Goal: Task Accomplishment & Management: Complete application form

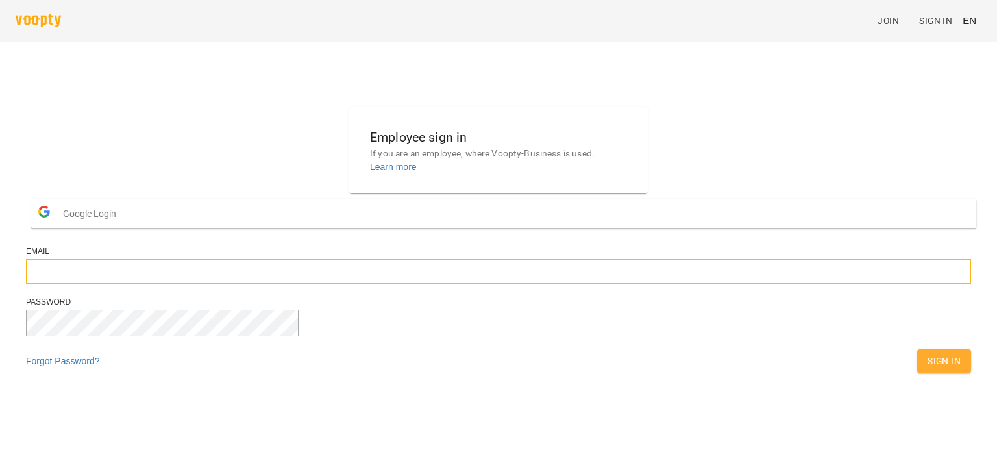
type input "**********"
click at [927, 369] on span "Sign In" at bounding box center [943, 361] width 33 height 16
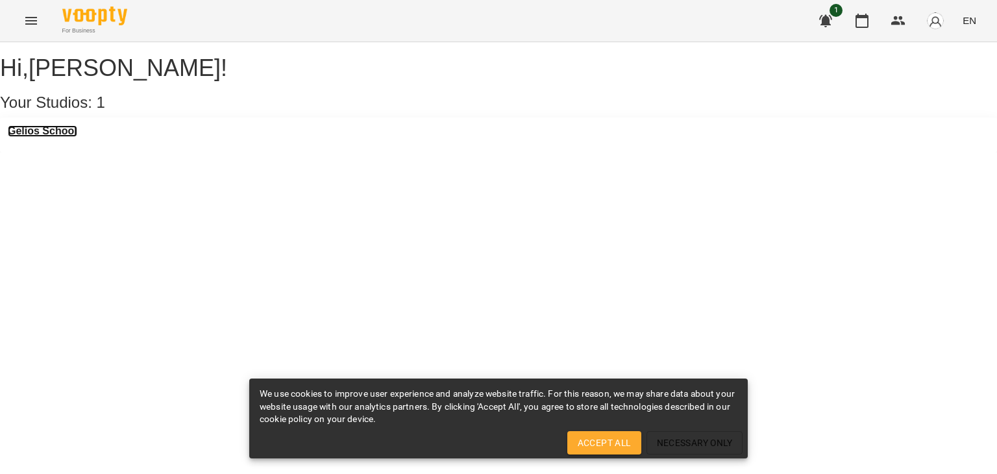
click at [43, 137] on h3 "Gelios School" at bounding box center [42, 131] width 69 height 12
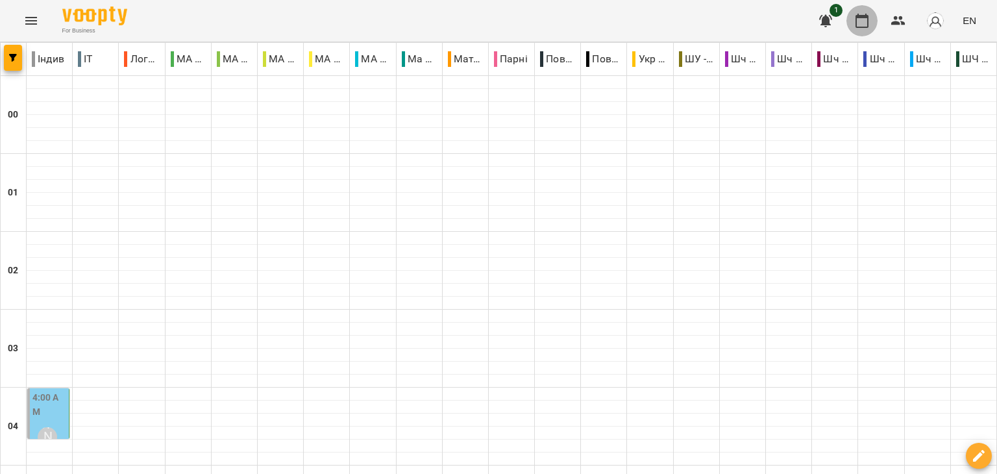
click at [864, 17] on icon "button" at bounding box center [861, 21] width 13 height 14
click at [935, 21] on img "button" at bounding box center [935, 21] width 18 height 18
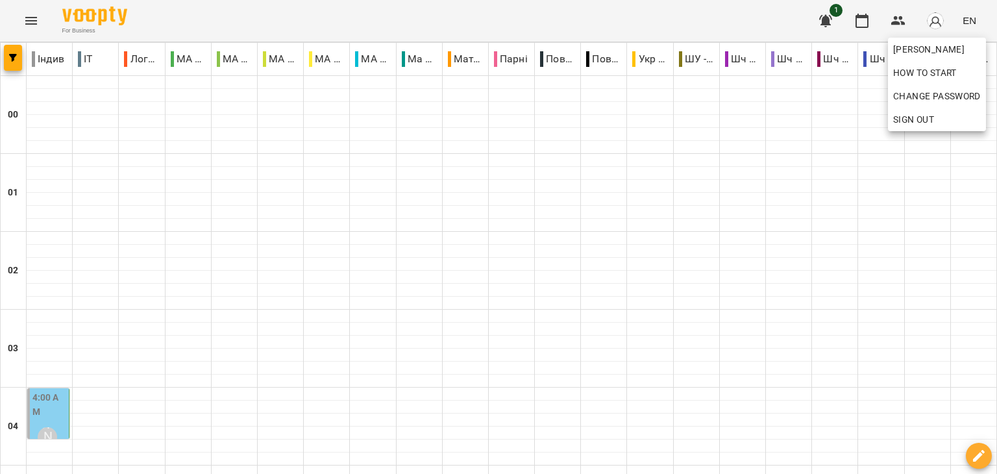
click at [10, 59] on div at bounding box center [498, 237] width 997 height 474
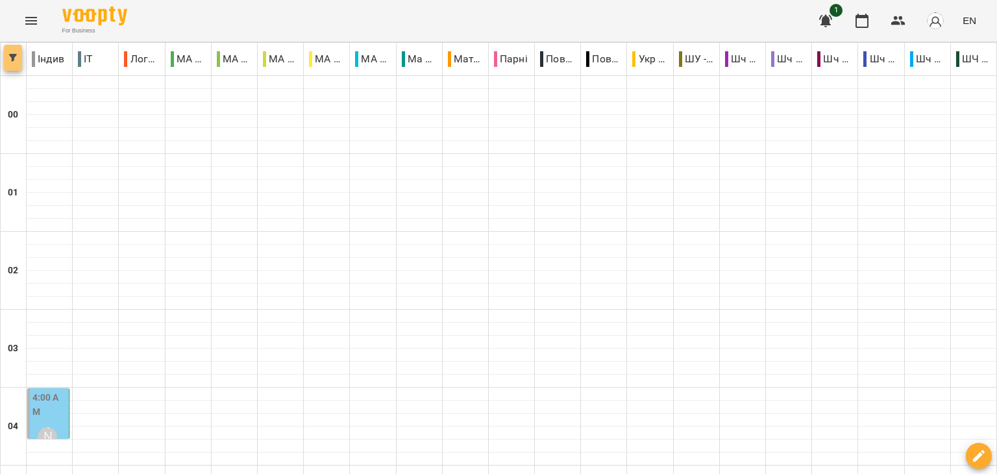
click at [13, 65] on button "button" at bounding box center [13, 58] width 18 height 26
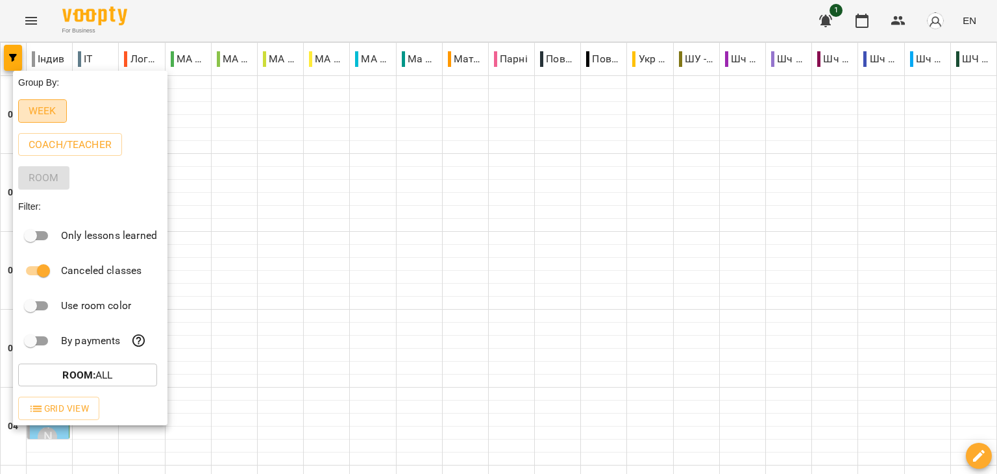
click at [47, 110] on p "Week" at bounding box center [43, 111] width 28 height 16
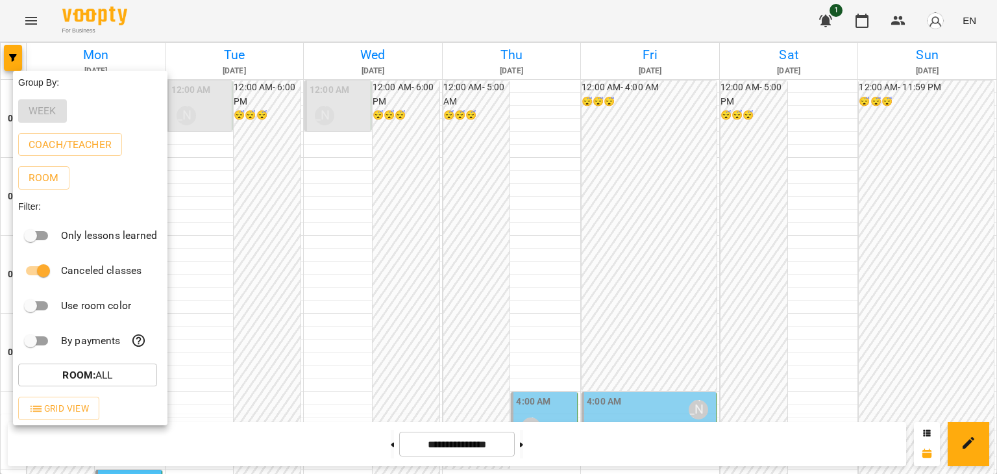
click at [413, 246] on div at bounding box center [498, 237] width 997 height 474
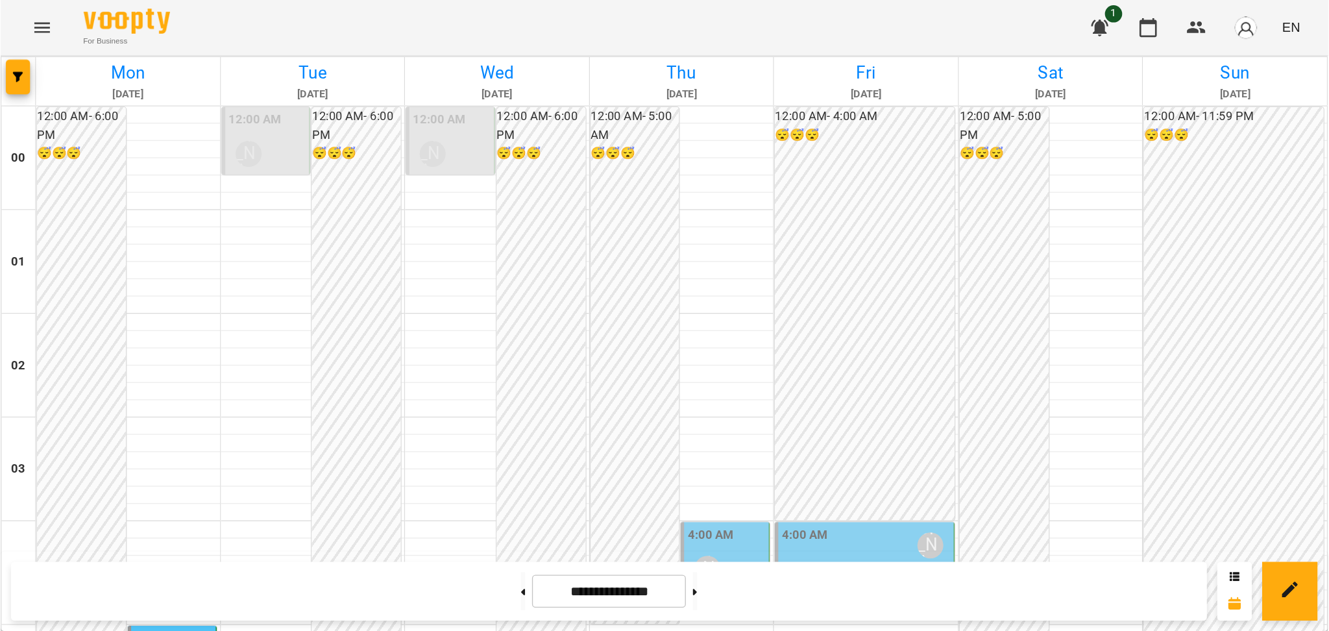
scroll to position [972, 0]
click at [32, 24] on icon "Menu" at bounding box center [31, 21] width 12 height 8
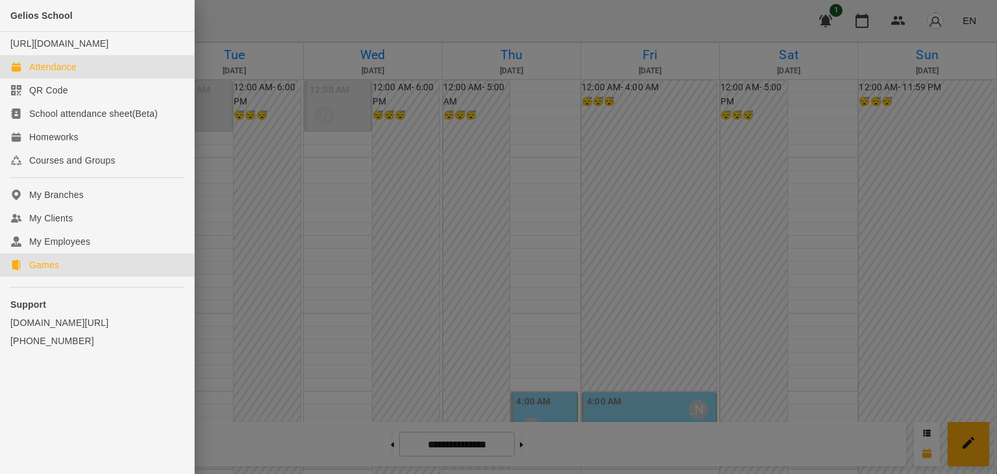
click at [44, 271] on div "Games" at bounding box center [44, 264] width 30 height 13
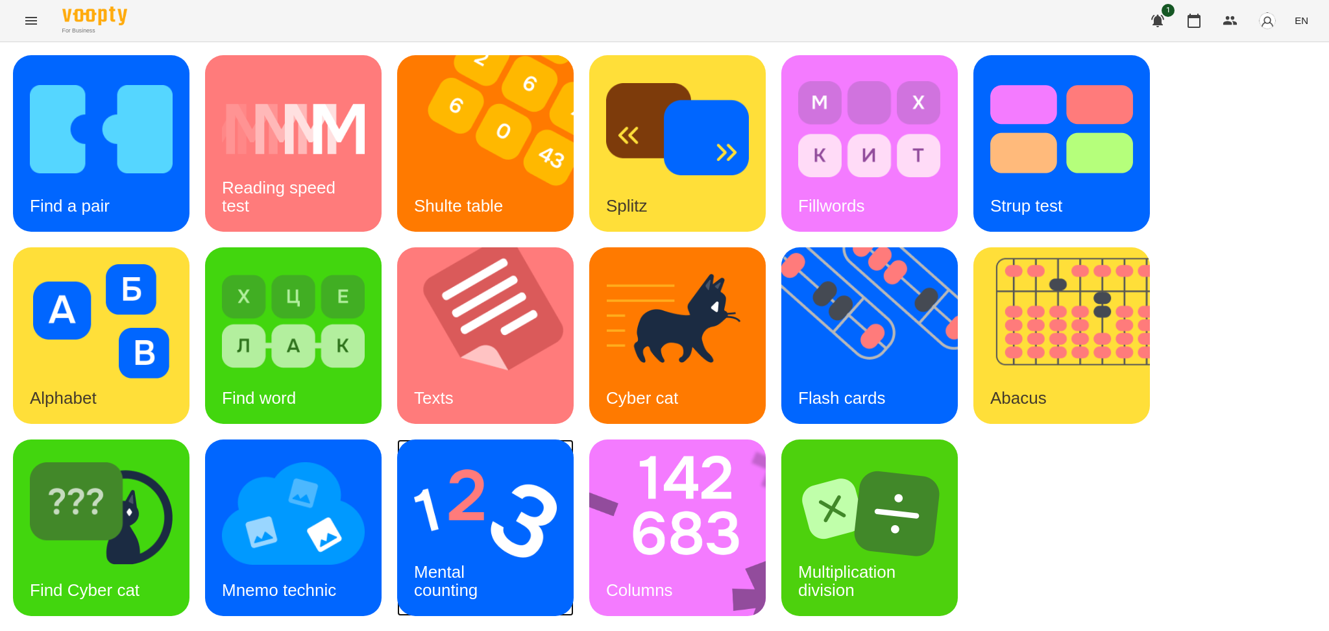
click at [470, 473] on h3 "Mental counting" at bounding box center [446, 580] width 64 height 37
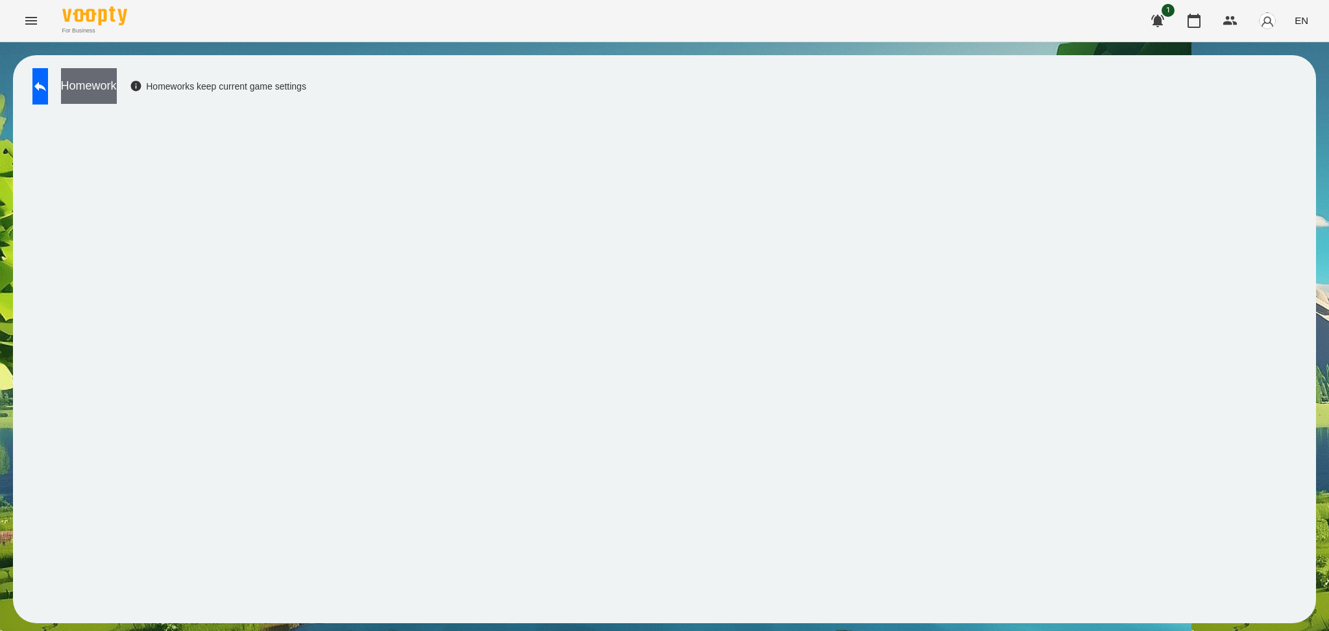
click at [117, 84] on button "Homework" at bounding box center [89, 86] width 56 height 36
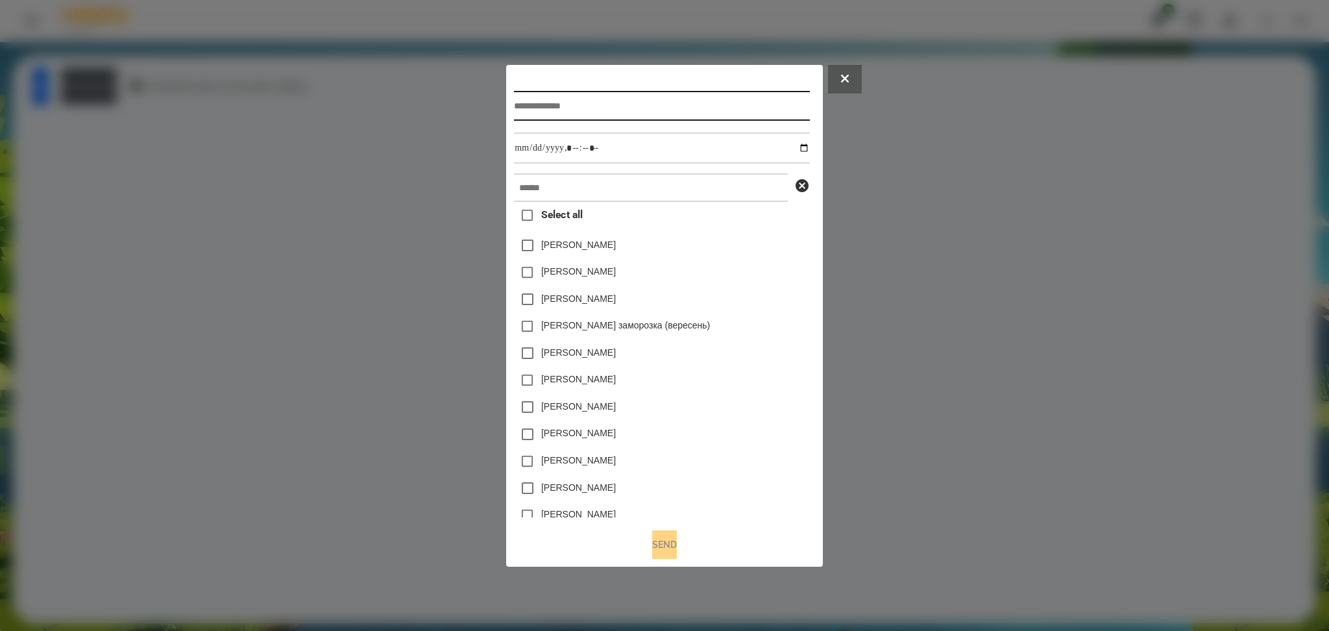
click at [521, 109] on input "text" at bounding box center [661, 106] width 295 height 30
type input "**********"
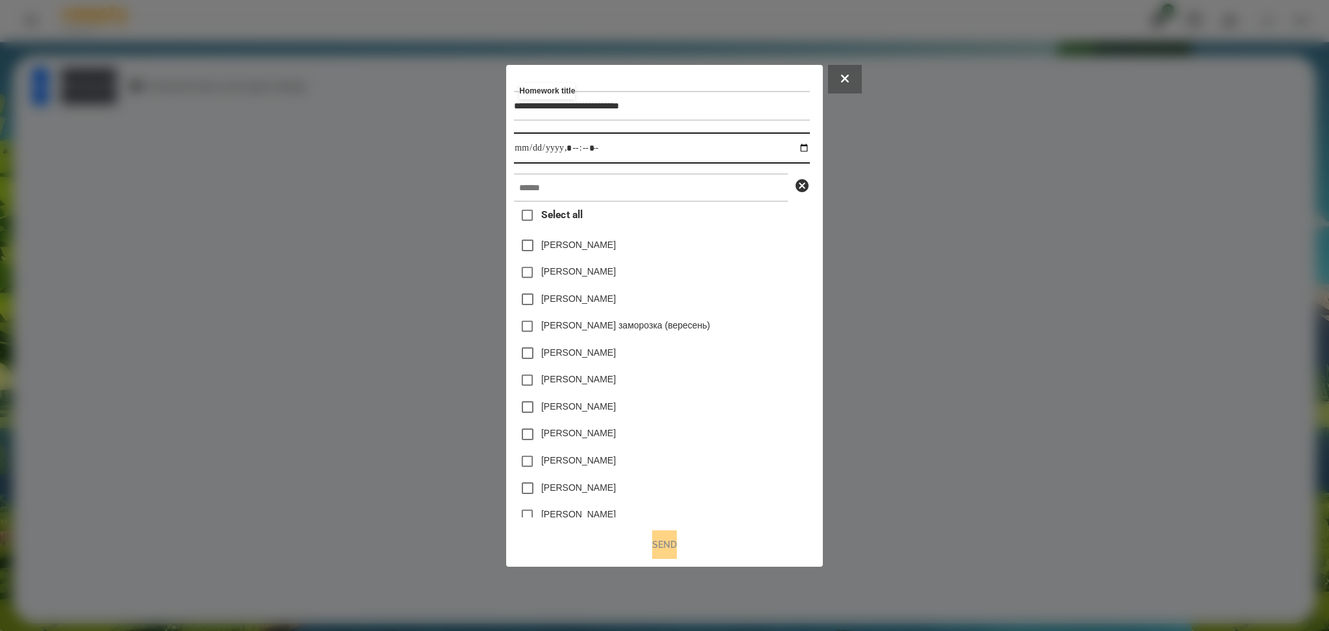
click at [805, 145] on input "datetime-local" at bounding box center [661, 147] width 295 height 31
click at [571, 153] on input "datetime-local" at bounding box center [661, 147] width 295 height 31
type input "**********"
click at [547, 189] on input "text" at bounding box center [651, 187] width 274 height 29
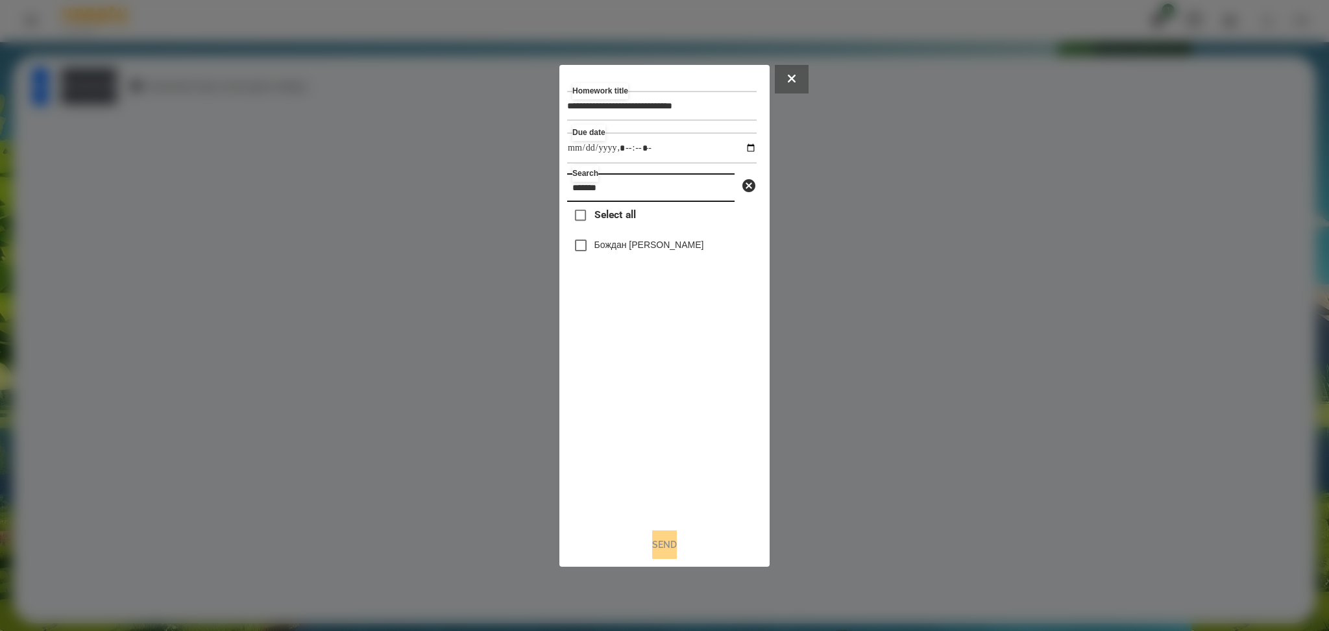
type input "******"
click at [665, 473] on button "Send" at bounding box center [664, 544] width 25 height 29
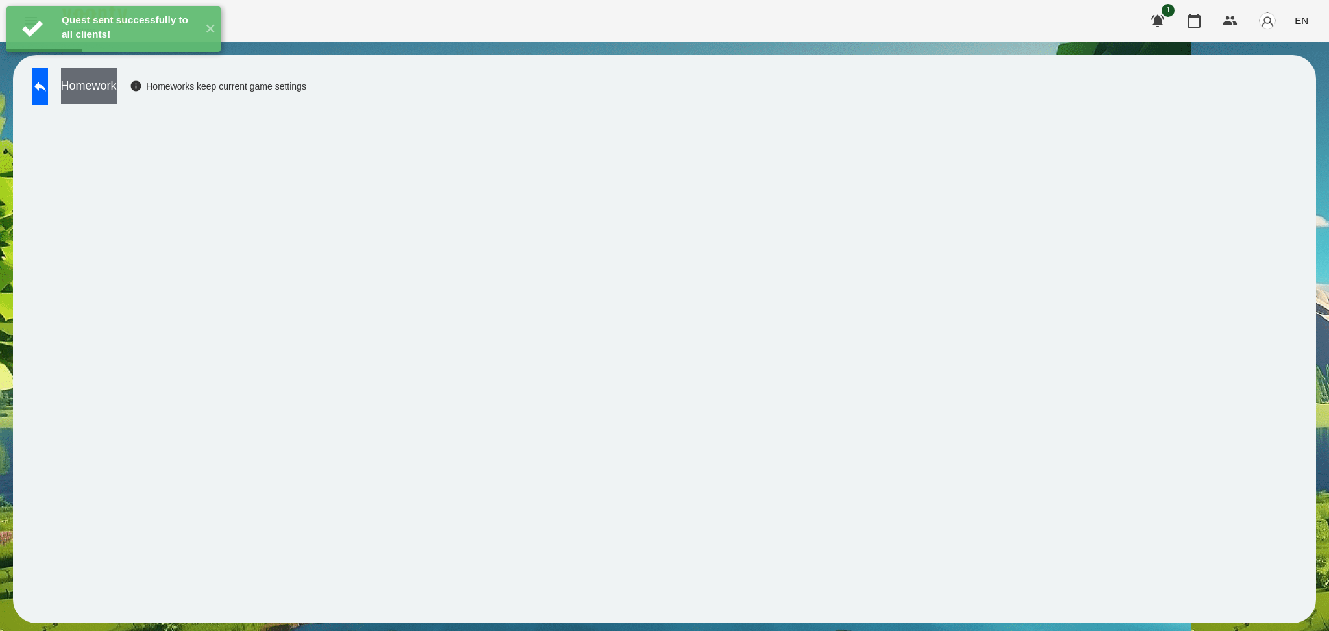
click at [117, 93] on button "Homework" at bounding box center [89, 86] width 56 height 36
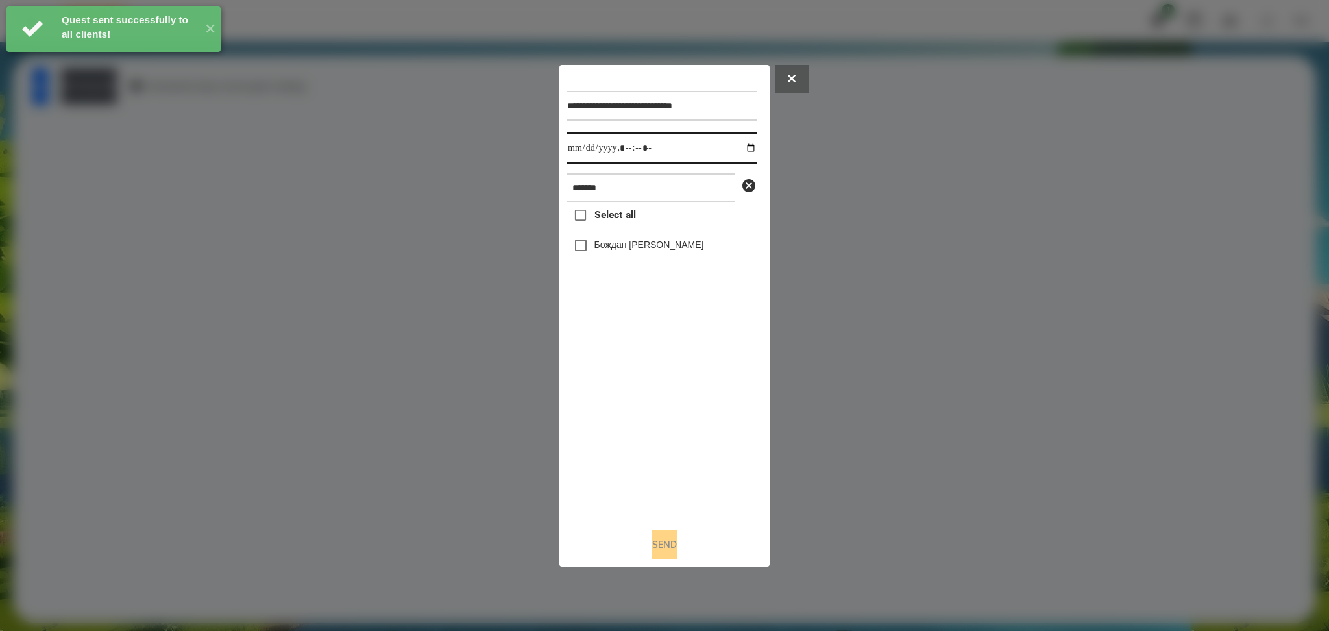
click at [739, 150] on input "datetime-local" at bounding box center [661, 147] width 189 height 31
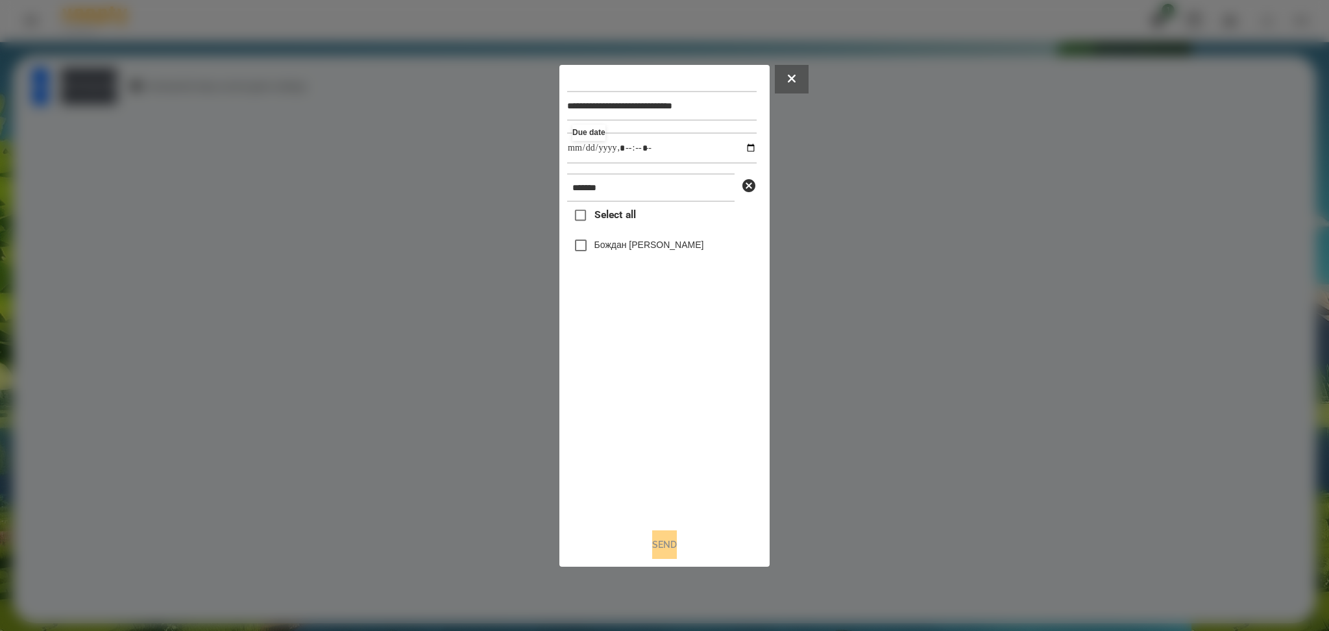
type input "**********"
click at [635, 435] on div "Select all Бождан Анастасія" at bounding box center [661, 359] width 189 height 315
click at [620, 249] on label "Бождан Анастасія" at bounding box center [649, 244] width 110 height 13
click at [661, 473] on div "**********" at bounding box center [664, 316] width 210 height 502
click at [663, 473] on button "Send" at bounding box center [664, 544] width 25 height 29
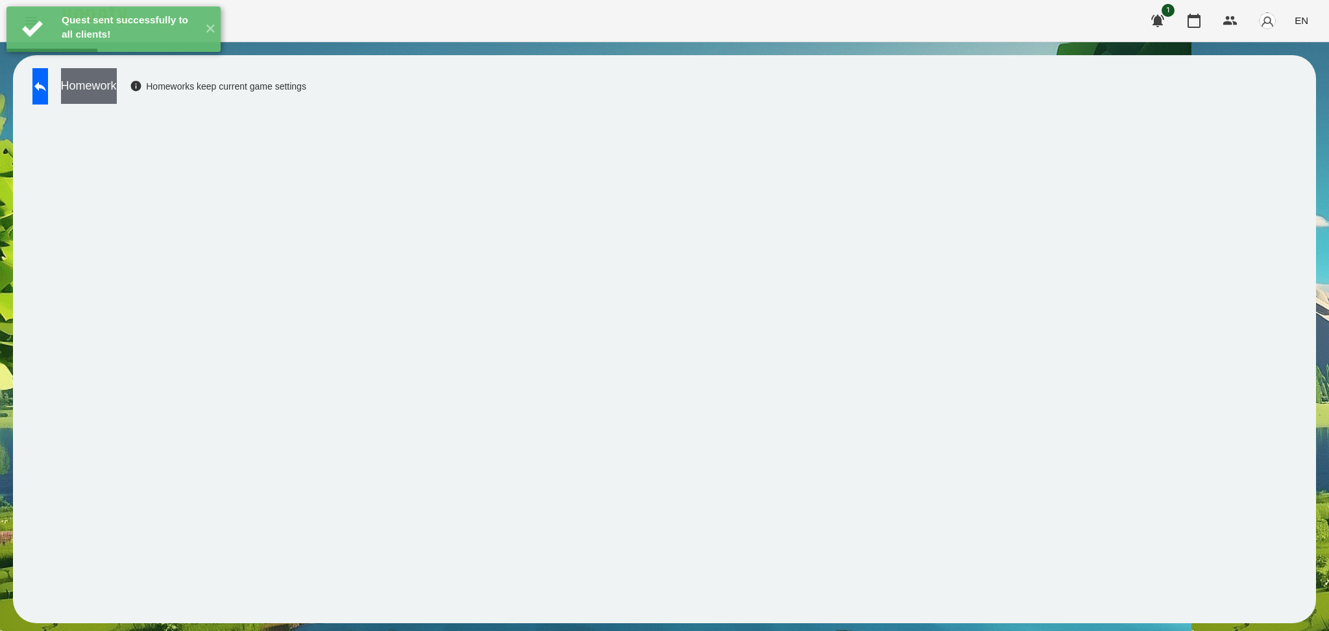
click at [117, 95] on button "Homework" at bounding box center [89, 86] width 56 height 36
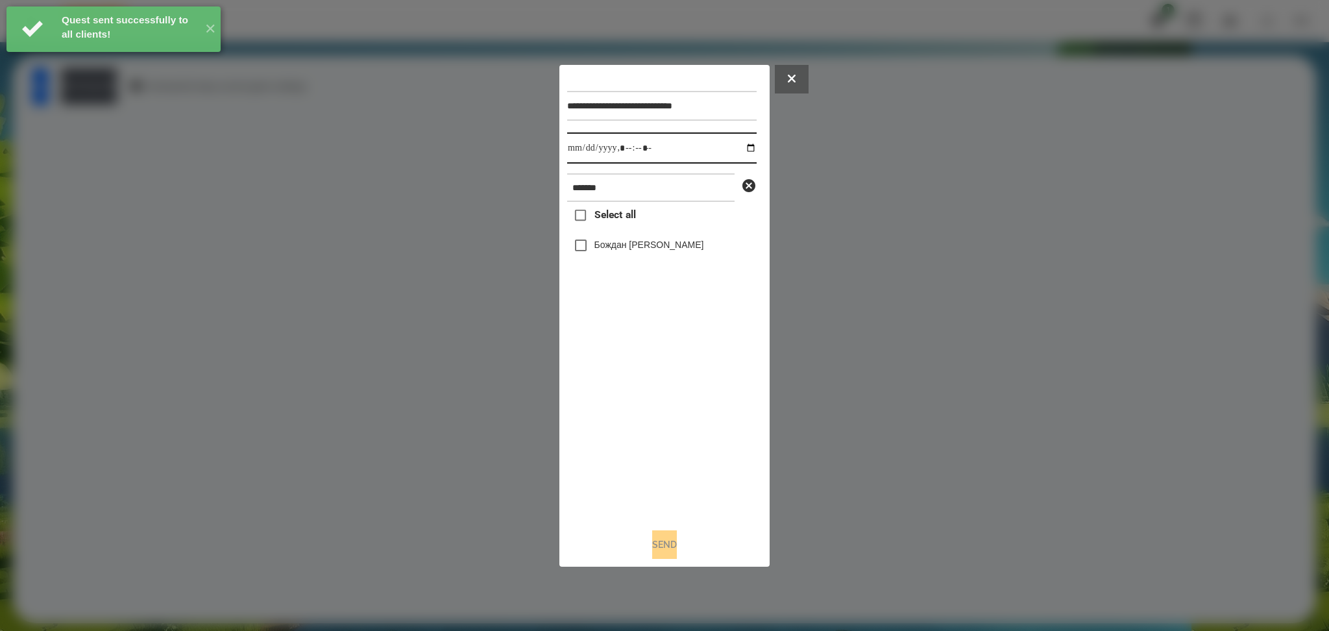
click at [741, 148] on input "datetime-local" at bounding box center [661, 147] width 189 height 31
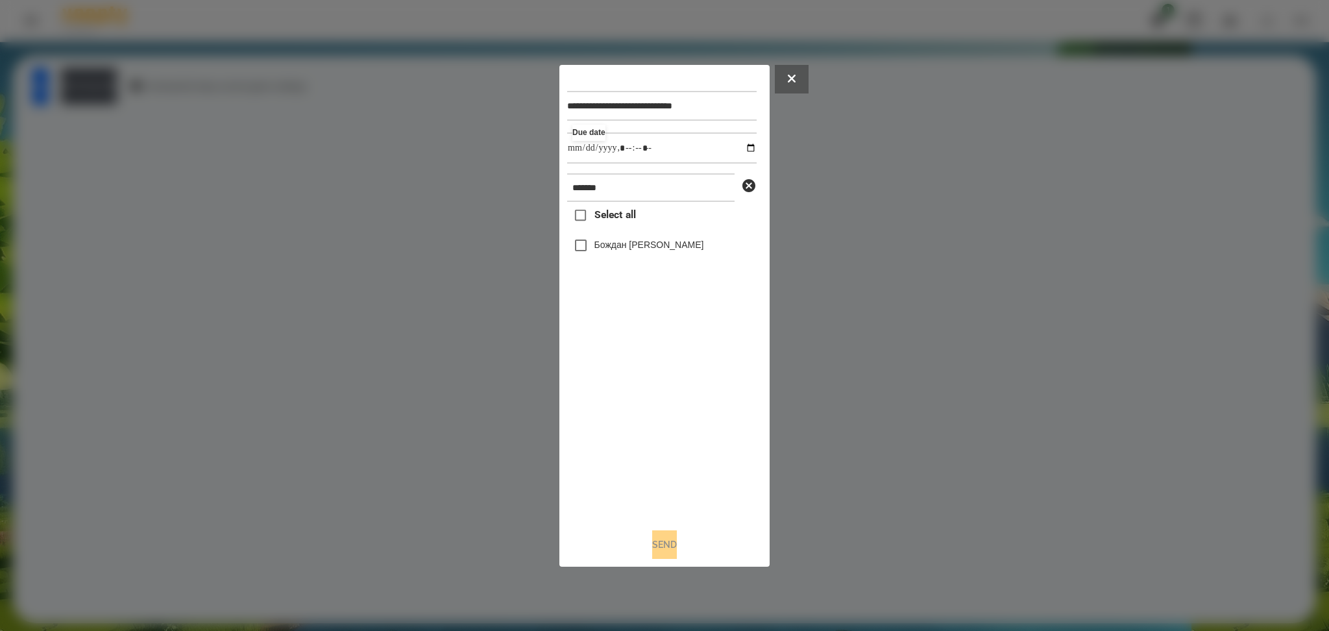
type input "**********"
click at [650, 410] on div "Select all Бождан Анастасія" at bounding box center [661, 359] width 189 height 315
click at [617, 243] on label "Бождан Анастасія" at bounding box center [649, 244] width 110 height 13
click at [660, 473] on button "Send" at bounding box center [664, 544] width 25 height 29
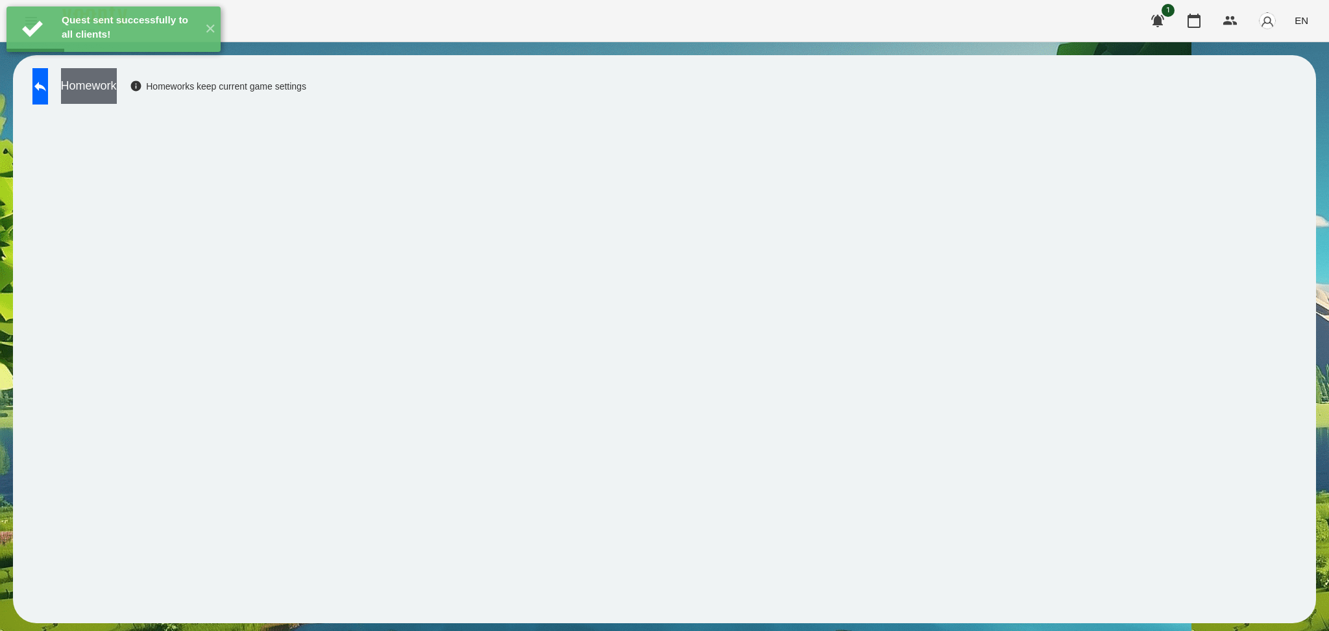
click at [117, 93] on button "Homework" at bounding box center [89, 86] width 56 height 36
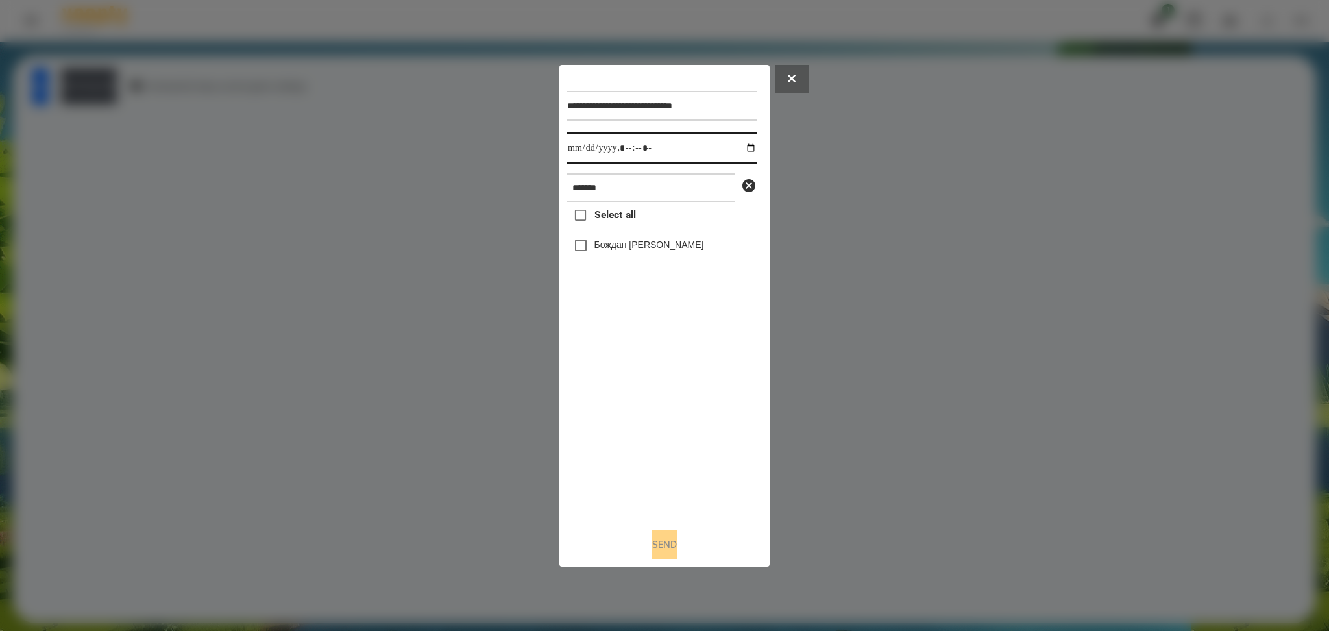
click at [740, 147] on input "datetime-local" at bounding box center [661, 147] width 189 height 31
type input "**********"
click at [694, 404] on div "Select all Бождан Анастасія" at bounding box center [661, 359] width 189 height 315
click at [637, 250] on label "Бождан Анастасія" at bounding box center [649, 244] width 110 height 13
click at [667, 473] on button "Send" at bounding box center [664, 544] width 25 height 29
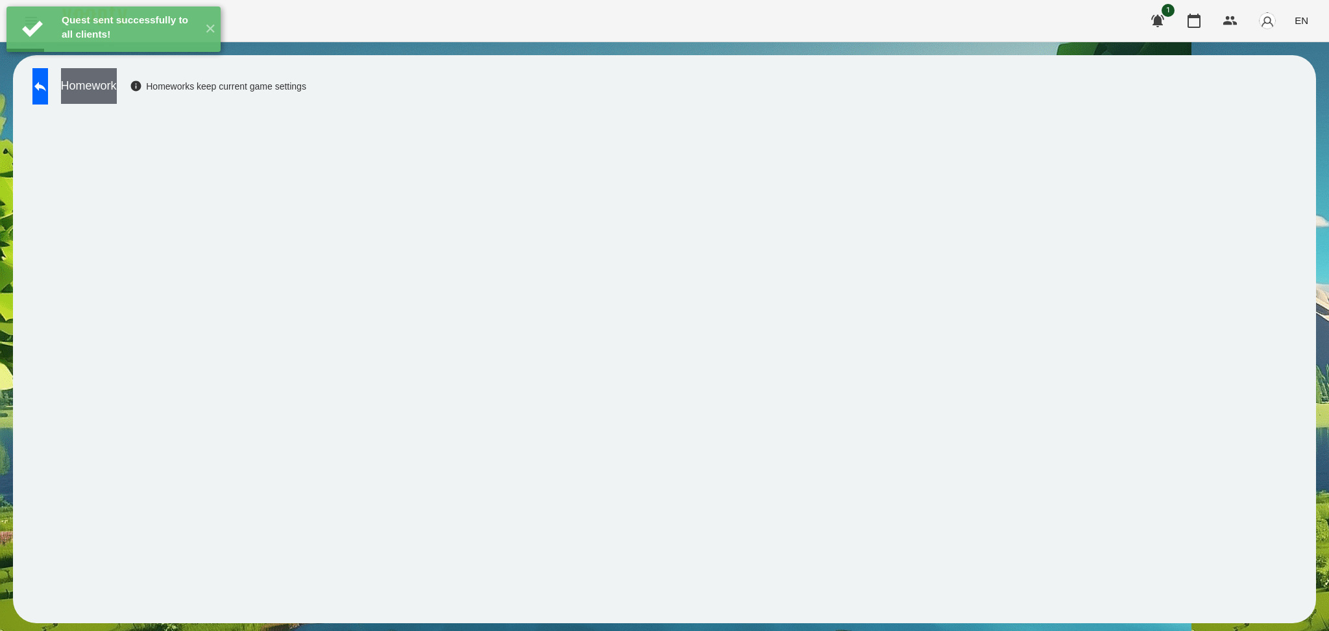
click at [117, 93] on button "Homework" at bounding box center [89, 86] width 56 height 36
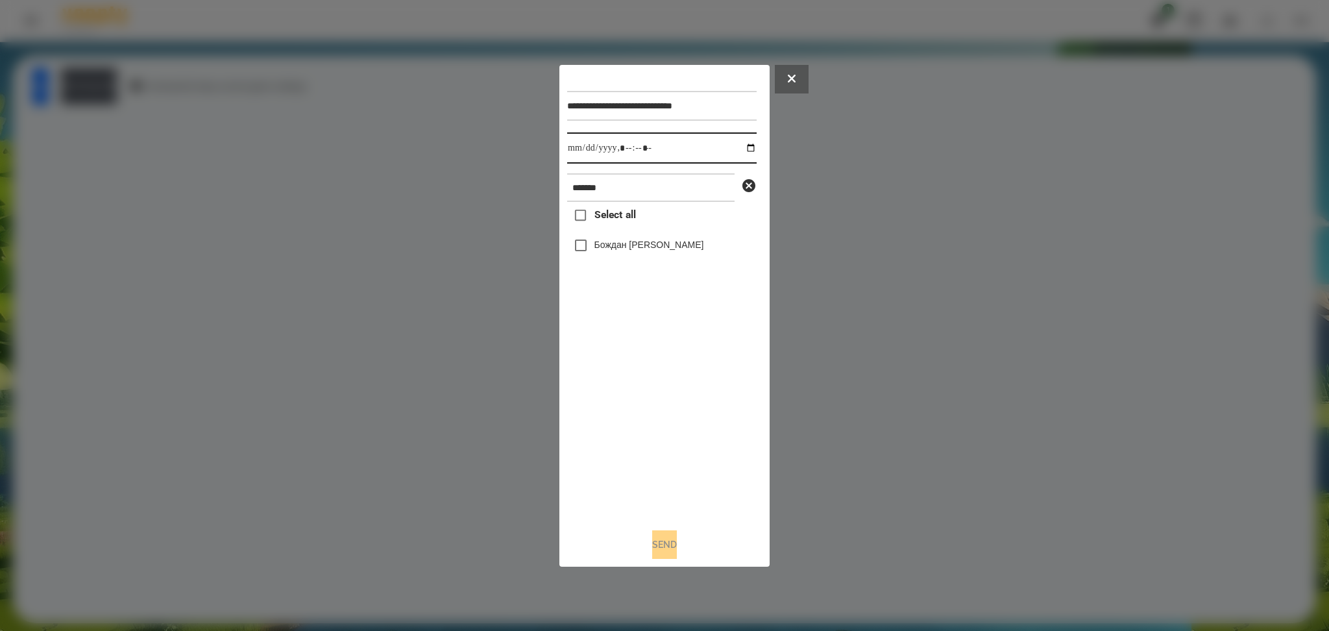
click at [744, 149] on input "datetime-local" at bounding box center [661, 147] width 189 height 31
type input "**********"
click at [611, 442] on div "Select all Бождан Анастасія" at bounding box center [661, 359] width 189 height 315
click at [617, 242] on label "Бождан Анастасія" at bounding box center [649, 244] width 110 height 13
click at [661, 473] on button "Send" at bounding box center [664, 544] width 25 height 29
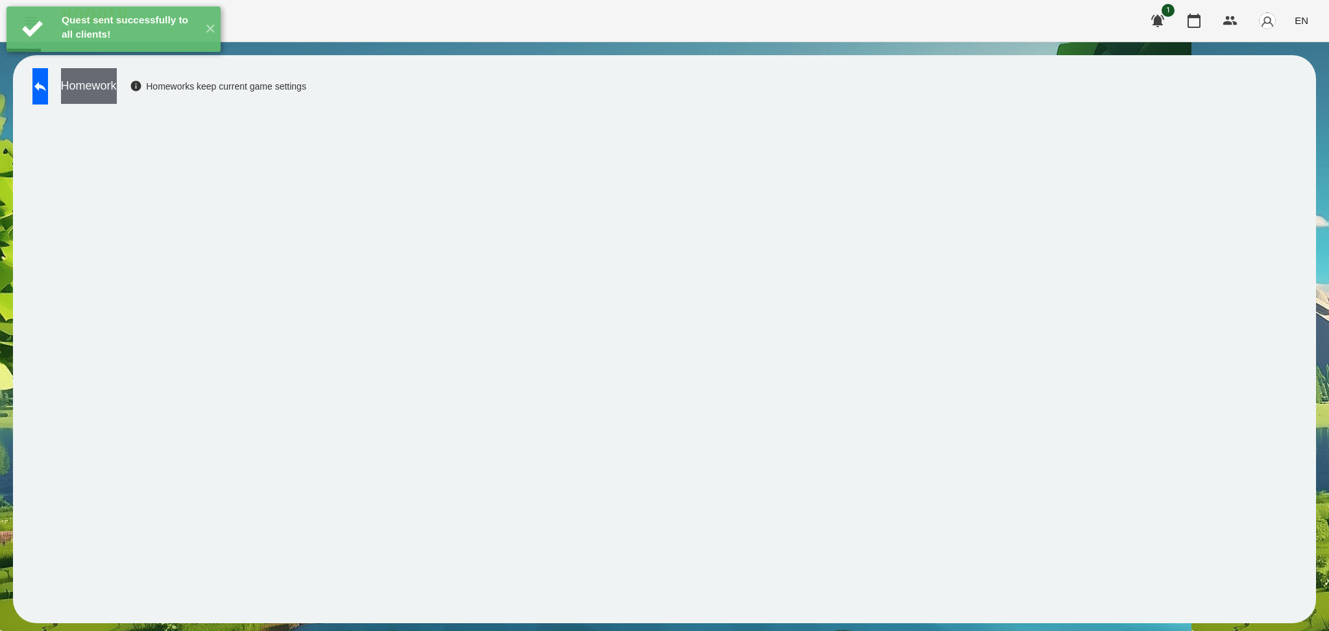
click at [117, 93] on button "Homework" at bounding box center [89, 86] width 56 height 36
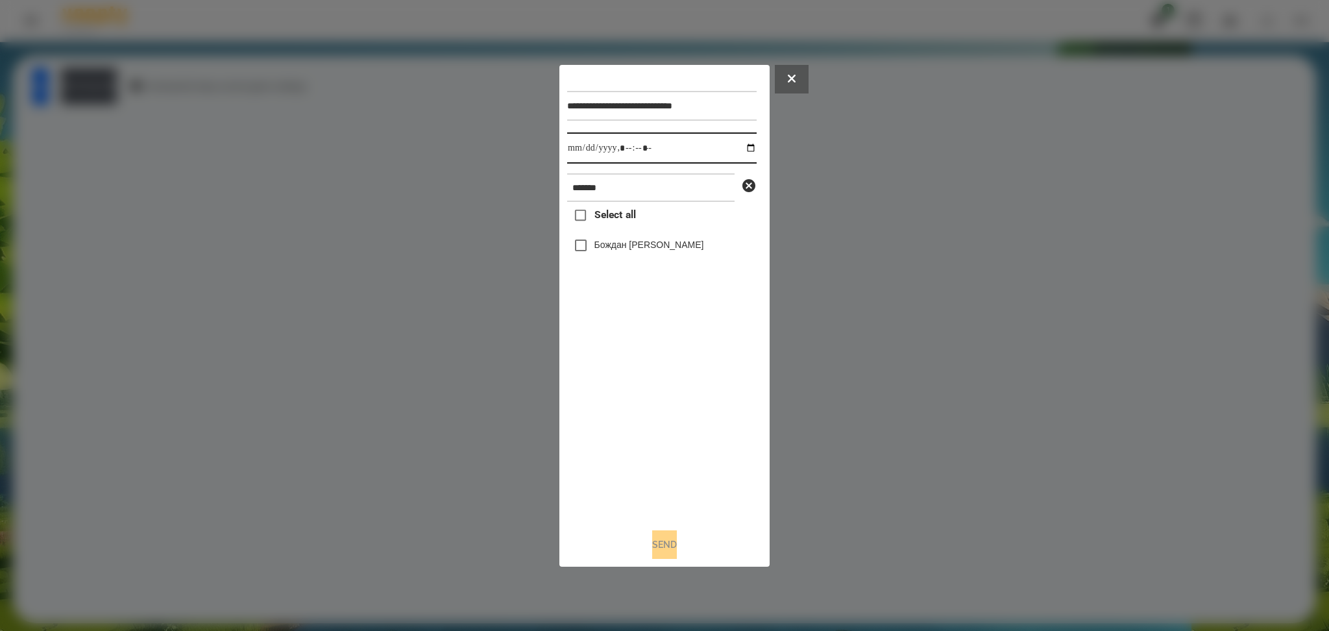
click at [744, 146] on input "datetime-local" at bounding box center [661, 147] width 189 height 31
type input "**********"
click at [631, 440] on div "Select all Бождан Анастасія" at bounding box center [661, 359] width 189 height 315
click at [662, 473] on div "Send" at bounding box center [664, 544] width 195 height 29
click at [665, 473] on button "Send" at bounding box center [664, 544] width 25 height 29
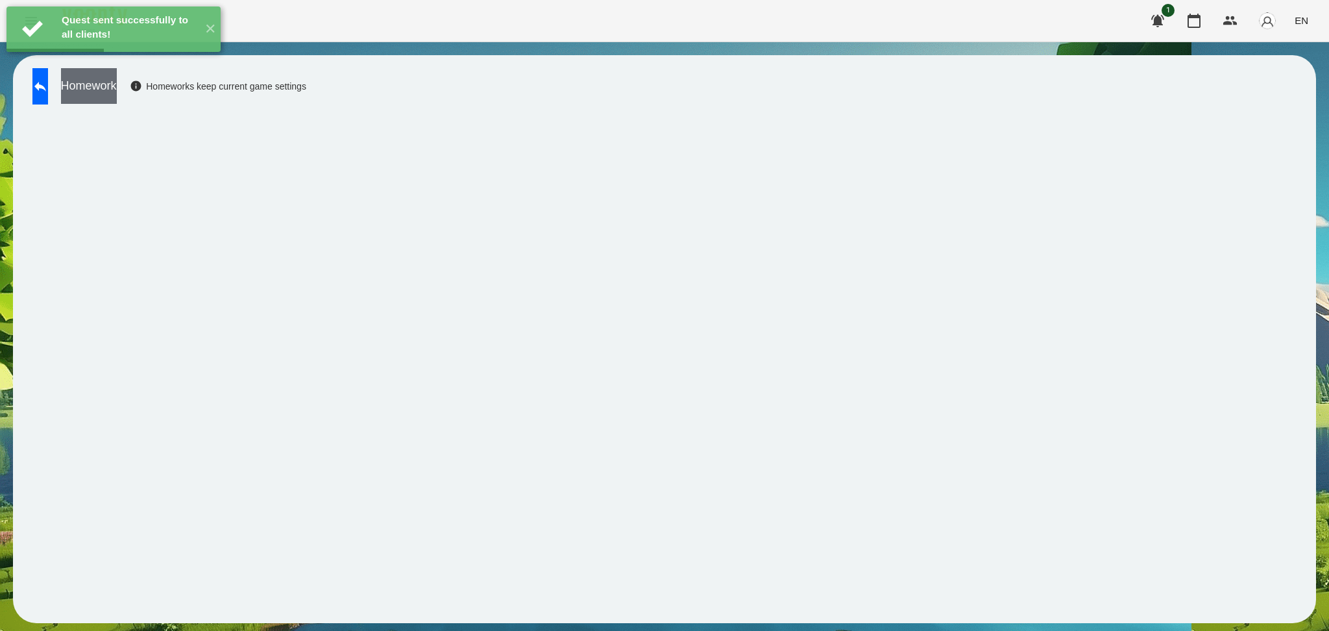
click at [117, 78] on button "Homework" at bounding box center [89, 86] width 56 height 36
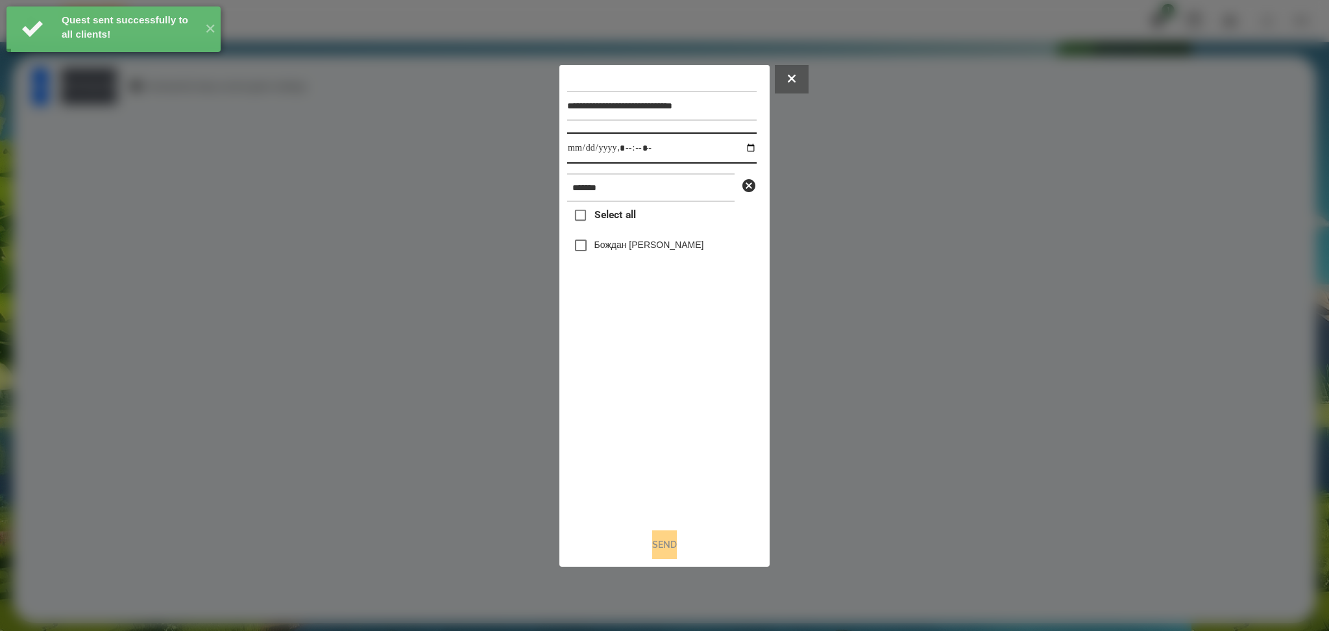
click at [748, 147] on input "datetime-local" at bounding box center [661, 147] width 189 height 31
click at [741, 147] on input "datetime-local" at bounding box center [661, 147] width 189 height 31
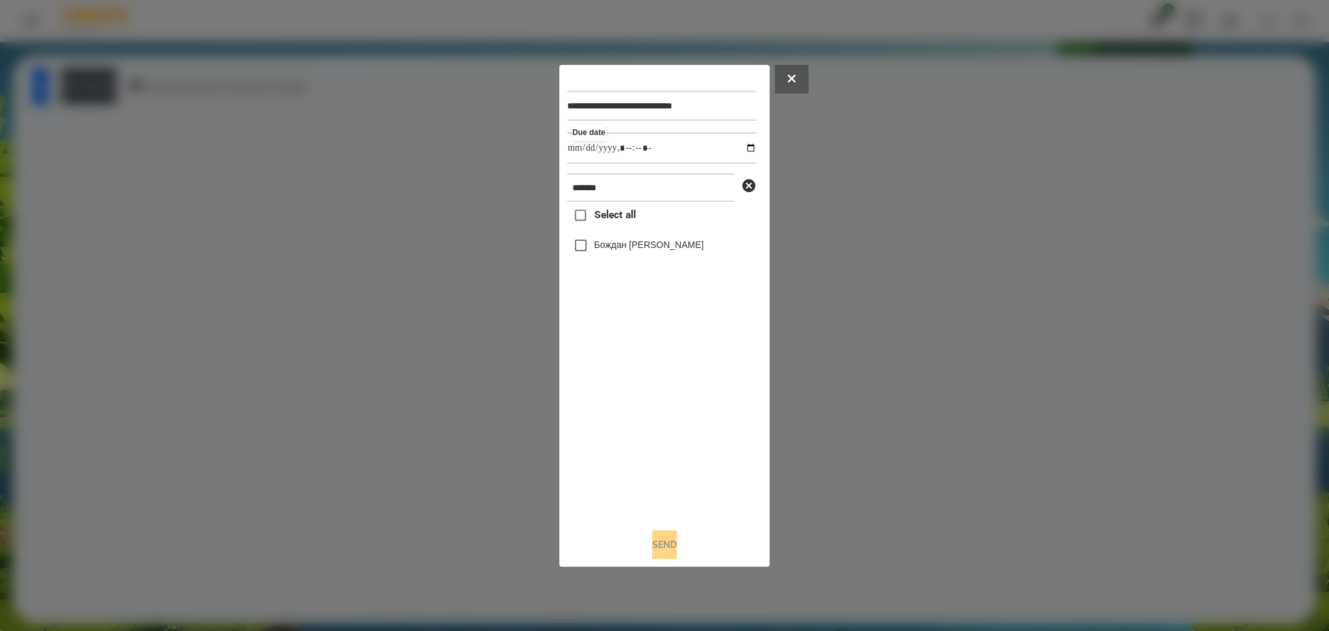
type input "**********"
click at [611, 455] on div "Select all Бождан Анастасія" at bounding box center [661, 359] width 189 height 315
click at [657, 473] on button "Send" at bounding box center [664, 544] width 25 height 29
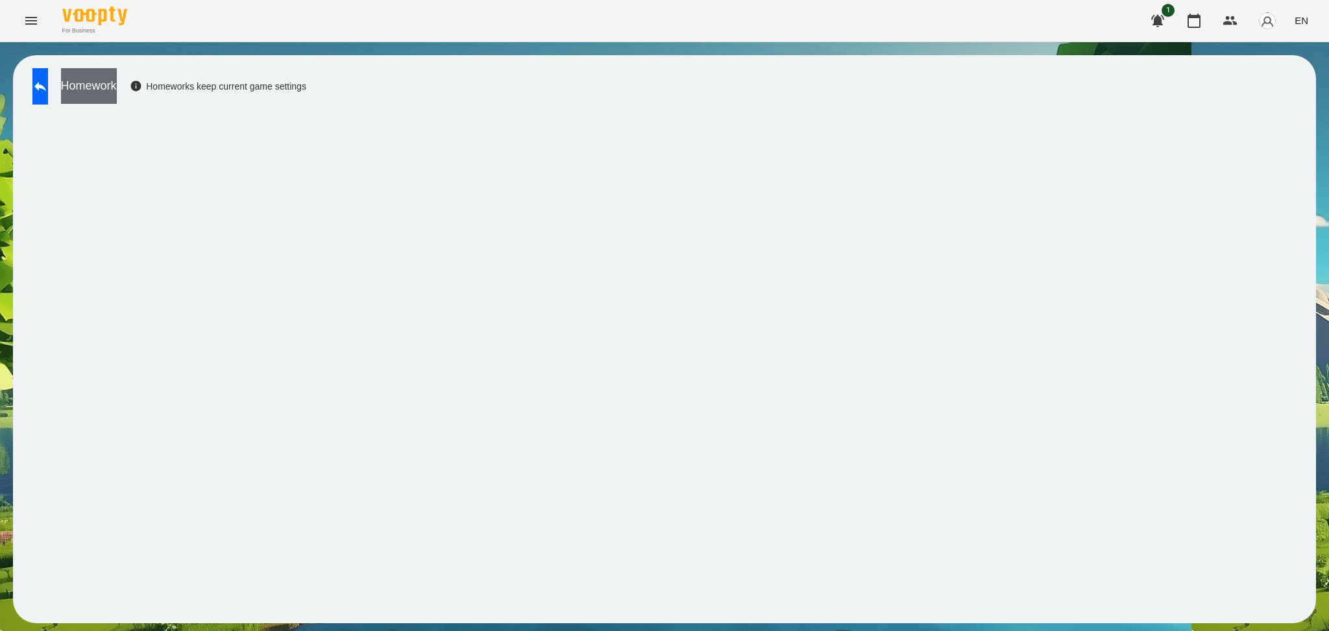
click at [117, 86] on button "Homework" at bounding box center [89, 86] width 56 height 36
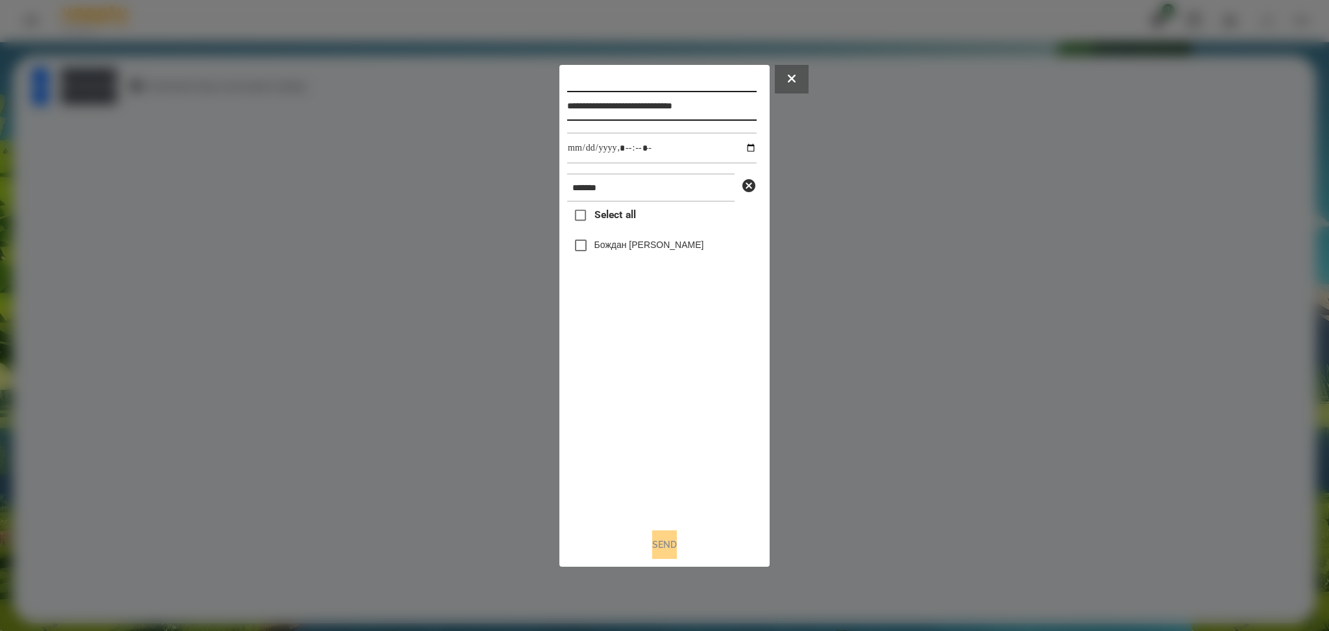
click at [708, 106] on input "**********" at bounding box center [661, 106] width 189 height 30
type input "**********"
click at [668, 473] on button "Send" at bounding box center [664, 544] width 25 height 29
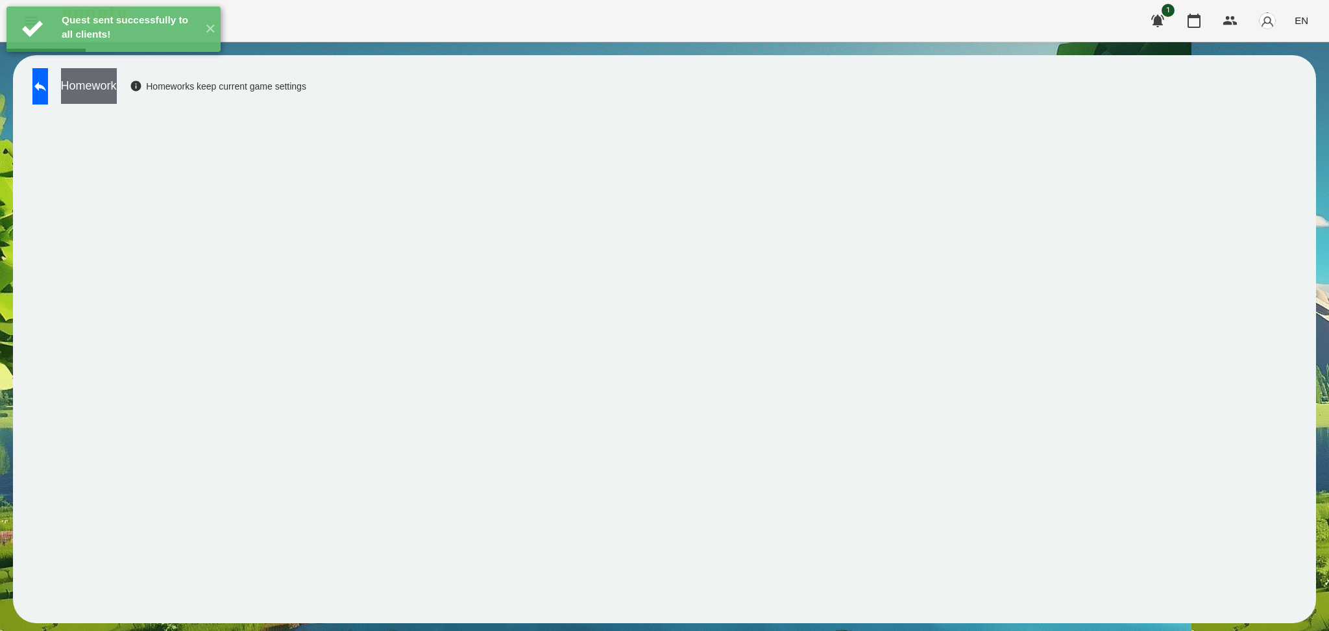
click at [117, 91] on button "Homework" at bounding box center [89, 86] width 56 height 36
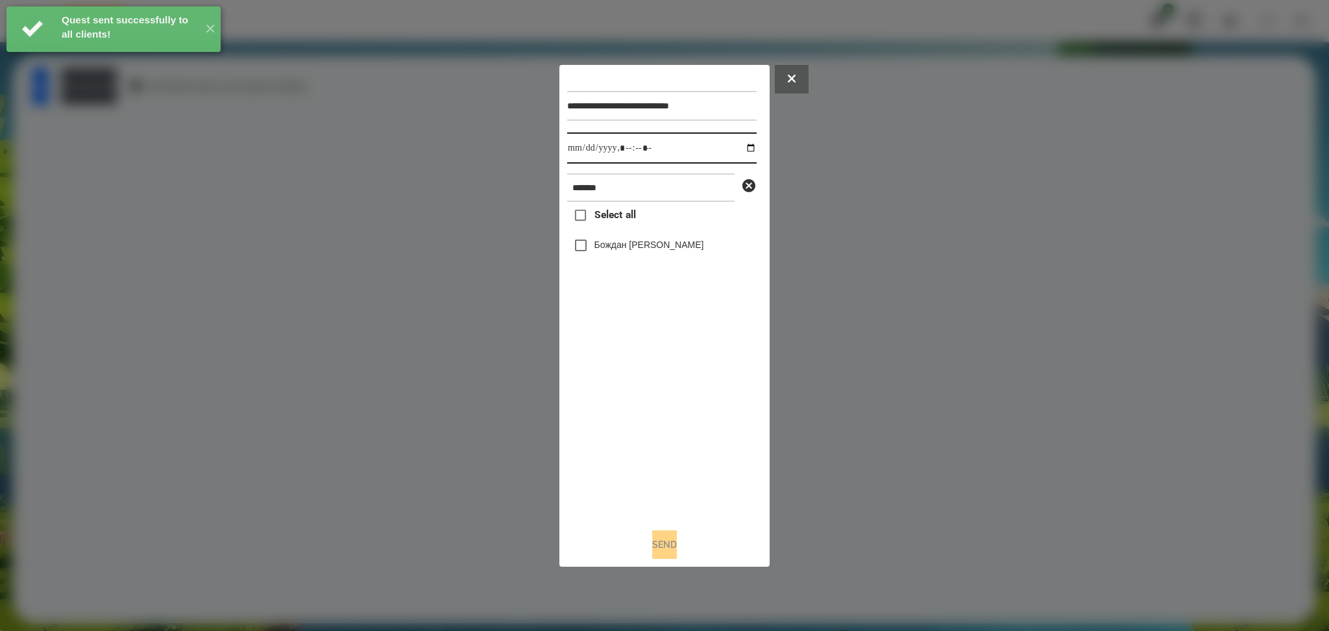
click at [737, 144] on input "datetime-local" at bounding box center [661, 147] width 189 height 31
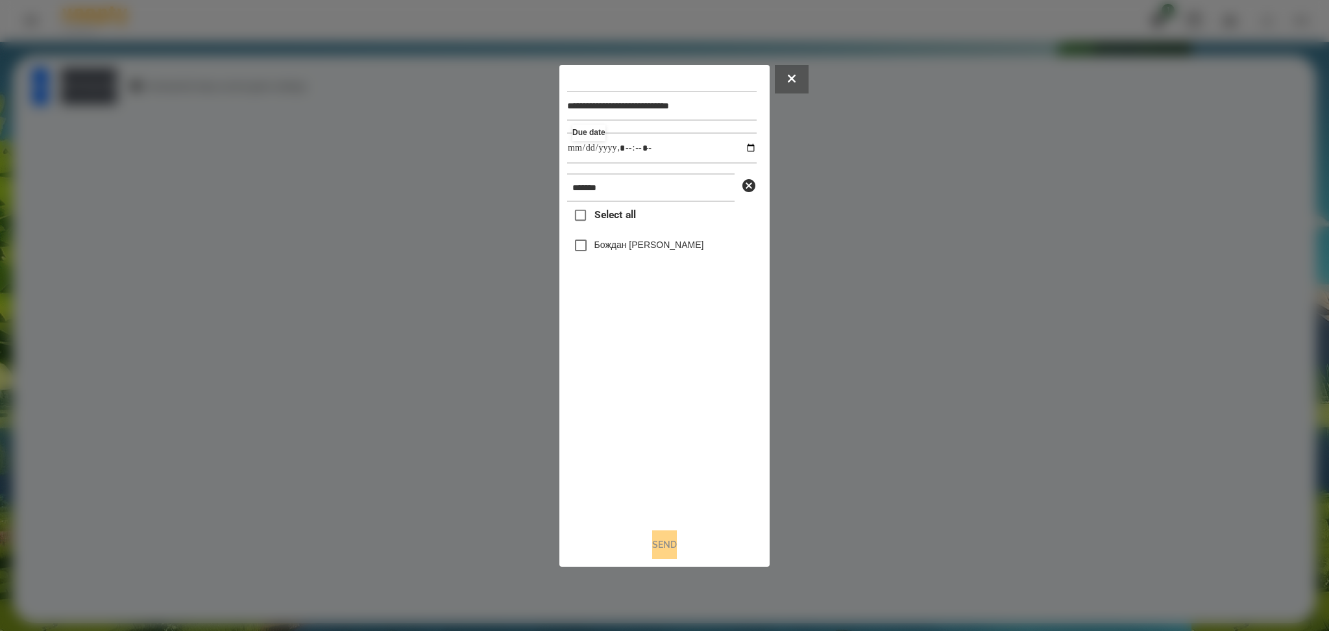
type input "**********"
click at [624, 431] on div "Select all Бождан Анастасія" at bounding box center [661, 359] width 189 height 315
click at [596, 245] on label "Бождан Анастасія" at bounding box center [649, 244] width 110 height 13
click at [667, 473] on button "Send" at bounding box center [664, 544] width 25 height 29
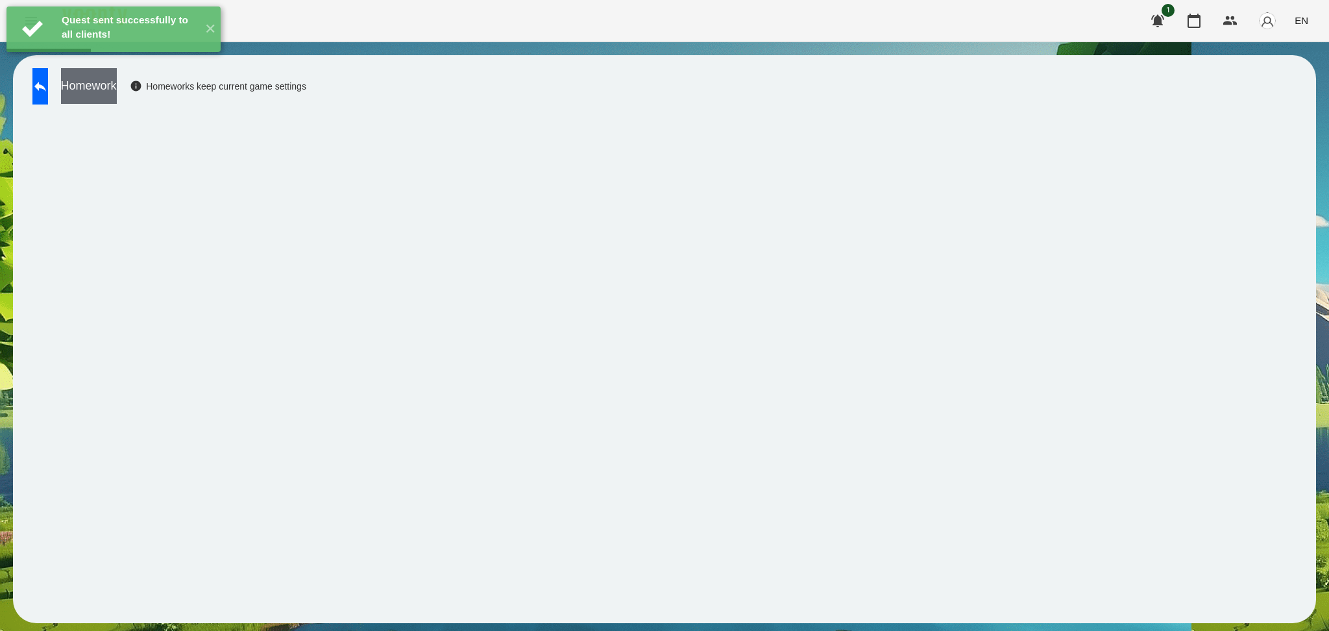
click at [117, 95] on button "Homework" at bounding box center [89, 86] width 56 height 36
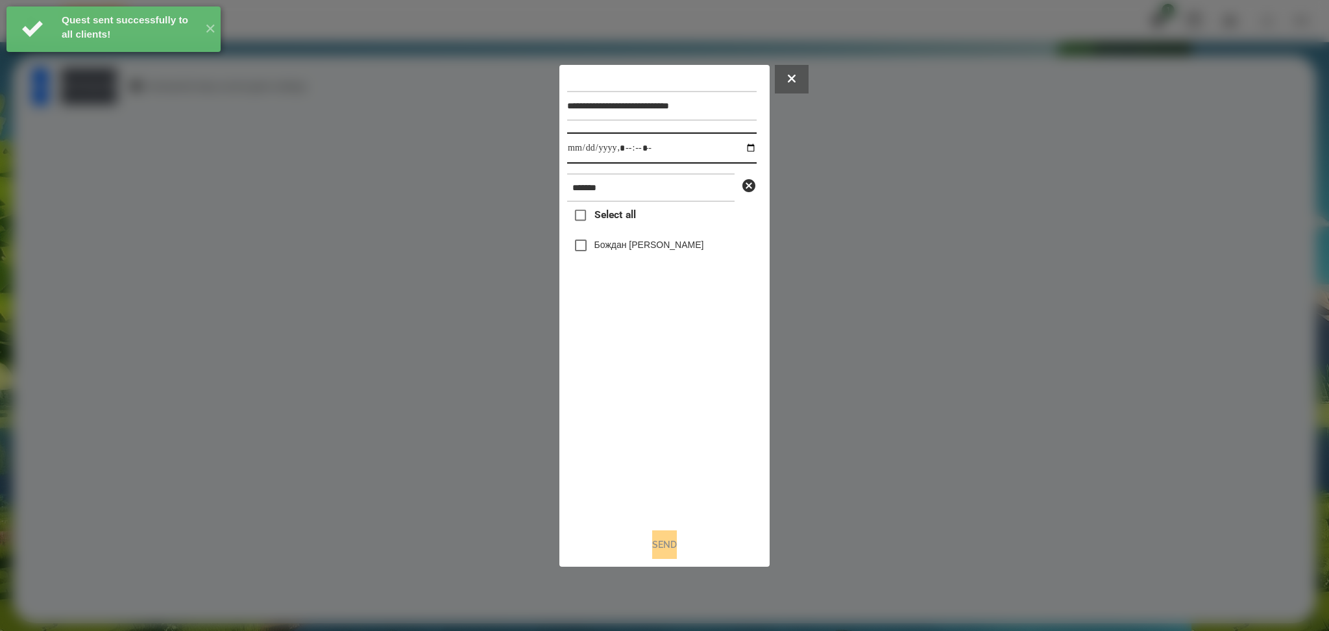
click at [742, 149] on input "datetime-local" at bounding box center [661, 147] width 189 height 31
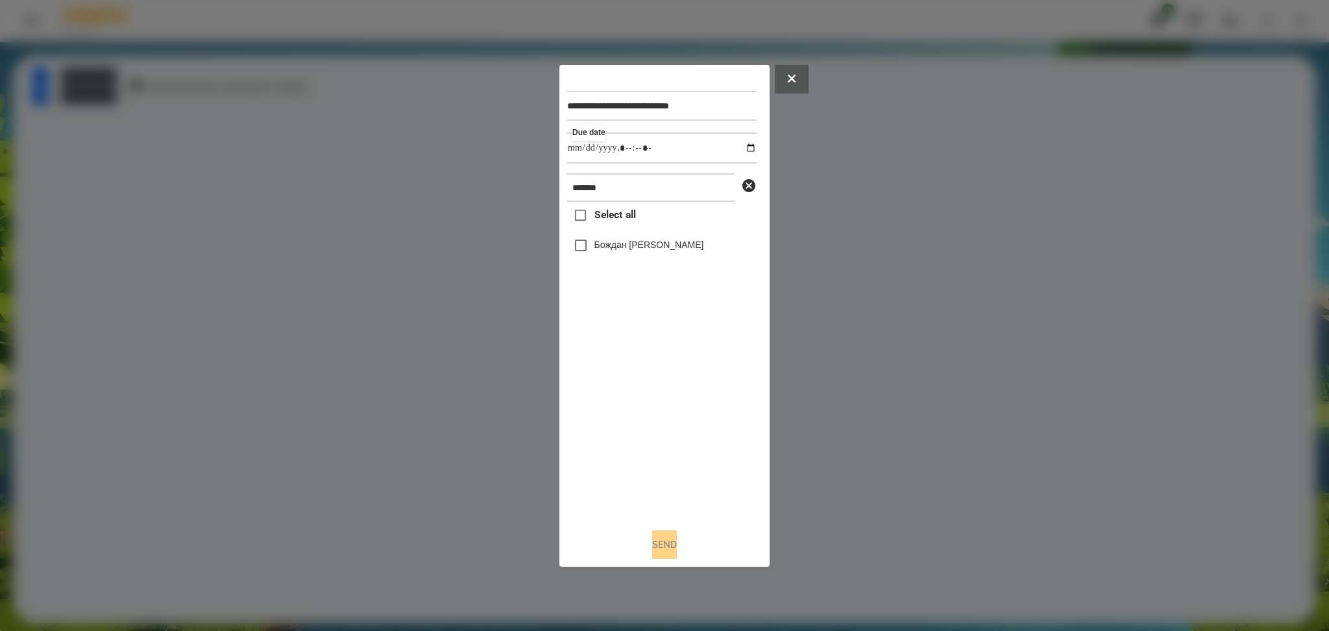
type input "**********"
click at [605, 406] on div "Select all Бождан Анастасія" at bounding box center [661, 359] width 189 height 315
click at [600, 247] on label "Бождан Анастасія" at bounding box center [649, 244] width 110 height 13
click at [665, 473] on button "Send" at bounding box center [664, 544] width 25 height 29
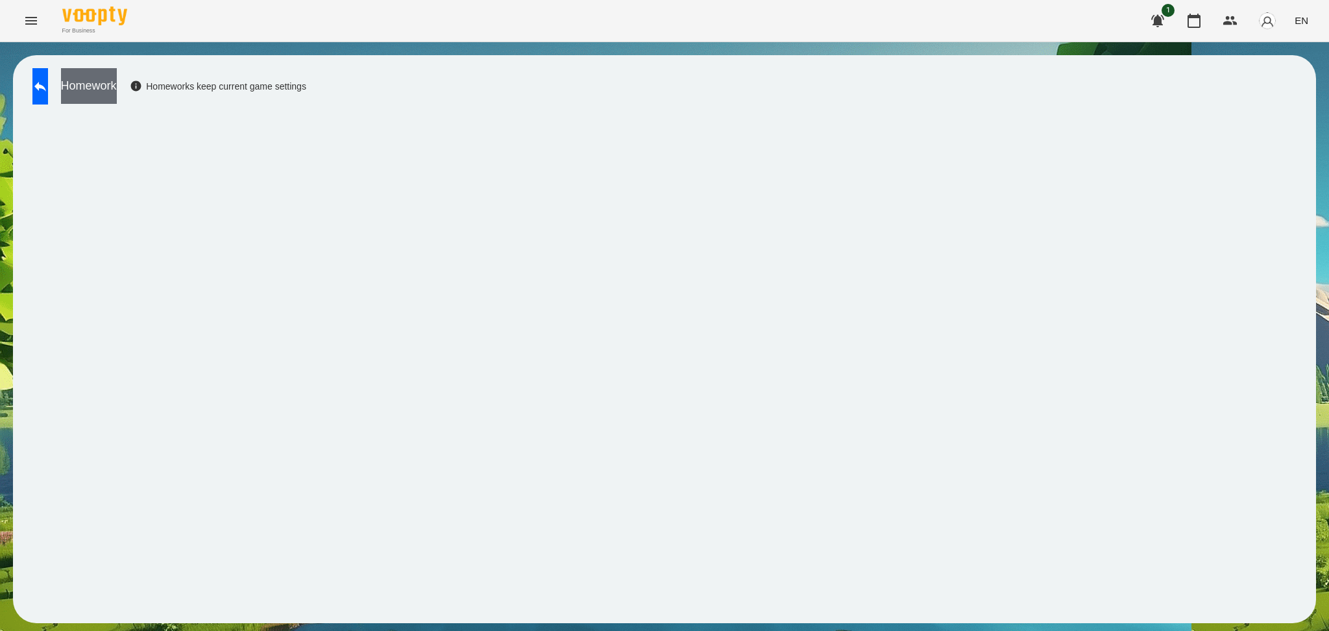
click at [117, 87] on button "Homework" at bounding box center [89, 86] width 56 height 36
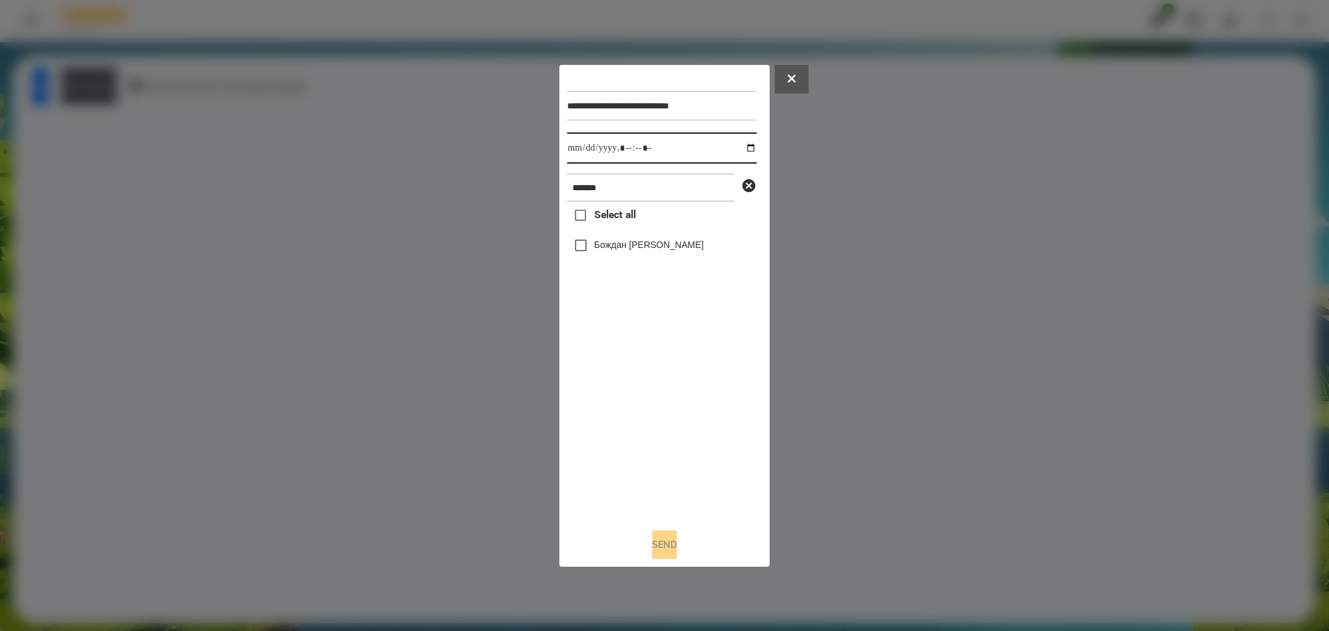
click at [742, 149] on input "datetime-local" at bounding box center [661, 147] width 189 height 31
type input "**********"
click at [660, 444] on div "Select all Бождан Анастасія" at bounding box center [661, 359] width 189 height 315
click at [628, 243] on label "Бождан Анастасія" at bounding box center [649, 244] width 110 height 13
click at [655, 473] on div "Send" at bounding box center [664, 544] width 195 height 29
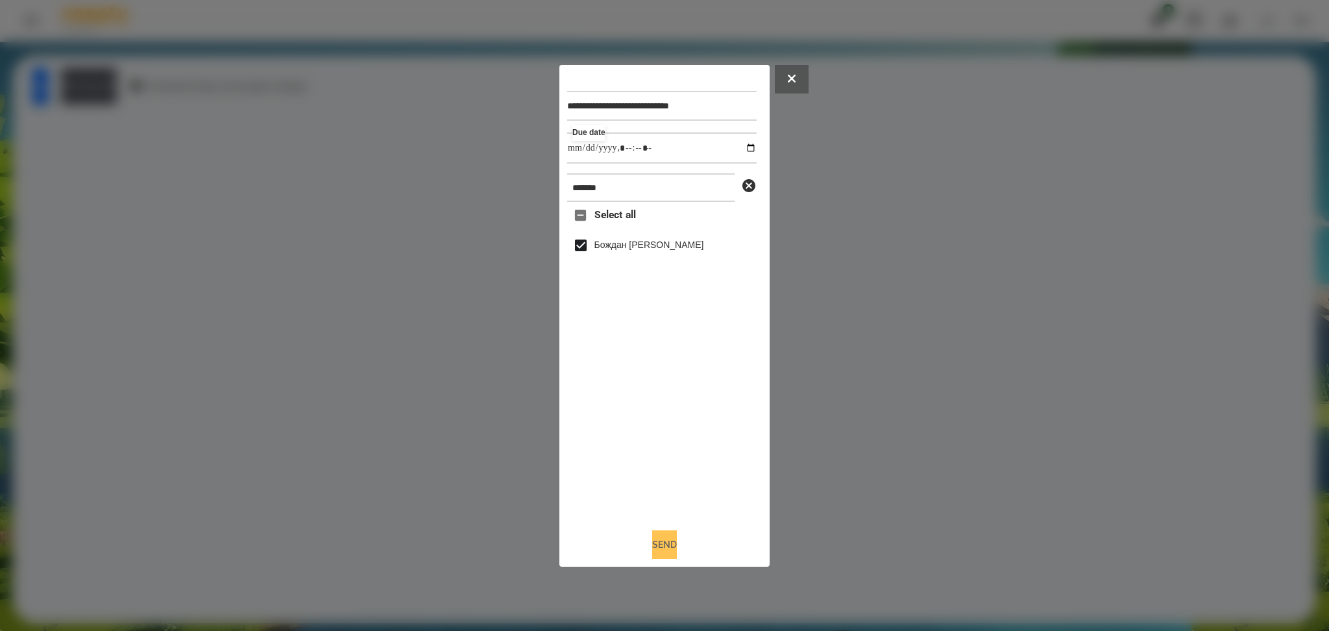
click at [666, 473] on button "Send" at bounding box center [664, 544] width 25 height 29
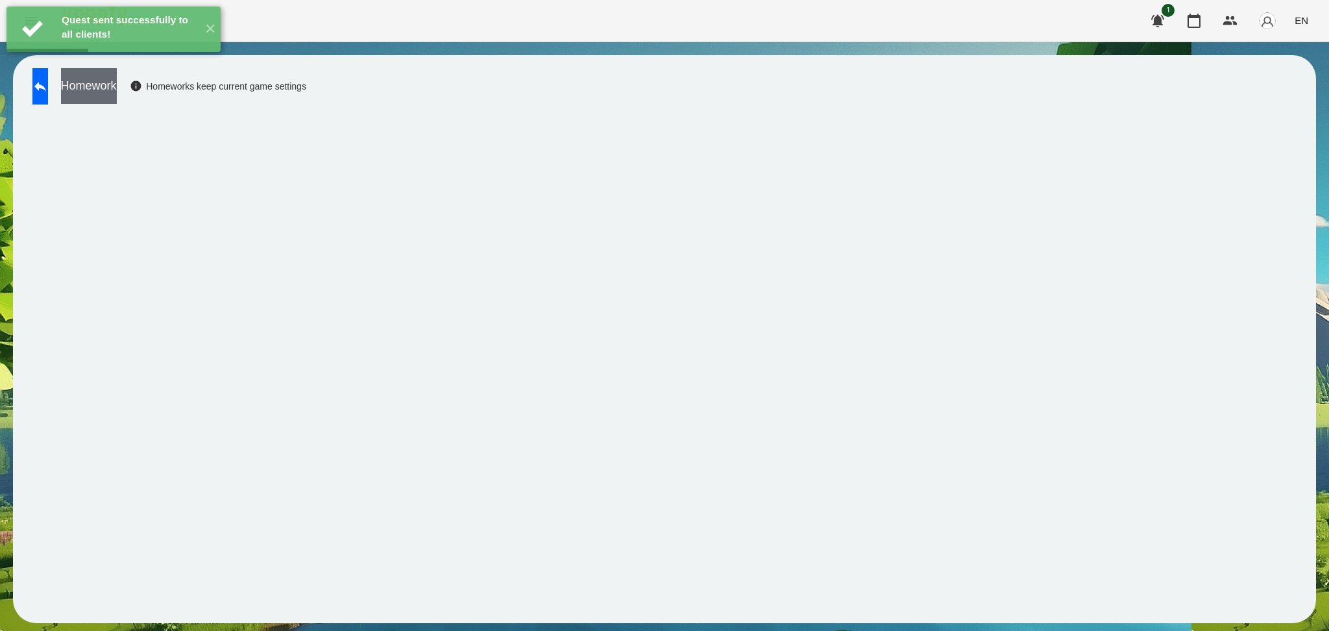
click at [112, 88] on button "Homework" at bounding box center [89, 86] width 56 height 36
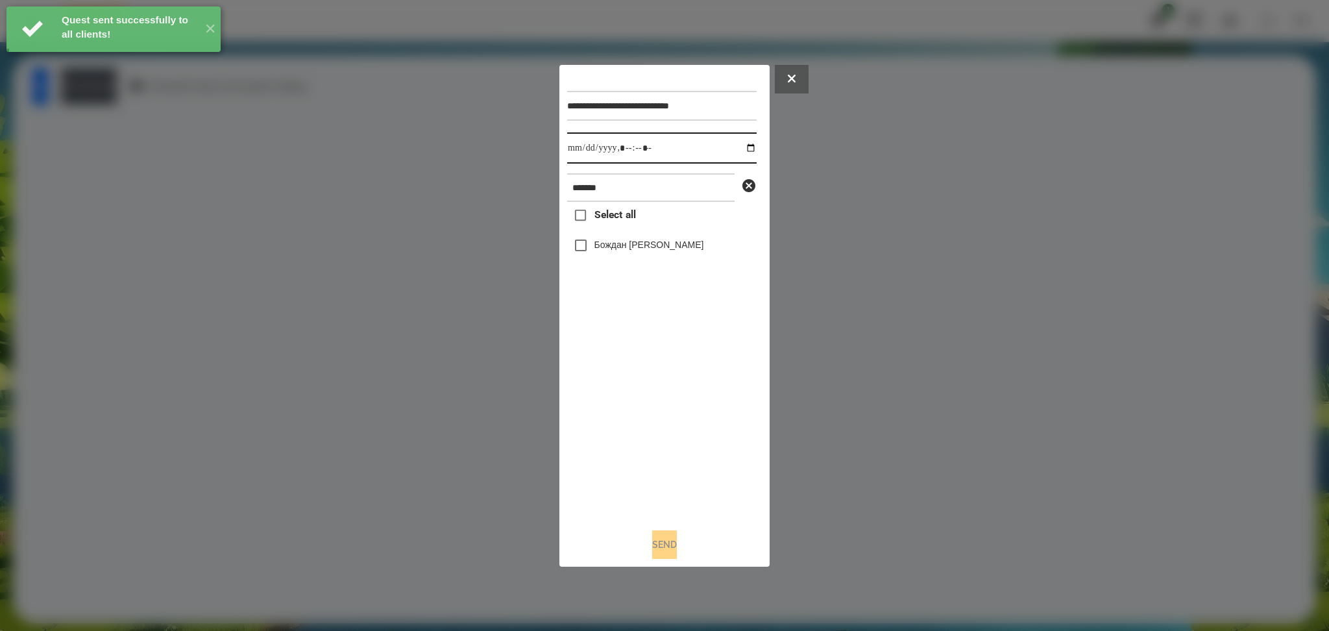
click at [735, 147] on input "datetime-local" at bounding box center [661, 147] width 189 height 31
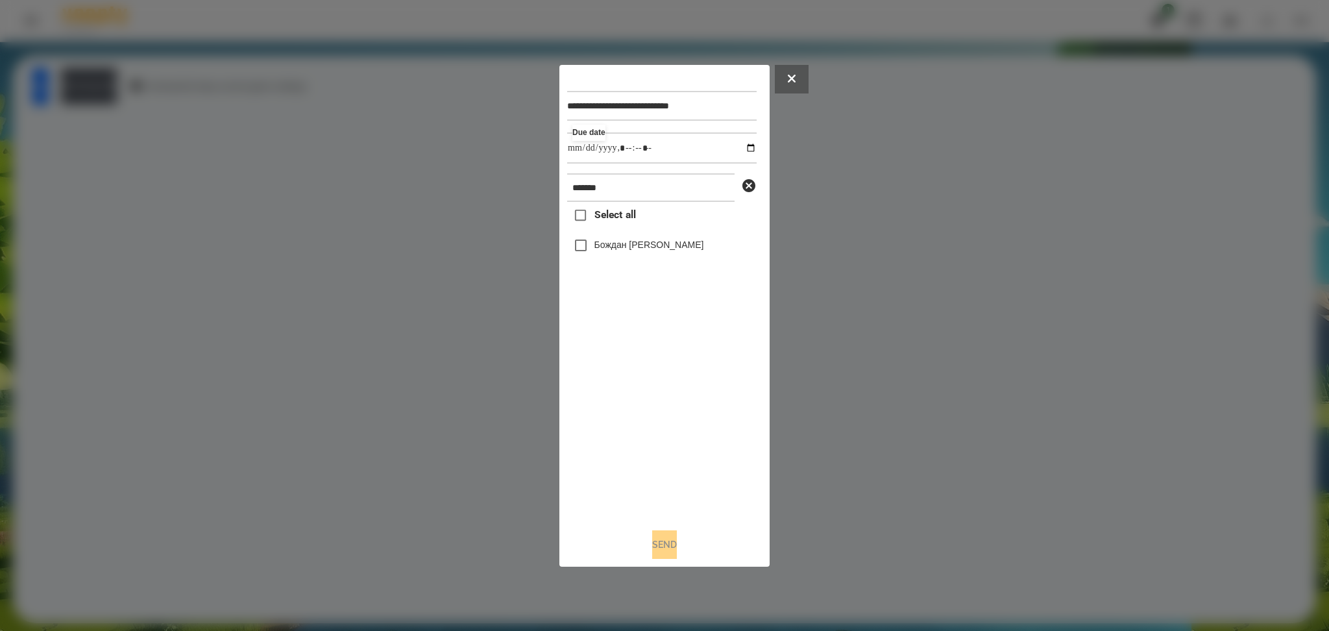
type input "**********"
click at [686, 391] on div "Select all Бождан Анастасія" at bounding box center [661, 359] width 189 height 315
click at [630, 240] on label "Бождан Анастасія" at bounding box center [649, 244] width 110 height 13
click at [665, 473] on button "Send" at bounding box center [664, 544] width 25 height 29
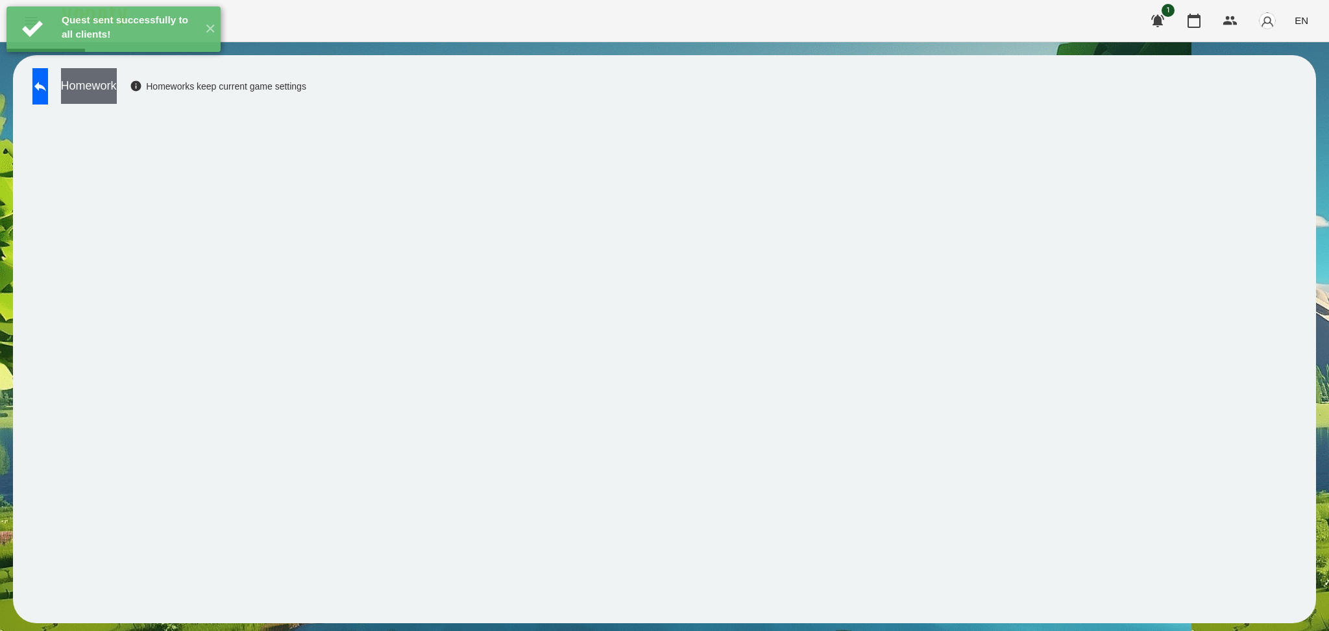
click at [117, 82] on button "Homework" at bounding box center [89, 86] width 56 height 36
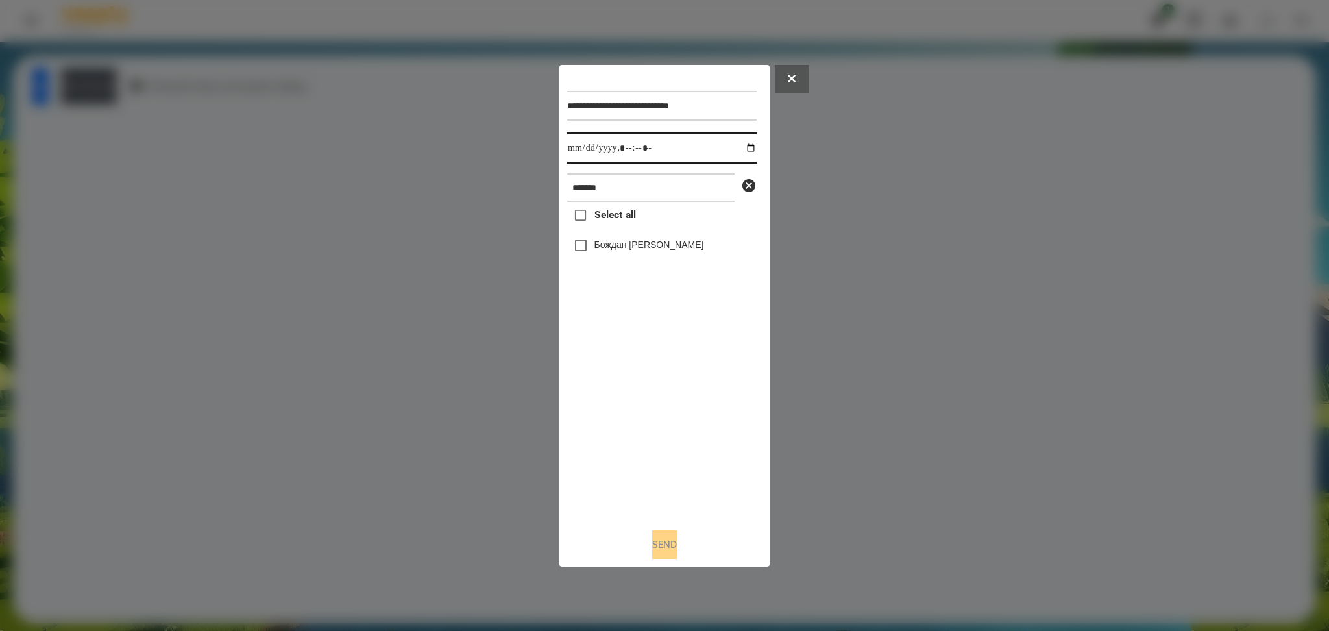
click at [740, 148] on input "datetime-local" at bounding box center [661, 147] width 189 height 31
type input "**********"
click at [687, 398] on div "Select all Бождан Анастасія" at bounding box center [661, 359] width 189 height 315
click at [640, 247] on label "Бождан Анастасія" at bounding box center [649, 244] width 110 height 13
click at [661, 473] on button "Send" at bounding box center [664, 544] width 25 height 29
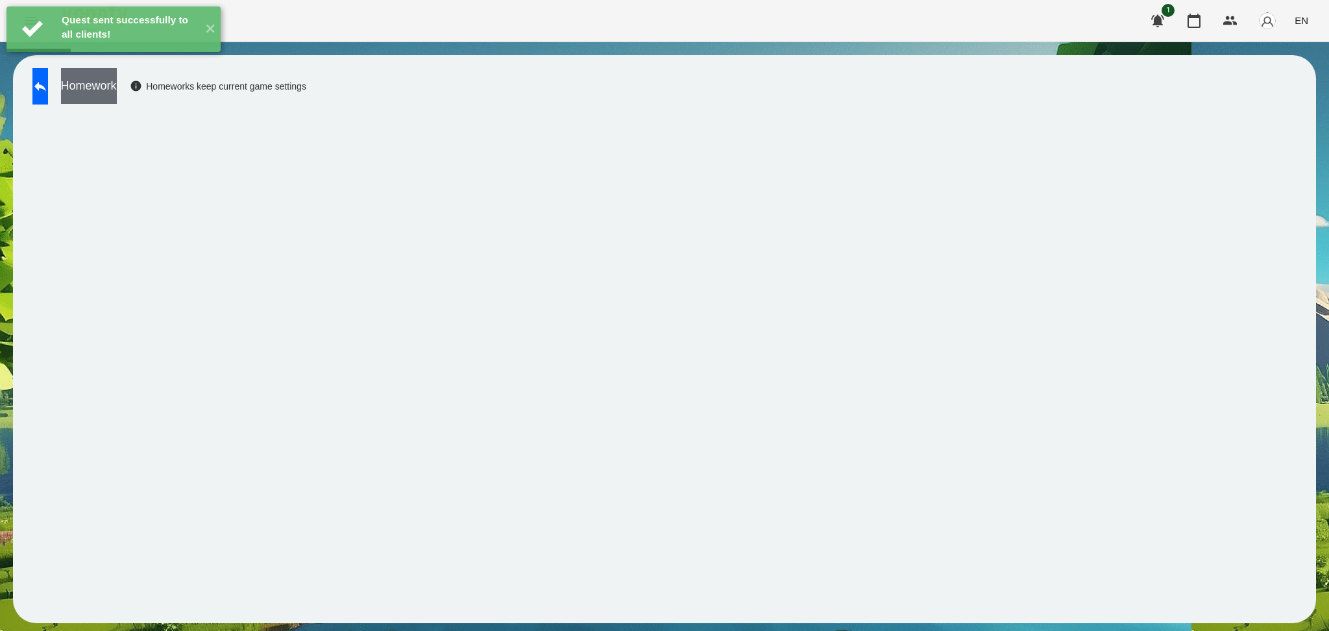
click at [117, 97] on button "Homework" at bounding box center [89, 86] width 56 height 36
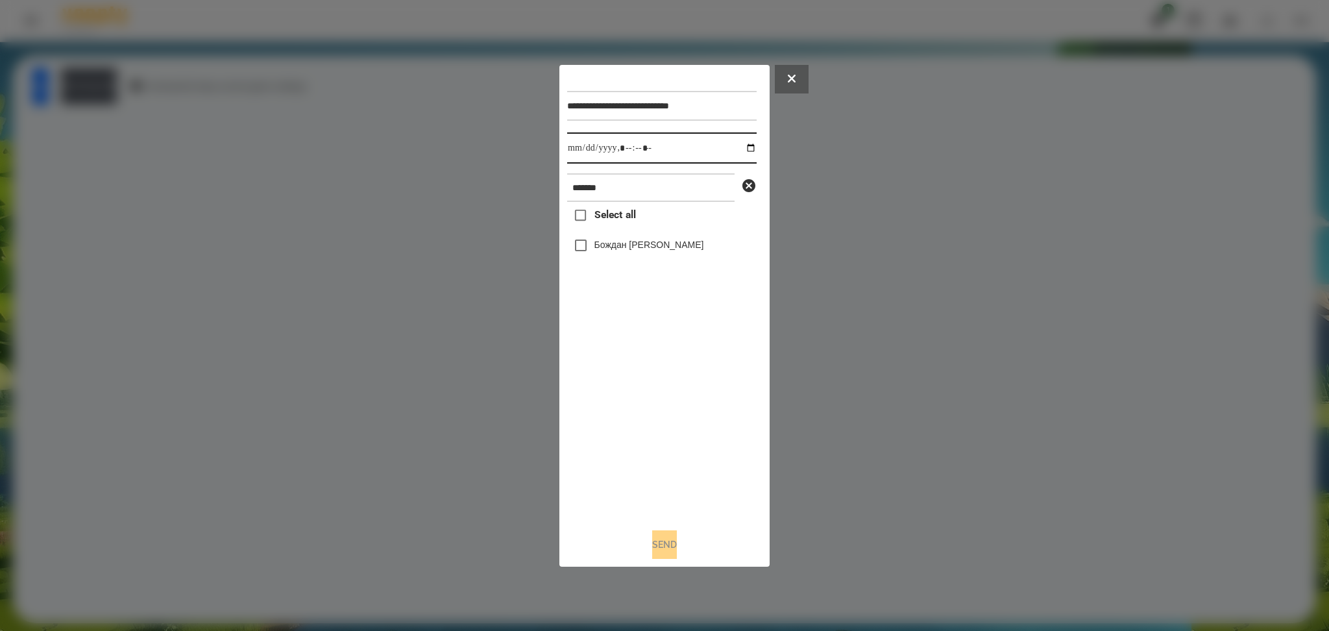
click at [740, 152] on input "datetime-local" at bounding box center [661, 147] width 189 height 31
type input "**********"
click at [631, 418] on div "Select all Бождан Анастасія" at bounding box center [661, 359] width 189 height 315
click at [604, 242] on label "Бождан Анастасія" at bounding box center [649, 244] width 110 height 13
click at [666, 473] on button "Send" at bounding box center [664, 544] width 25 height 29
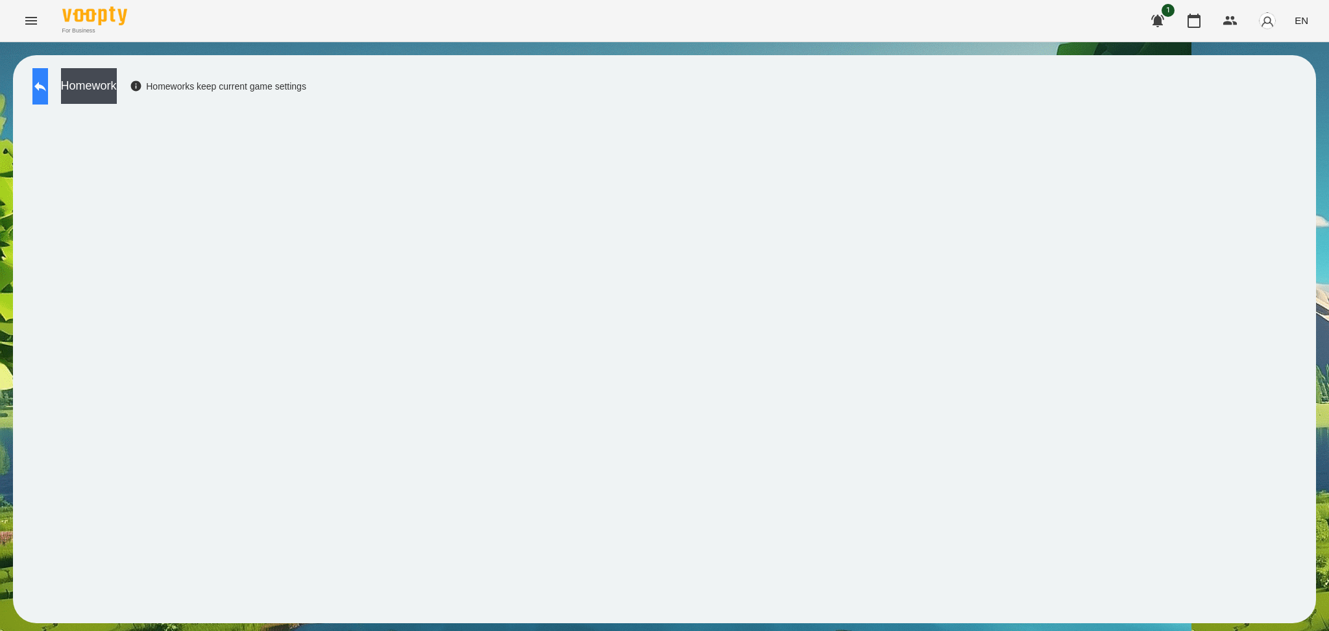
click at [48, 88] on icon at bounding box center [40, 87] width 16 height 16
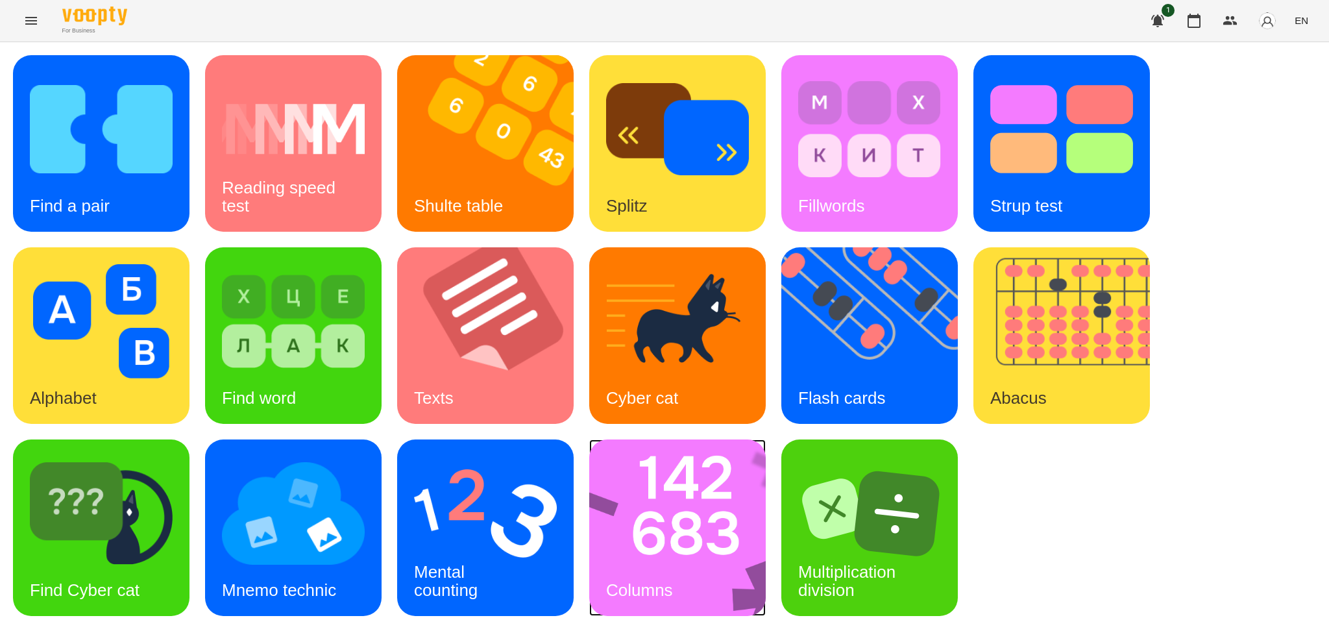
click at [665, 473] on img at bounding box center [685, 527] width 193 height 177
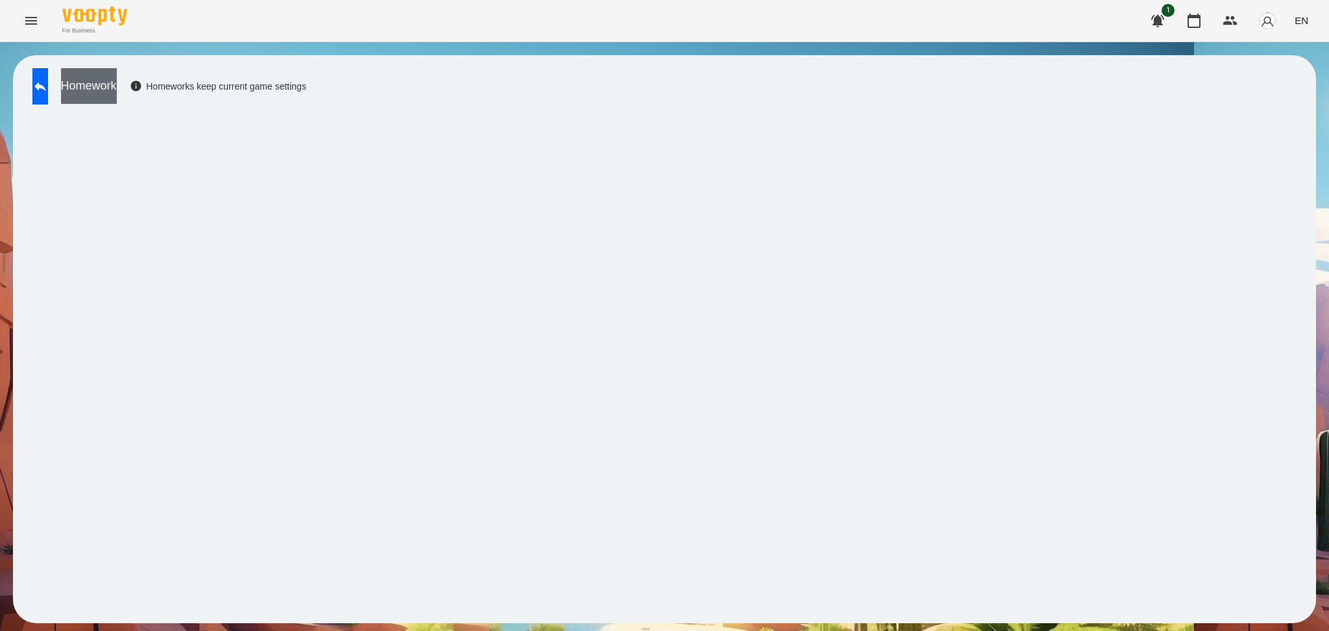
click at [117, 83] on button "Homework" at bounding box center [89, 86] width 56 height 36
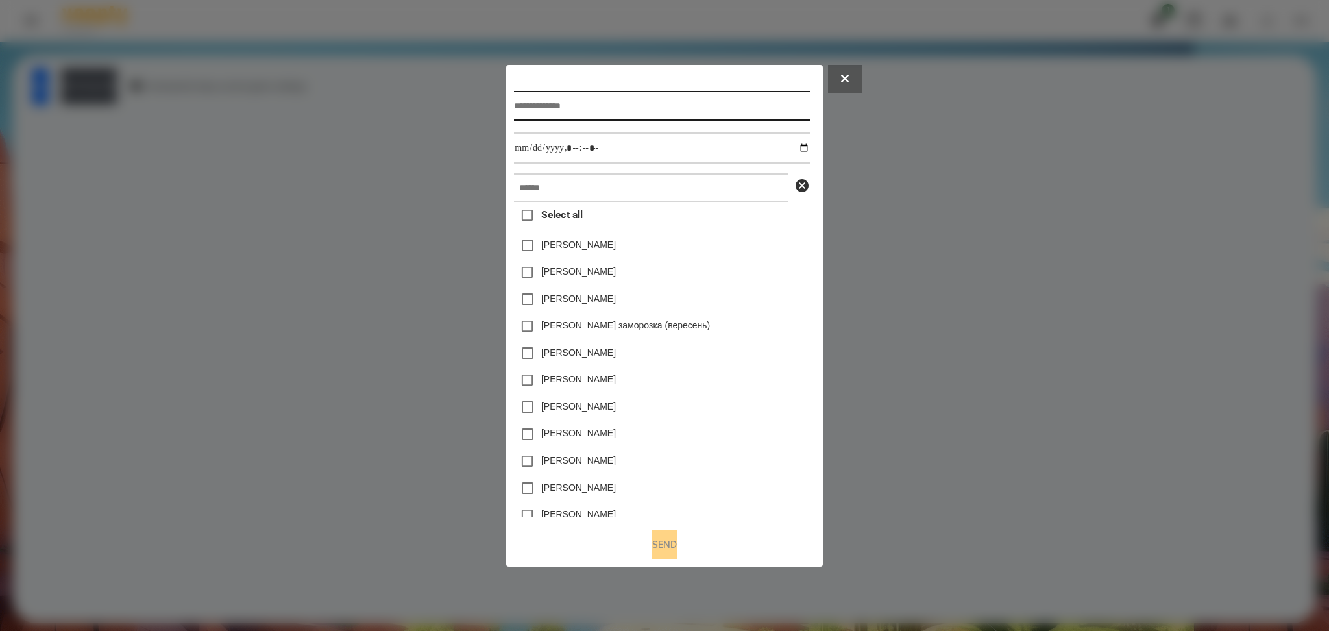
click at [537, 107] on input "text" at bounding box center [661, 106] width 295 height 30
type input "**********"
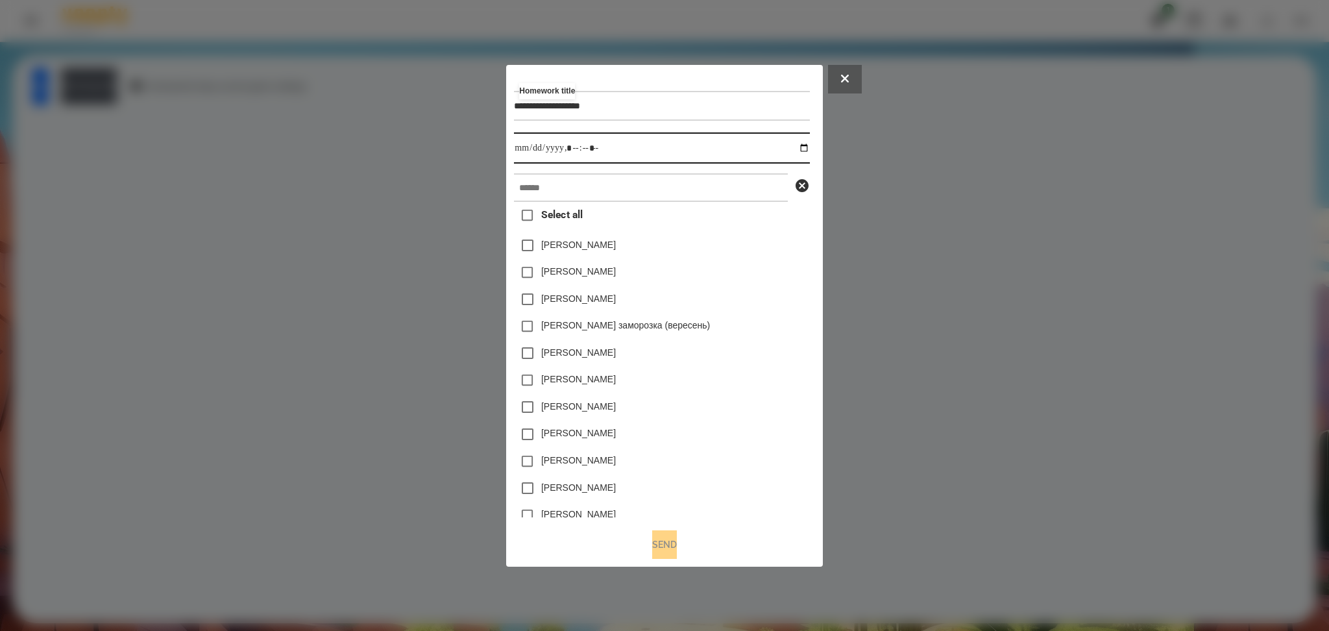
click at [807, 153] on input "datetime-local" at bounding box center [661, 147] width 295 height 31
click at [572, 143] on input "datetime-local" at bounding box center [661, 147] width 295 height 31
type input "**********"
click at [532, 185] on input "text" at bounding box center [651, 187] width 274 height 29
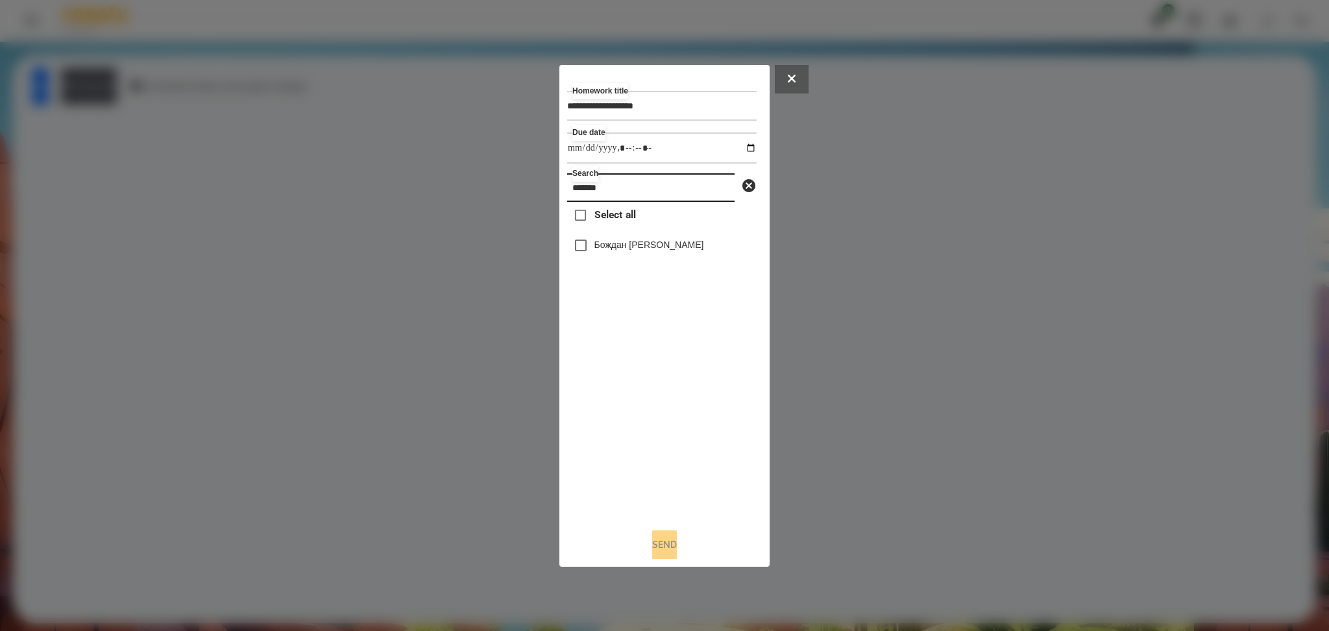
type input "******"
click at [661, 473] on button "Send" at bounding box center [664, 544] width 25 height 29
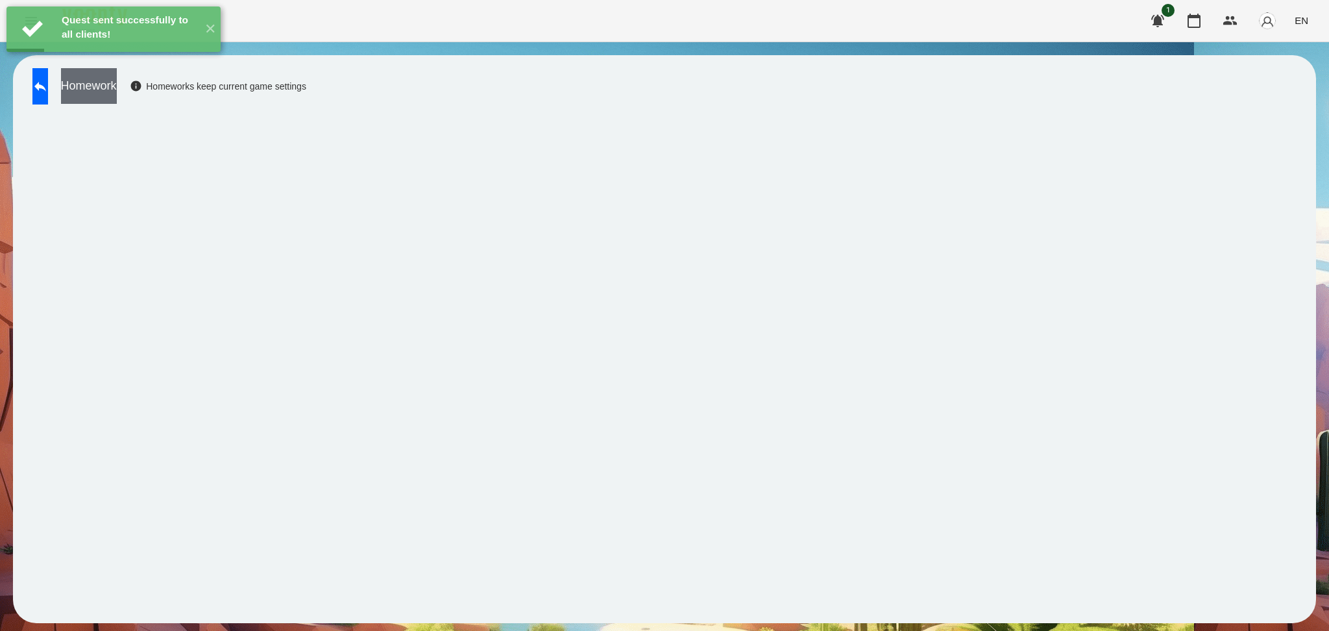
click at [117, 91] on button "Homework" at bounding box center [89, 86] width 56 height 36
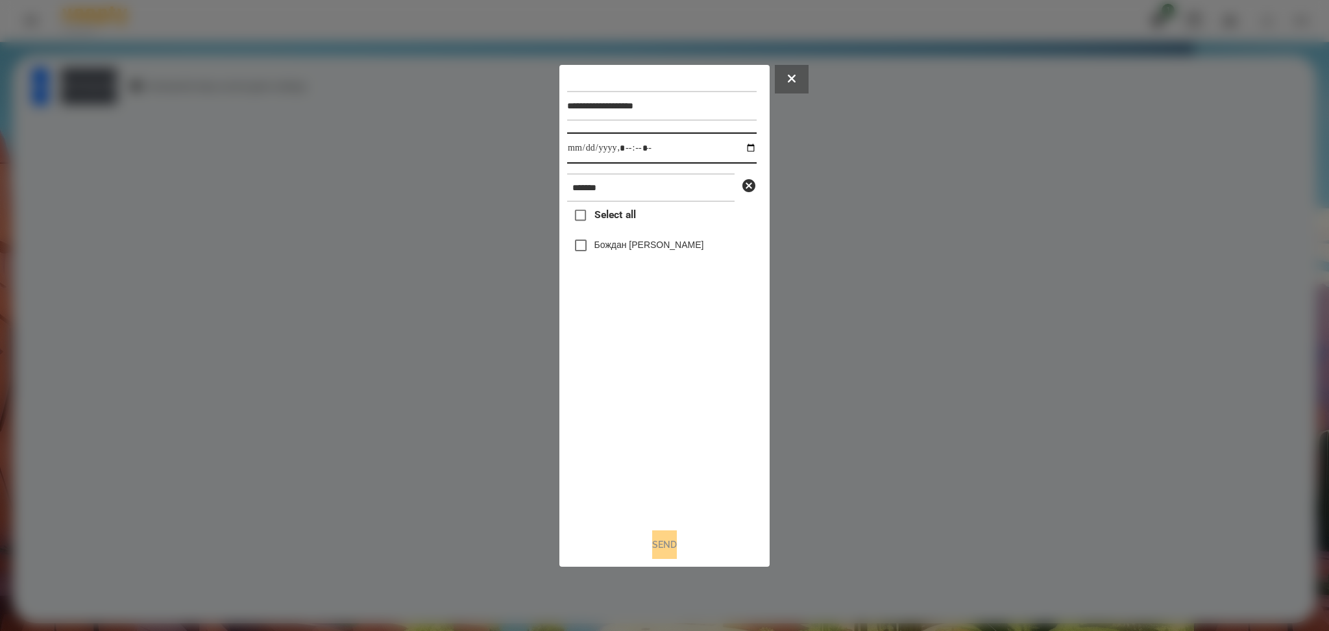
click at [744, 148] on input "datetime-local" at bounding box center [661, 147] width 189 height 31
type input "**********"
click at [629, 424] on div "Select all Бождан Анастасія" at bounding box center [661, 359] width 189 height 315
click at [609, 243] on label "Бождан Анастасія" at bounding box center [649, 244] width 110 height 13
click at [665, 473] on button "Send" at bounding box center [664, 544] width 25 height 29
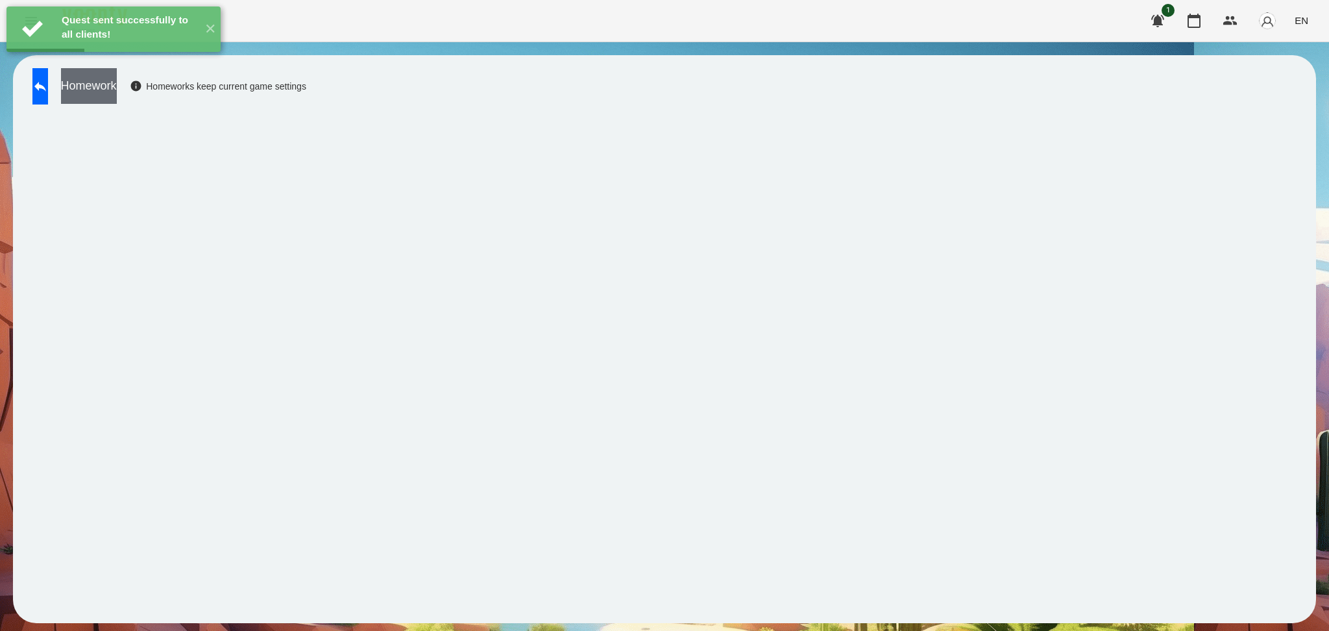
click at [117, 96] on button "Homework" at bounding box center [89, 86] width 56 height 36
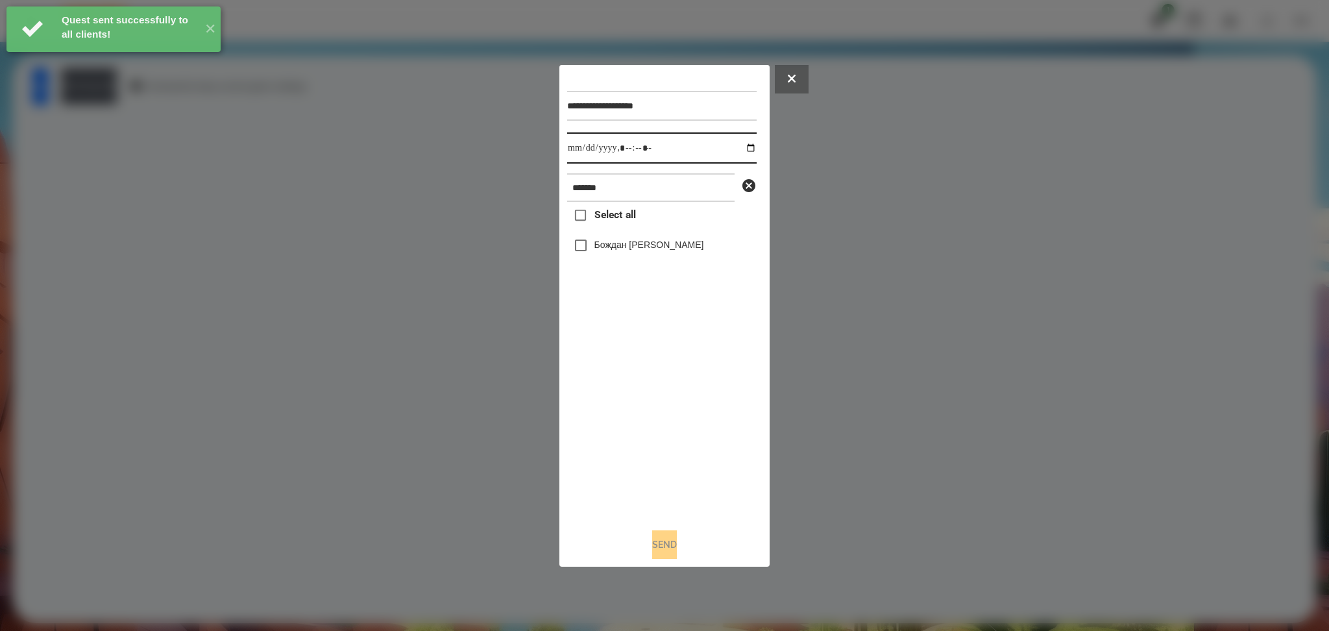
click at [740, 151] on input "datetime-local" at bounding box center [661, 147] width 189 height 31
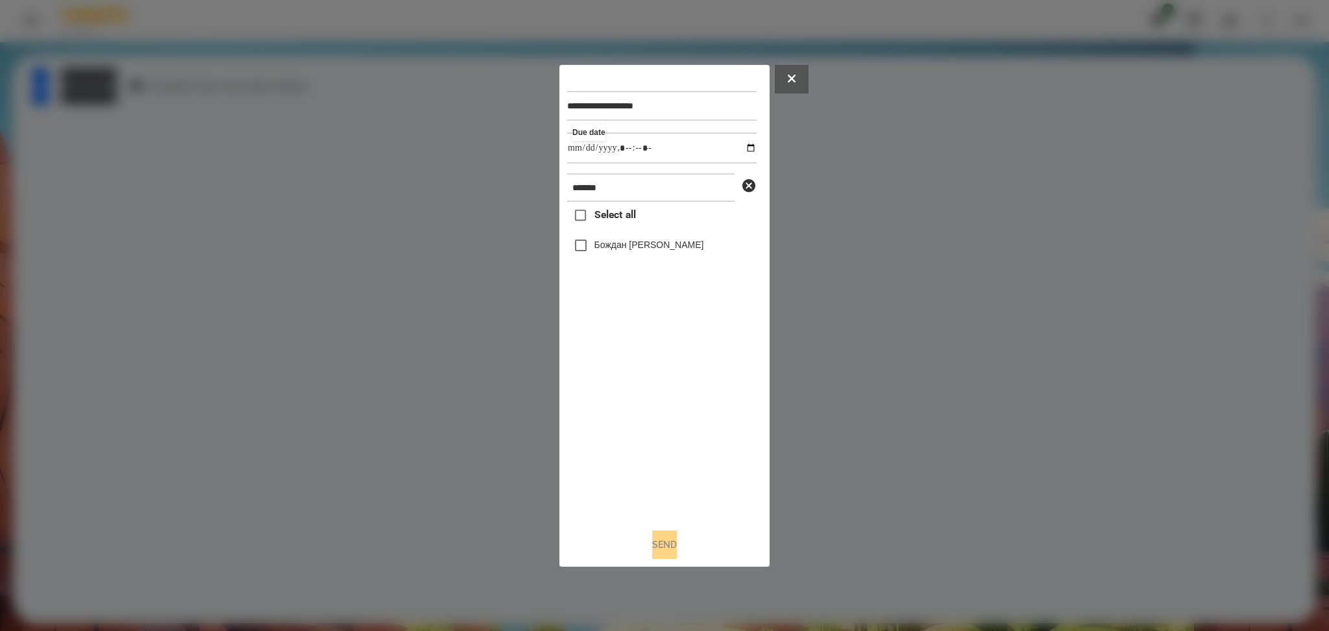
type input "**********"
click at [676, 428] on div "Select all Бождан Анастасія" at bounding box center [661, 359] width 189 height 315
click at [628, 249] on label "Бождан Анастасія" at bounding box center [649, 244] width 110 height 13
click at [658, 473] on button "Send" at bounding box center [664, 544] width 25 height 29
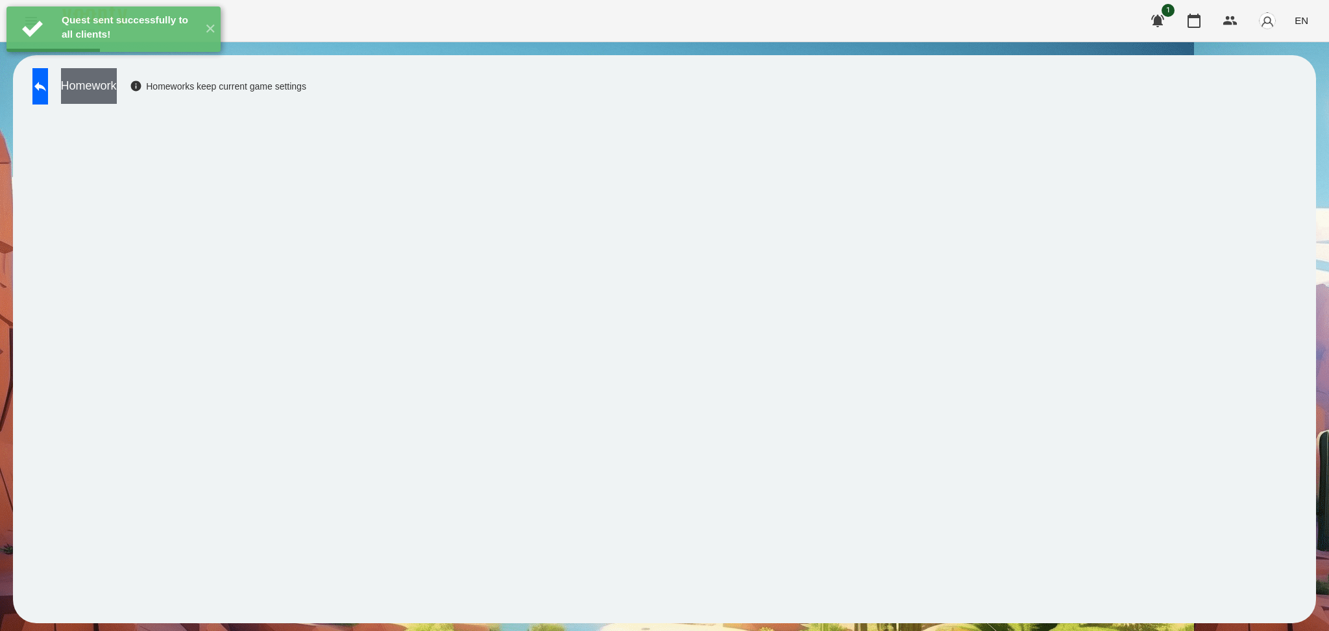
click at [117, 97] on button "Homework" at bounding box center [89, 86] width 56 height 36
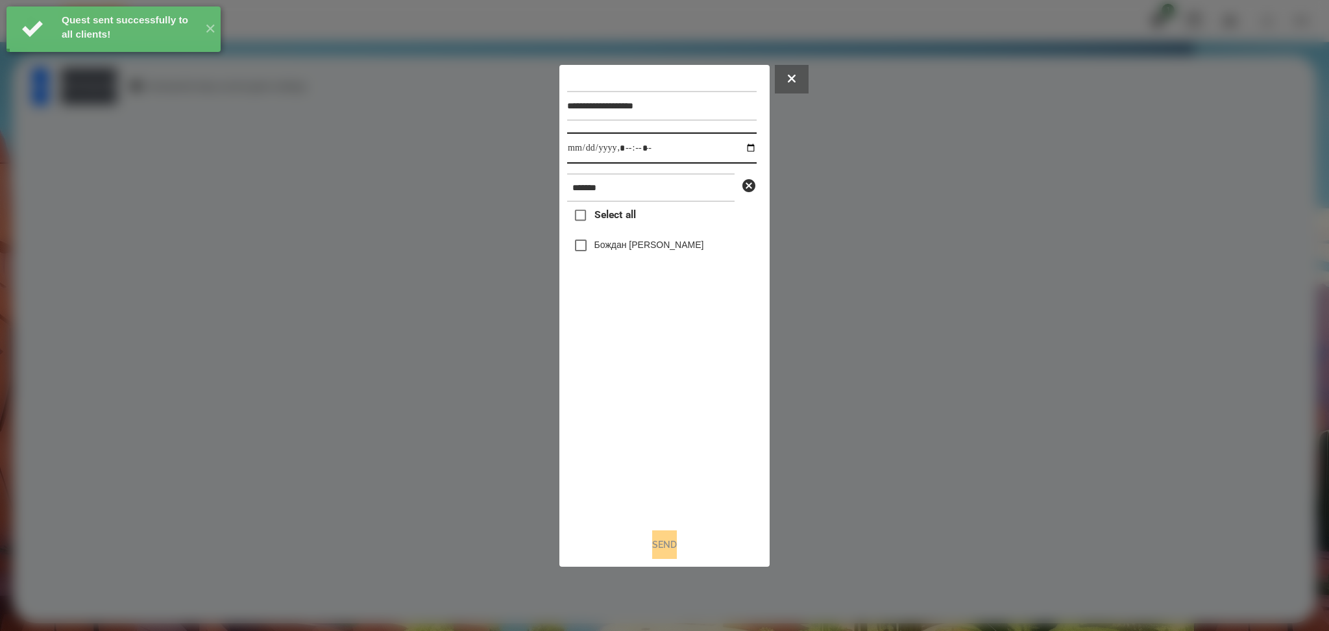
click at [742, 145] on input "datetime-local" at bounding box center [661, 147] width 189 height 31
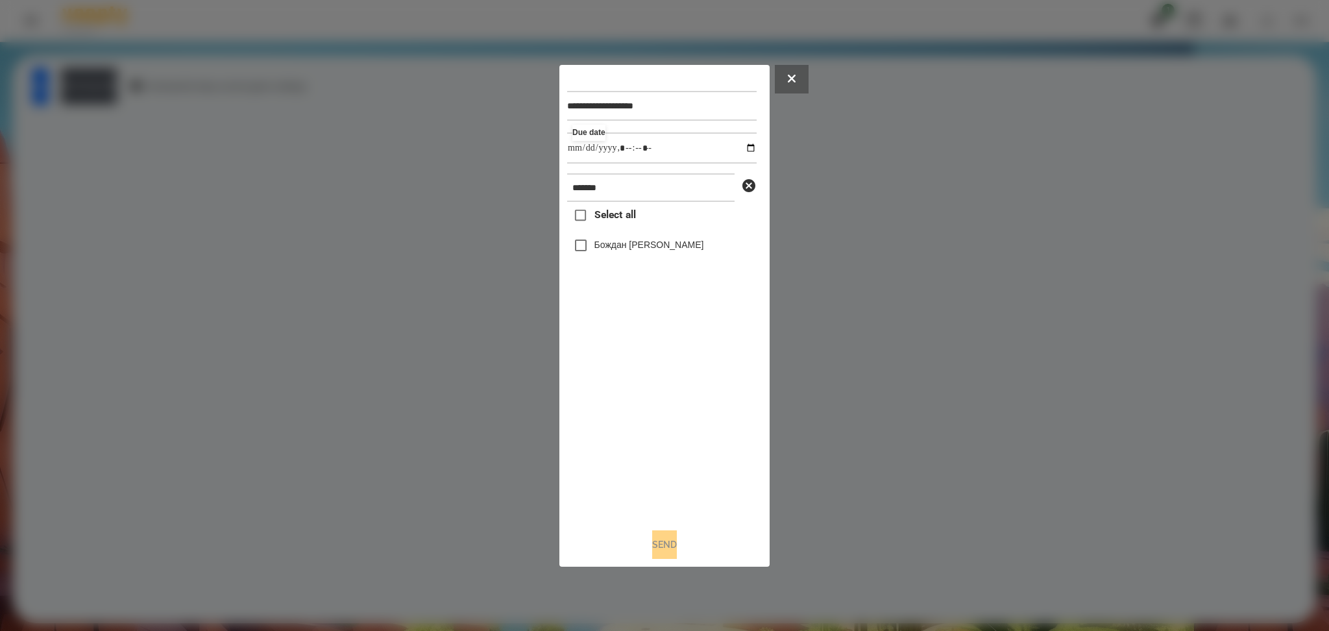
type input "**********"
click at [649, 431] on div "Select all Бождан Анастасія" at bounding box center [661, 359] width 189 height 315
click at [602, 256] on div "Бождан Анастасія" at bounding box center [661, 245] width 189 height 27
click at [668, 473] on button "Send" at bounding box center [664, 544] width 25 height 29
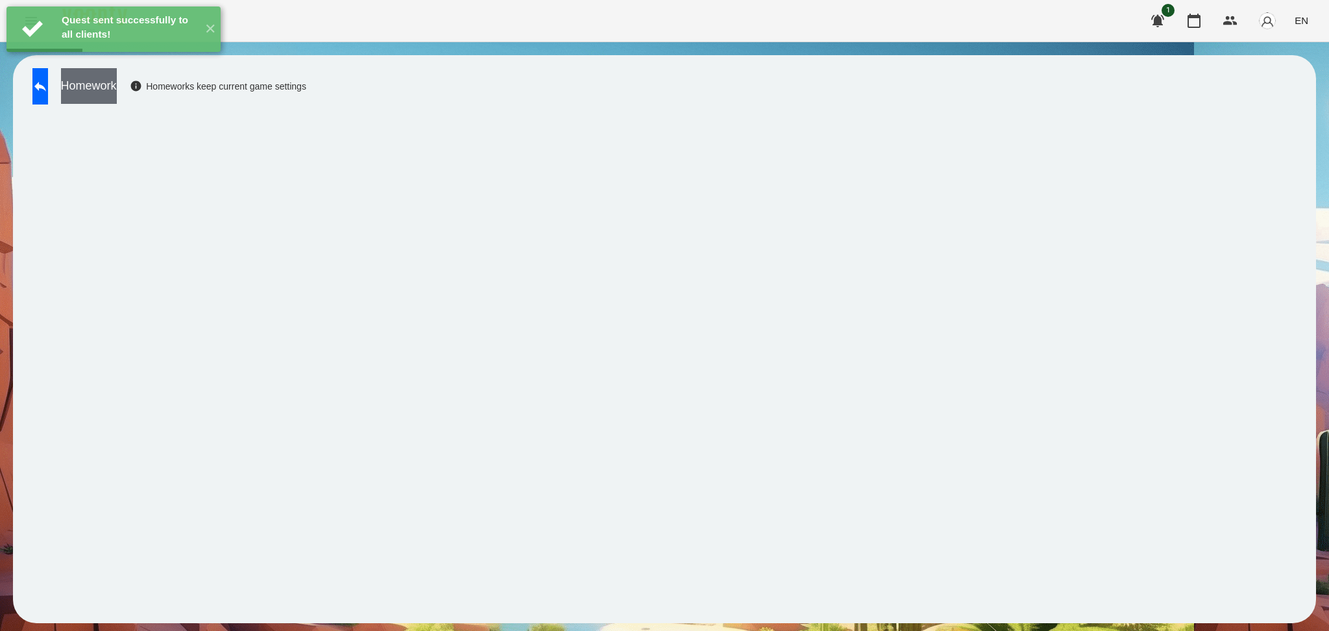
click at [117, 86] on button "Homework" at bounding box center [89, 86] width 56 height 36
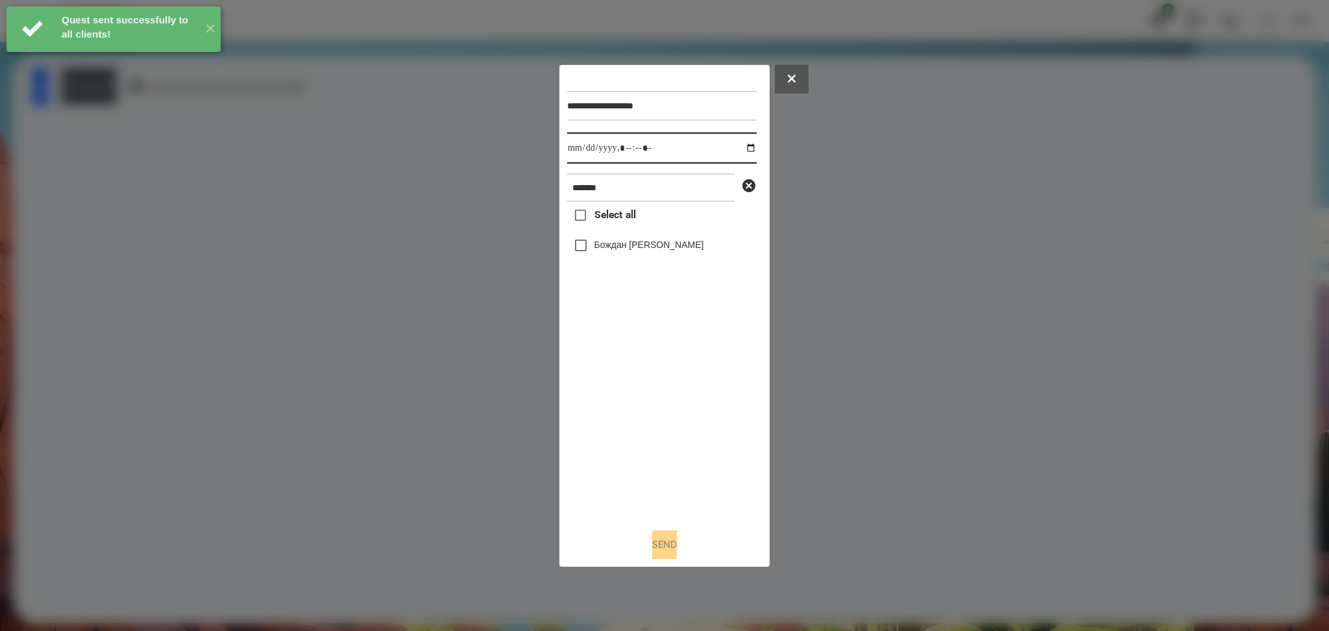
click at [742, 150] on input "datetime-local" at bounding box center [661, 147] width 189 height 31
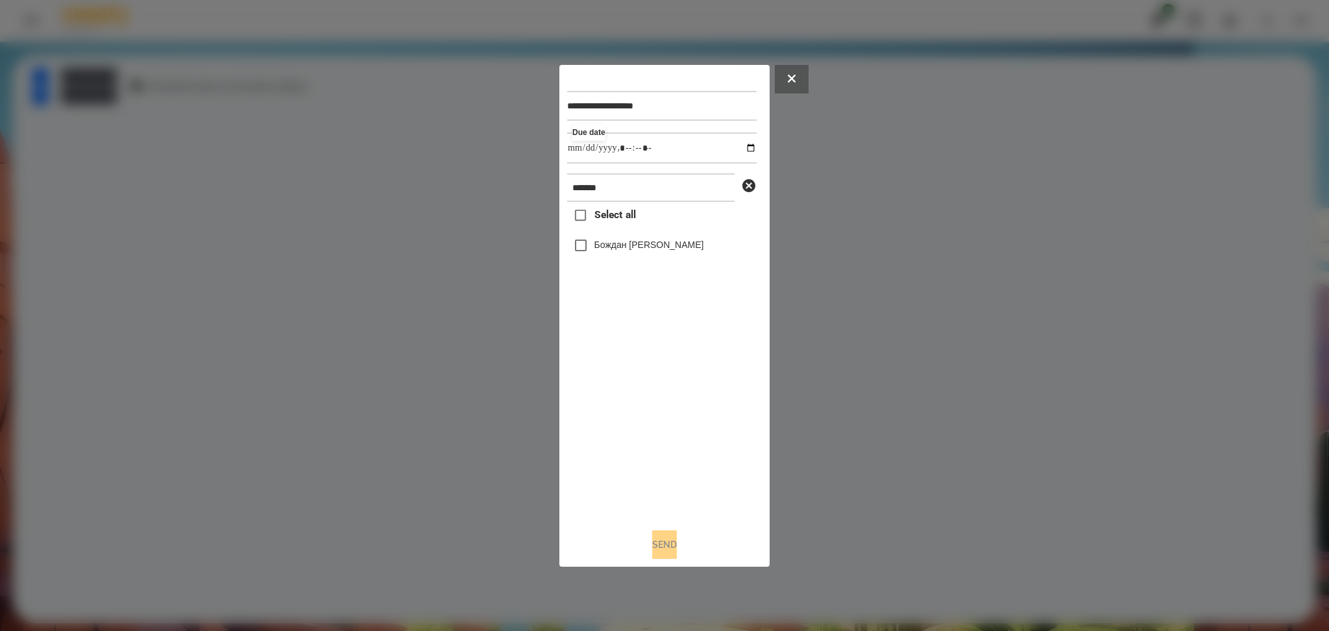
type input "**********"
click at [611, 421] on div "Select all Бождан Анастасія" at bounding box center [661, 359] width 189 height 315
click at [603, 253] on div "Бождан Анастасія" at bounding box center [661, 245] width 189 height 27
click at [660, 473] on button "Send" at bounding box center [664, 544] width 25 height 29
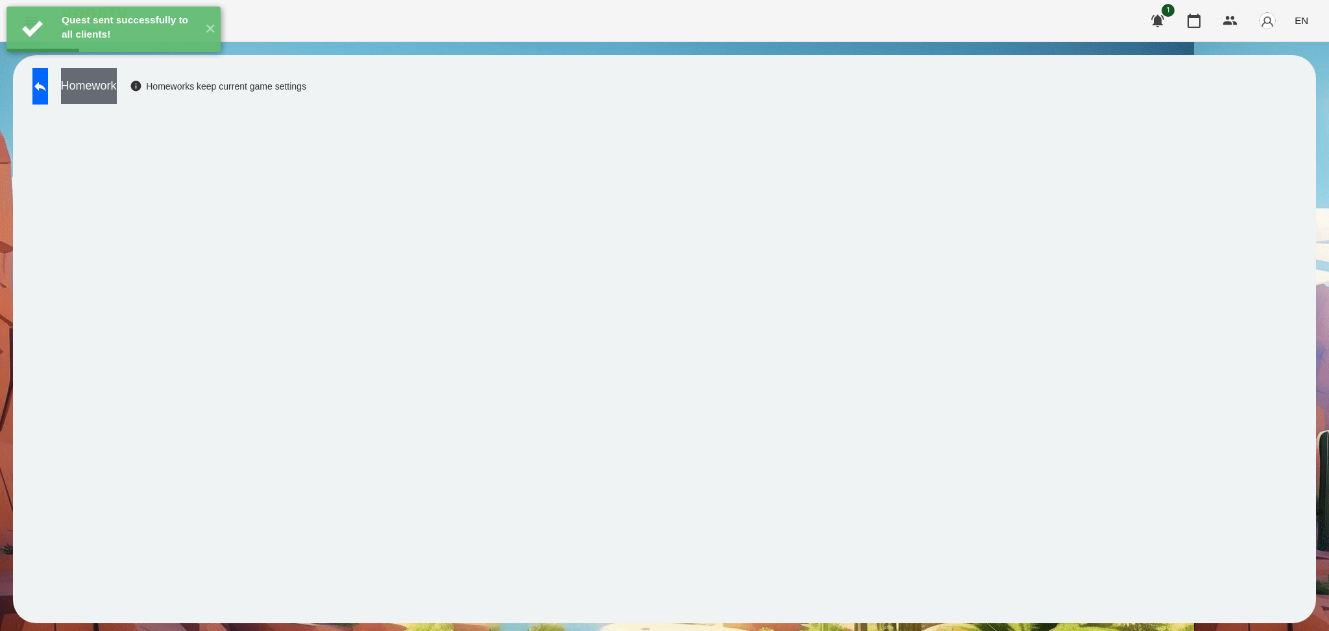
click at [117, 98] on button "Homework" at bounding box center [89, 86] width 56 height 36
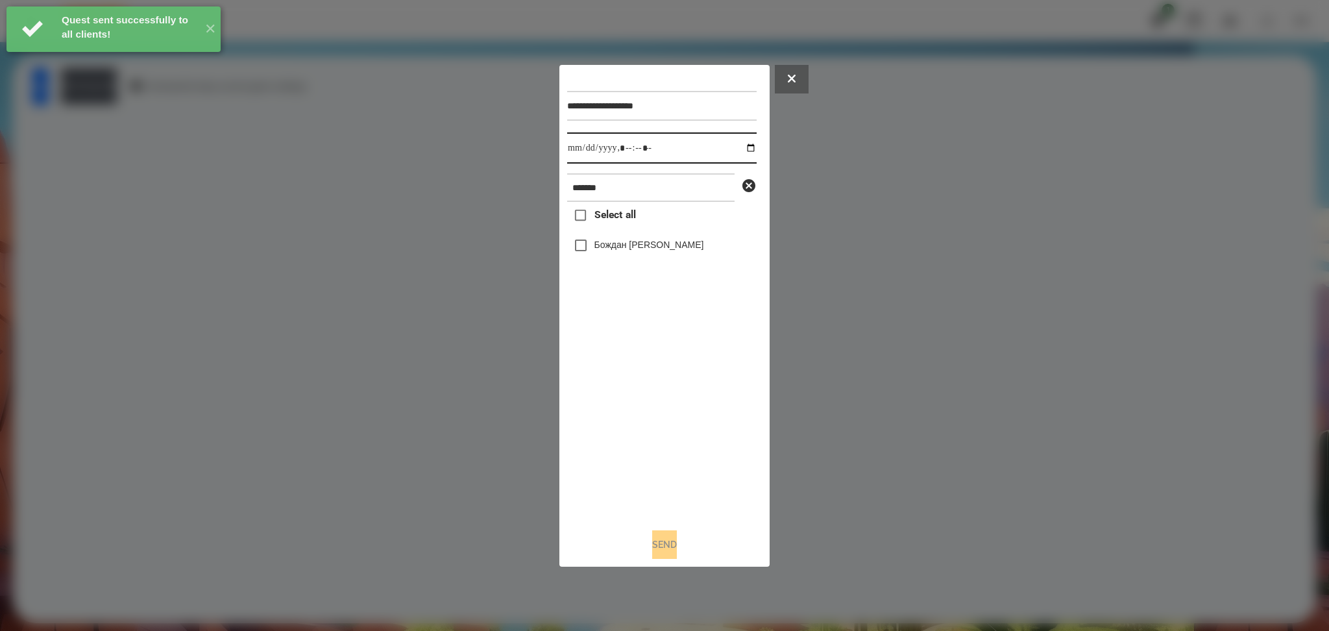
click at [742, 151] on input "datetime-local" at bounding box center [661, 147] width 189 height 31
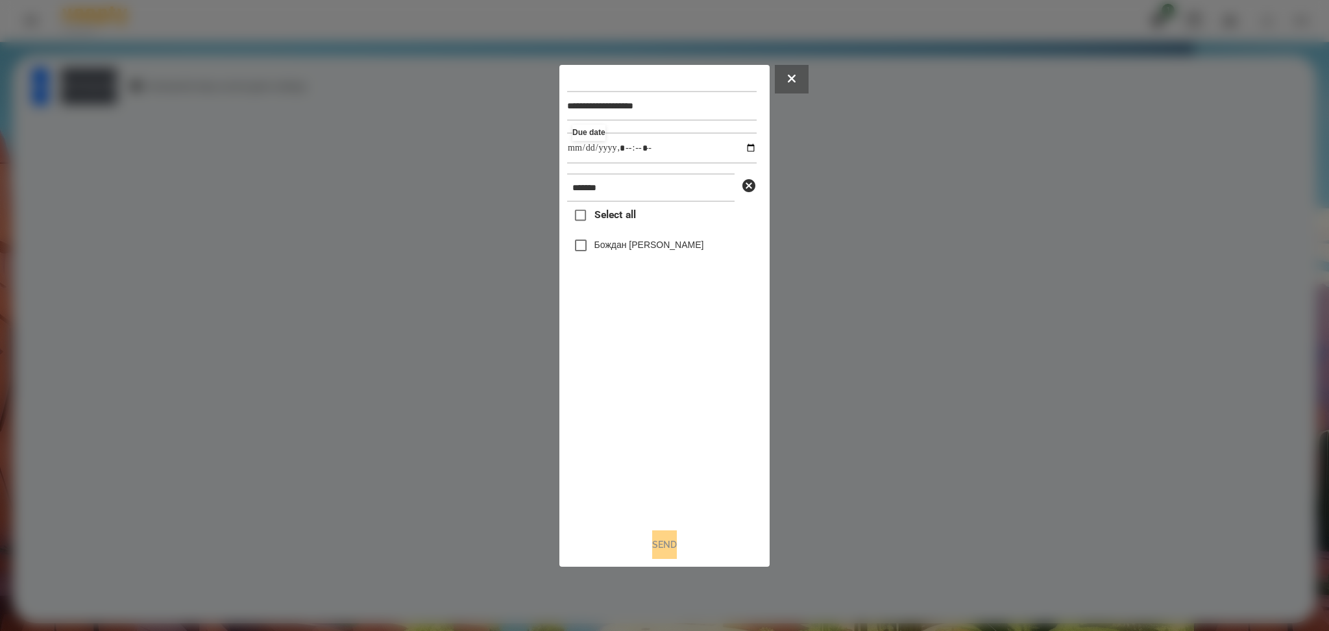
type input "**********"
click at [659, 401] on div "Select all Бождан Анастасія" at bounding box center [661, 359] width 189 height 315
click at [598, 247] on label "Бождан Анастасія" at bounding box center [649, 244] width 110 height 13
click at [660, 473] on button "Send" at bounding box center [664, 544] width 25 height 29
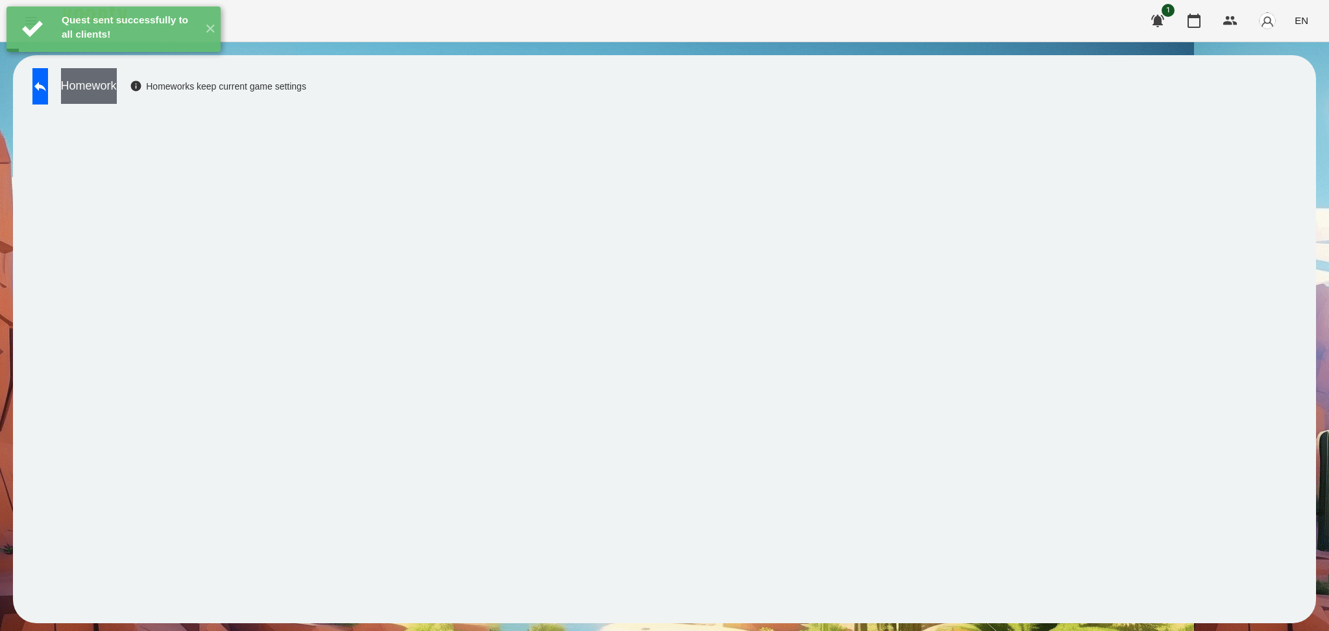
click at [117, 90] on button "Homework" at bounding box center [89, 86] width 56 height 36
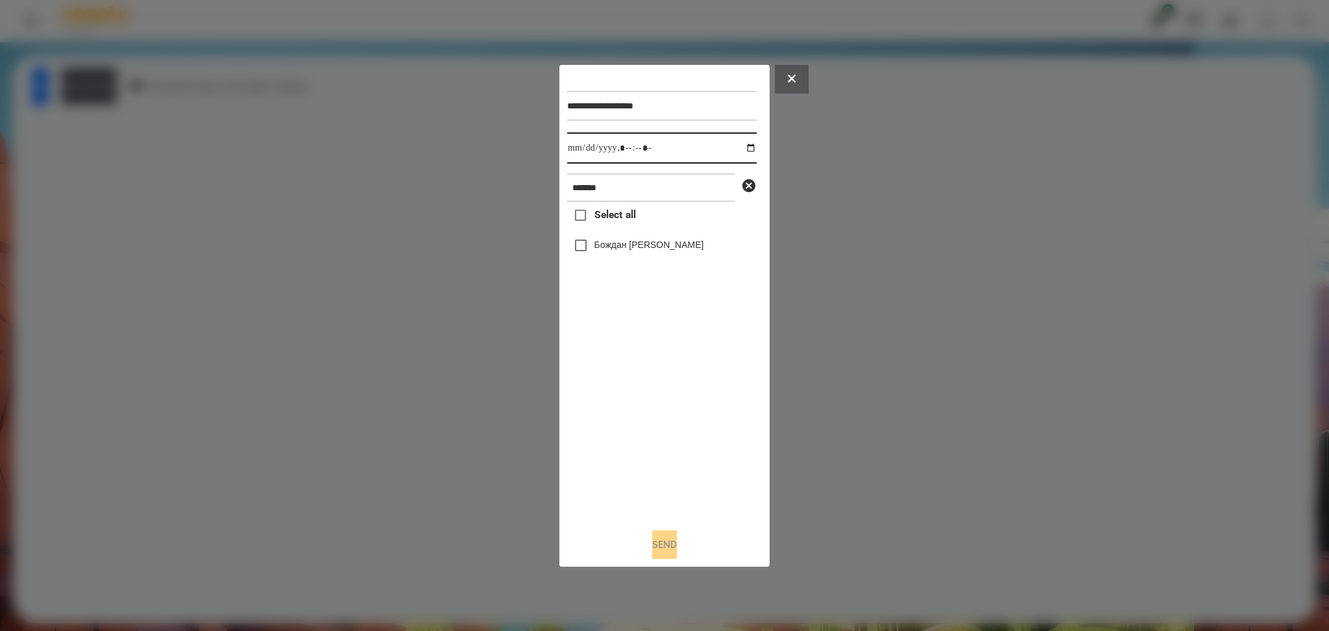
click at [740, 147] on input "datetime-local" at bounding box center [661, 147] width 189 height 31
type input "**********"
click at [637, 423] on div "Select all Бождан Анастасія" at bounding box center [661, 359] width 189 height 315
click at [605, 249] on label "Бождан Анастасія" at bounding box center [649, 244] width 110 height 13
click at [661, 473] on button "Send" at bounding box center [664, 544] width 25 height 29
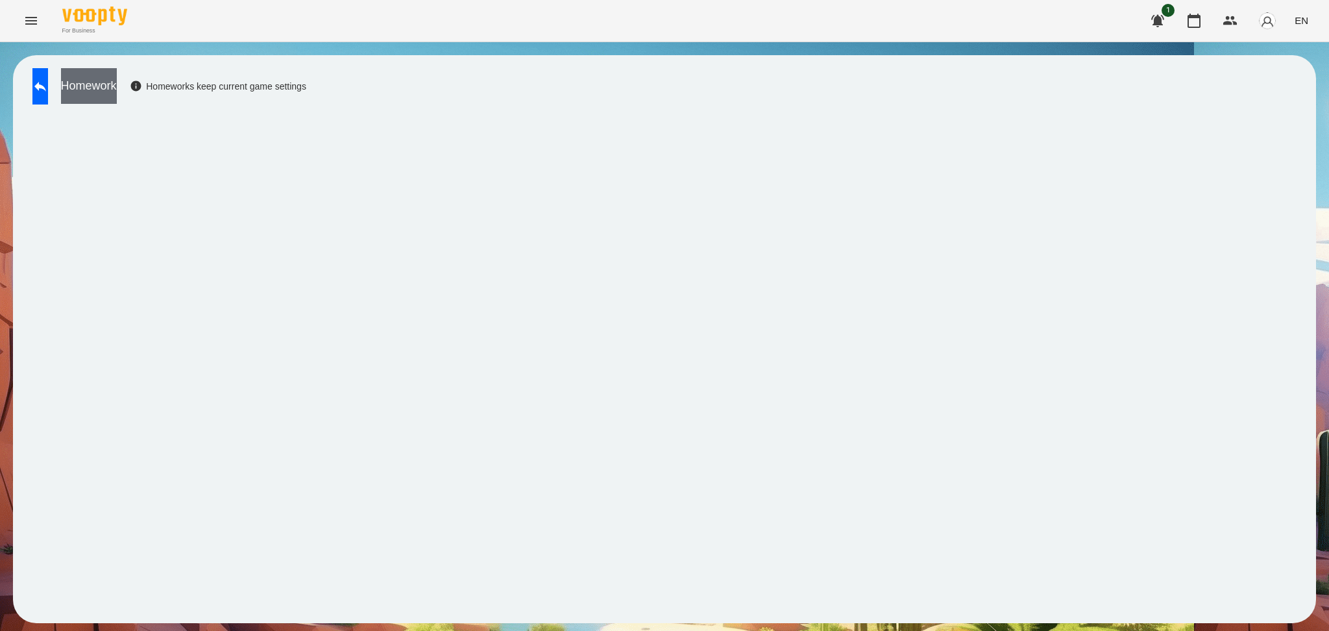
click at [117, 82] on button "Homework" at bounding box center [89, 86] width 56 height 36
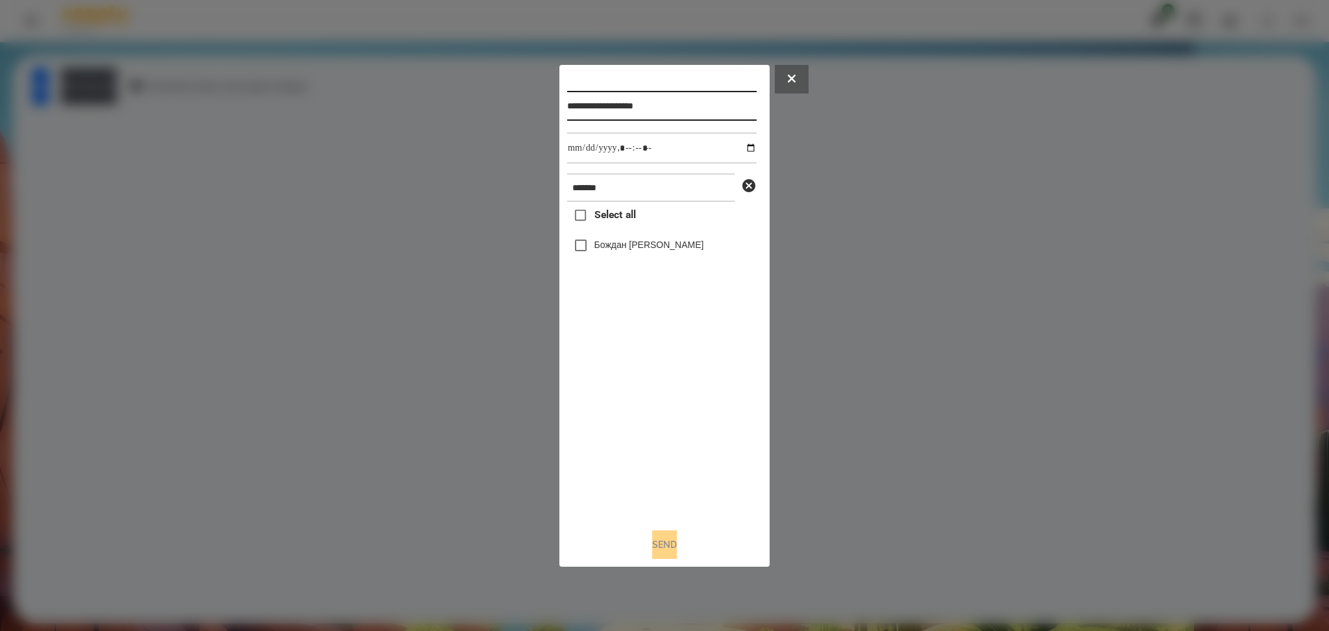
click at [627, 106] on input "**********" at bounding box center [661, 106] width 189 height 30
type input "**********"
click at [666, 473] on button "Send" at bounding box center [664, 544] width 25 height 29
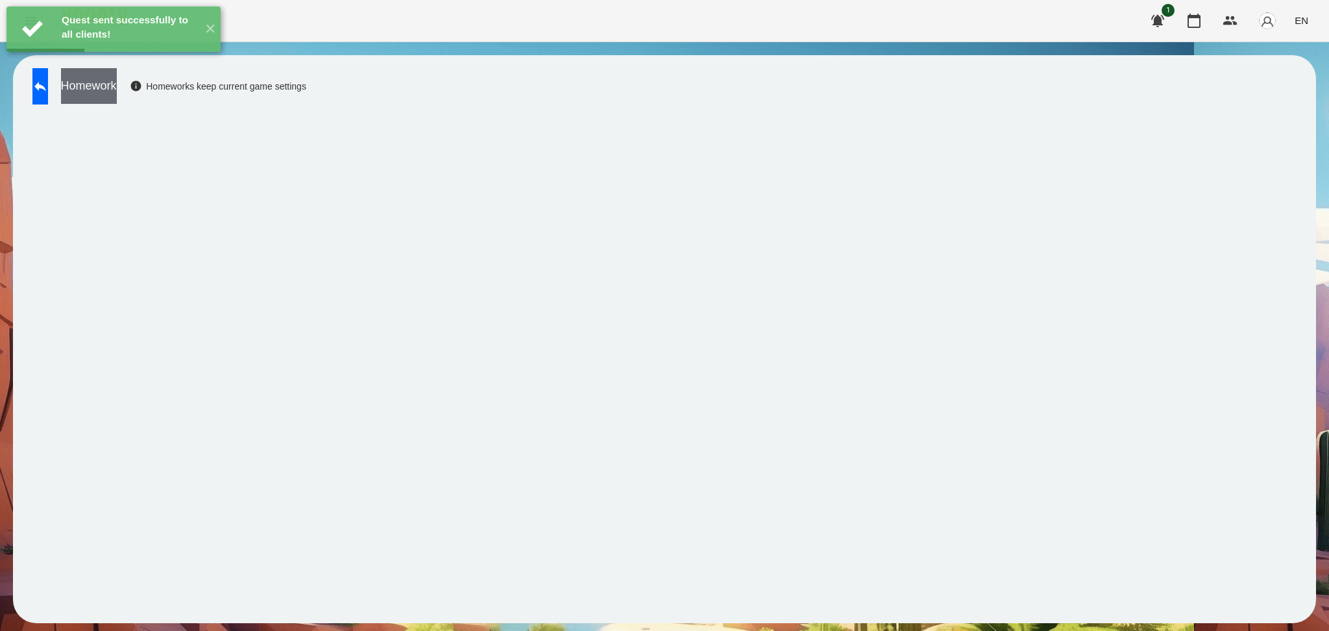
click at [117, 89] on button "Homework" at bounding box center [89, 86] width 56 height 36
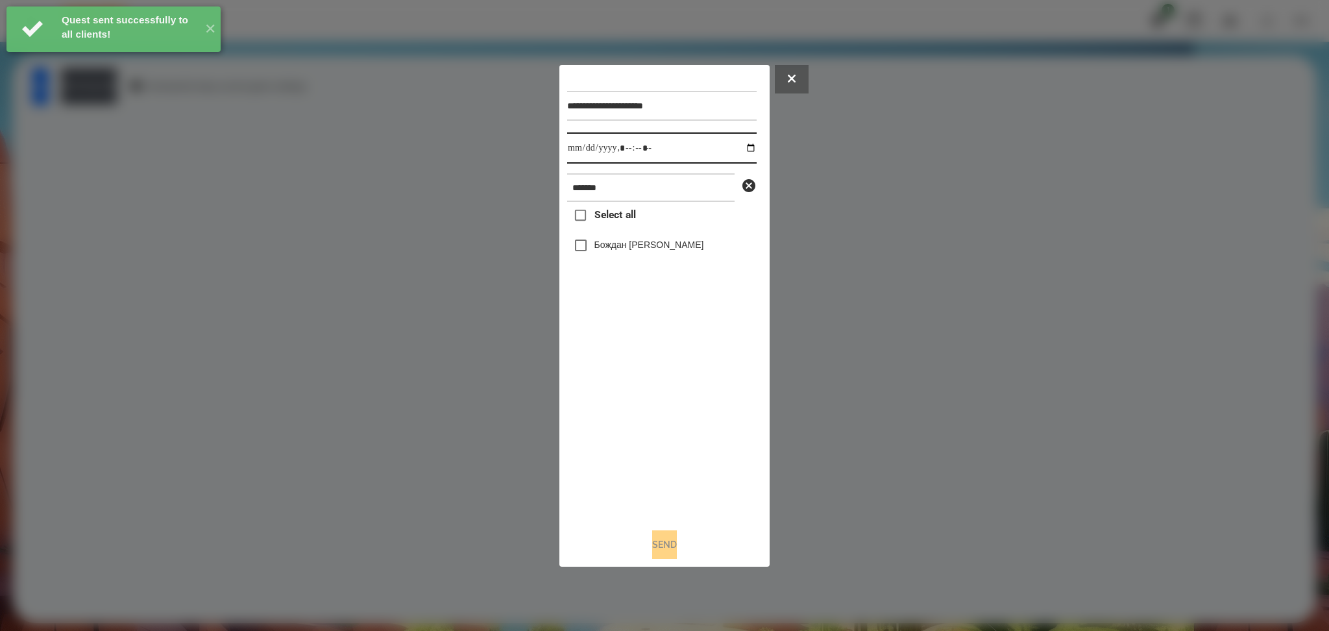
click at [744, 151] on input "datetime-local" at bounding box center [661, 147] width 189 height 31
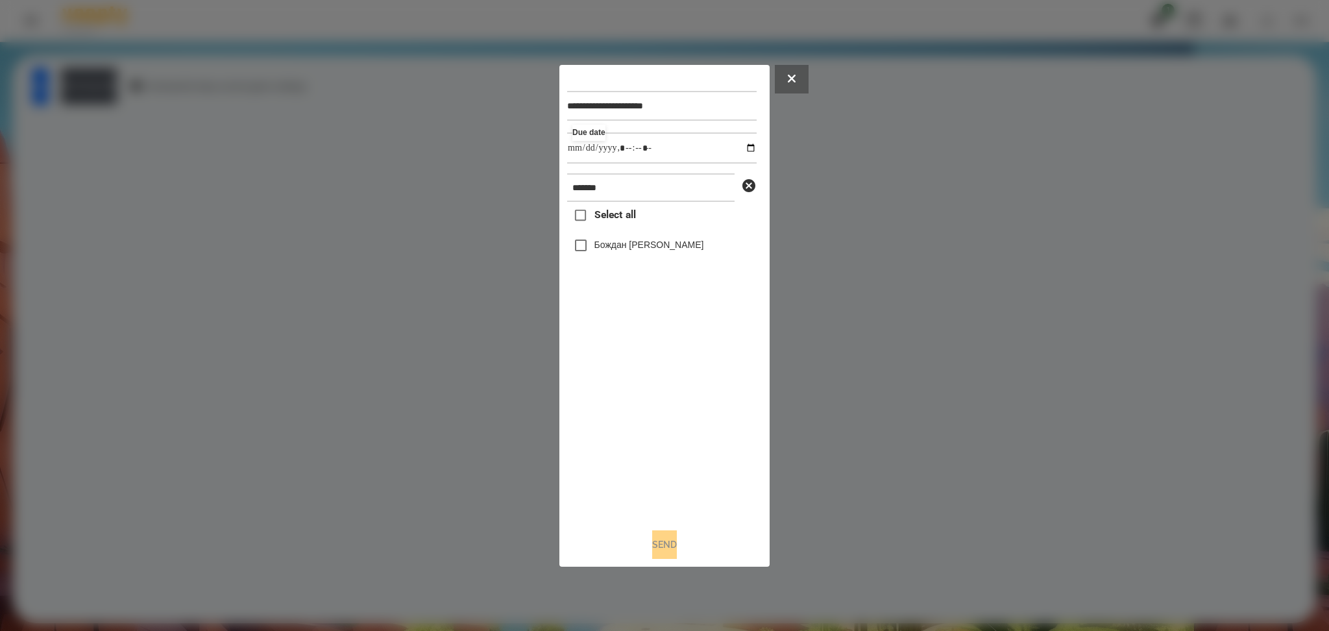
type input "**********"
click at [627, 434] on div "Select all Бождан Анастасія" at bounding box center [661, 359] width 189 height 315
click at [662, 473] on button "Send" at bounding box center [664, 544] width 25 height 29
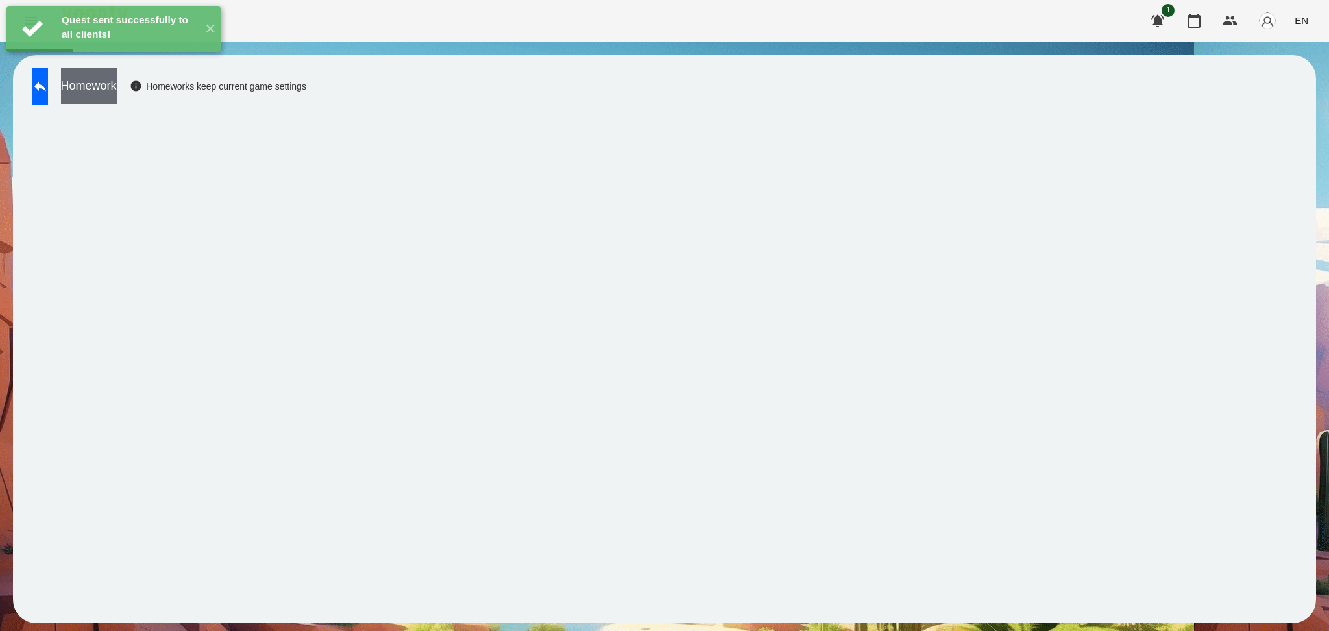
click at [117, 96] on button "Homework" at bounding box center [89, 86] width 56 height 36
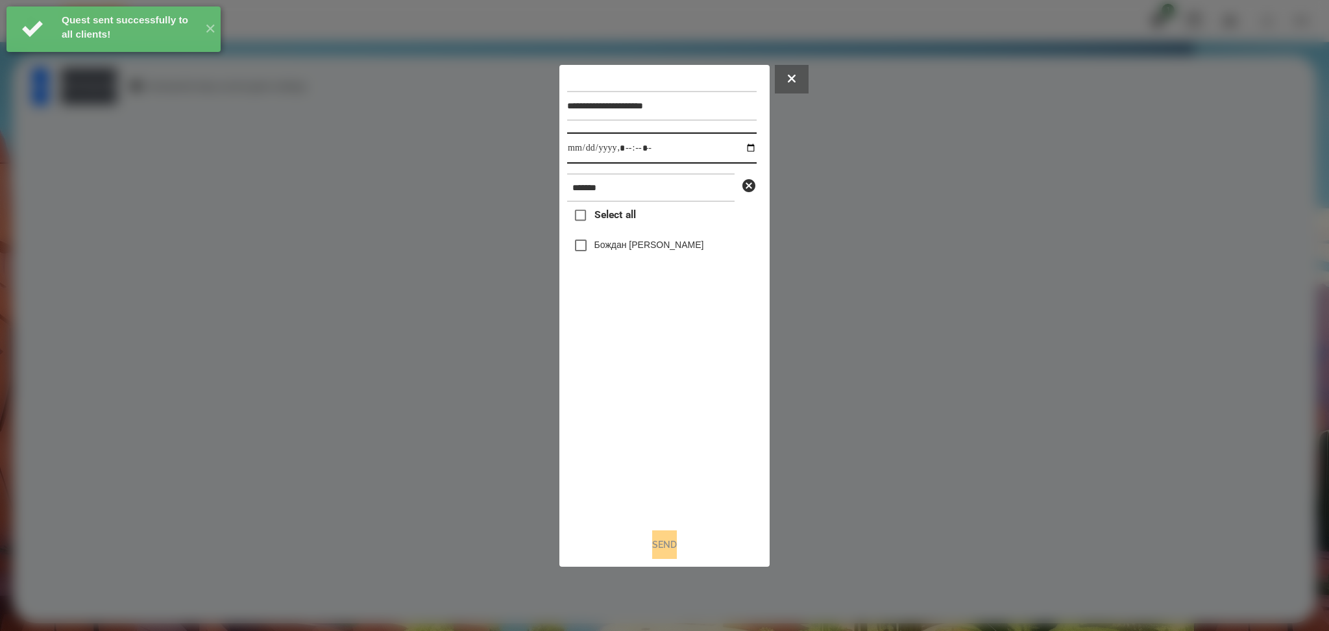
click at [740, 149] on input "datetime-local" at bounding box center [661, 147] width 189 height 31
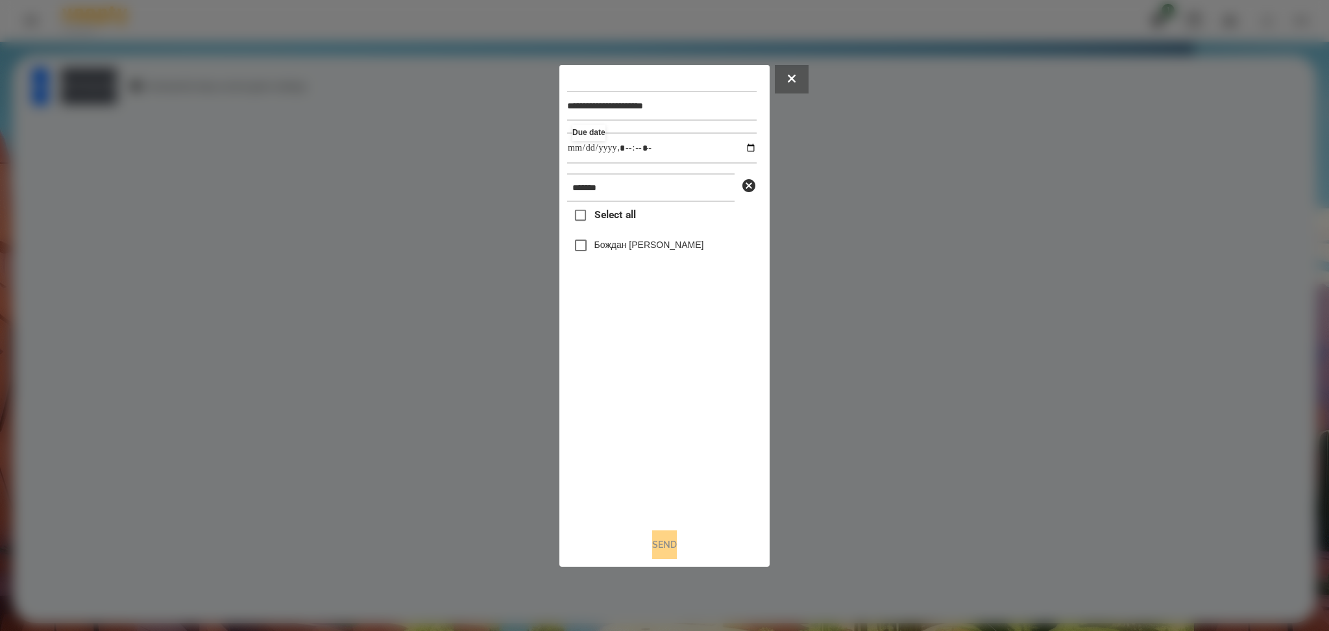
type input "**********"
click at [613, 431] on div "Select all Бождан Анастасія" at bounding box center [661, 359] width 189 height 315
click at [611, 248] on label "Бождан Анастасія" at bounding box center [649, 244] width 110 height 13
click at [663, 473] on button "Send" at bounding box center [664, 544] width 25 height 29
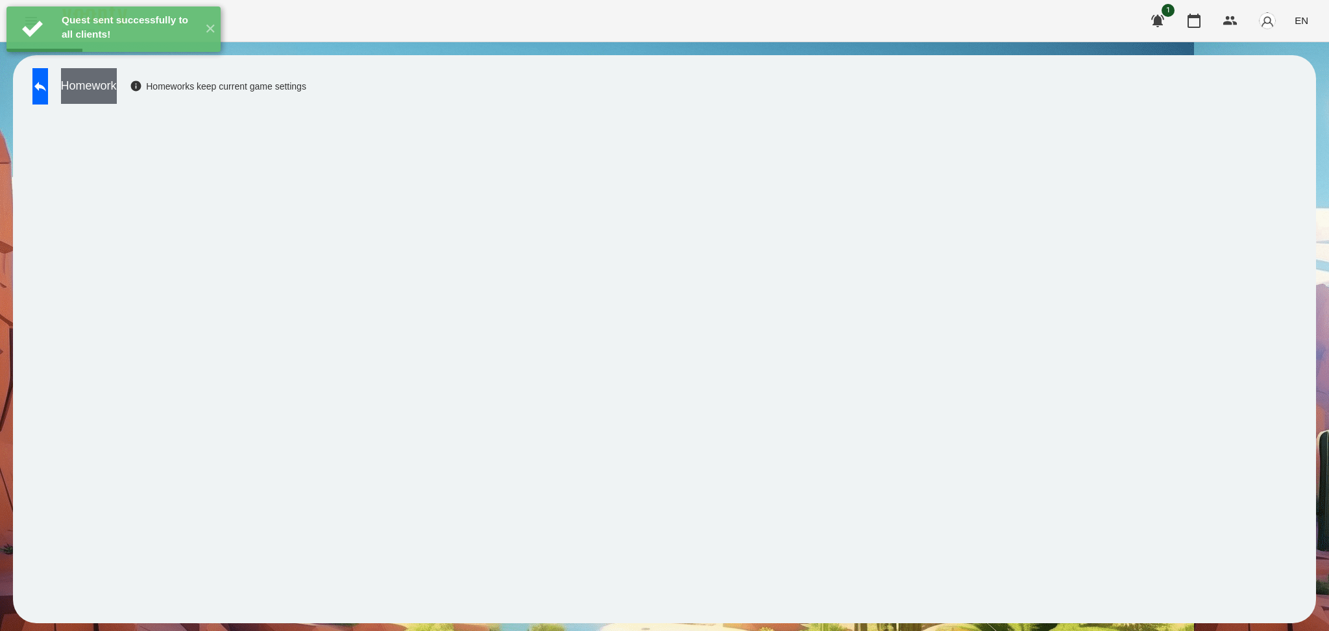
click at [117, 83] on button "Homework" at bounding box center [89, 86] width 56 height 36
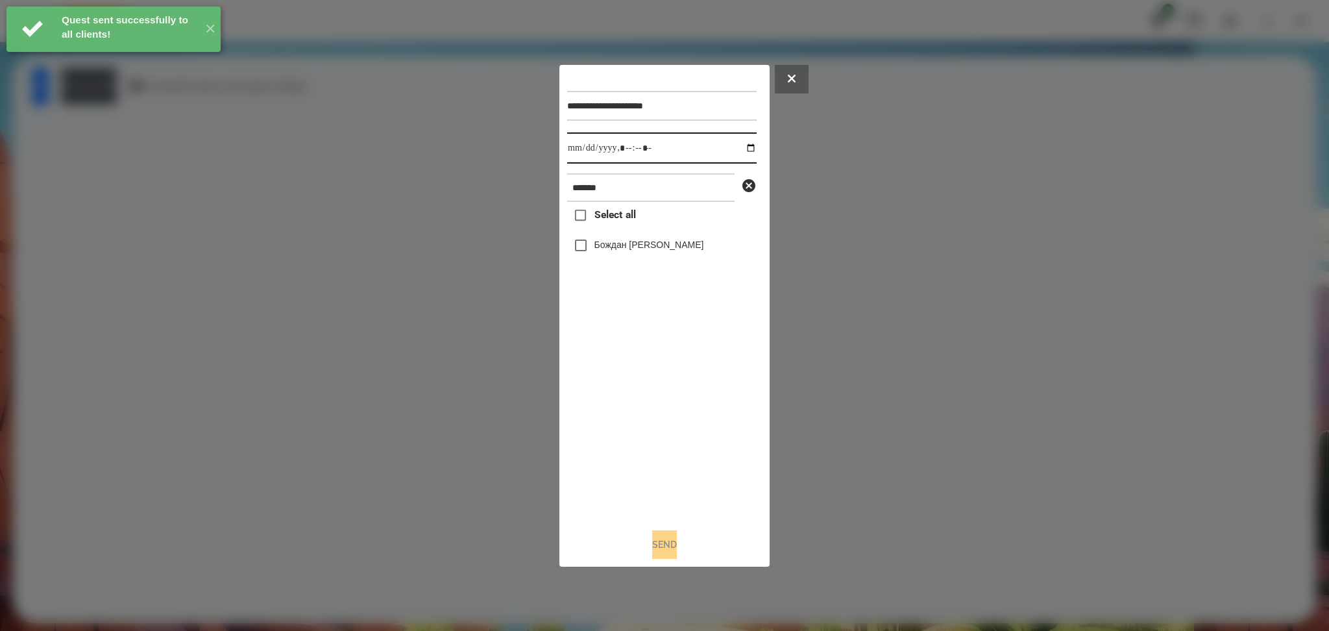
click at [746, 148] on input "datetime-local" at bounding box center [661, 147] width 189 height 31
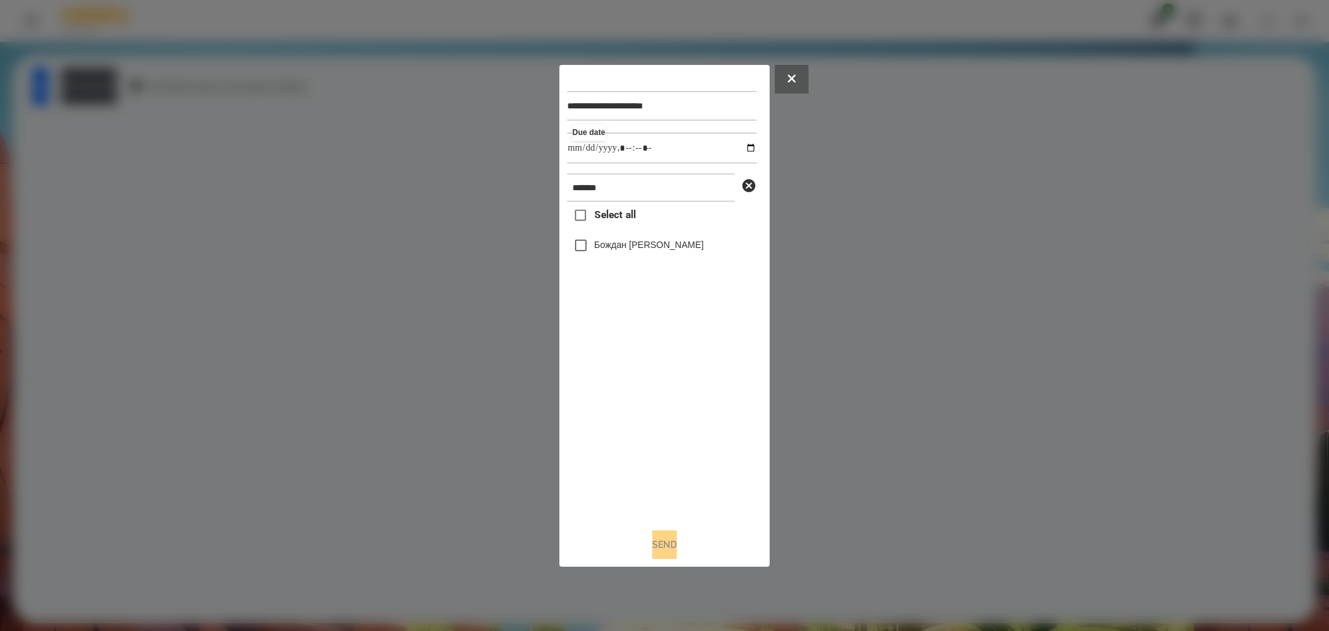
type input "**********"
click at [678, 409] on div "Select all Бождан Анастасія" at bounding box center [661, 359] width 189 height 315
click at [618, 243] on label "Бождан Анастасія" at bounding box center [649, 244] width 110 height 13
click at [661, 473] on button "Send" at bounding box center [664, 544] width 25 height 29
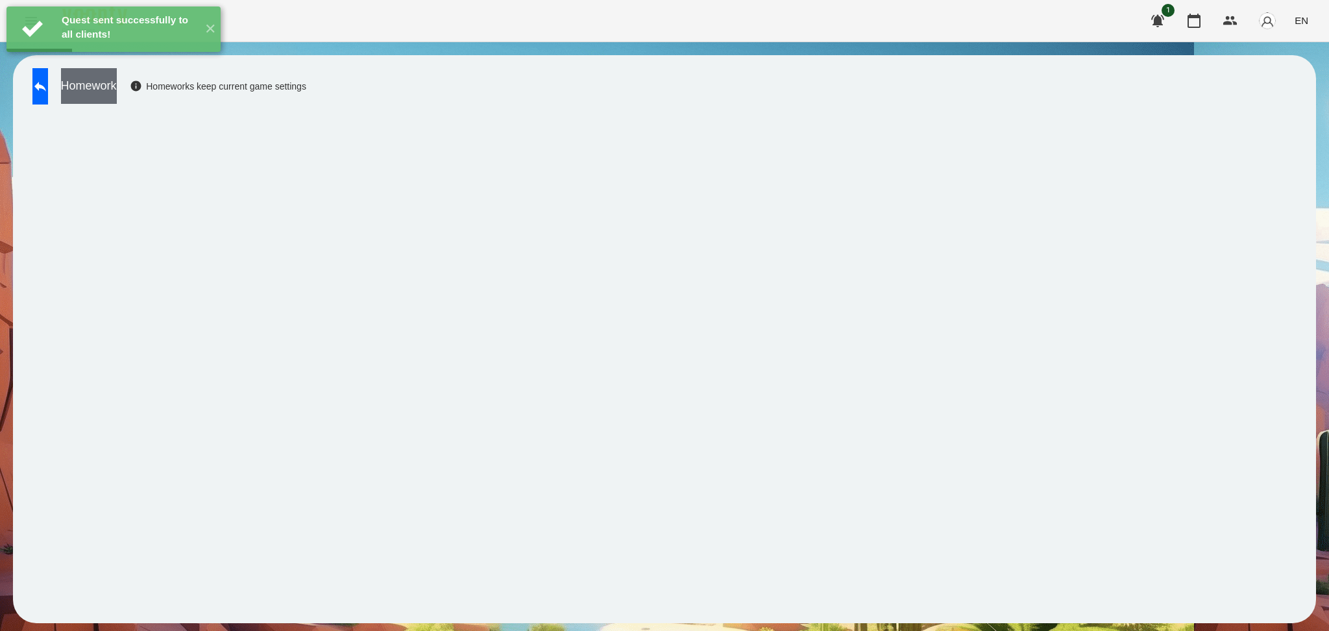
click at [117, 92] on button "Homework" at bounding box center [89, 86] width 56 height 36
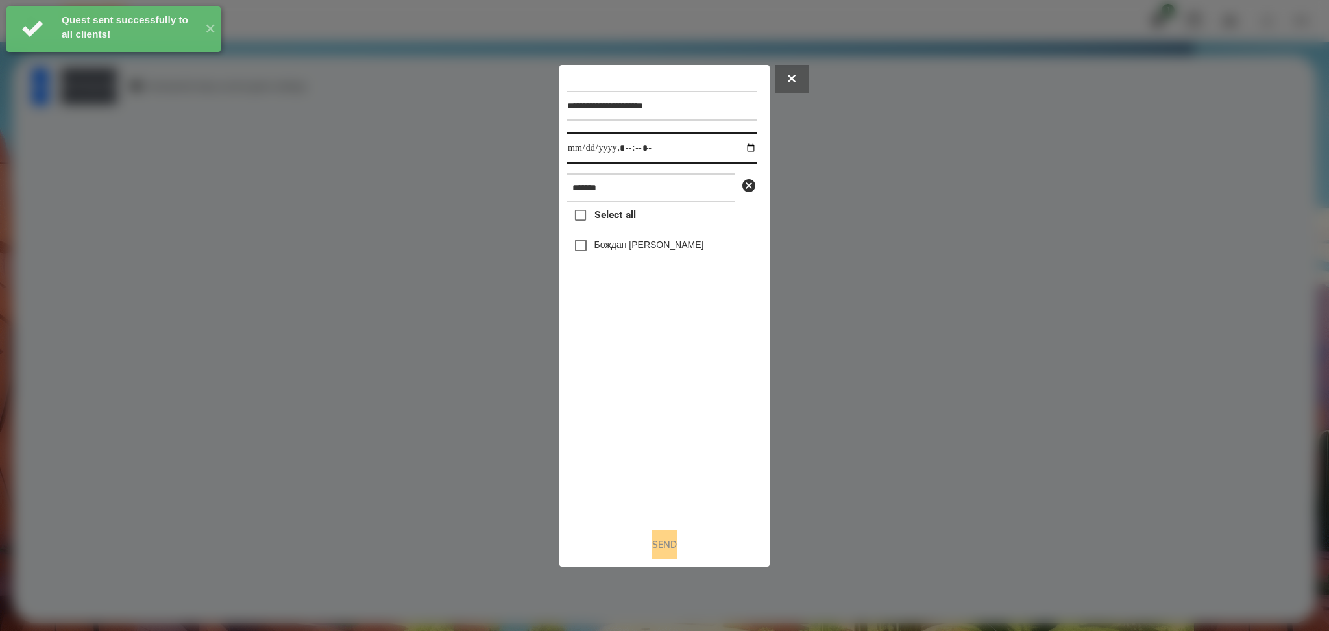
click at [735, 150] on input "datetime-local" at bounding box center [661, 147] width 189 height 31
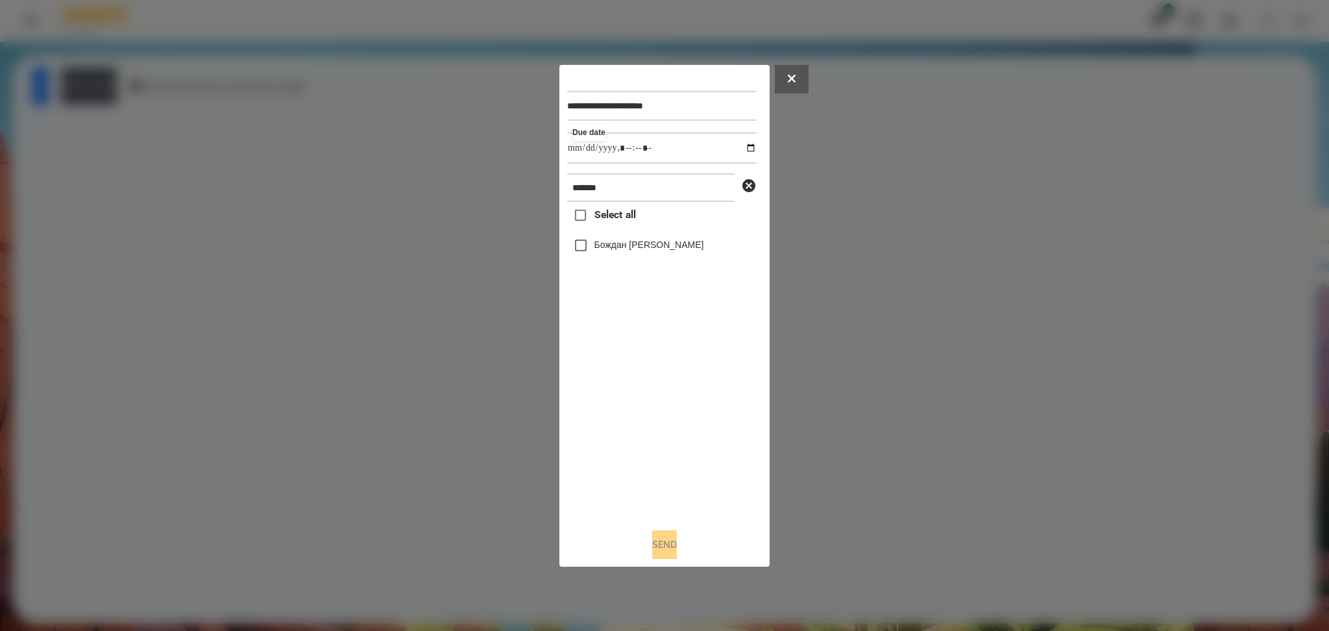
type input "**********"
click at [661, 434] on div "Select all Бождан Анастасія" at bounding box center [661, 359] width 189 height 315
click at [607, 243] on label "Бождан Анастасія" at bounding box center [649, 244] width 110 height 13
click at [668, 473] on button "Send" at bounding box center [664, 544] width 25 height 29
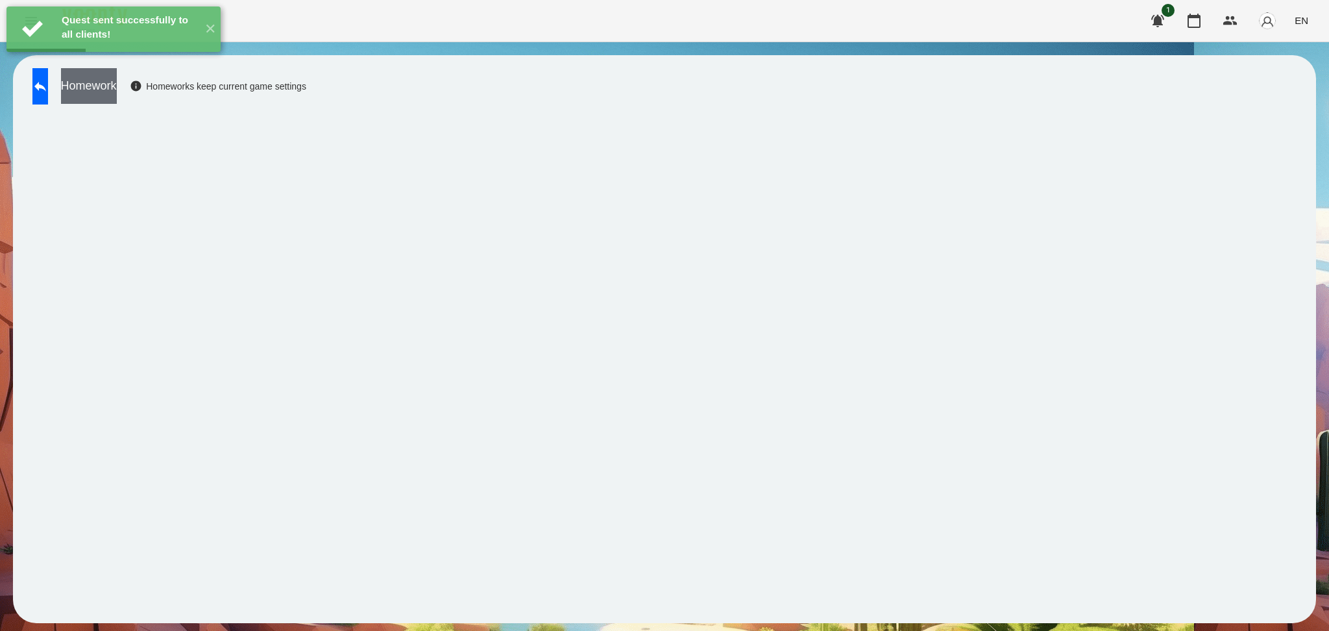
click at [117, 86] on button "Homework" at bounding box center [89, 86] width 56 height 36
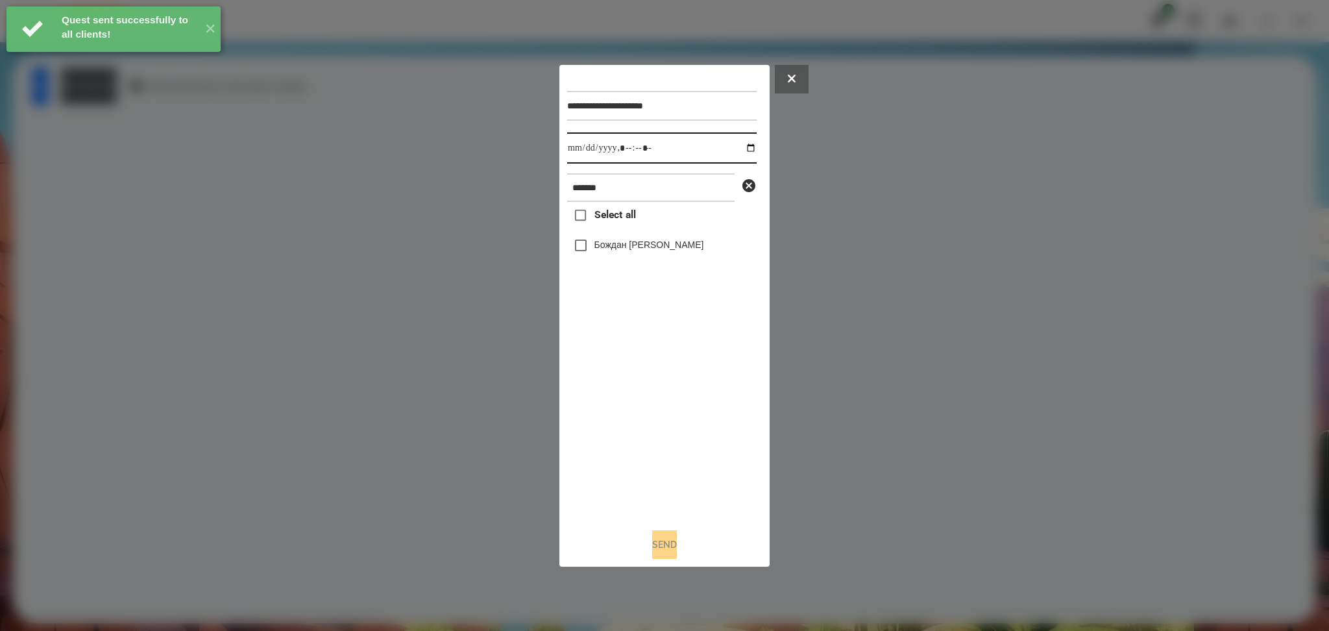
click at [741, 149] on input "datetime-local" at bounding box center [661, 147] width 189 height 31
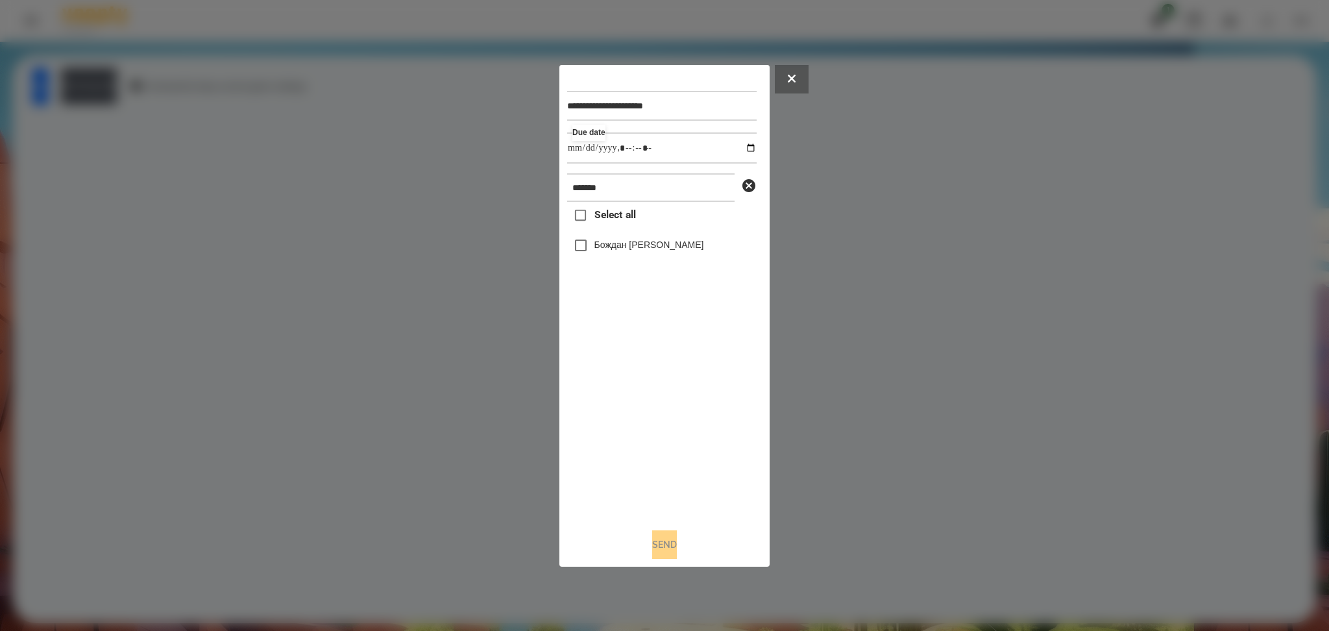
type input "**********"
click at [668, 411] on div "Select all Бождан Анастасія" at bounding box center [661, 359] width 189 height 315
click at [618, 241] on label "Бождан Анастасія" at bounding box center [649, 244] width 110 height 13
click at [656, 473] on button "Send" at bounding box center [664, 544] width 25 height 29
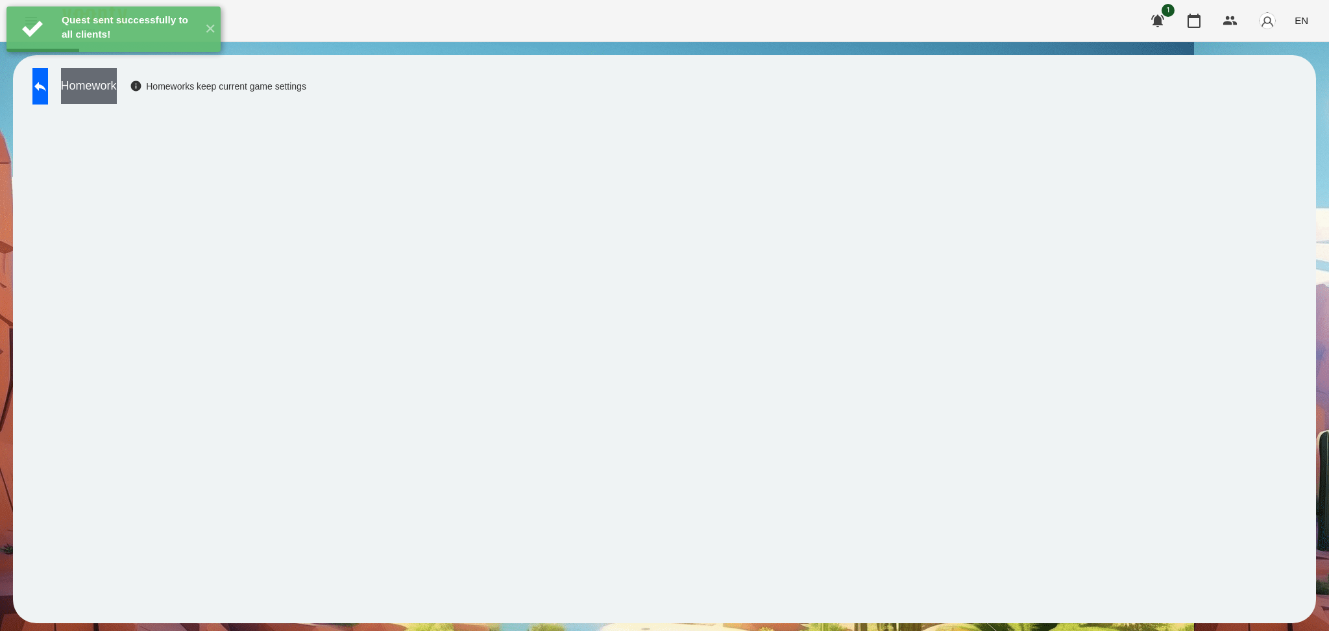
click at [117, 87] on button "Homework" at bounding box center [89, 86] width 56 height 36
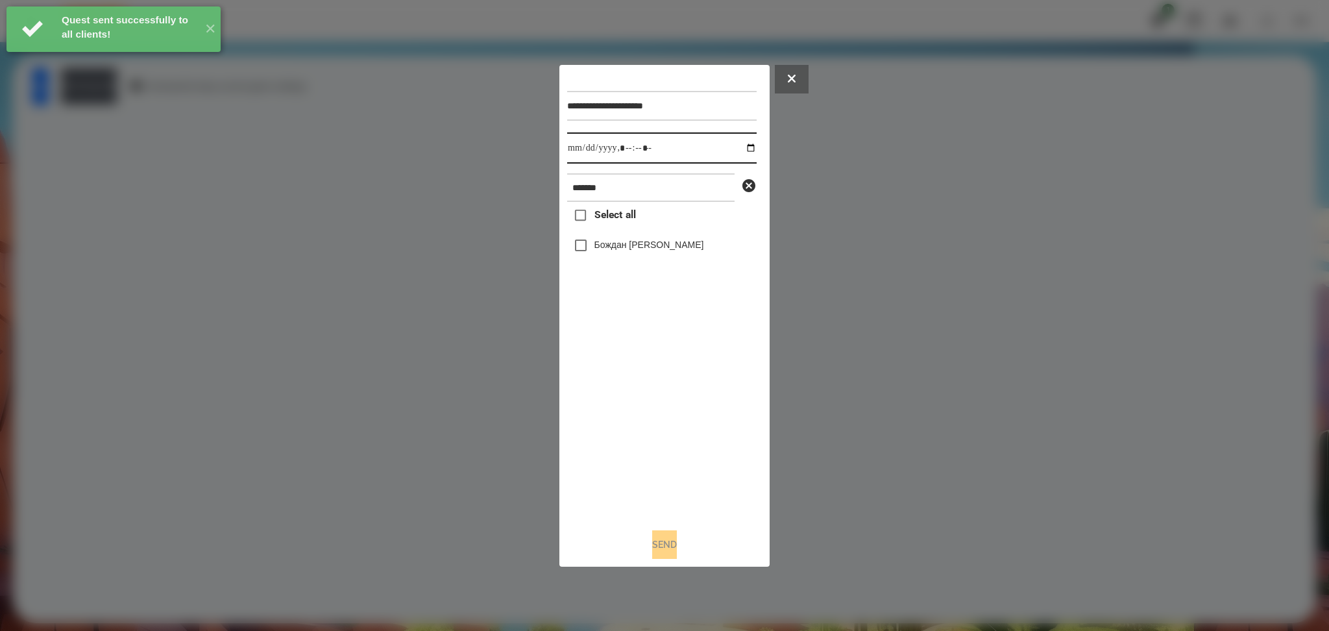
click at [737, 148] on input "datetime-local" at bounding box center [661, 147] width 189 height 31
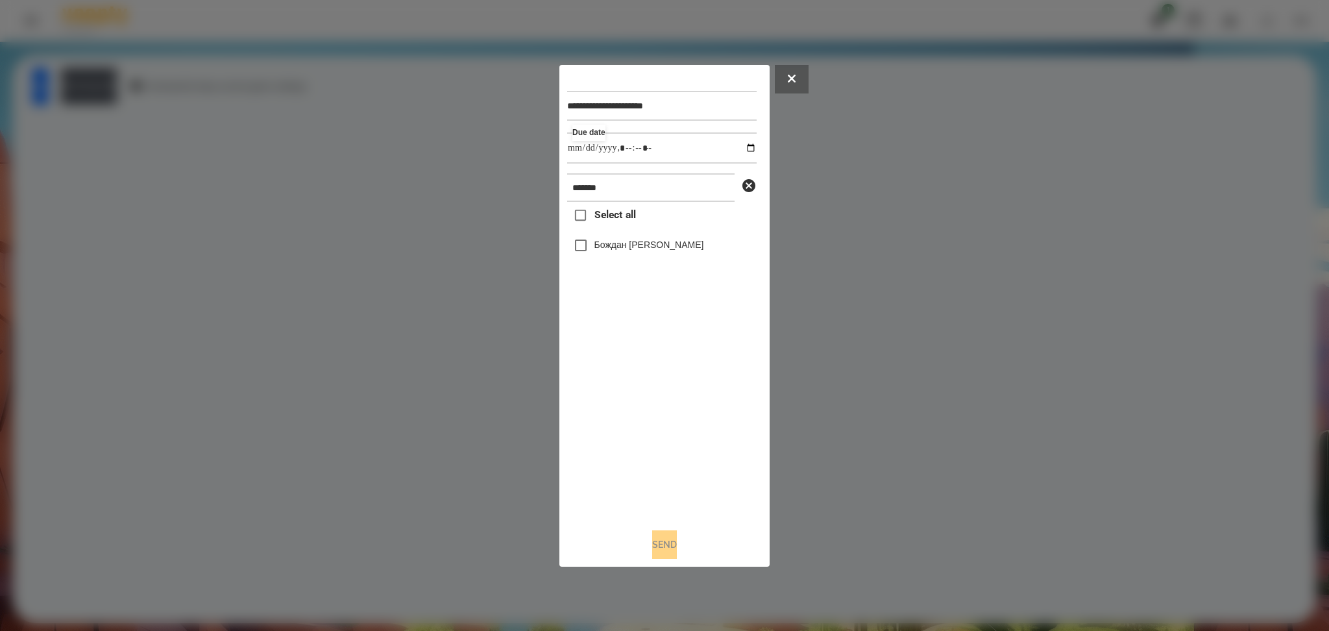
type input "**********"
click at [652, 421] on div "Select all Бождан Анастасія" at bounding box center [661, 359] width 189 height 315
click at [602, 243] on label "Бождан Анастасія" at bounding box center [649, 244] width 110 height 13
click at [652, 473] on button "Send" at bounding box center [664, 544] width 25 height 29
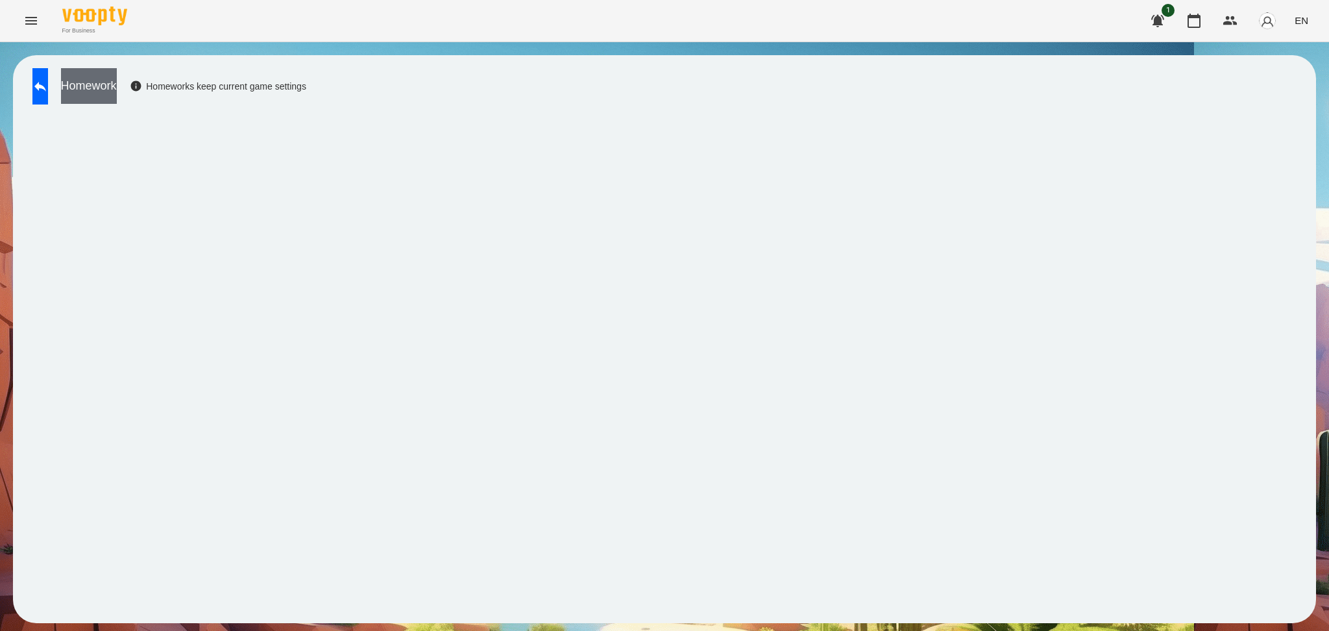
click at [117, 79] on button "Homework" at bounding box center [89, 86] width 56 height 36
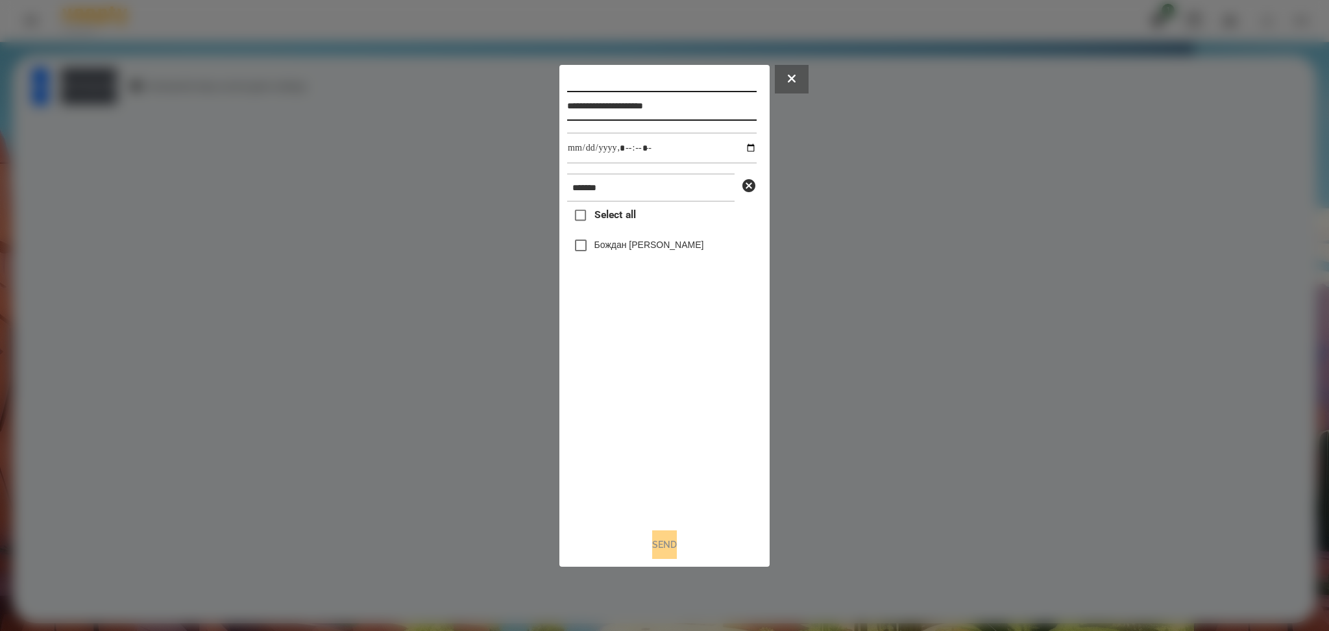
click at [632, 98] on input "**********" at bounding box center [661, 106] width 189 height 30
type input "**********"
click at [624, 188] on input "******" at bounding box center [650, 187] width 167 height 29
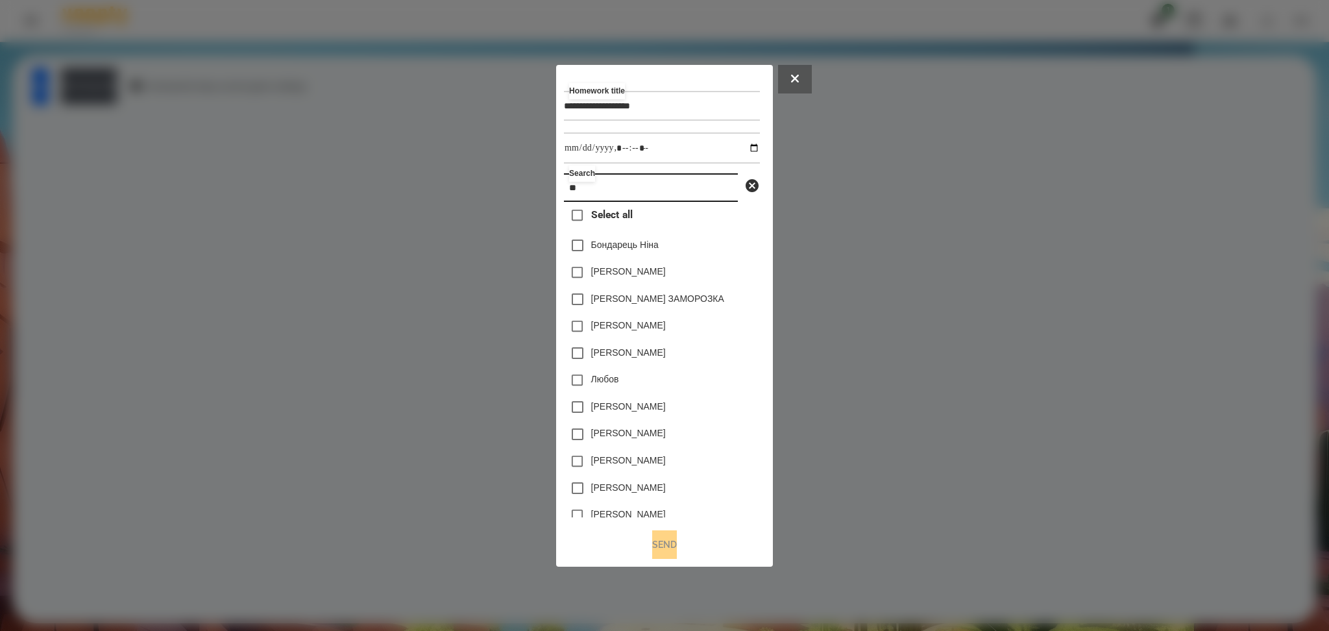
type input "*"
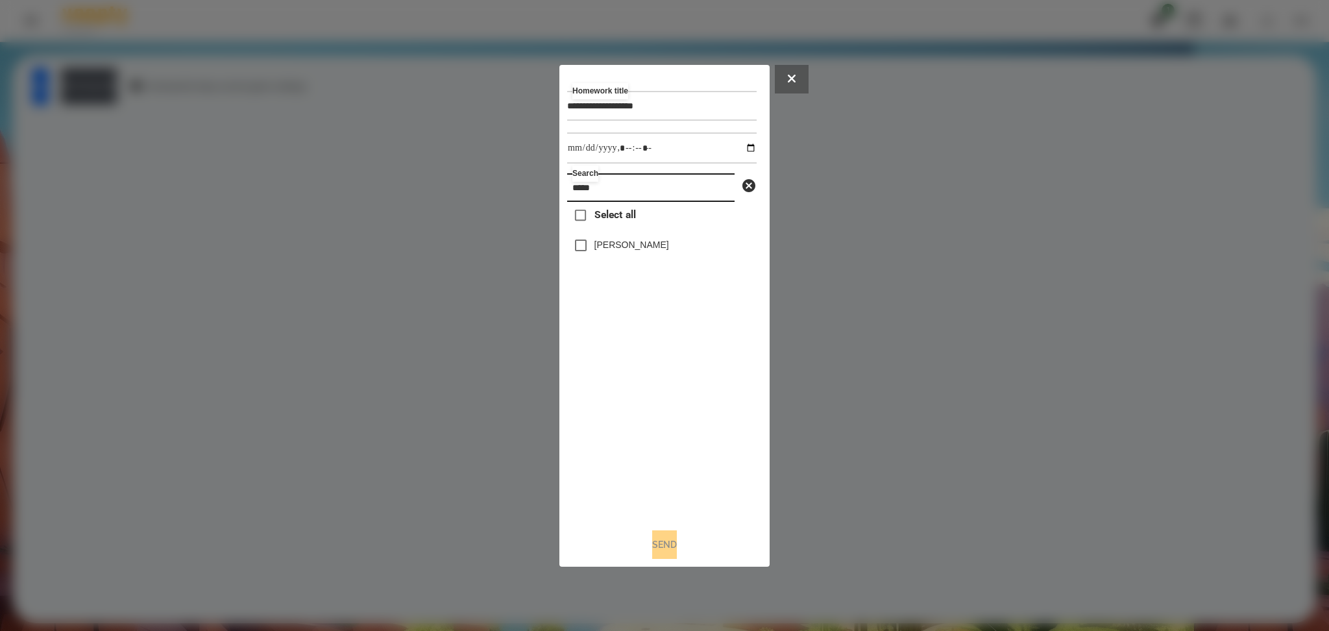
type input "*****"
click at [659, 473] on button "Send" at bounding box center [664, 544] width 25 height 29
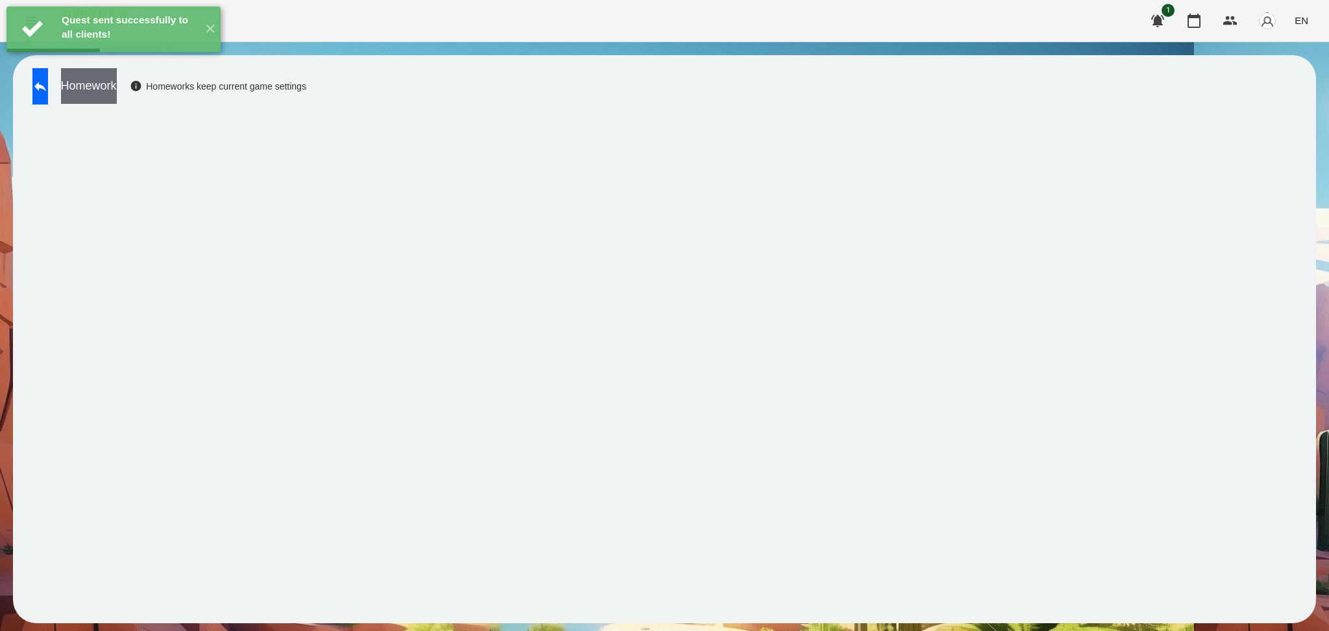
click at [117, 100] on button "Homework" at bounding box center [89, 86] width 56 height 36
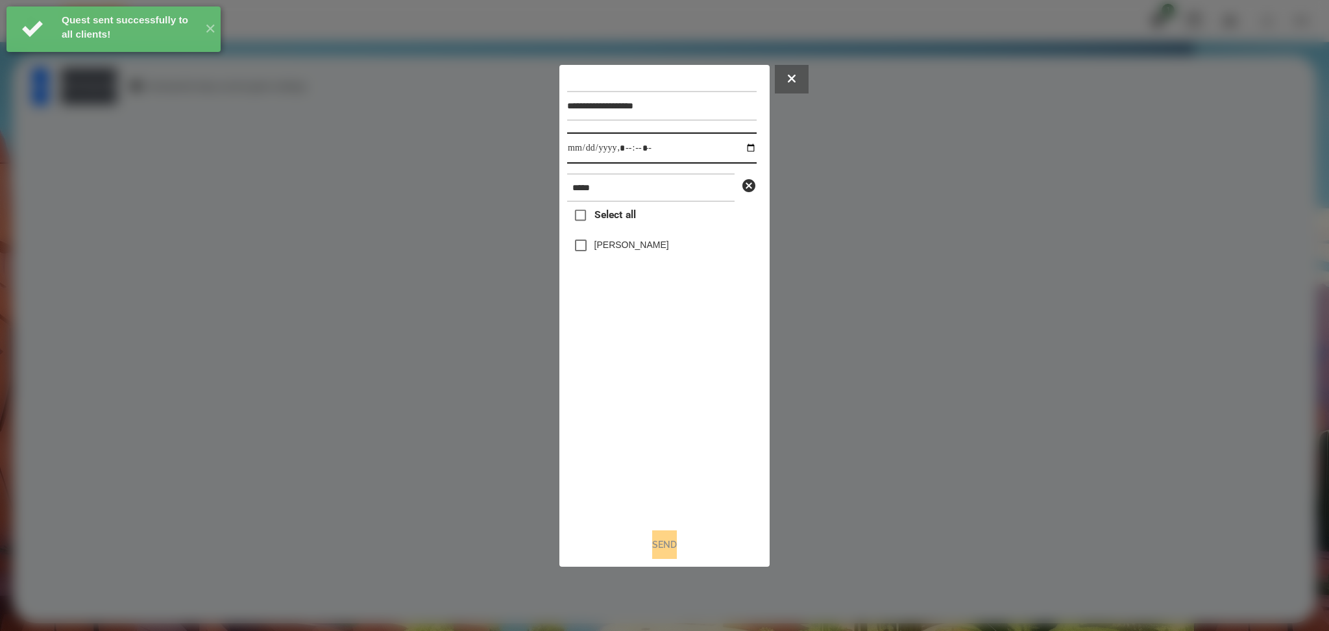
click at [748, 151] on input "datetime-local" at bounding box center [661, 147] width 189 height 31
click at [741, 146] on input "datetime-local" at bounding box center [661, 147] width 189 height 31
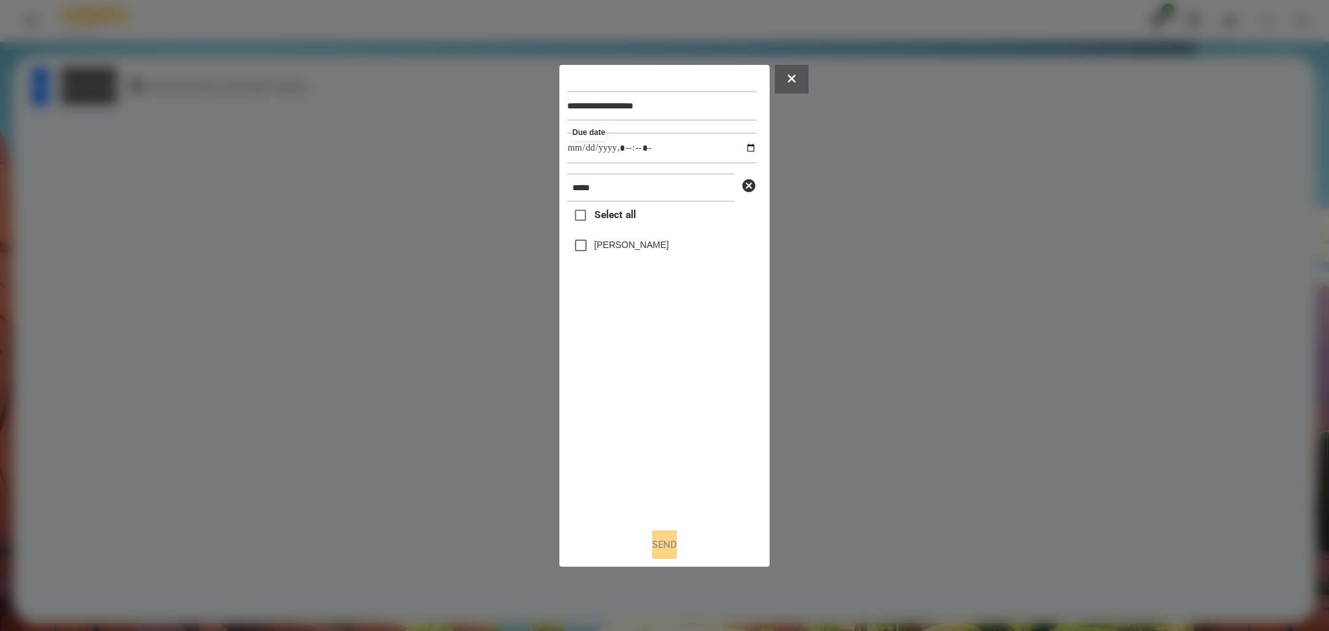
type input "**********"
click at [646, 417] on div "Select all Статкевич Максим" at bounding box center [661, 359] width 189 height 315
click at [617, 247] on label "Статкевич Максим" at bounding box center [631, 244] width 75 height 13
click at [657, 473] on button "Send" at bounding box center [664, 544] width 25 height 29
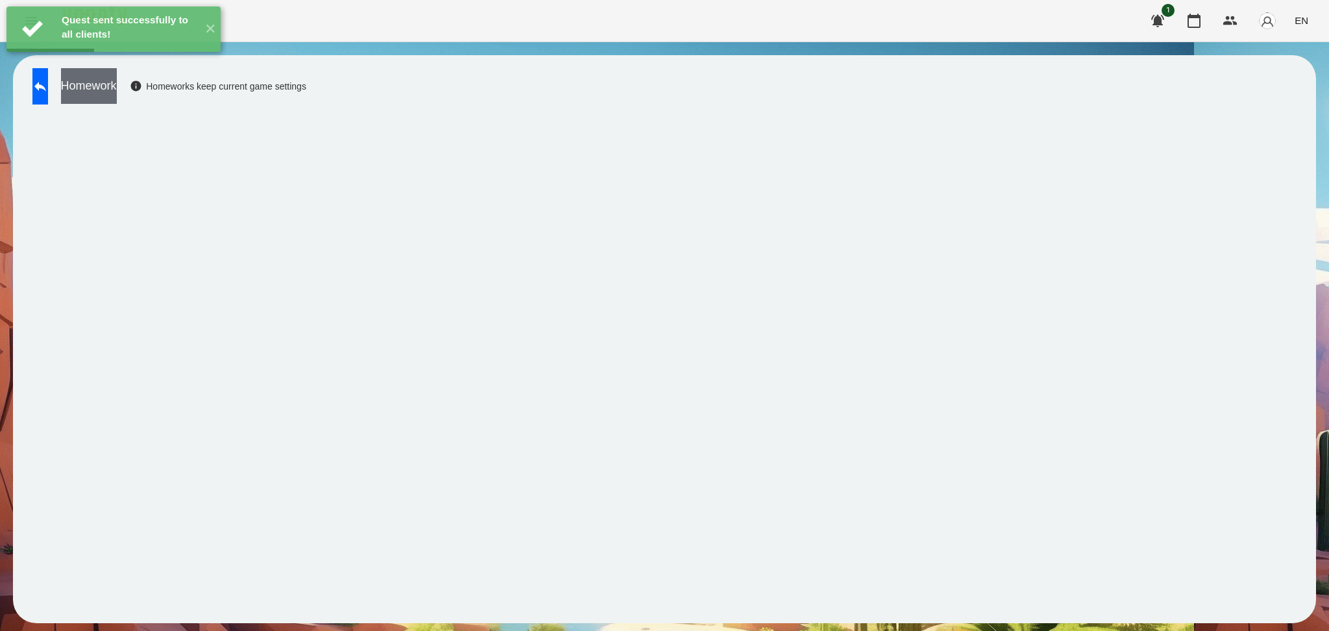
click at [117, 91] on button "Homework" at bounding box center [89, 86] width 56 height 36
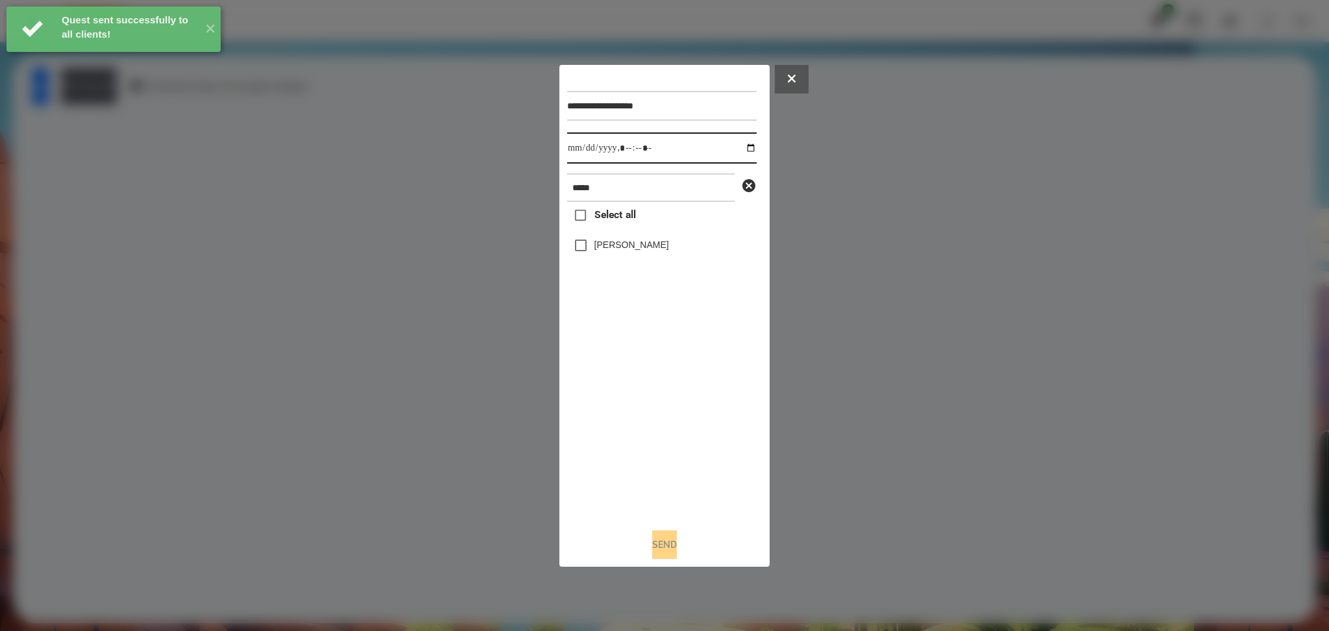
click at [741, 148] on input "datetime-local" at bounding box center [661, 147] width 189 height 31
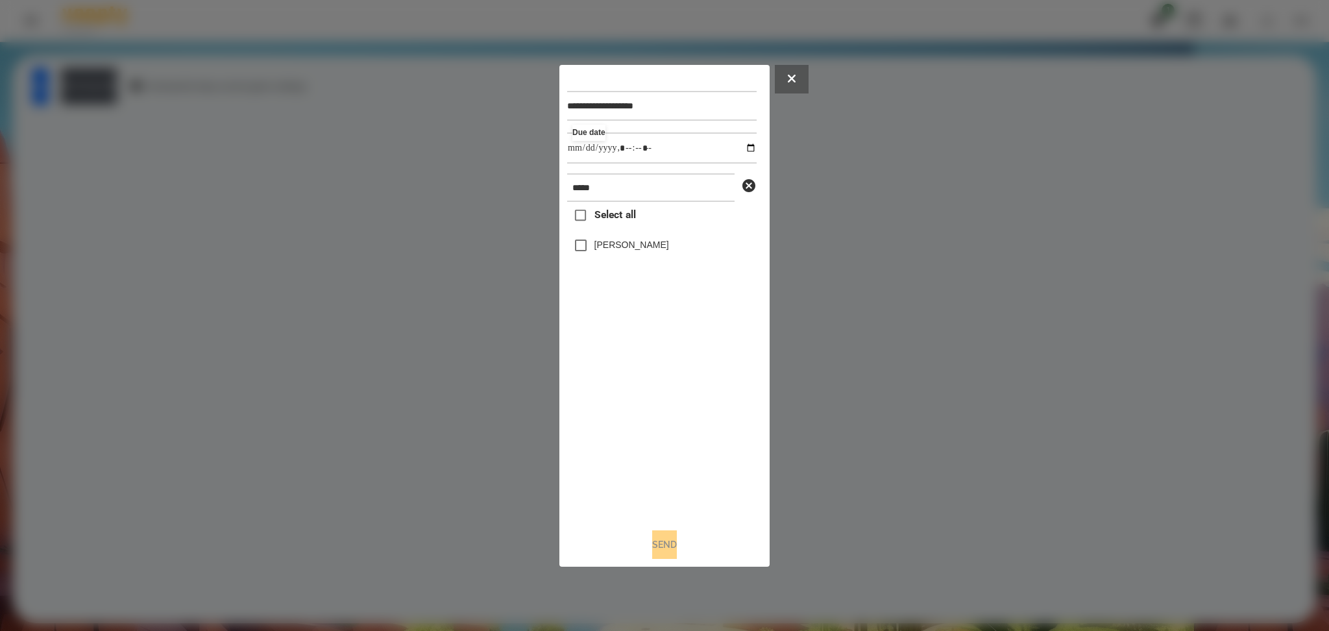
type input "**********"
click at [688, 413] on div "Select all Статкевич Максим" at bounding box center [661, 359] width 189 height 315
click at [641, 244] on label "Статкевич Максим" at bounding box center [631, 244] width 75 height 13
click at [665, 473] on button "Send" at bounding box center [664, 544] width 25 height 29
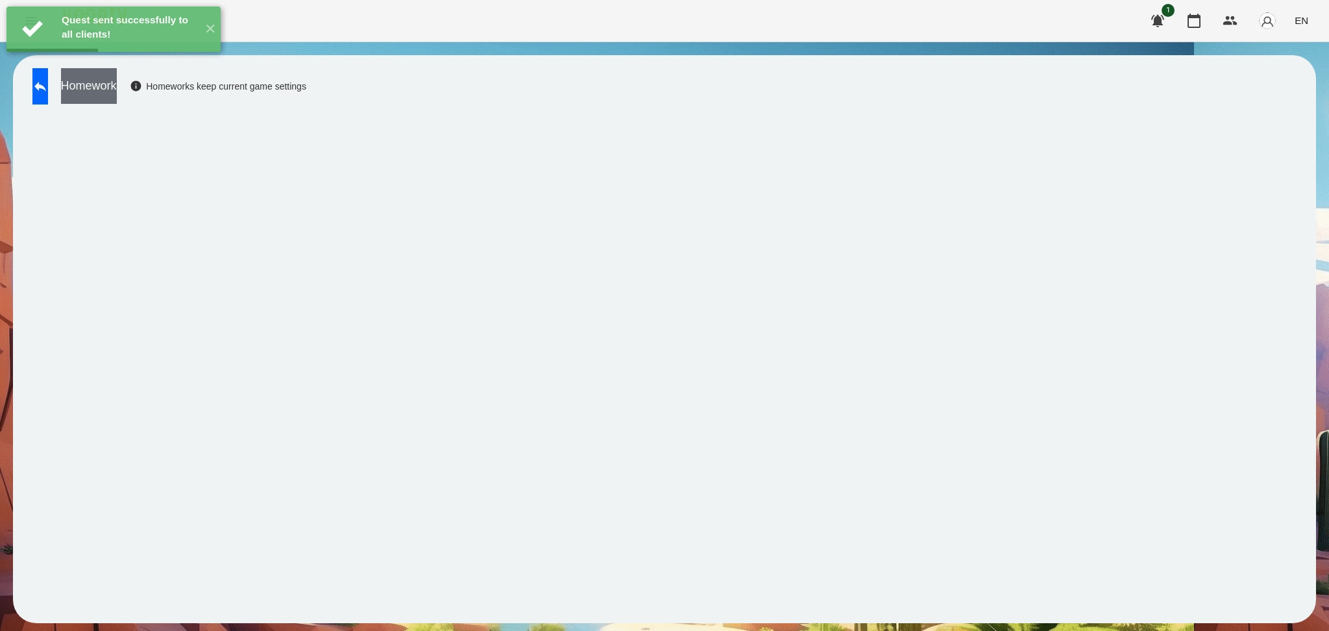
click at [117, 95] on button "Homework" at bounding box center [89, 86] width 56 height 36
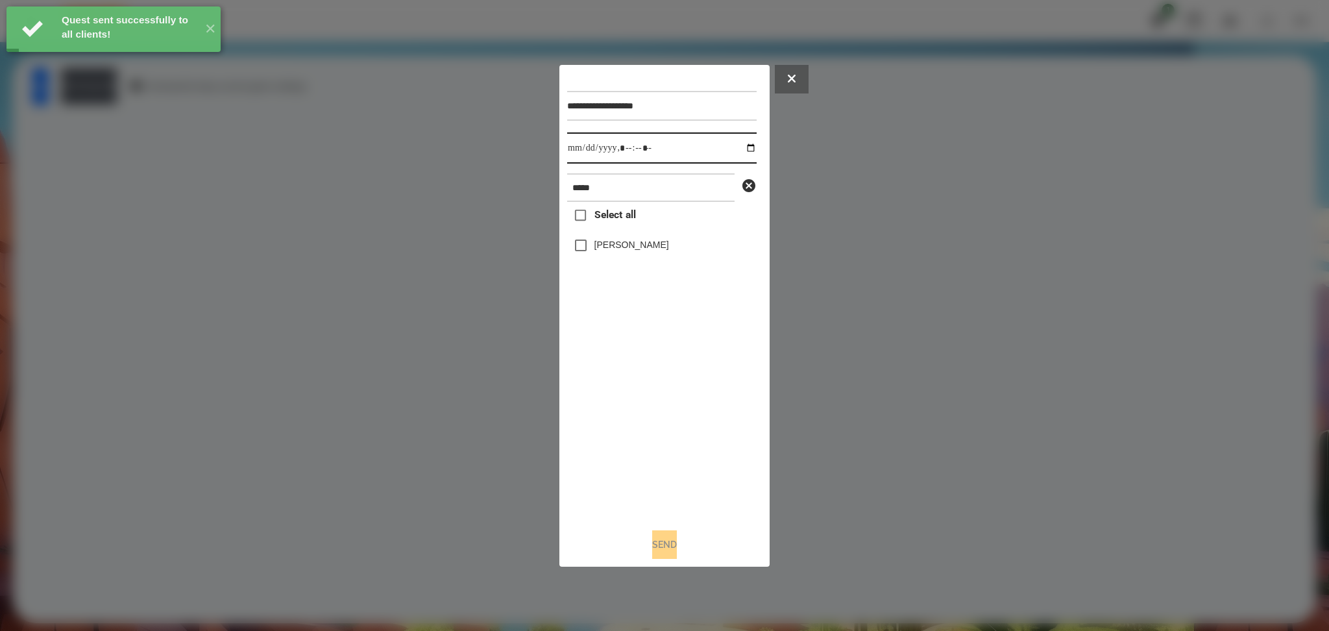
click at [739, 149] on input "datetime-local" at bounding box center [661, 147] width 189 height 31
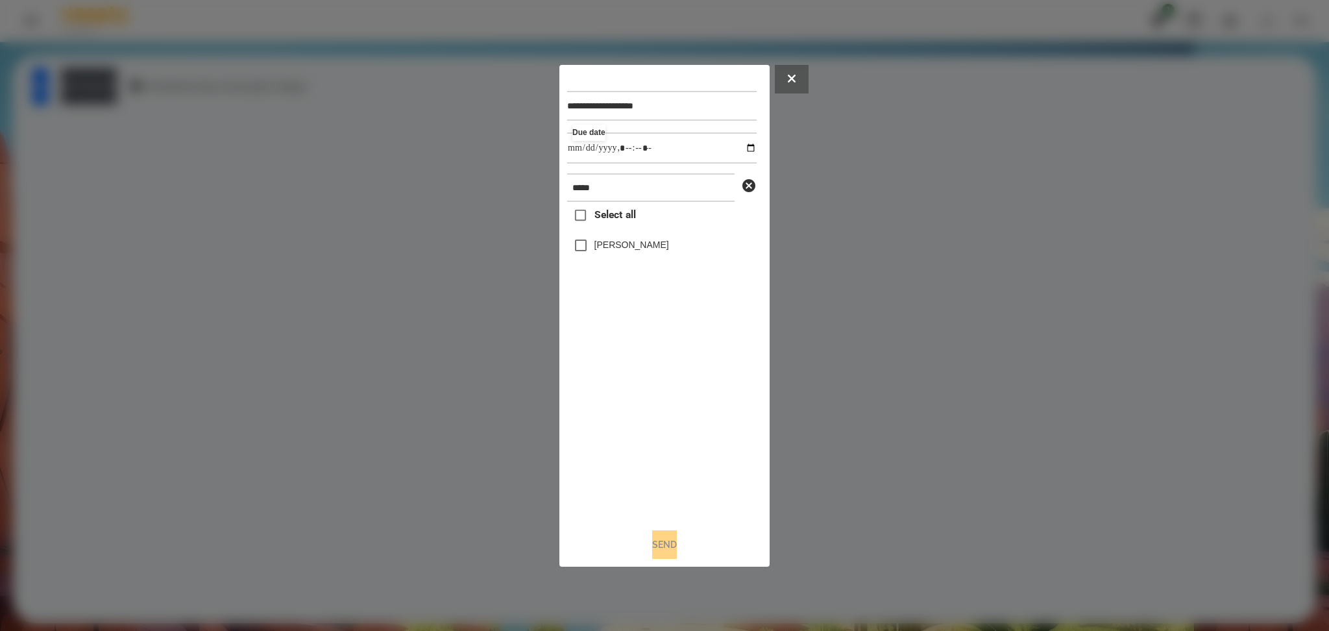
type input "**********"
click at [704, 400] on div "Select all Статкевич Максим" at bounding box center [661, 359] width 189 height 315
click at [636, 240] on label "Статкевич Максим" at bounding box center [631, 244] width 75 height 13
click at [661, 473] on button "Send" at bounding box center [664, 544] width 25 height 29
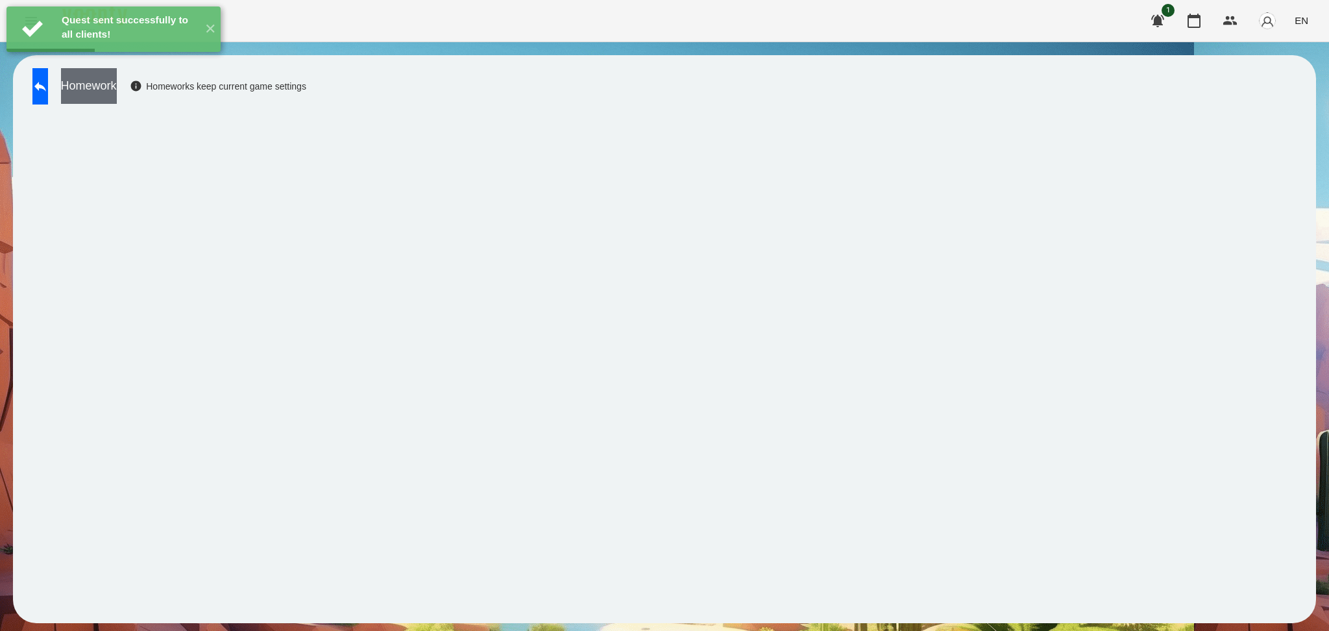
click at [117, 92] on button "Homework" at bounding box center [89, 86] width 56 height 36
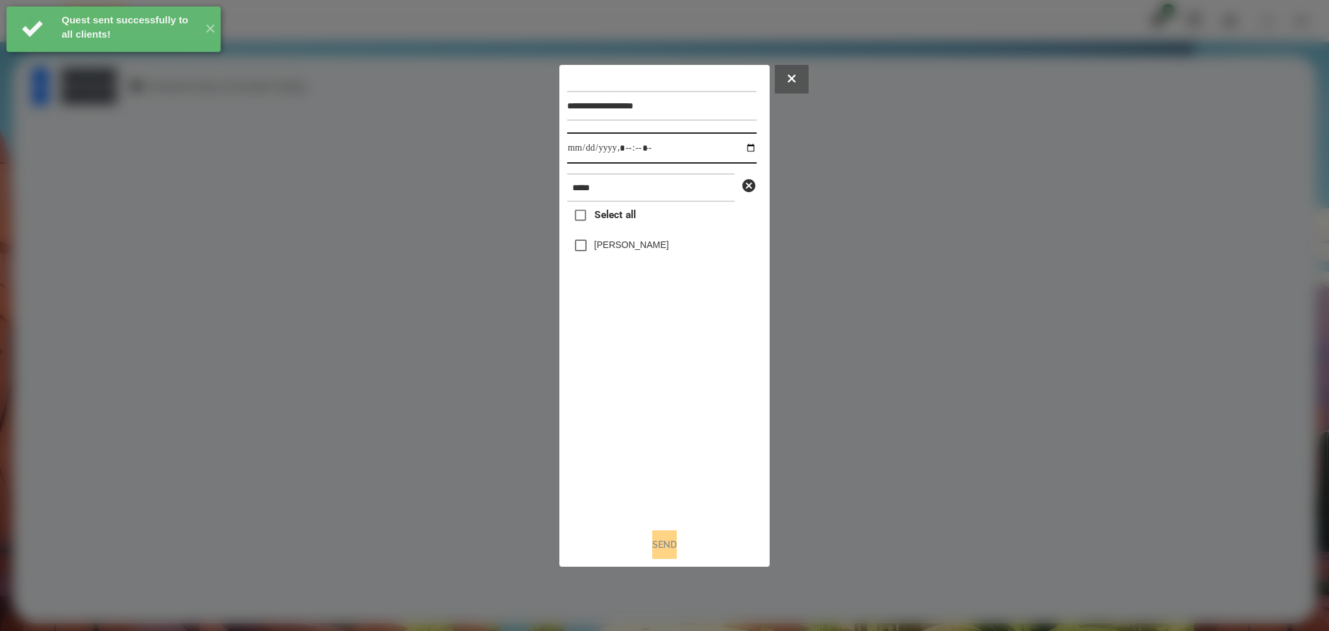
click at [746, 145] on input "datetime-local" at bounding box center [661, 147] width 189 height 31
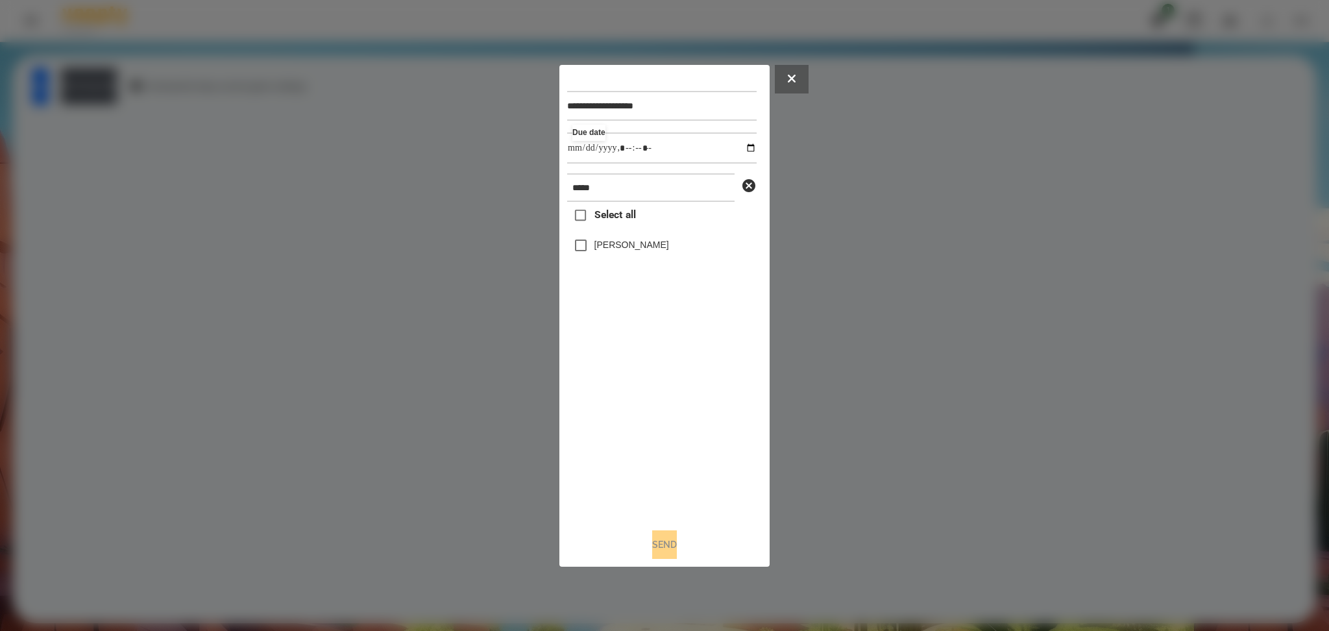
type input "**********"
click at [631, 429] on div "Select all Статкевич Максим" at bounding box center [661, 359] width 189 height 315
click at [661, 473] on button "Send" at bounding box center [664, 544] width 25 height 29
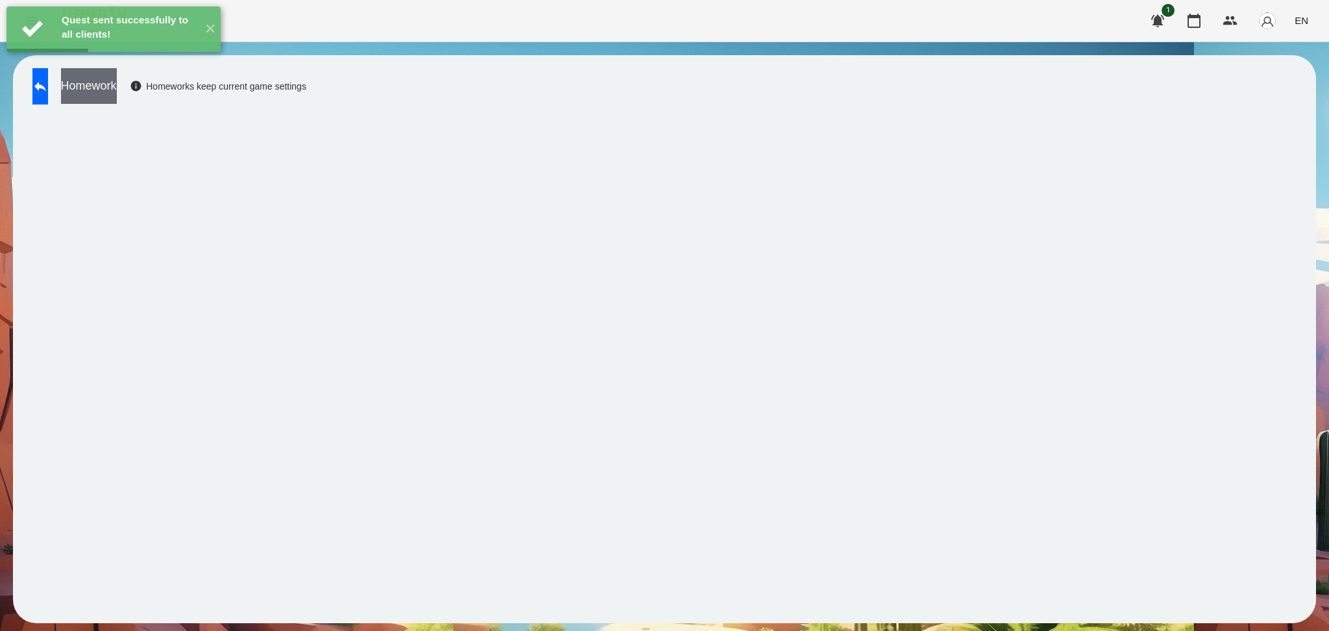
click at [117, 90] on button "Homework" at bounding box center [89, 86] width 56 height 36
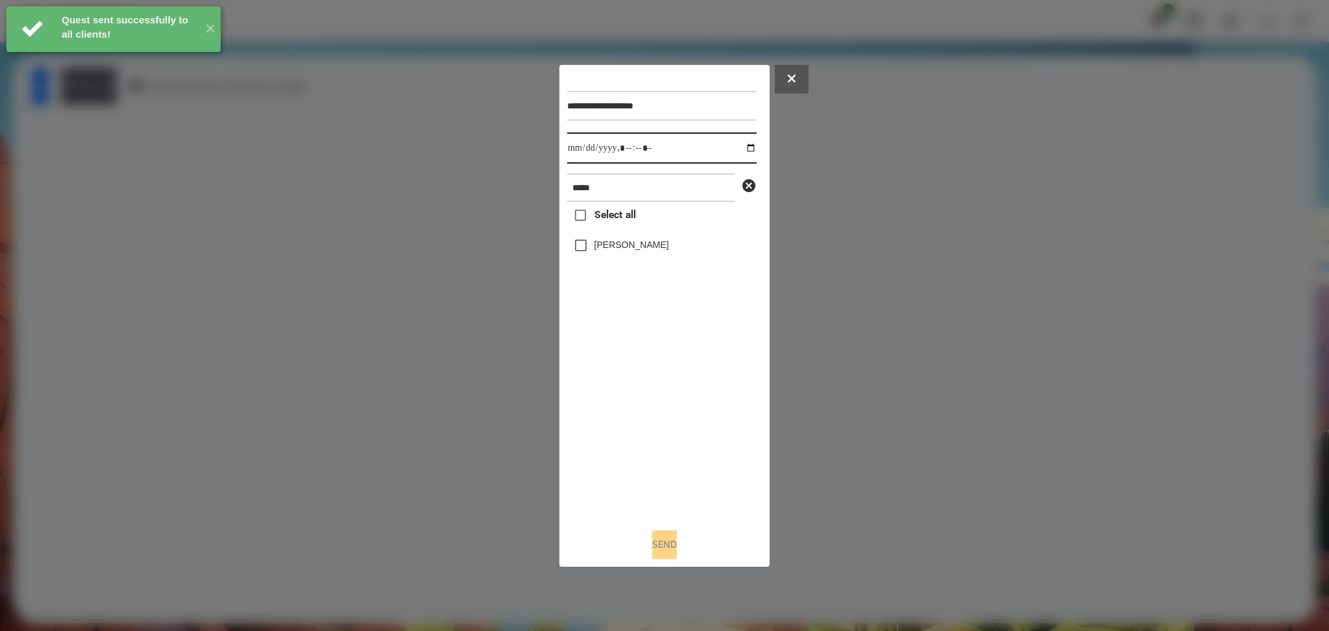
click at [743, 144] on input "datetime-local" at bounding box center [661, 147] width 189 height 31
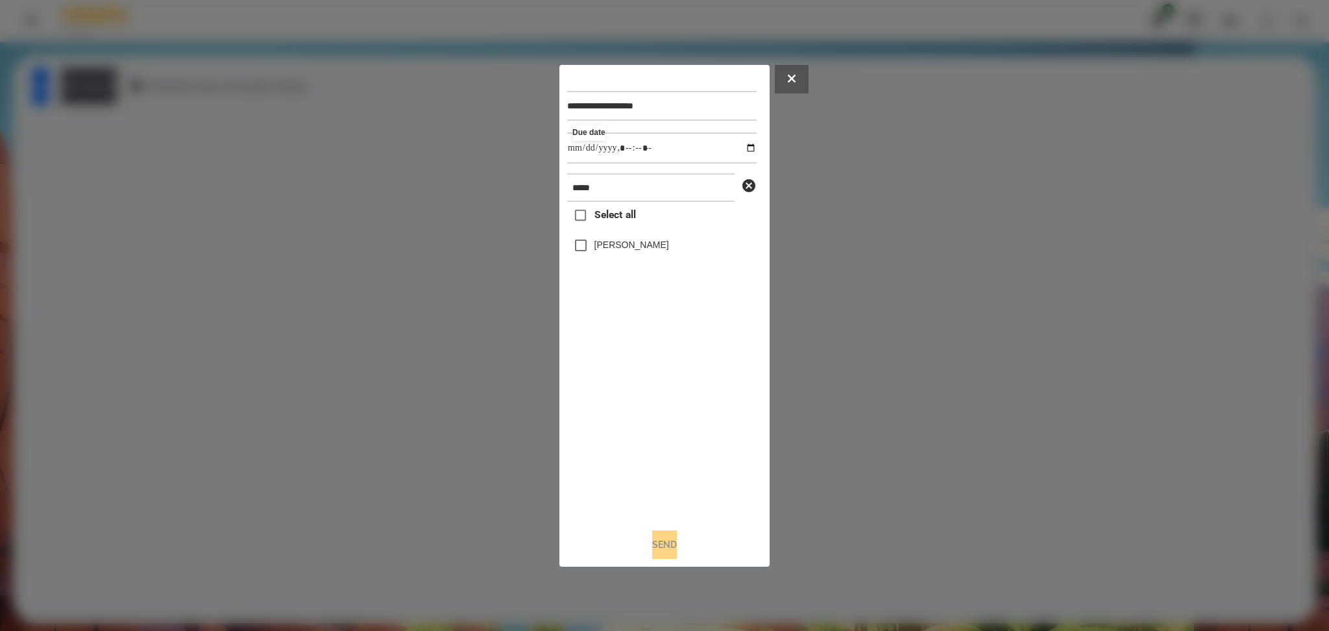
type input "**********"
click at [636, 417] on div "Select all Статкевич Максим" at bounding box center [661, 359] width 189 height 315
click at [620, 245] on label "Статкевич Максим" at bounding box center [631, 244] width 75 height 13
click at [657, 473] on button "Send" at bounding box center [664, 544] width 25 height 29
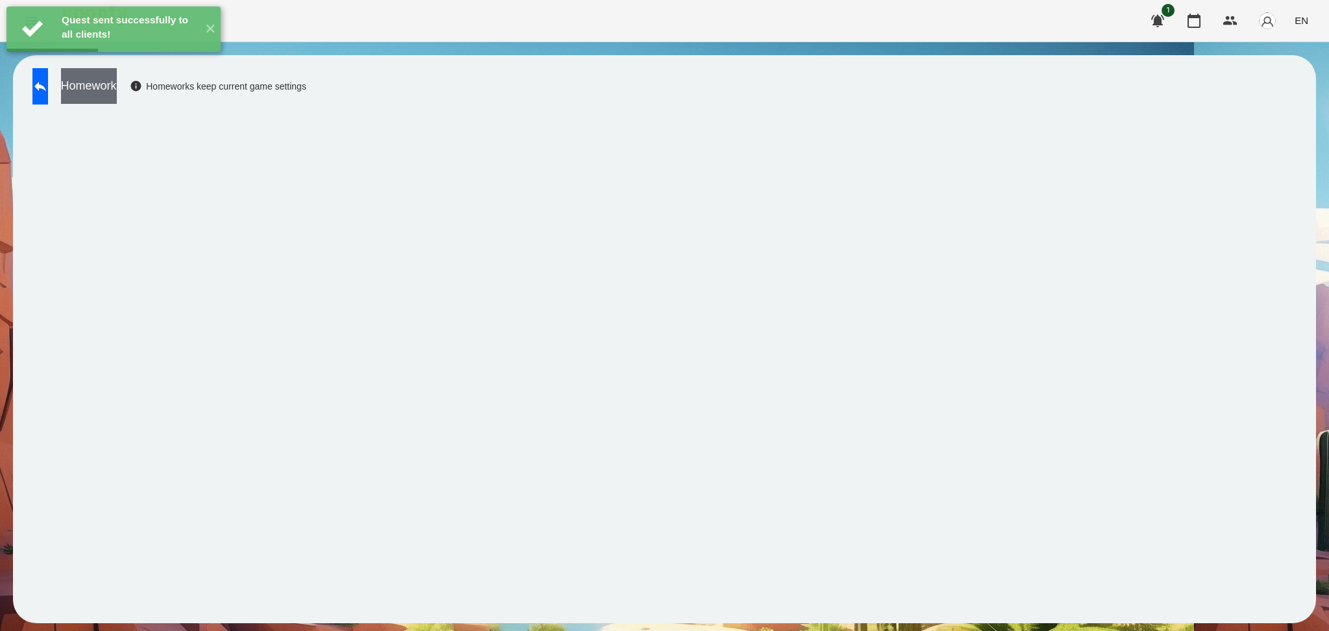
click at [117, 94] on button "Homework" at bounding box center [89, 86] width 56 height 36
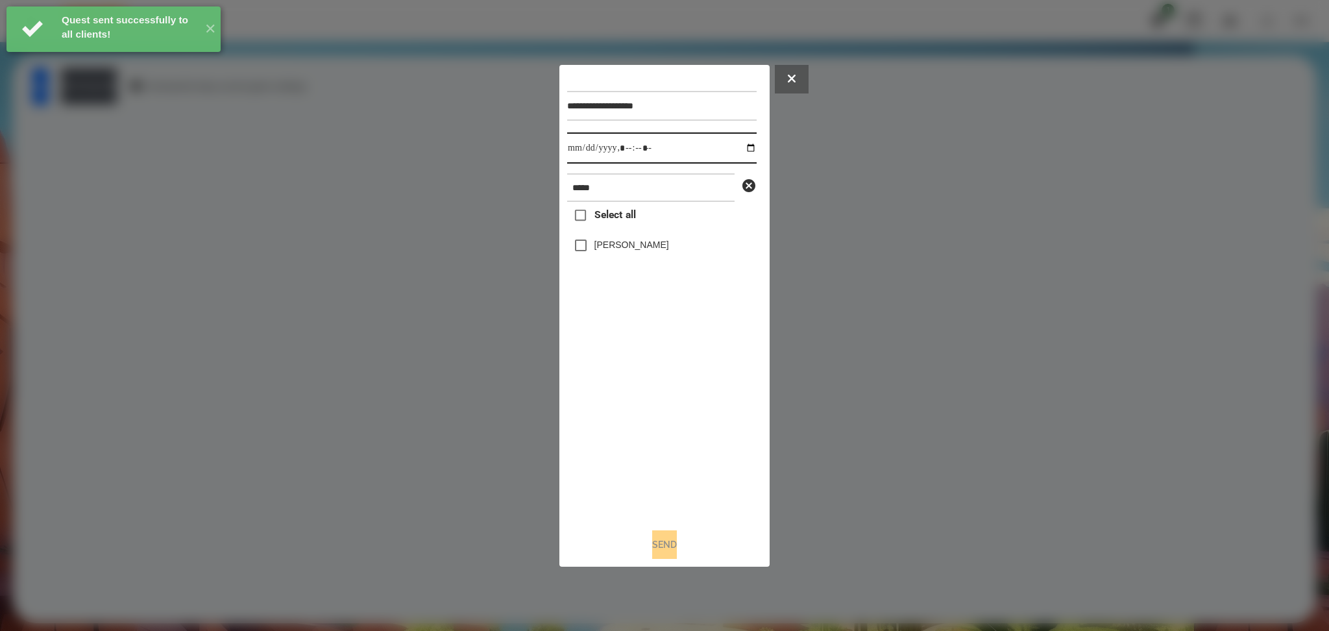
click at [744, 144] on input "datetime-local" at bounding box center [661, 147] width 189 height 31
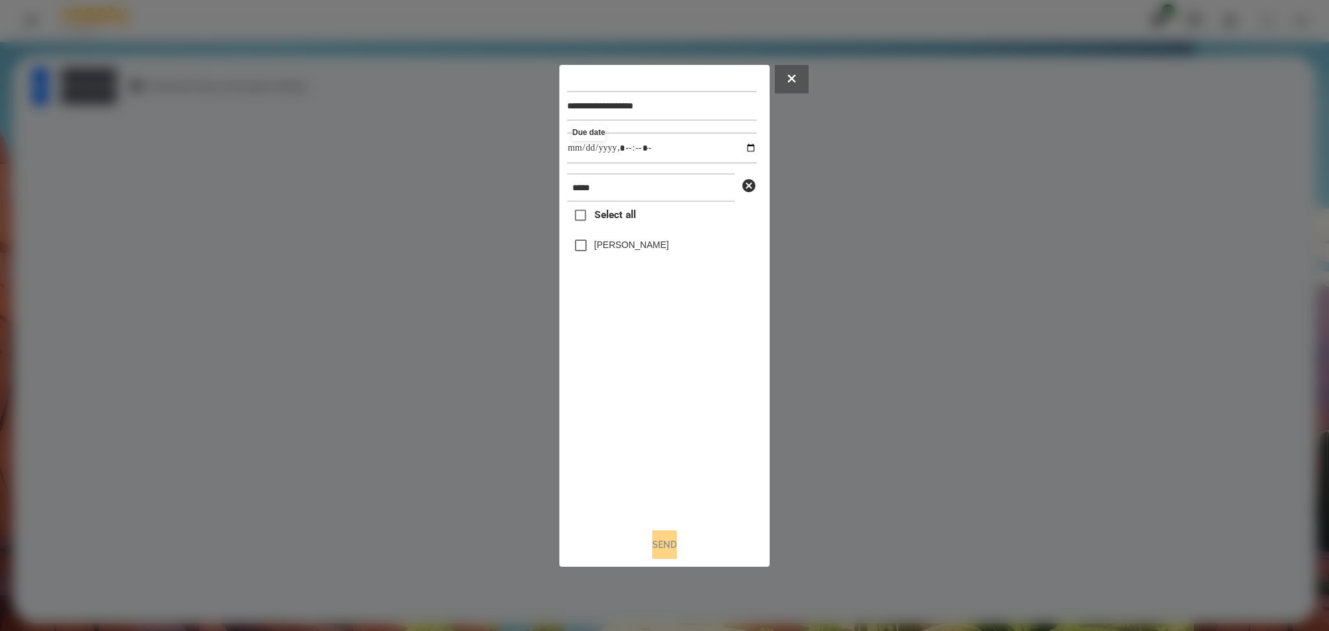
type input "**********"
click at [593, 254] on div "Select all Статкевич Максим" at bounding box center [661, 359] width 189 height 315
click at [658, 473] on button "Send" at bounding box center [664, 544] width 25 height 29
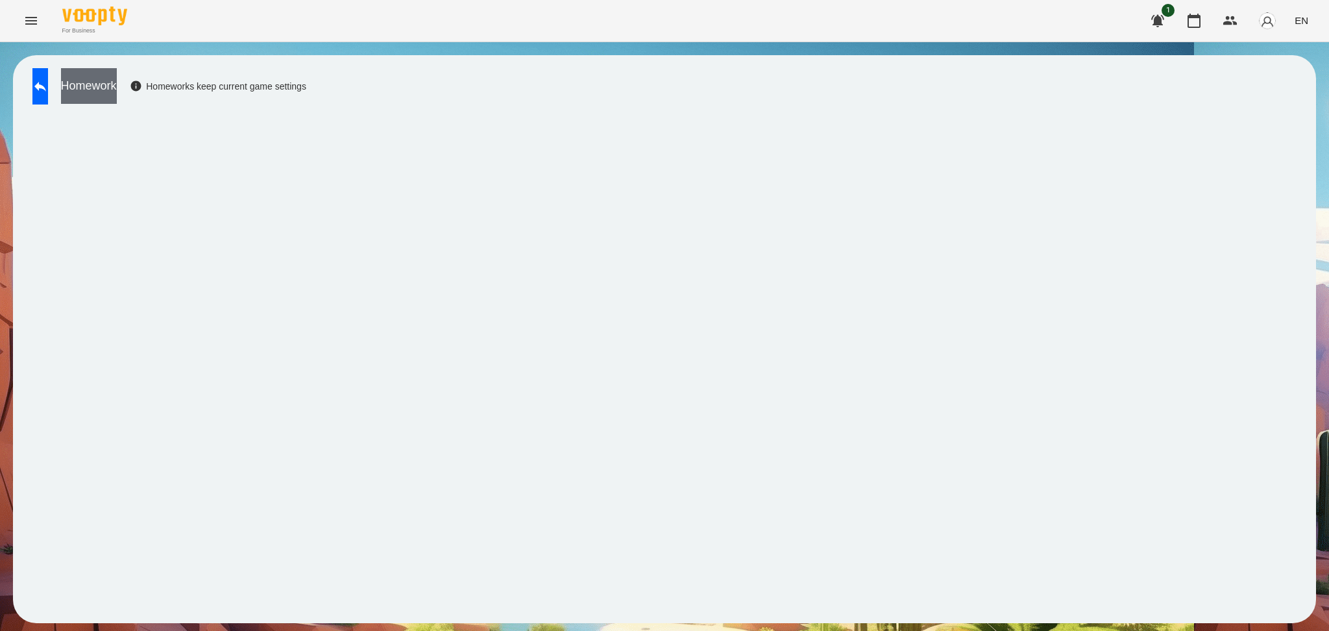
click at [117, 84] on button "Homework" at bounding box center [89, 86] width 56 height 36
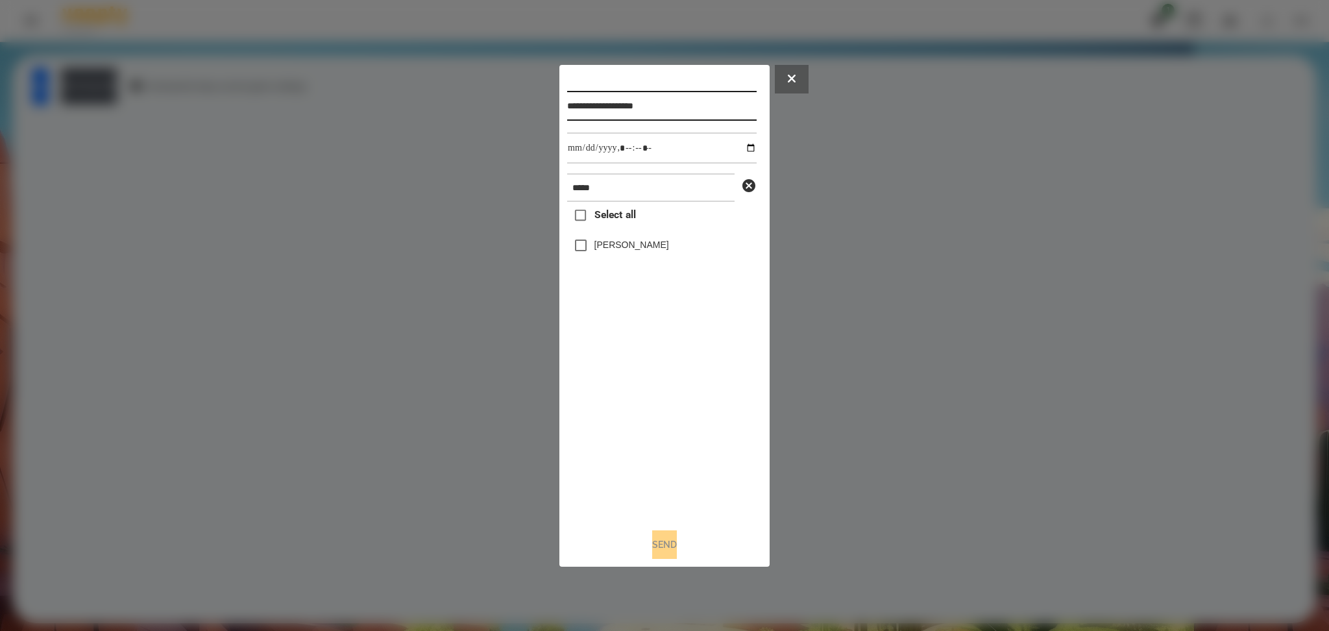
click at [632, 101] on input "**********" at bounding box center [661, 106] width 189 height 30
type input "**********"
click at [669, 473] on button "Send" at bounding box center [664, 544] width 25 height 29
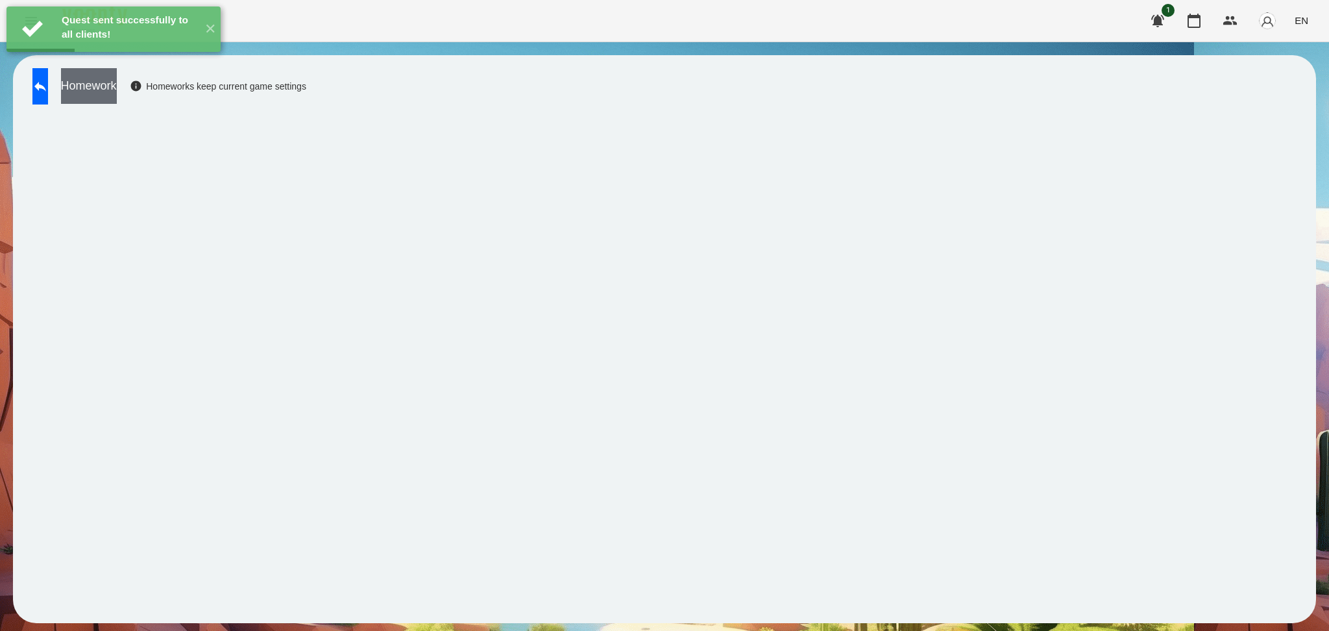
click at [117, 88] on button "Homework" at bounding box center [89, 86] width 56 height 36
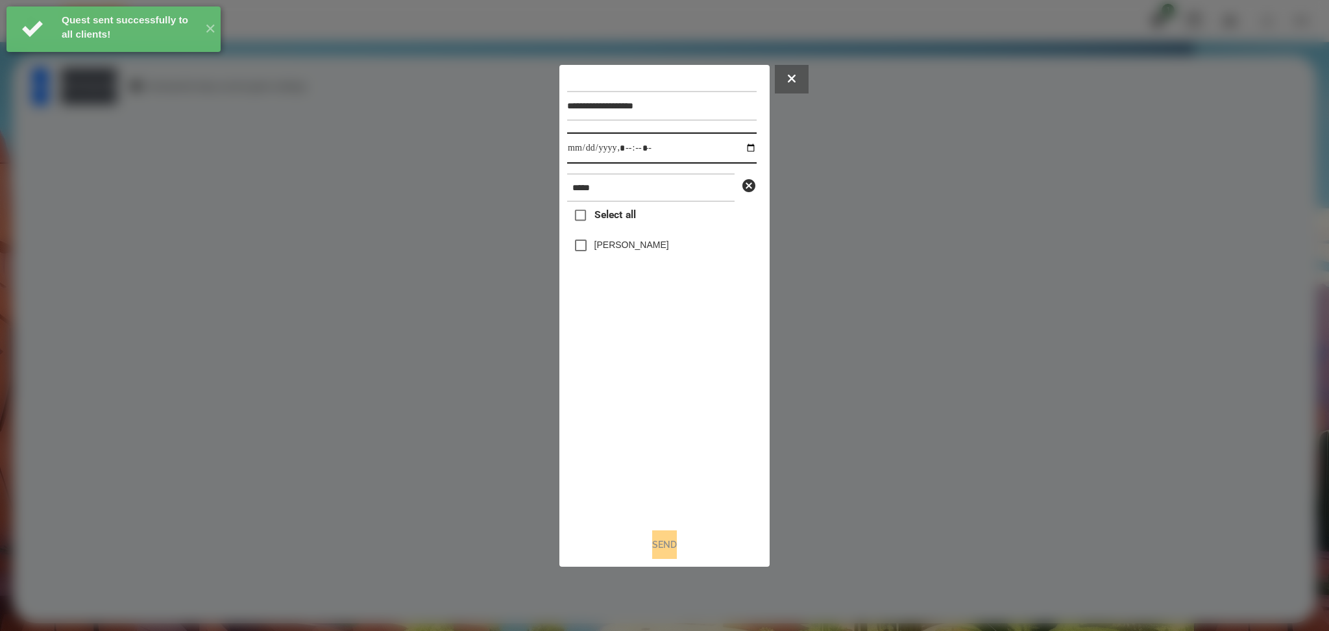
click at [739, 145] on input "datetime-local" at bounding box center [661, 147] width 189 height 31
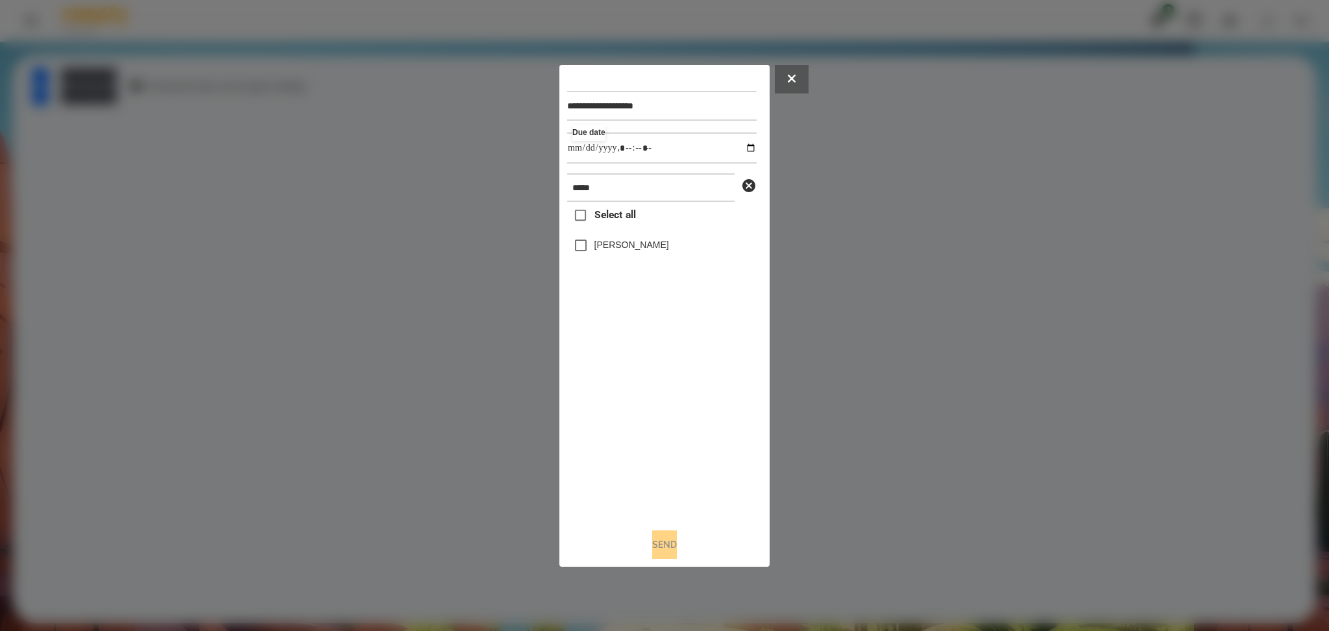
type input "**********"
click at [634, 423] on div "Select all Статкевич Максим" at bounding box center [661, 359] width 189 height 315
click at [665, 473] on button "Send" at bounding box center [664, 544] width 25 height 29
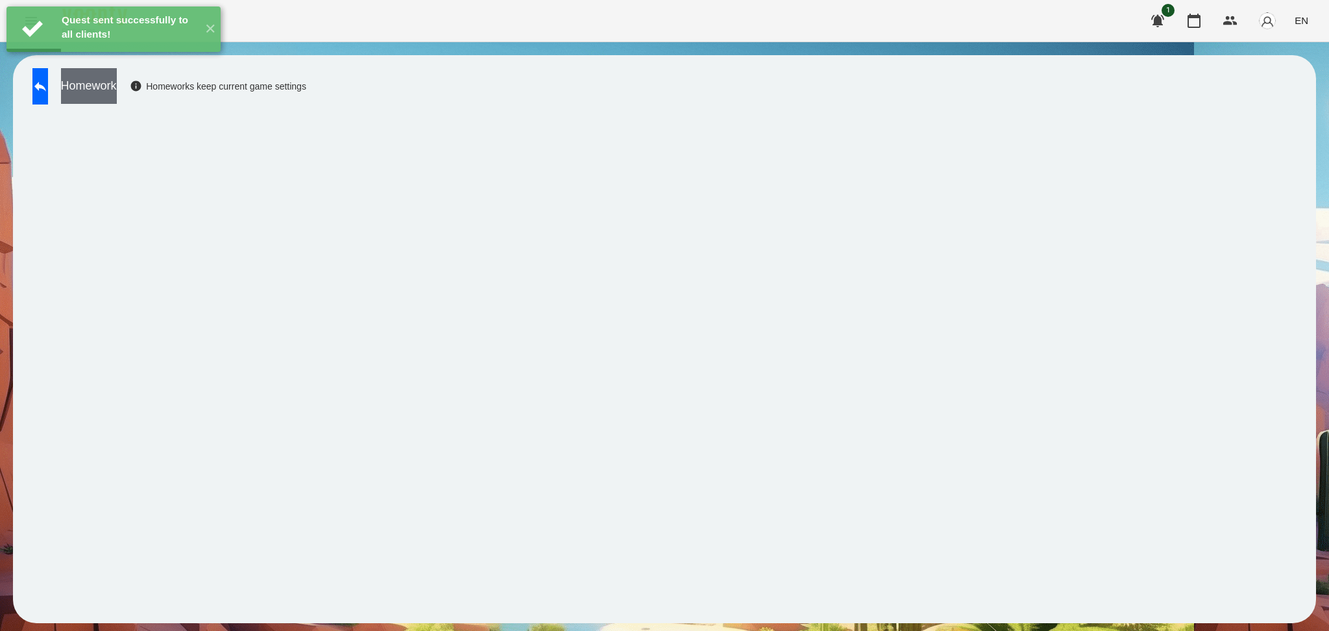
click at [117, 86] on button "Homework" at bounding box center [89, 86] width 56 height 36
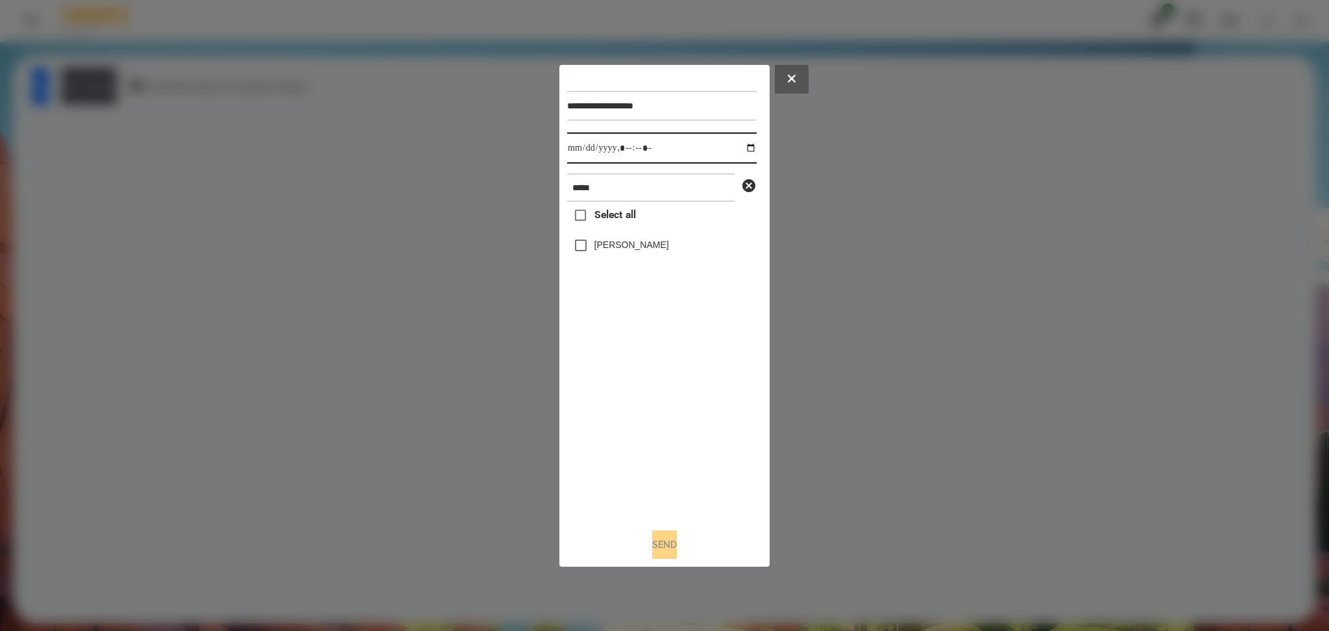
click at [742, 149] on input "datetime-local" at bounding box center [661, 147] width 189 height 31
type input "**********"
click at [610, 408] on div "Select all Статкевич Максим" at bounding box center [661, 359] width 189 height 315
click at [657, 473] on button "Send" at bounding box center [664, 544] width 25 height 29
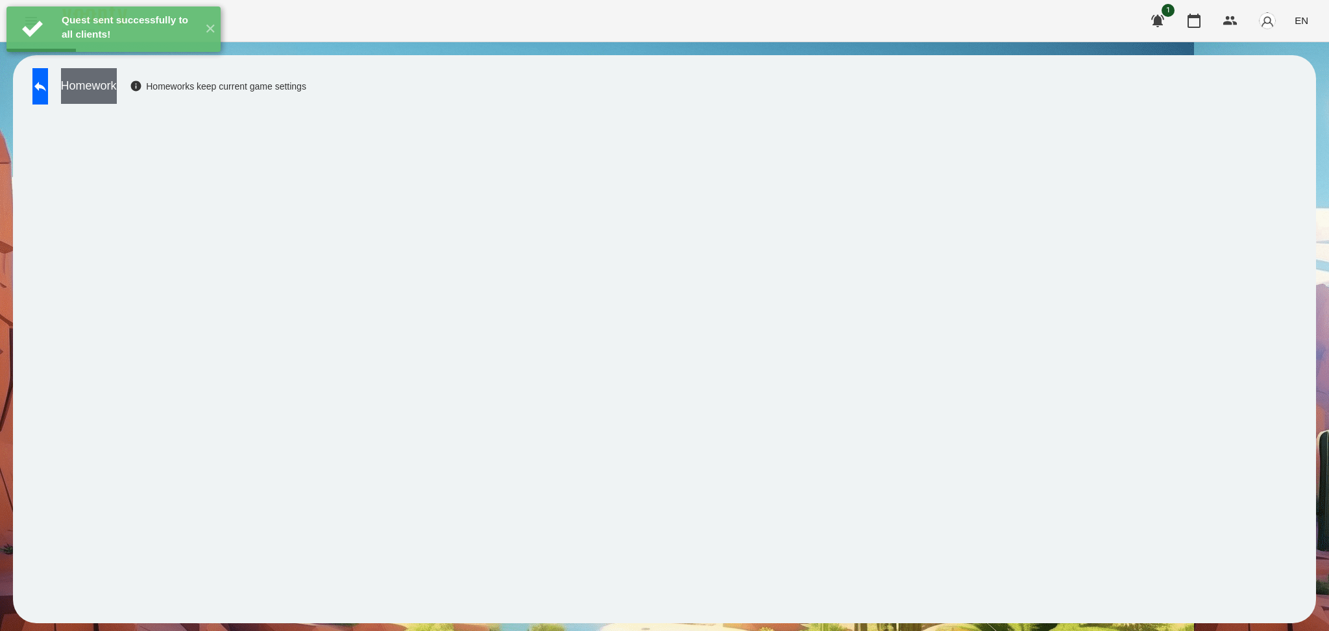
click at [117, 93] on button "Homework" at bounding box center [89, 86] width 56 height 36
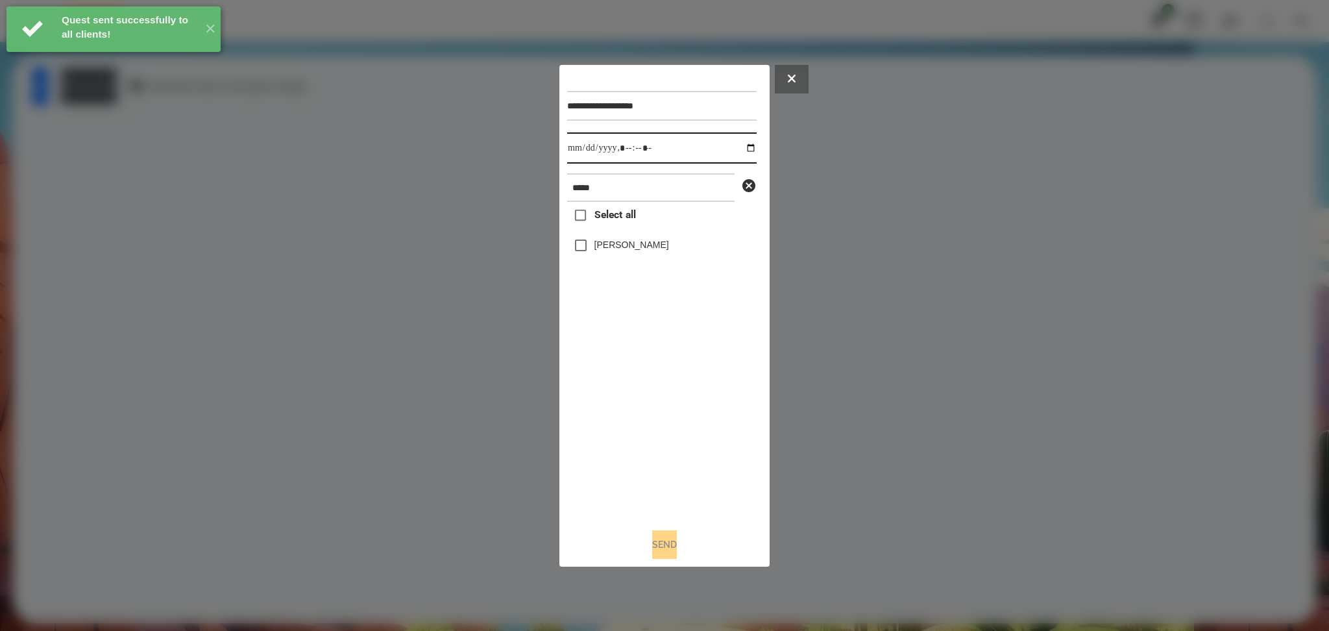
click at [740, 146] on input "datetime-local" at bounding box center [661, 147] width 189 height 31
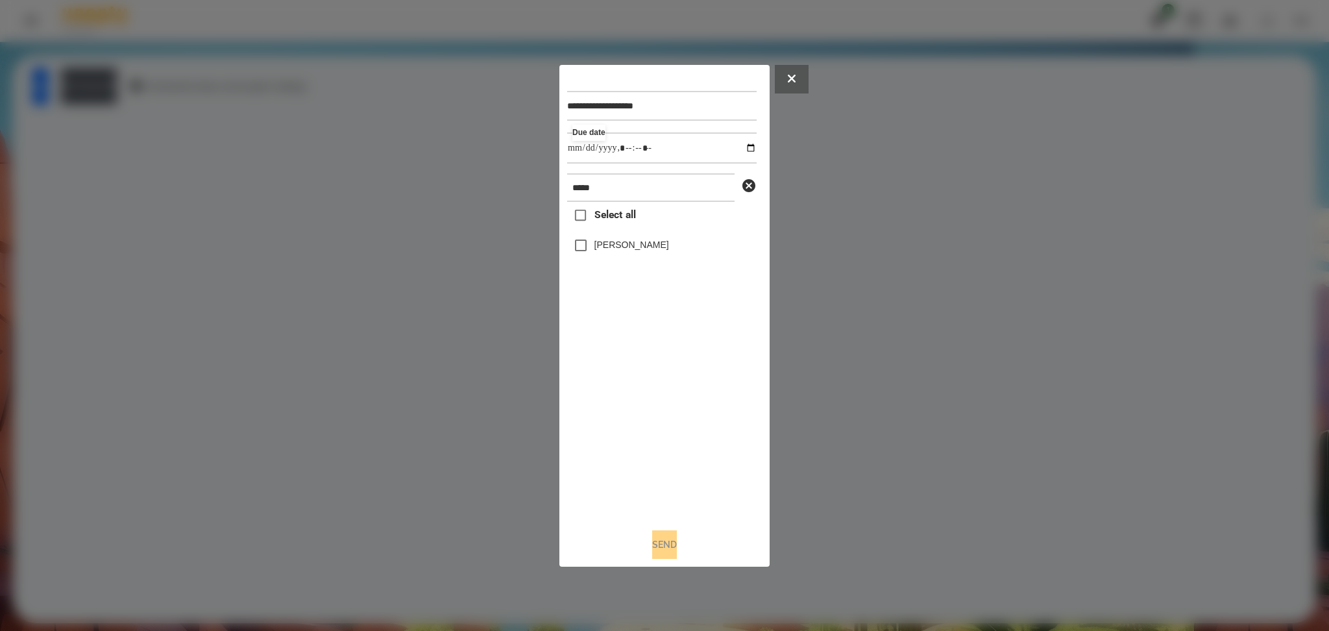
type input "**********"
click at [698, 441] on div "Select all Статкевич Максим" at bounding box center [661, 359] width 189 height 315
click at [618, 249] on label "Статкевич Максим" at bounding box center [631, 244] width 75 height 13
click at [666, 473] on button "Send" at bounding box center [664, 544] width 25 height 29
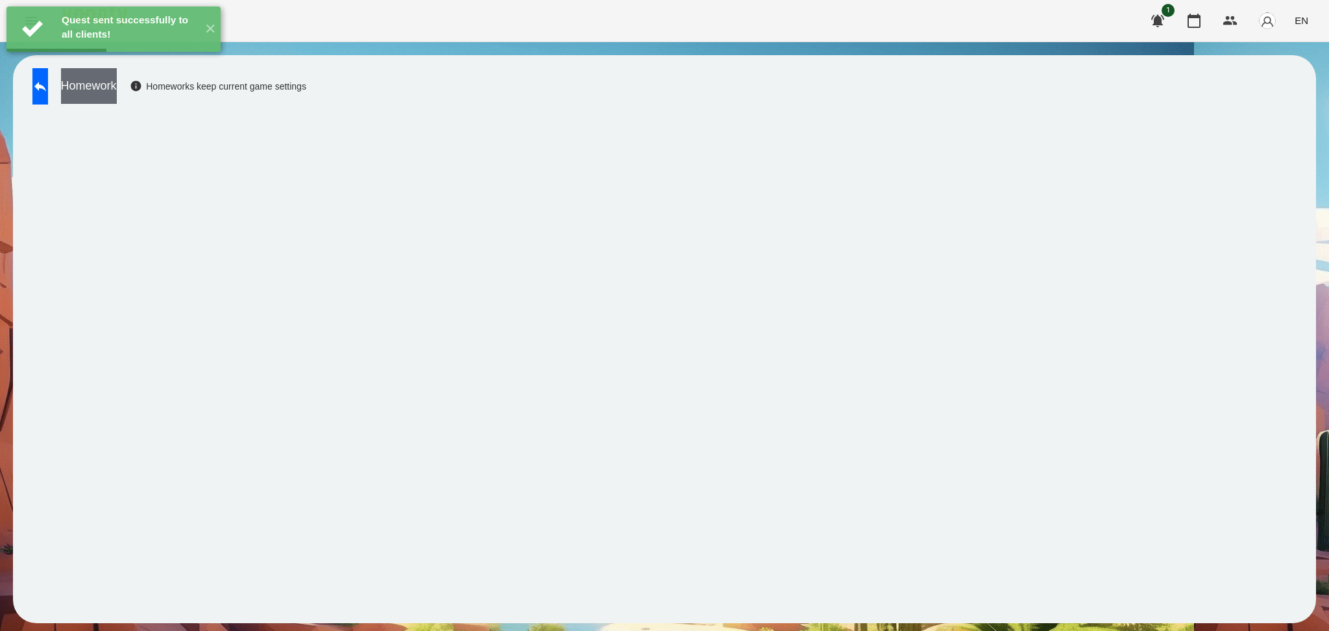
click at [117, 88] on button "Homework" at bounding box center [89, 86] width 56 height 36
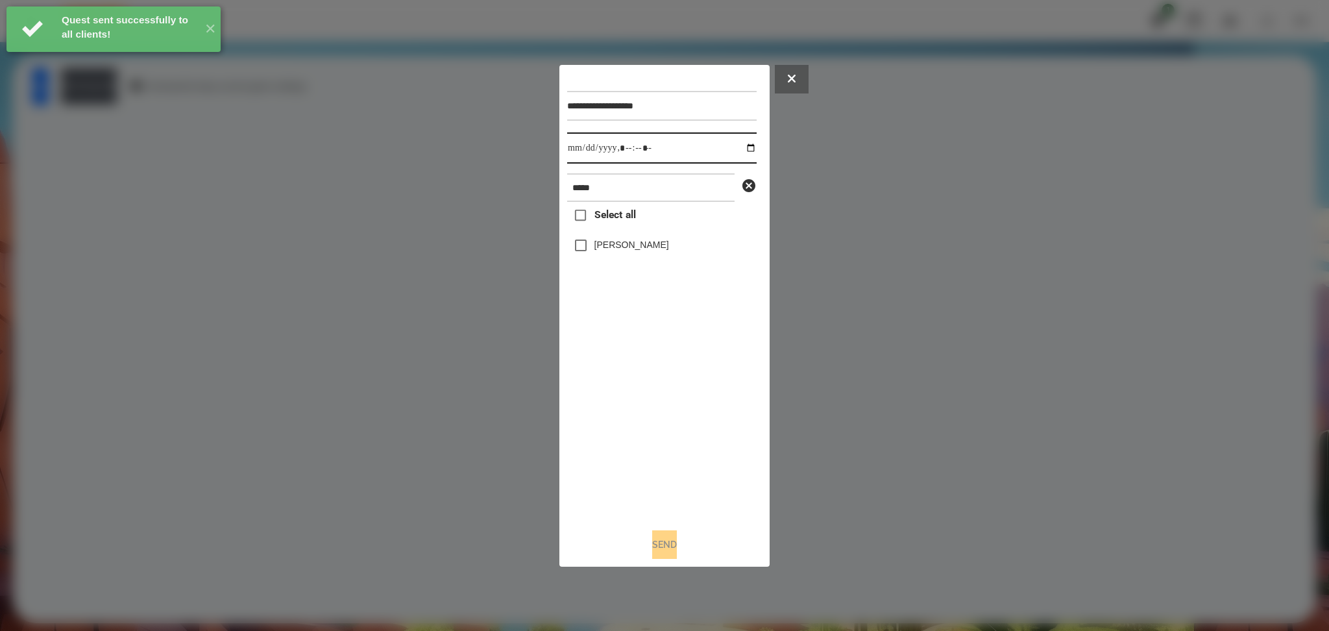
click at [744, 147] on input "datetime-local" at bounding box center [661, 147] width 189 height 31
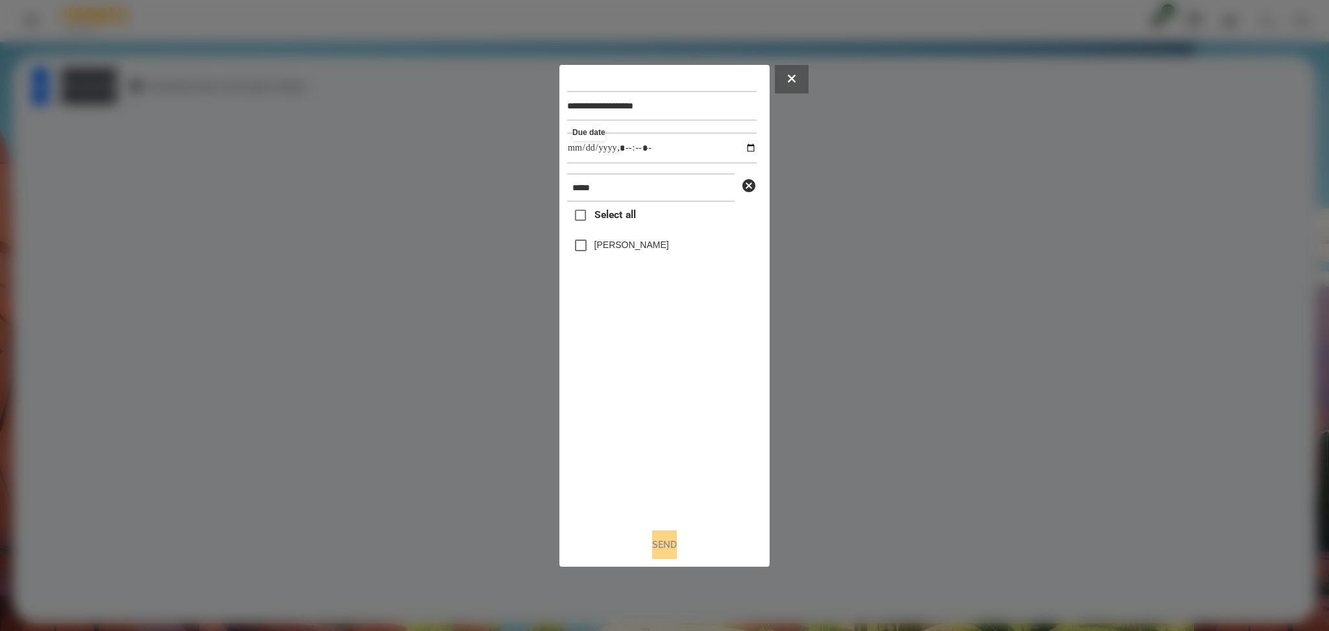
type input "**********"
click at [676, 420] on div "Select all Статкевич Максим" at bounding box center [661, 359] width 189 height 315
click at [617, 253] on div "Статкевич Максим" at bounding box center [661, 245] width 189 height 27
click at [604, 239] on label "Статкевич Максим" at bounding box center [631, 244] width 75 height 13
click at [669, 473] on button "Send" at bounding box center [664, 544] width 25 height 29
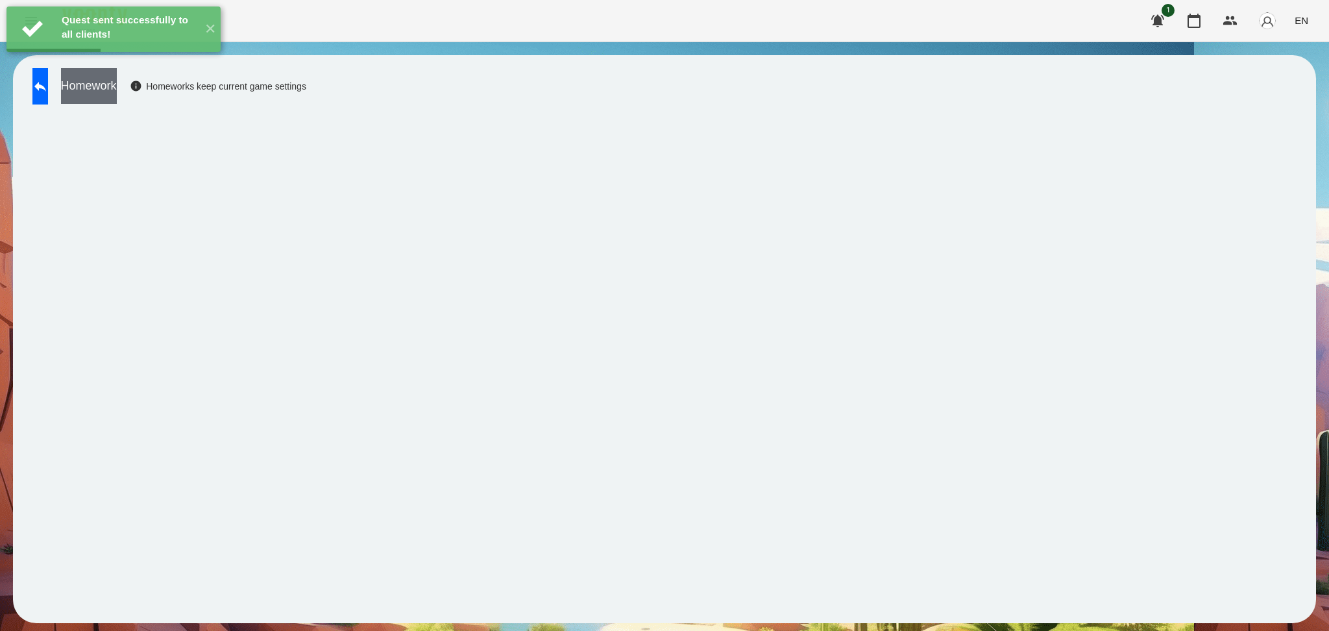
click at [117, 88] on button "Homework" at bounding box center [89, 86] width 56 height 36
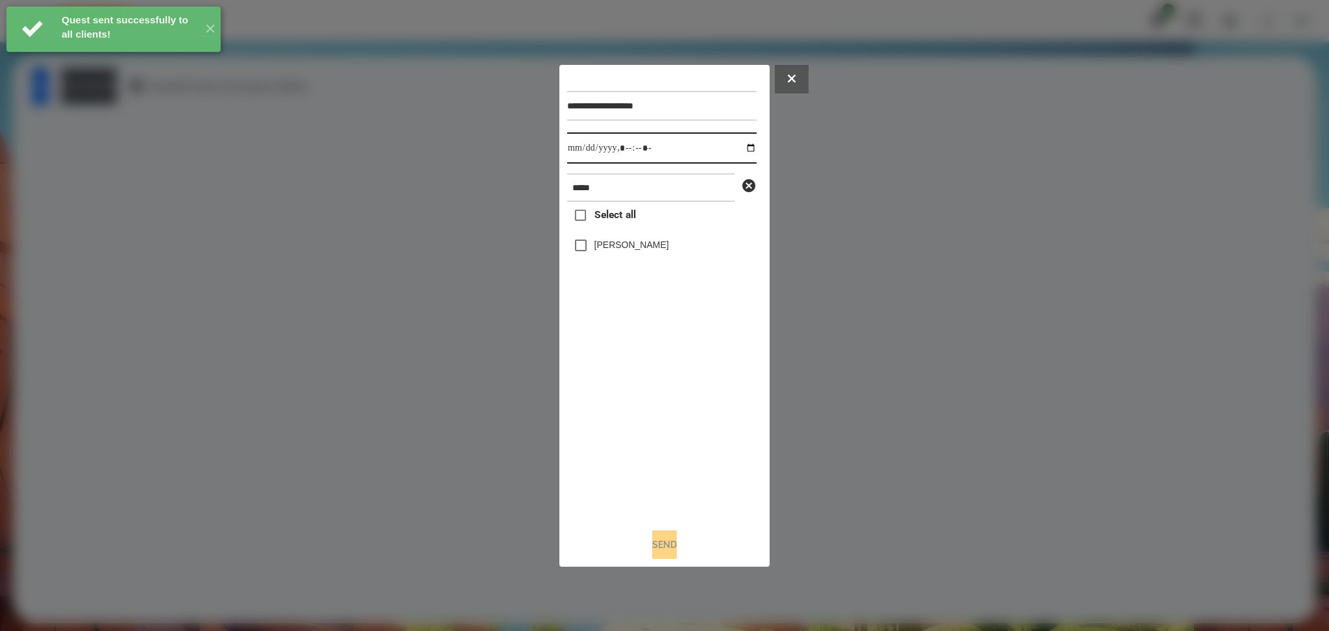
click at [744, 147] on input "datetime-local" at bounding box center [661, 147] width 189 height 31
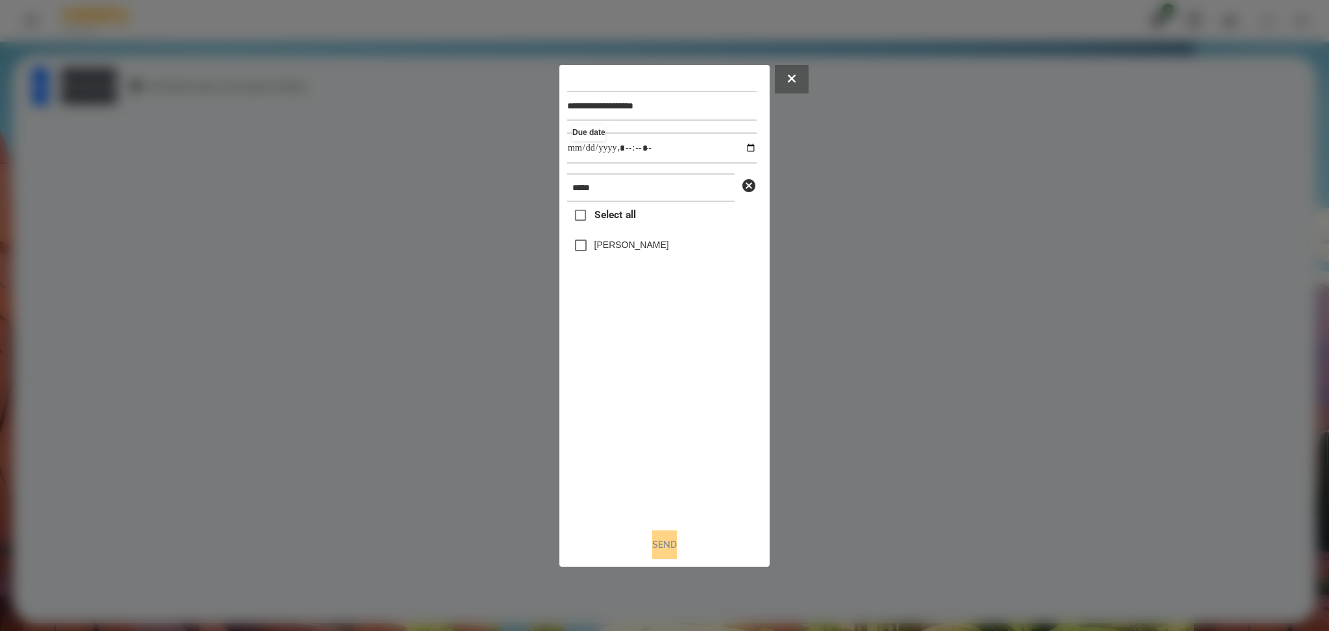
type input "**********"
click at [659, 425] on div "Select all Статкевич Максим" at bounding box center [661, 359] width 189 height 315
click at [598, 254] on div "Статкевич Максим" at bounding box center [661, 245] width 189 height 27
click at [668, 473] on button "Send" at bounding box center [664, 544] width 25 height 29
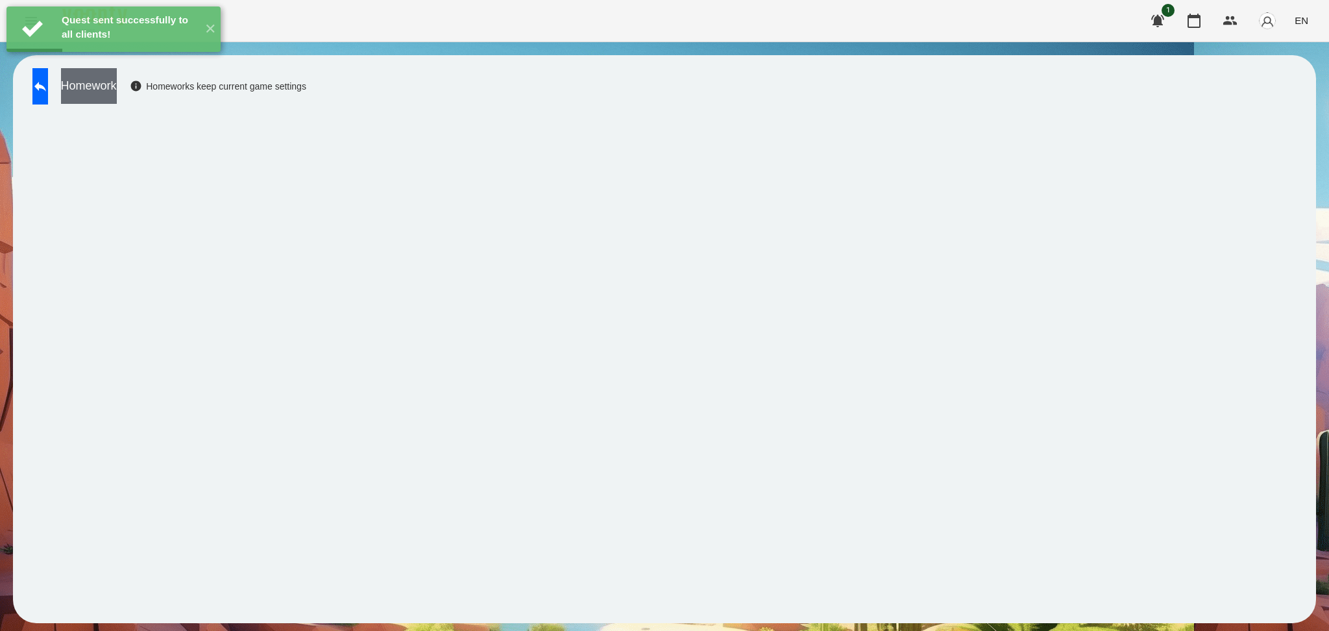
click at [117, 84] on button "Homework" at bounding box center [89, 86] width 56 height 36
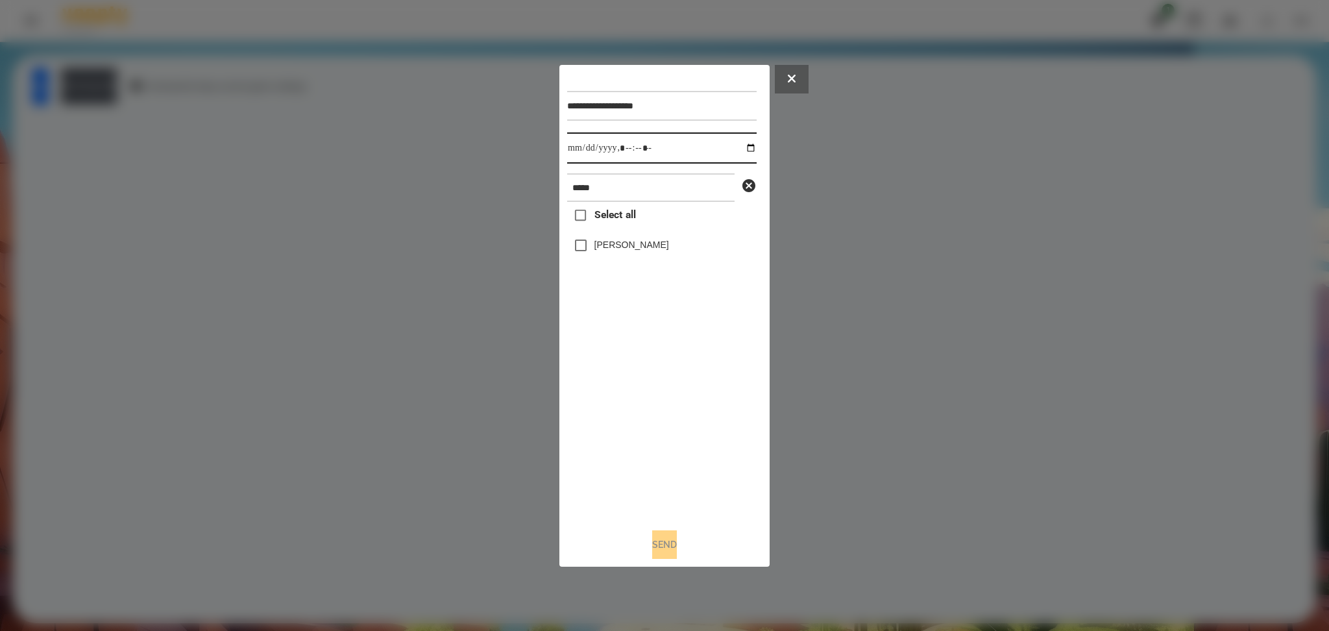
click at [740, 143] on input "datetime-local" at bounding box center [661, 147] width 189 height 31
type input "**********"
click at [655, 434] on div "Select all Статкевич Максим" at bounding box center [661, 359] width 189 height 315
click at [660, 473] on button "Send" at bounding box center [664, 544] width 25 height 29
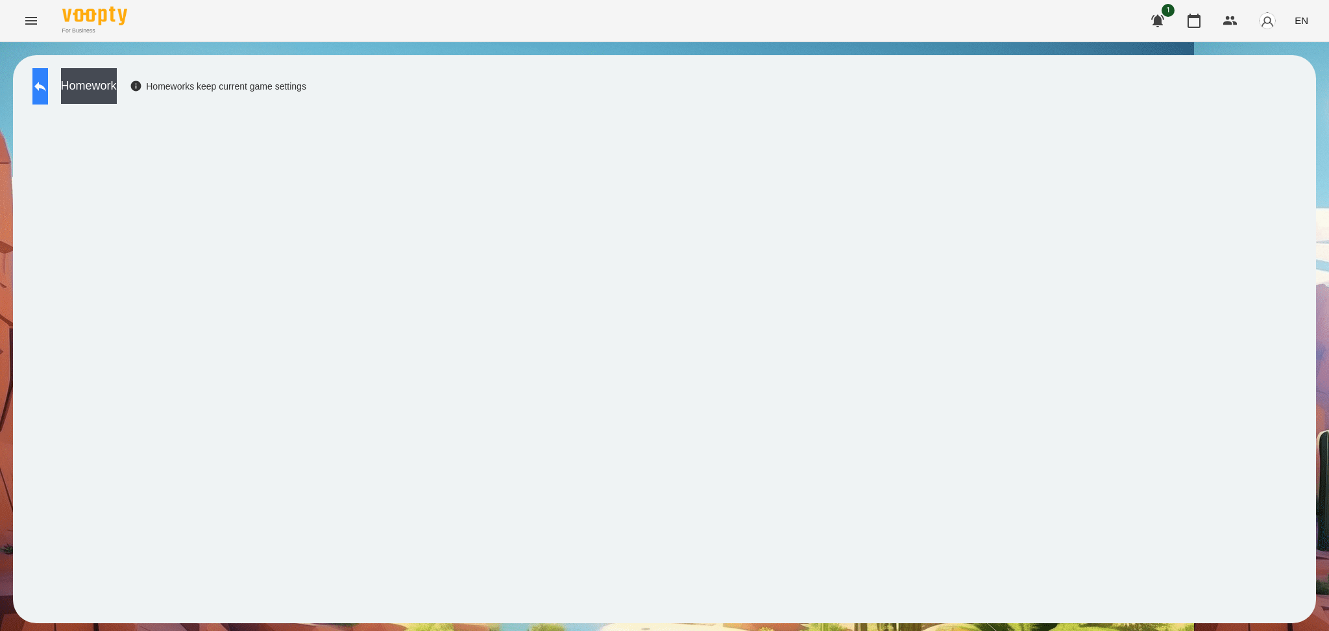
click at [46, 86] on icon at bounding box center [40, 87] width 12 height 10
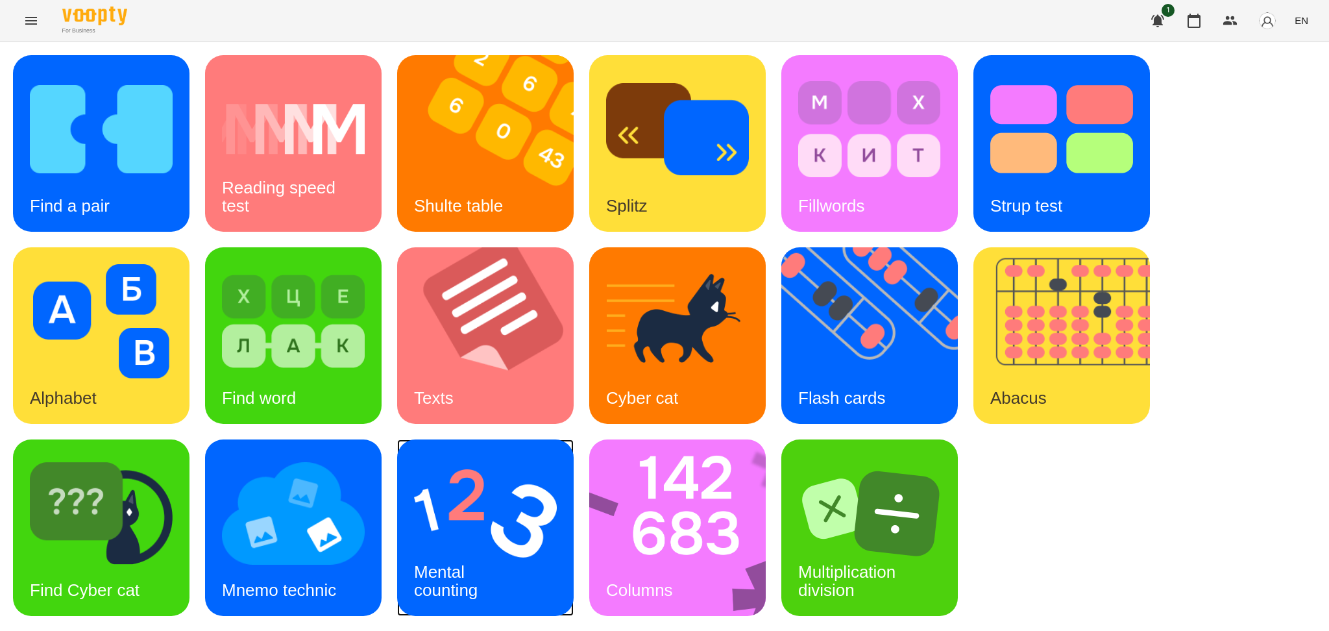
click at [491, 473] on img at bounding box center [485, 513] width 143 height 114
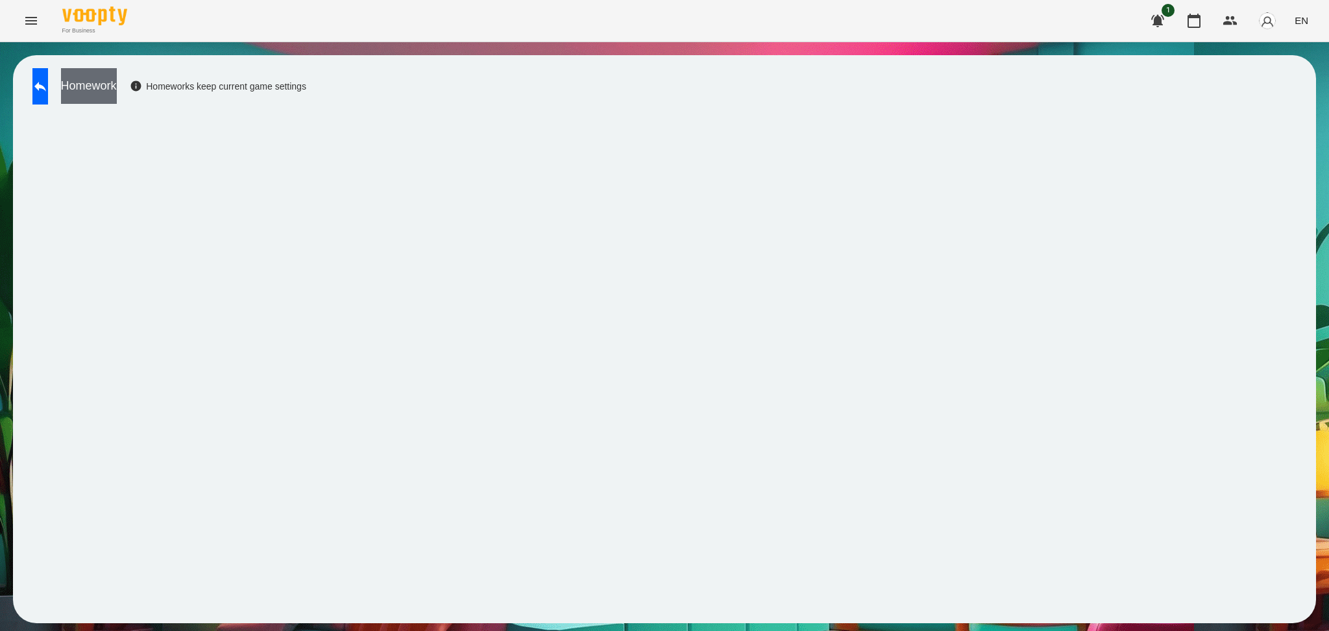
click at [117, 86] on button "Homework" at bounding box center [89, 86] width 56 height 36
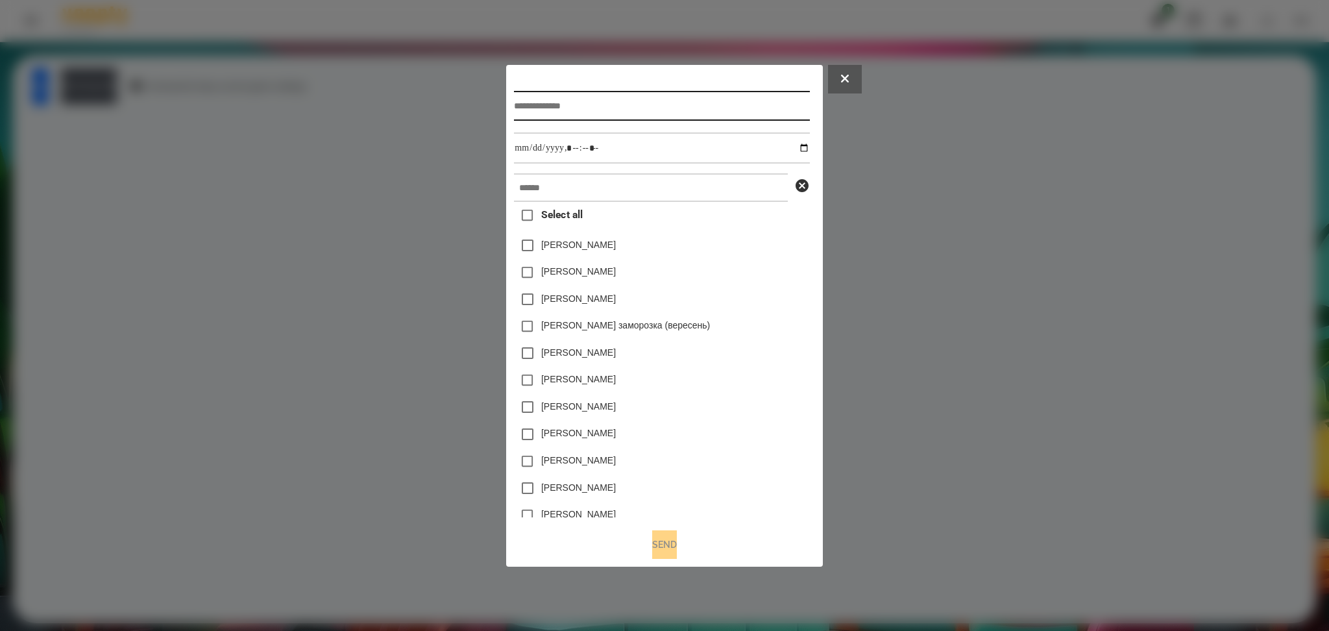
click at [531, 103] on input "text" at bounding box center [661, 106] width 295 height 30
type input "**********"
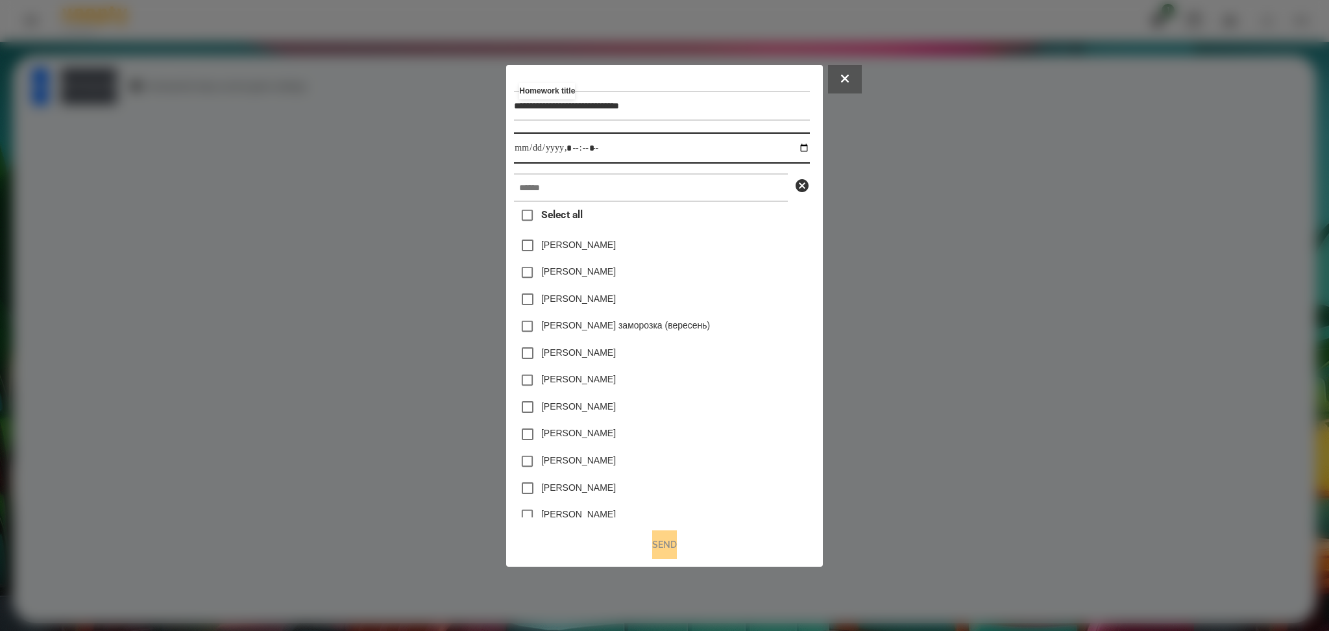
click at [806, 147] on input "datetime-local" at bounding box center [661, 147] width 295 height 31
click at [568, 143] on input "datetime-local" at bounding box center [661, 147] width 295 height 31
type input "**********"
click at [520, 190] on input "text" at bounding box center [651, 187] width 274 height 29
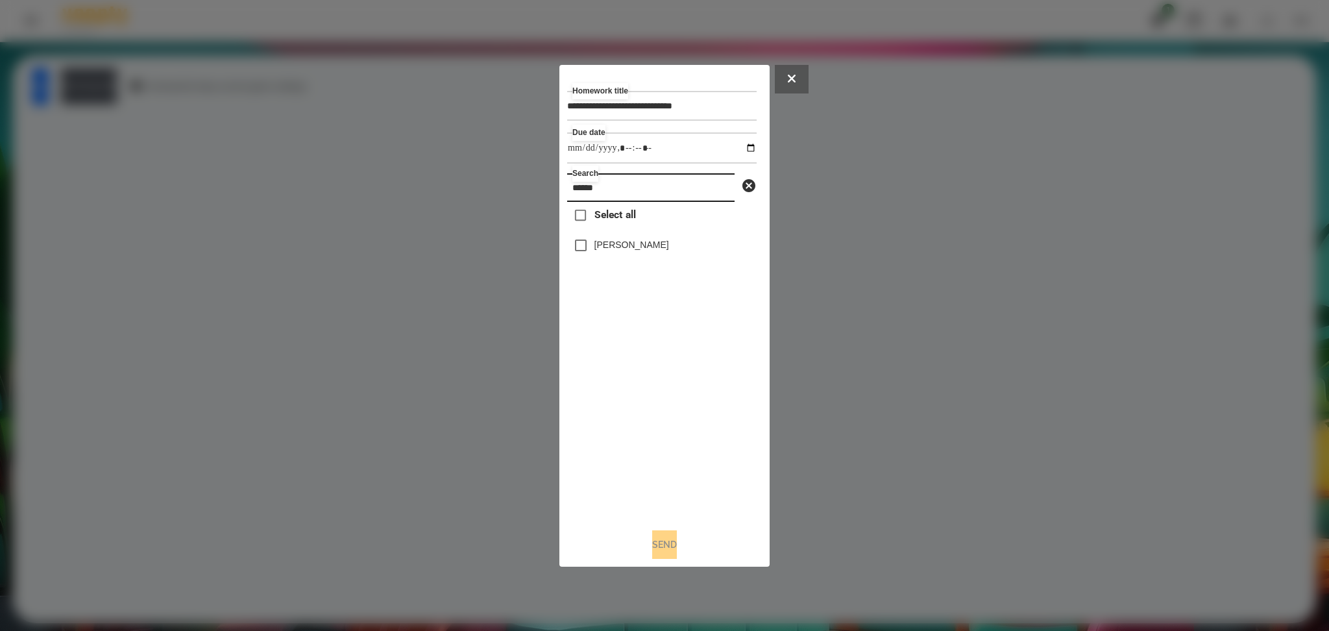
type input "******"
click at [668, 473] on button "Send" at bounding box center [664, 544] width 25 height 29
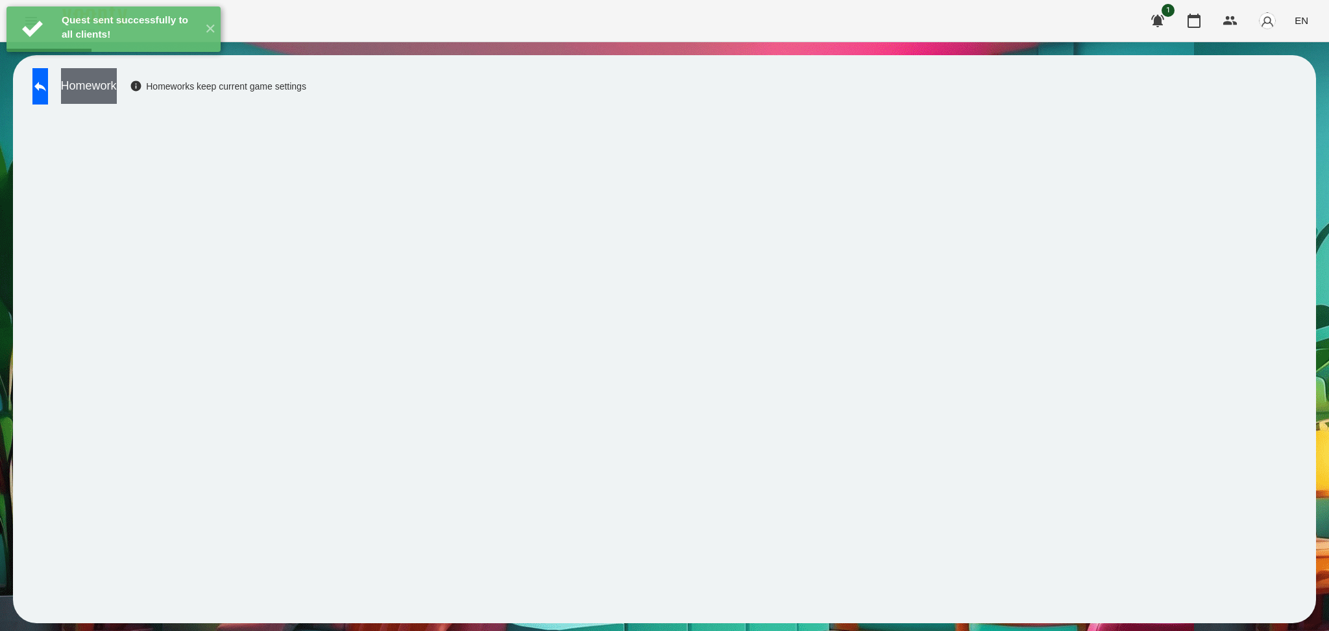
click at [117, 94] on button "Homework" at bounding box center [89, 86] width 56 height 36
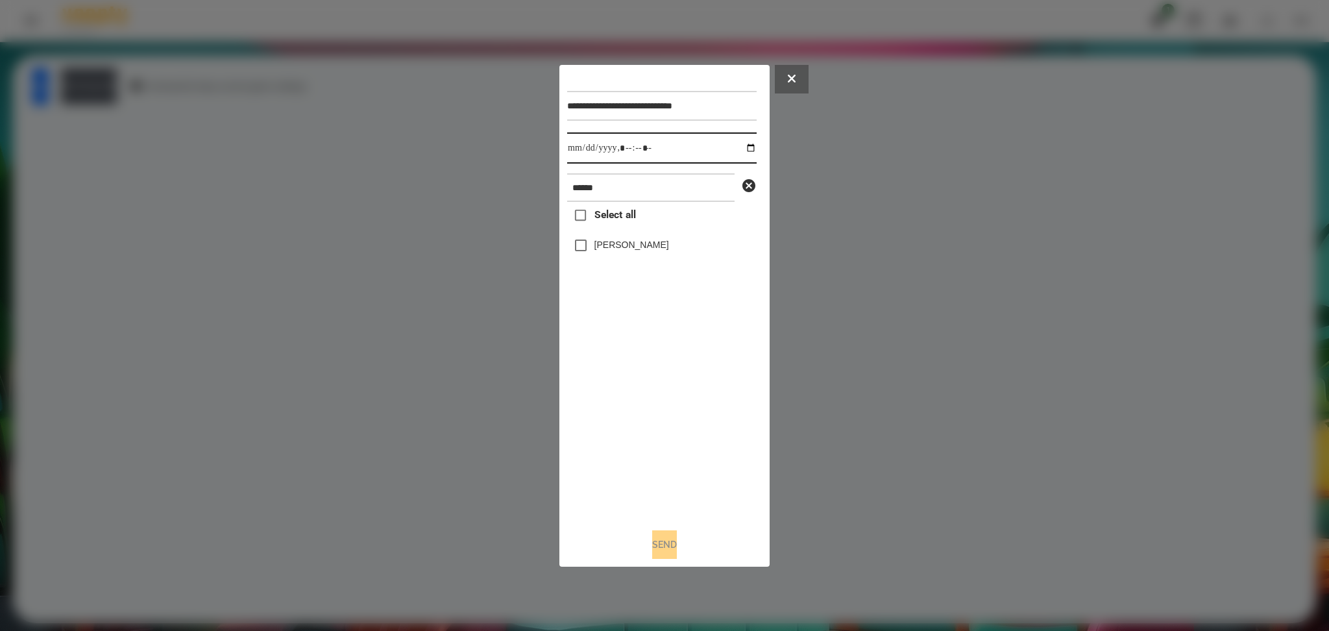
click at [745, 151] on input "datetime-local" at bounding box center [661, 147] width 189 height 31
type input "**********"
click at [651, 419] on div "Select all Статкевич Максим" at bounding box center [661, 359] width 189 height 315
click at [672, 473] on button "Send" at bounding box center [664, 544] width 25 height 29
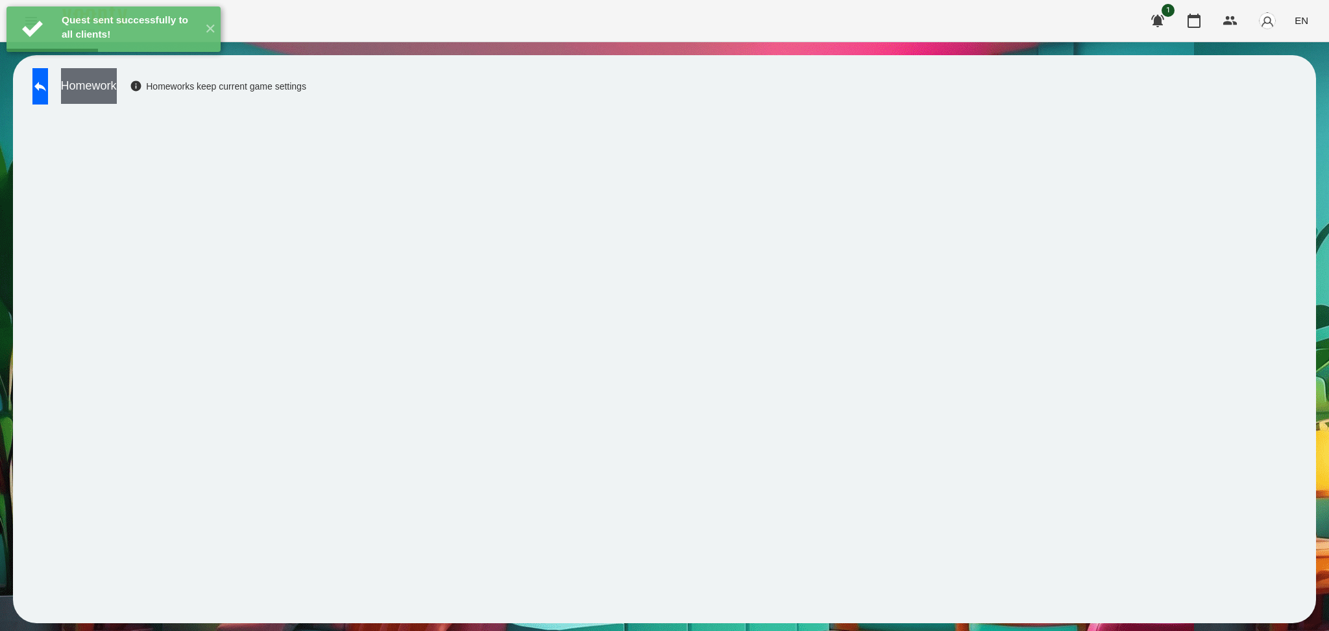
click at [117, 88] on button "Homework" at bounding box center [89, 86] width 56 height 36
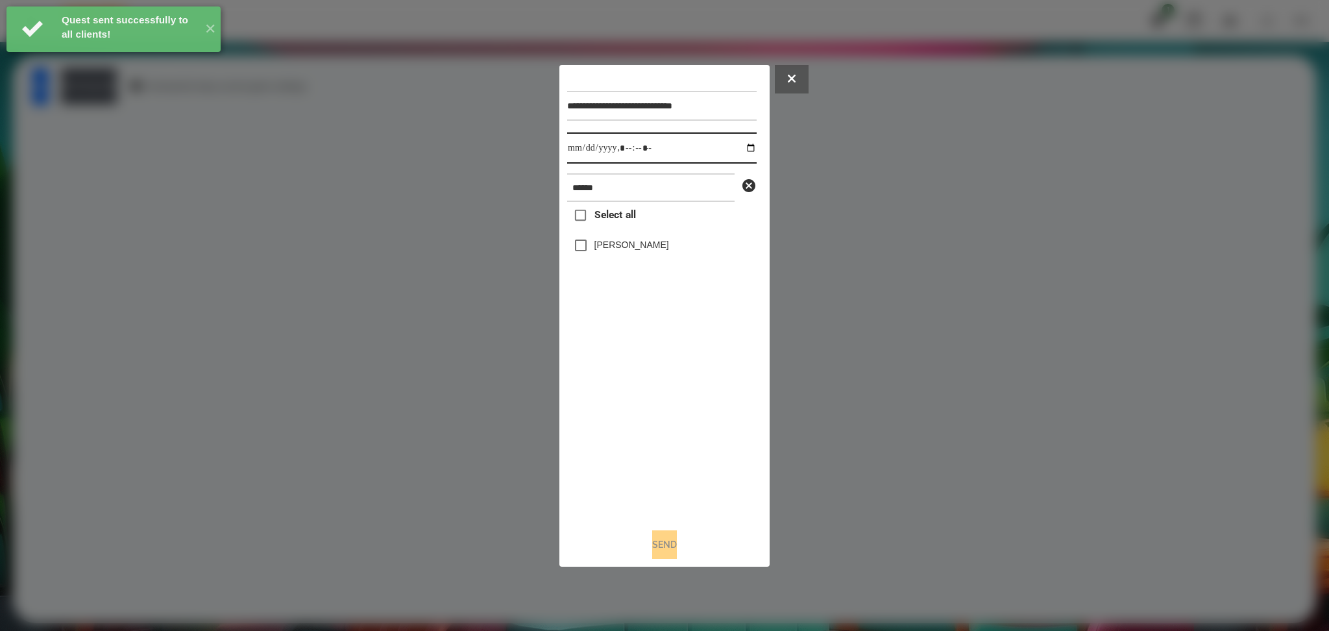
click at [741, 149] on input "datetime-local" at bounding box center [661, 147] width 189 height 31
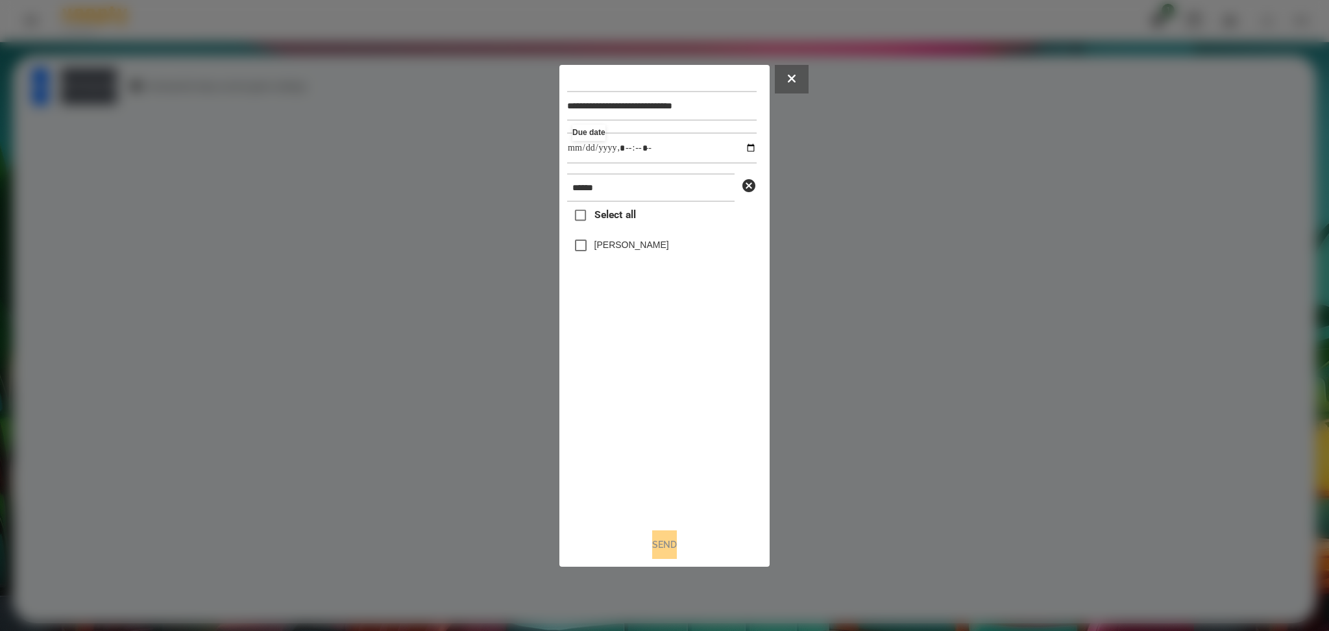
type input "**********"
click at [676, 419] on div "Select all Статкевич Максим" at bounding box center [661, 359] width 189 height 315
click at [618, 238] on label "Статкевич Максим" at bounding box center [631, 244] width 75 height 13
click at [667, 473] on button "Send" at bounding box center [664, 544] width 25 height 29
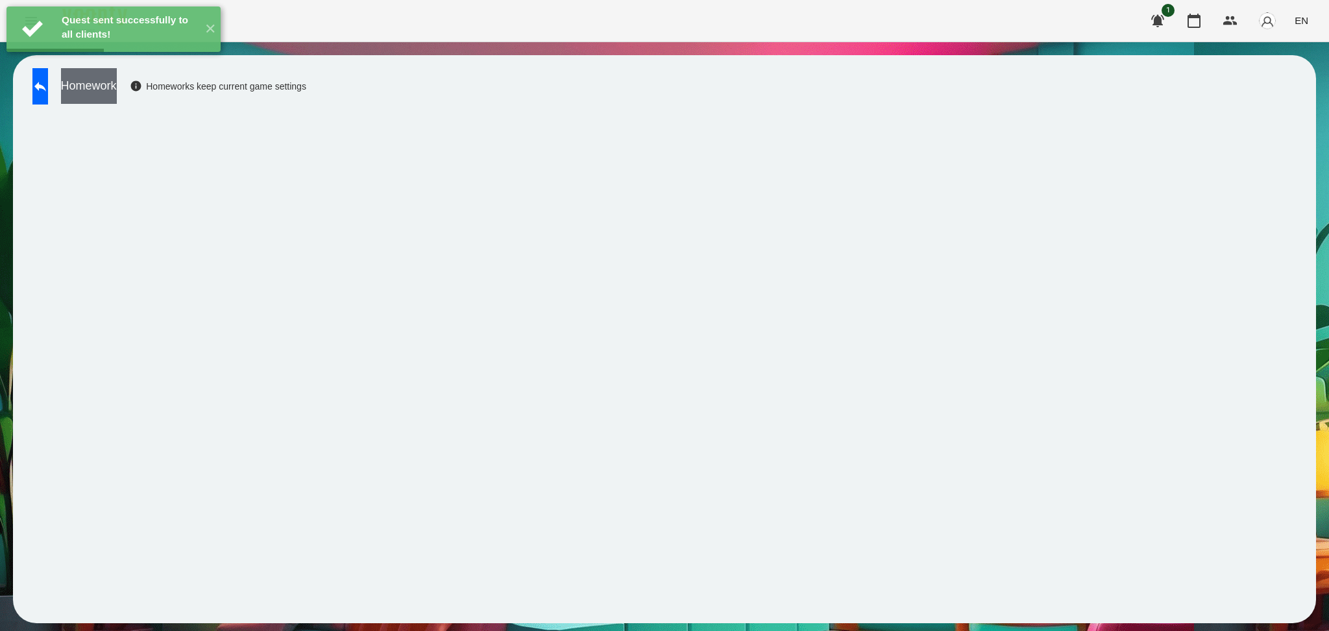
click at [117, 95] on button "Homework" at bounding box center [89, 86] width 56 height 36
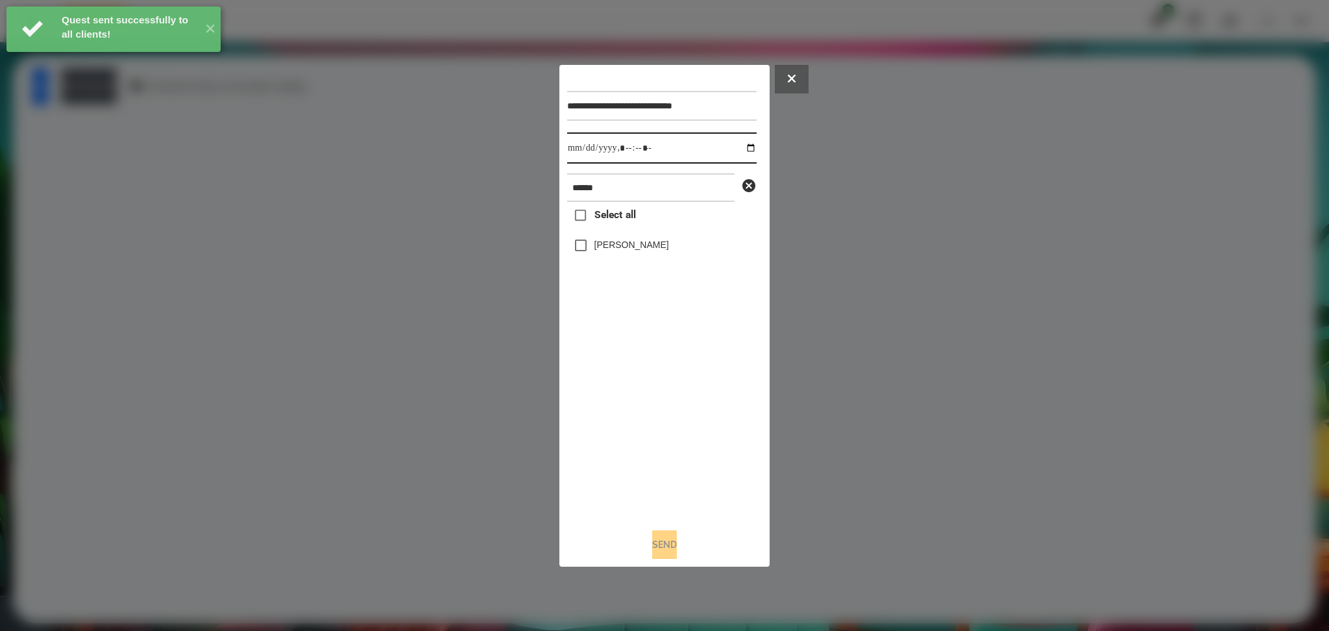
click at [741, 150] on input "datetime-local" at bounding box center [661, 147] width 189 height 31
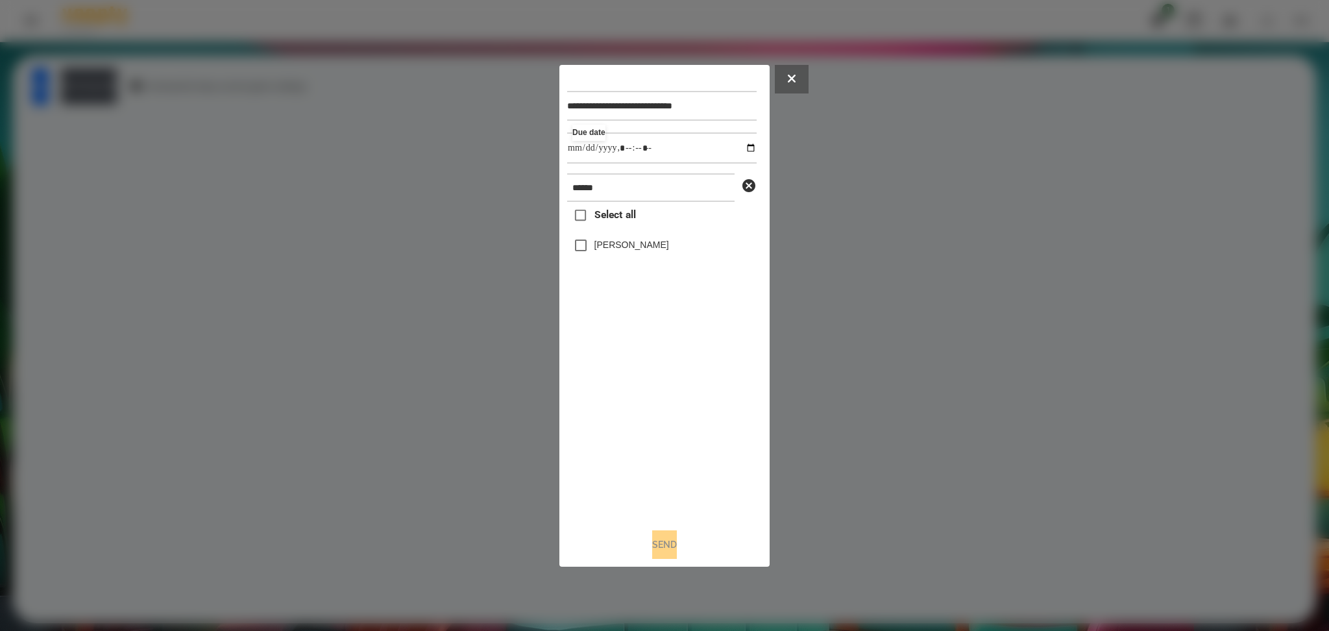
type input "**********"
click at [640, 404] on div "Select all Статкевич Максим" at bounding box center [661, 359] width 189 height 315
click at [596, 248] on label "Статкевич Максим" at bounding box center [631, 244] width 75 height 13
click at [668, 473] on button "Send" at bounding box center [664, 544] width 25 height 29
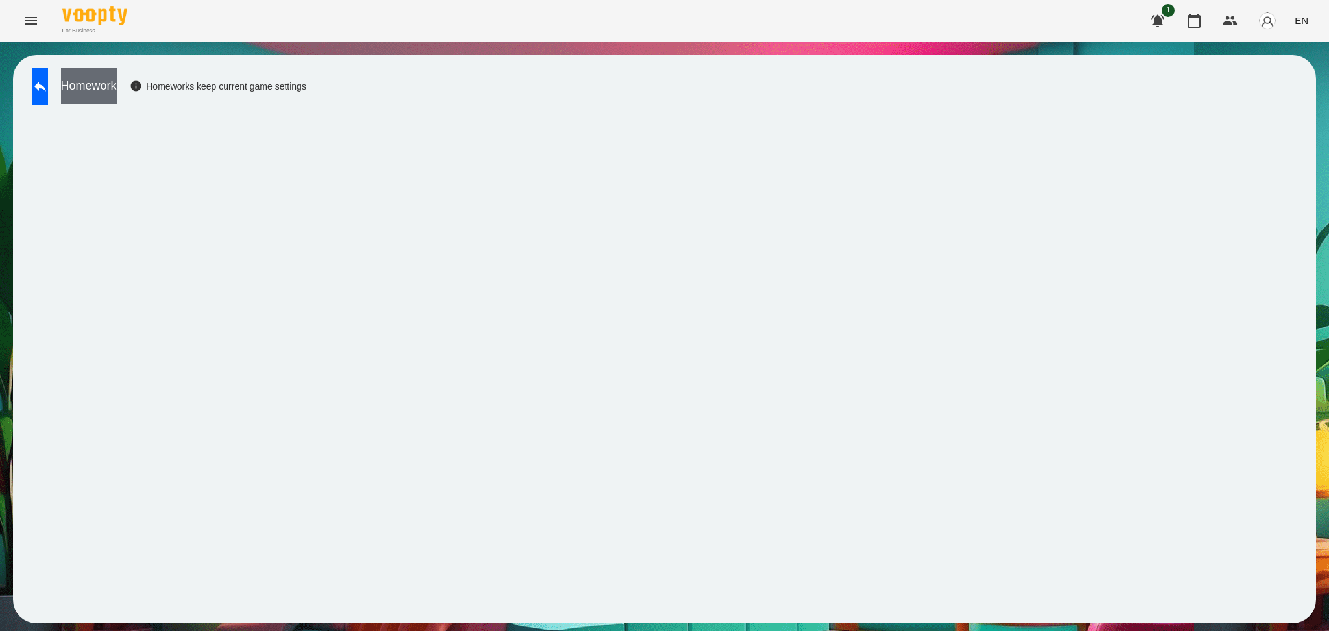
click at [117, 81] on button "Homework" at bounding box center [89, 86] width 56 height 36
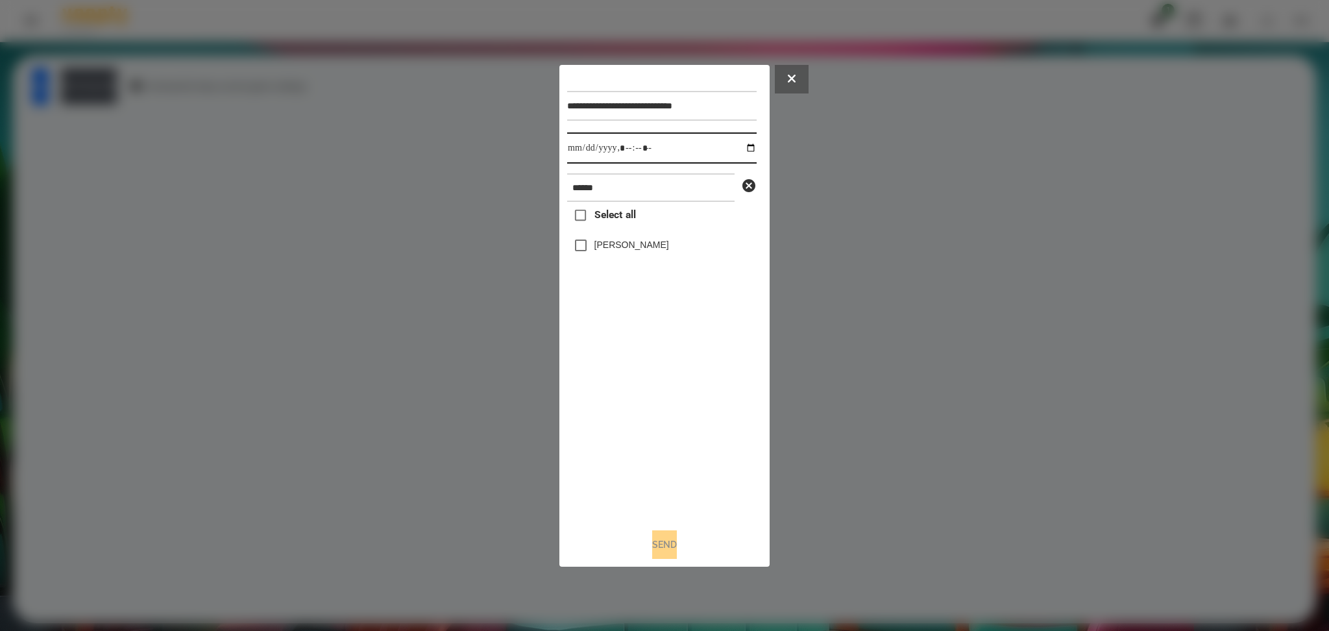
click at [735, 133] on input "datetime-local" at bounding box center [661, 147] width 189 height 31
click at [743, 149] on input "datetime-local" at bounding box center [661, 147] width 189 height 31
type input "**********"
click at [654, 409] on div "Select all Статкевич Максим" at bounding box center [661, 359] width 189 height 315
click at [626, 250] on label "Статкевич Максим" at bounding box center [631, 244] width 75 height 13
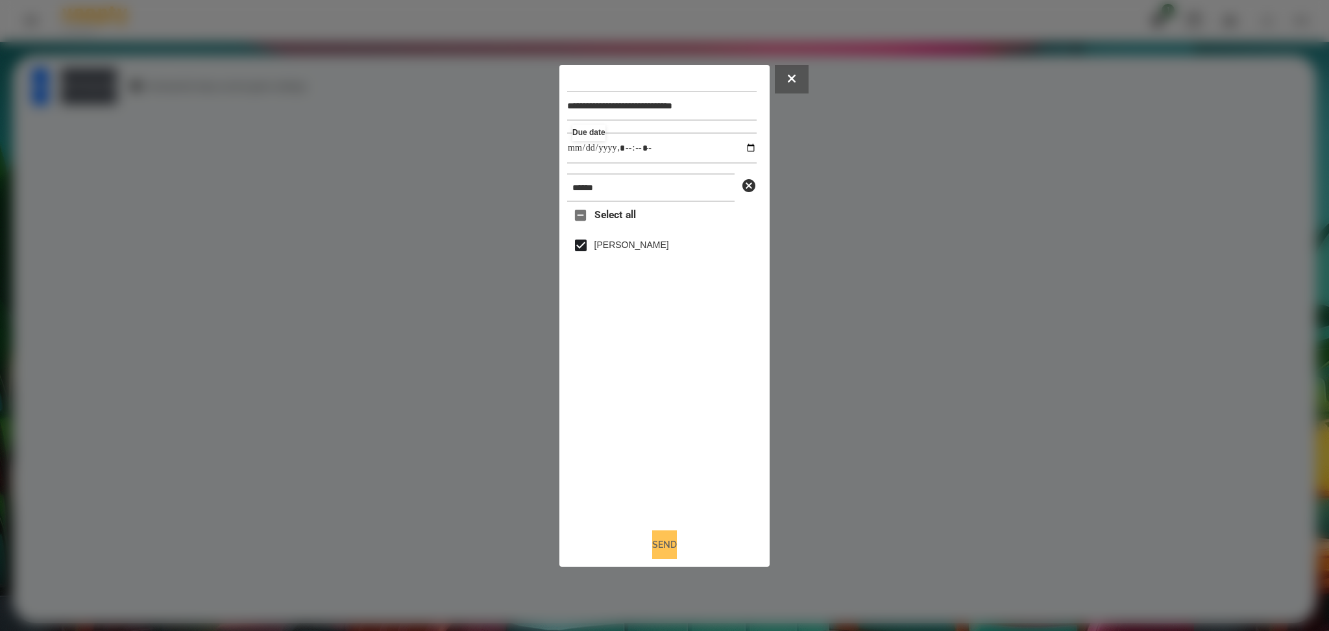
click at [666, 473] on button "Send" at bounding box center [664, 544] width 25 height 29
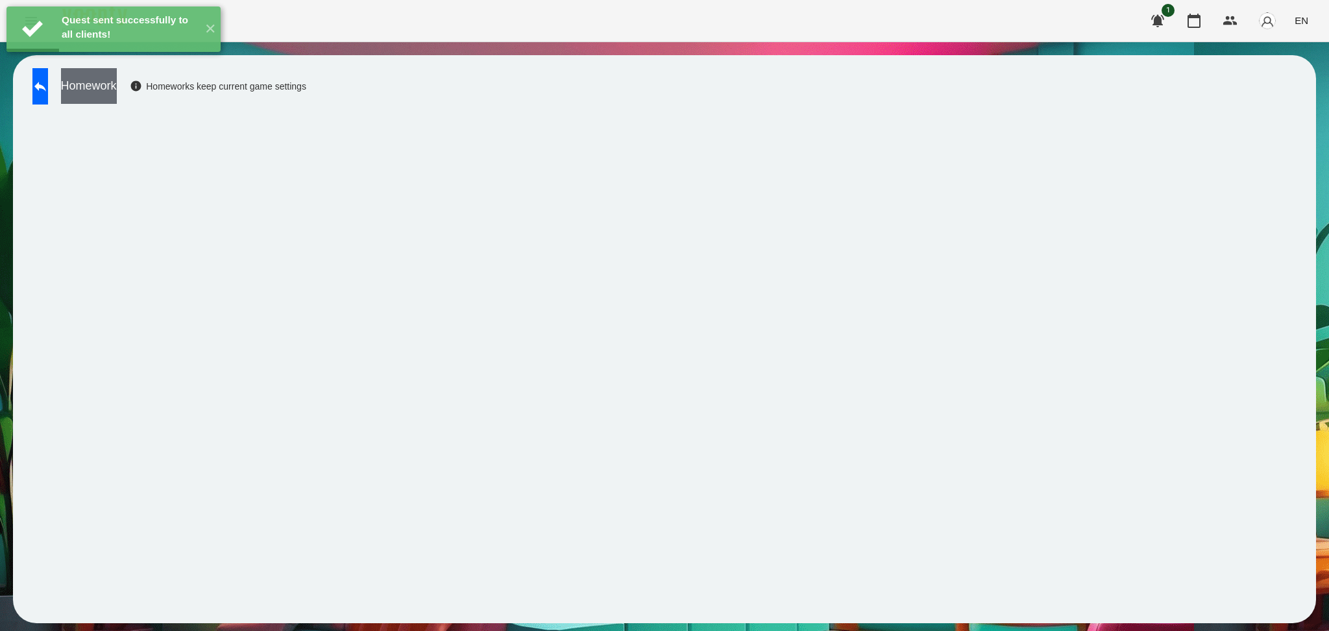
click at [117, 88] on button "Homework" at bounding box center [89, 86] width 56 height 36
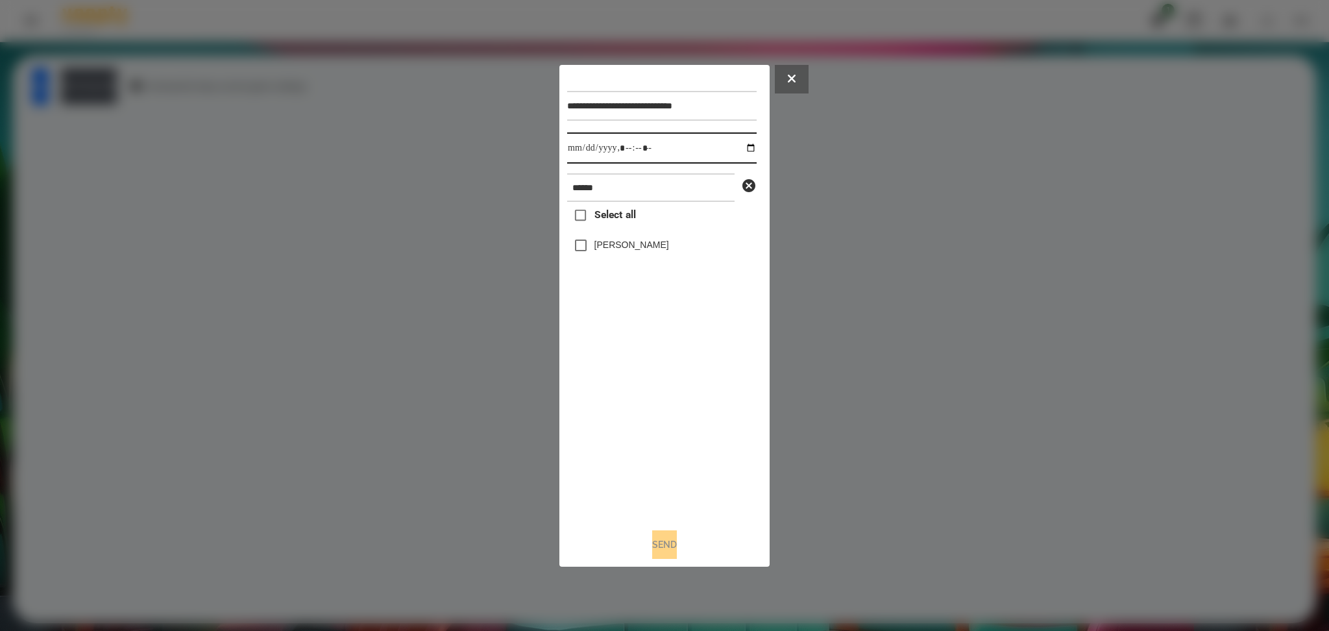
click at [742, 143] on input "datetime-local" at bounding box center [661, 147] width 189 height 31
type input "**********"
click at [630, 432] on div "Select all Статкевич Максим" at bounding box center [661, 359] width 189 height 315
click at [673, 473] on button "Send" at bounding box center [664, 544] width 25 height 29
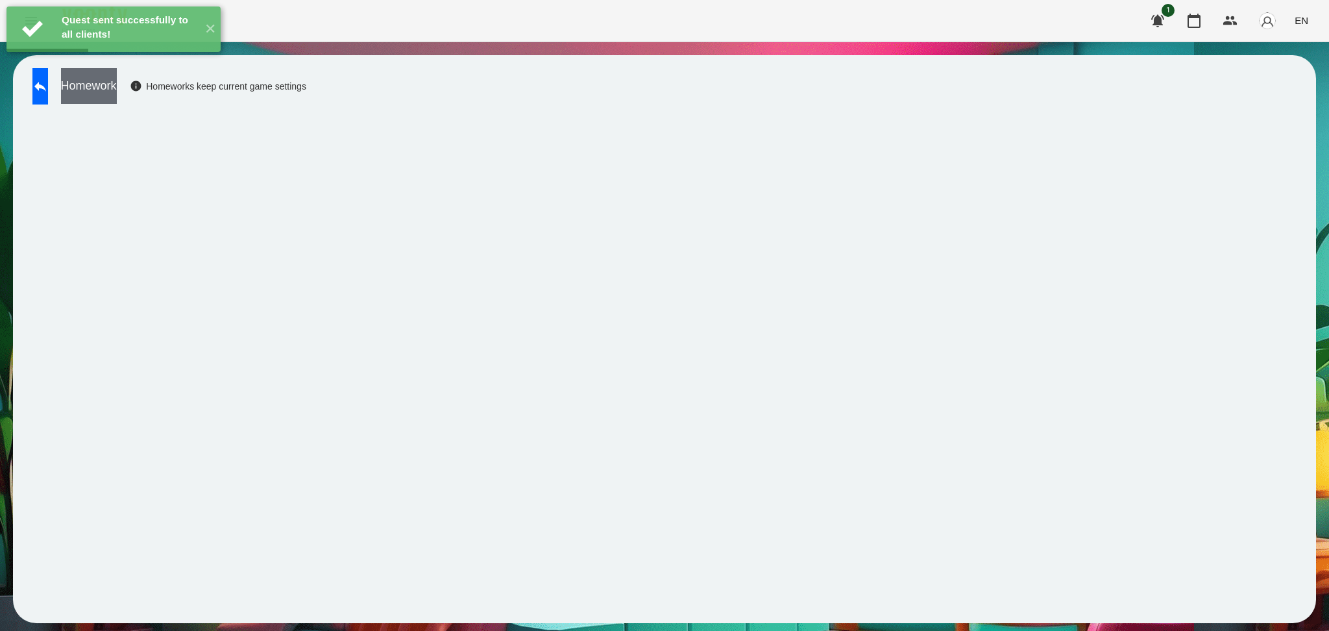
click at [117, 94] on button "Homework" at bounding box center [89, 86] width 56 height 36
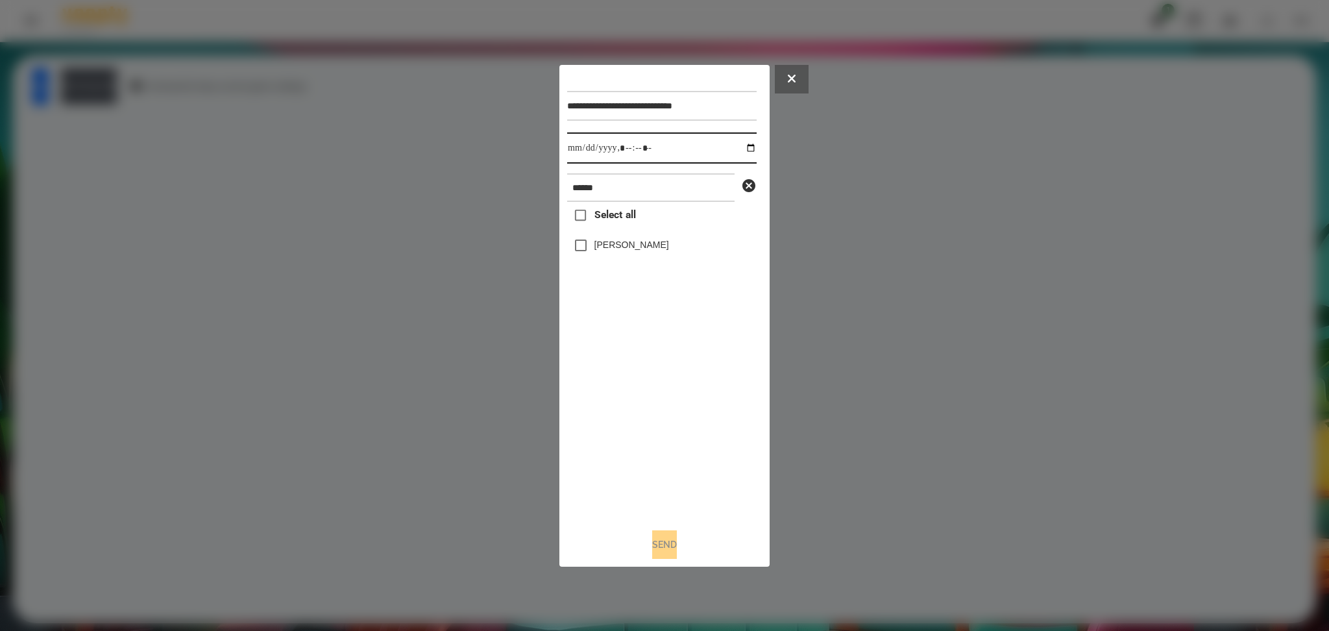
click at [744, 148] on input "datetime-local" at bounding box center [661, 147] width 189 height 31
type input "**********"
click at [655, 434] on div "Select all Статкевич Максим" at bounding box center [661, 359] width 189 height 315
click at [666, 473] on button "Send" at bounding box center [664, 544] width 25 height 29
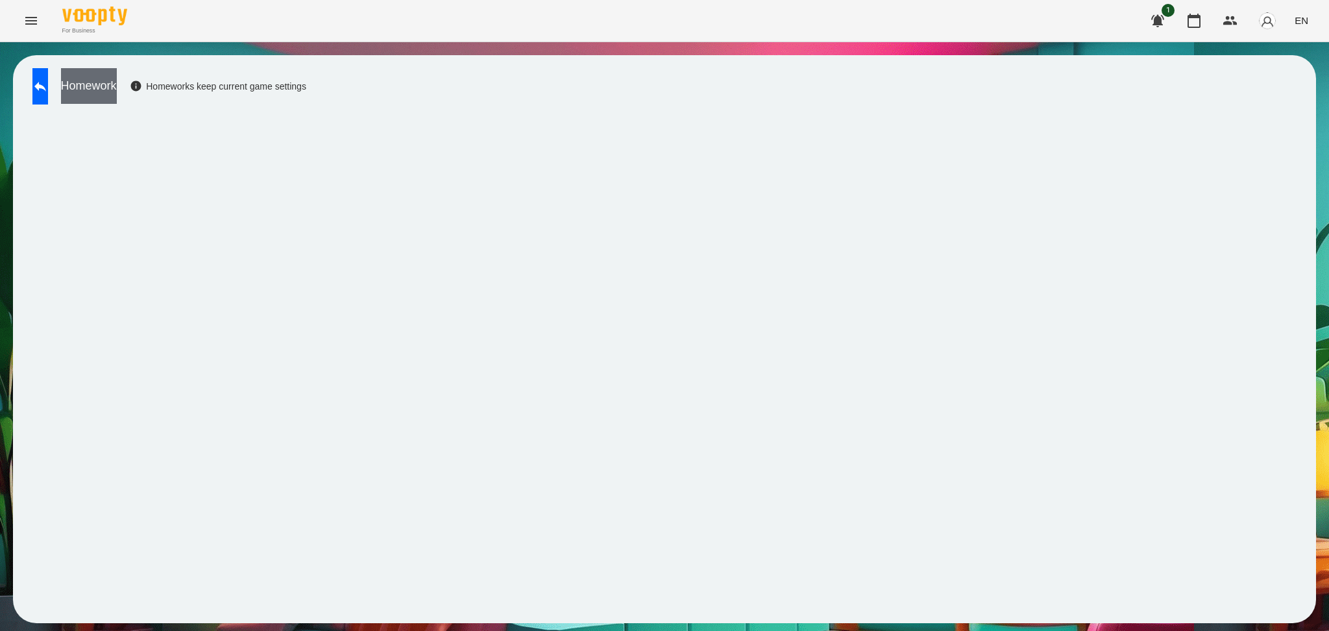
click at [117, 90] on button "Homework" at bounding box center [89, 86] width 56 height 36
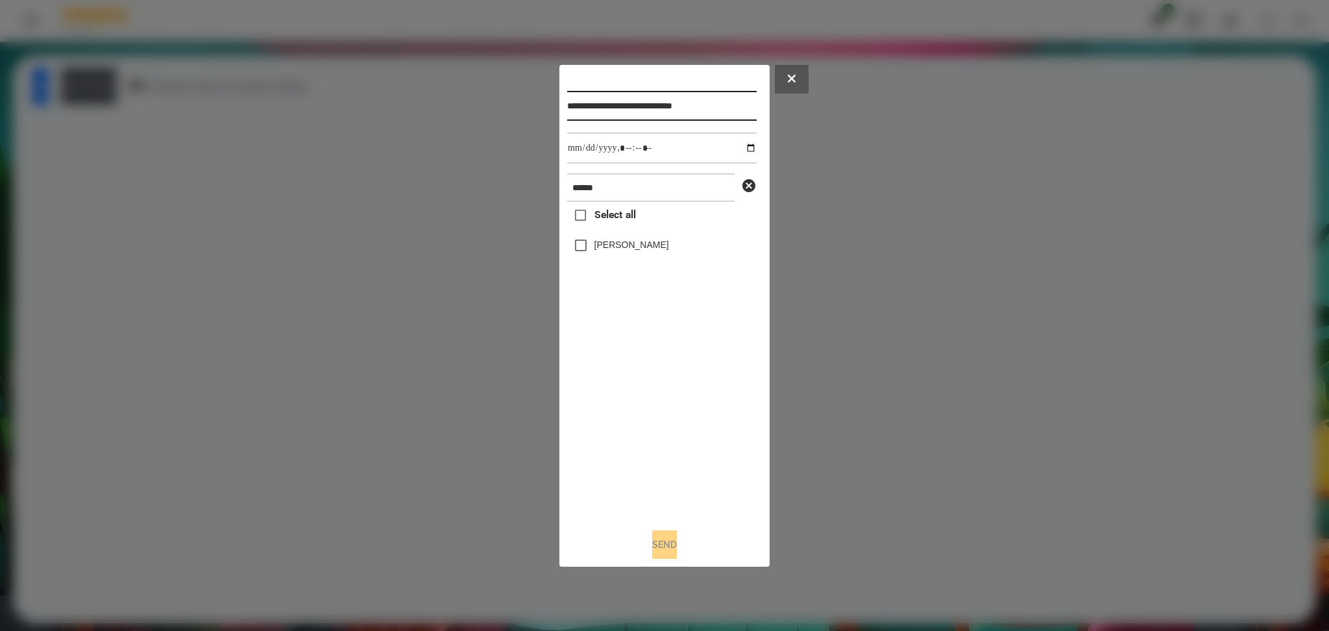
click at [694, 103] on input "**********" at bounding box center [661, 106] width 189 height 30
type input "**********"
click at [668, 473] on button "Send" at bounding box center [664, 544] width 25 height 29
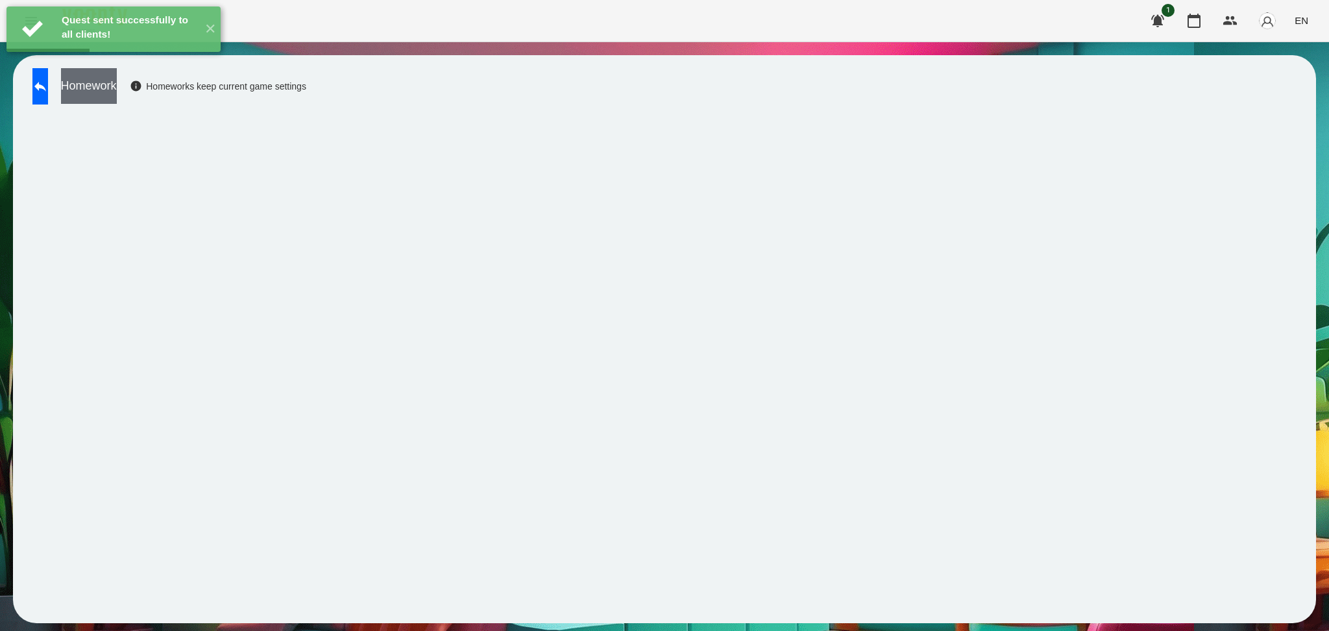
click at [117, 91] on button "Homework" at bounding box center [89, 86] width 56 height 36
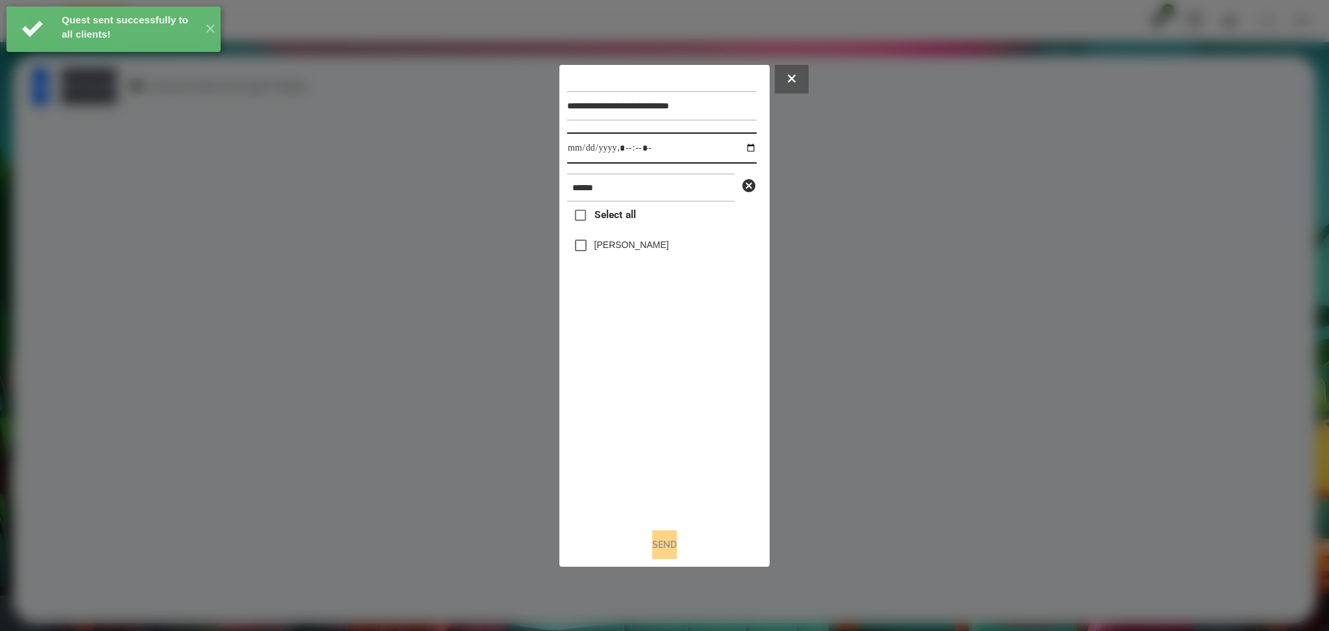
click at [744, 147] on input "datetime-local" at bounding box center [661, 147] width 189 height 31
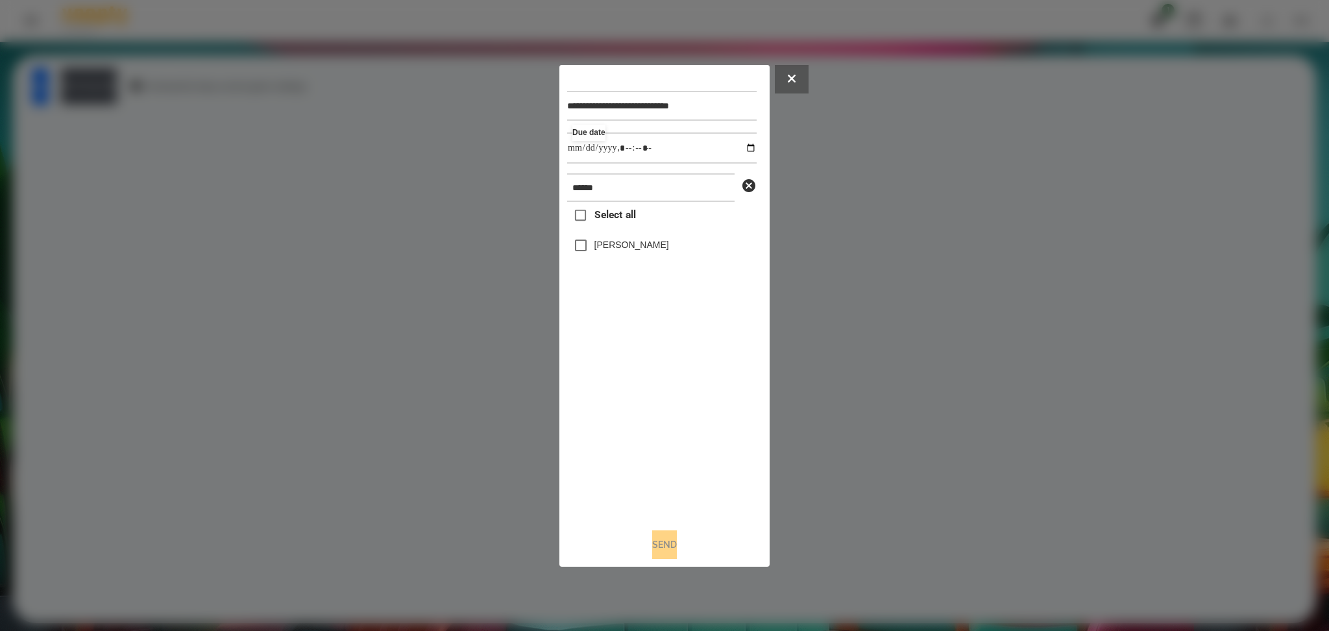
type input "**********"
click at [620, 416] on div "Select all Статкевич Максим" at bounding box center [661, 359] width 189 height 315
click at [665, 473] on button "Send" at bounding box center [664, 544] width 25 height 29
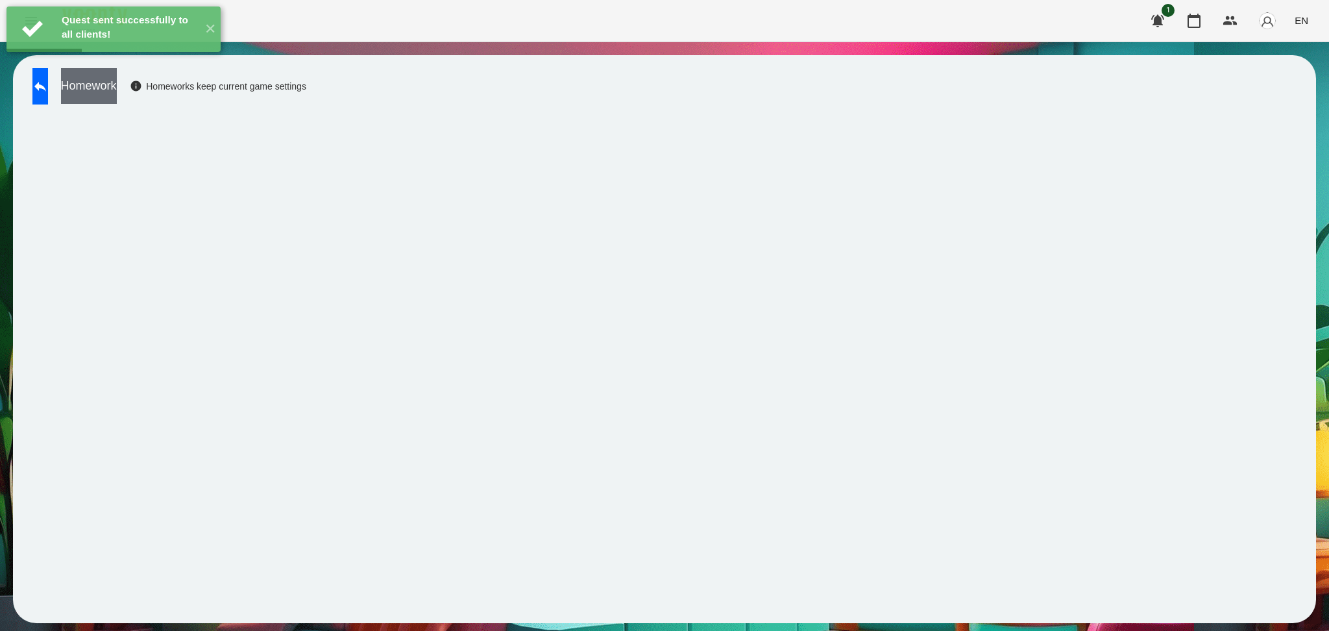
click at [117, 103] on button "Homework" at bounding box center [89, 86] width 56 height 36
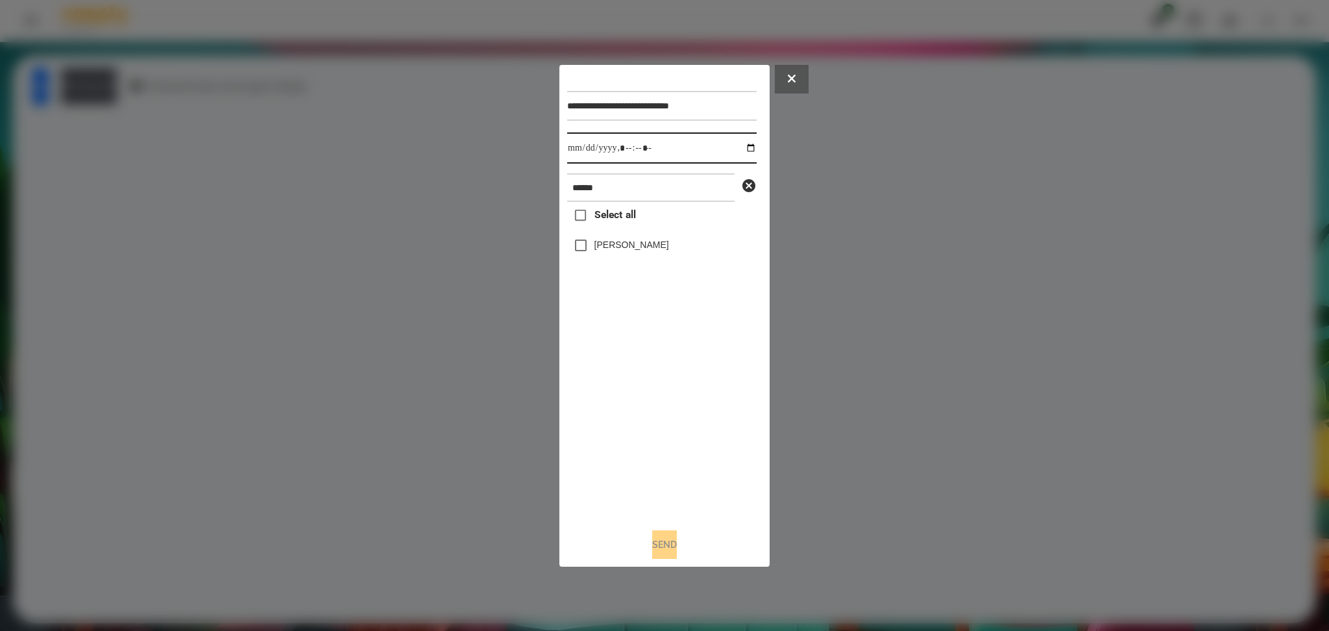
click at [740, 146] on input "datetime-local" at bounding box center [661, 147] width 189 height 31
type input "**********"
click at [574, 250] on div "Select all Статкевич Максим" at bounding box center [661, 359] width 189 height 315
click at [665, 473] on button "Send" at bounding box center [664, 544] width 25 height 29
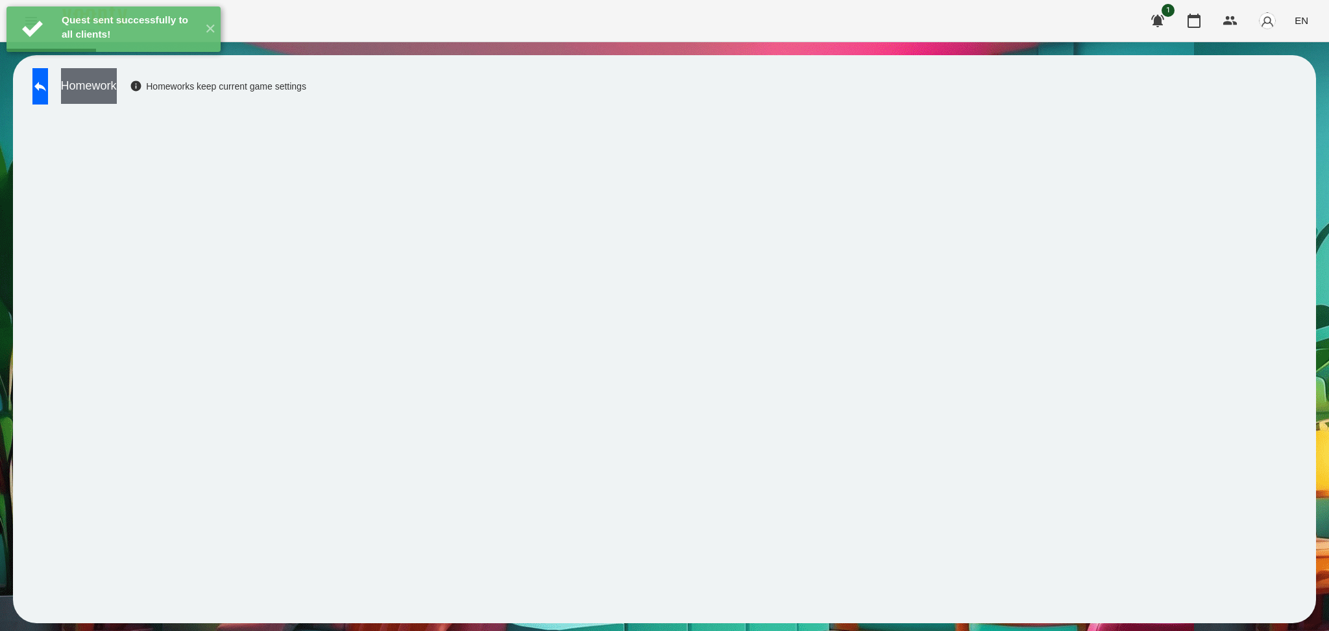
click at [117, 92] on button "Homework" at bounding box center [89, 86] width 56 height 36
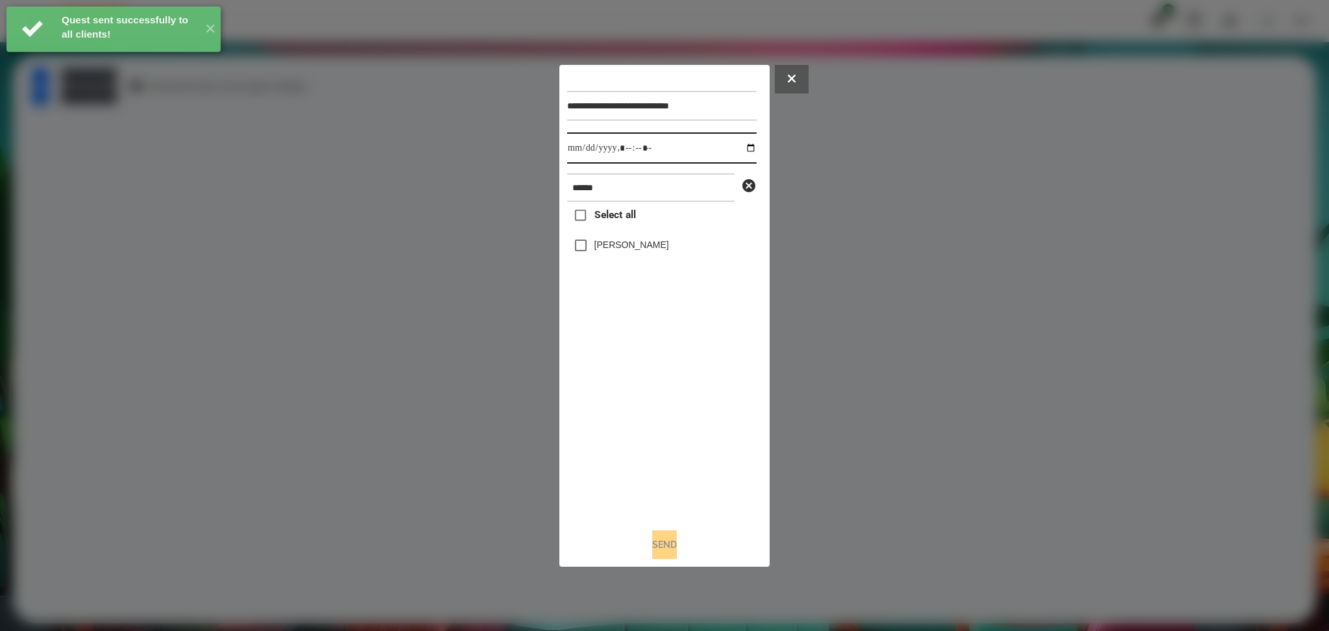
click at [740, 145] on input "datetime-local" at bounding box center [661, 147] width 189 height 31
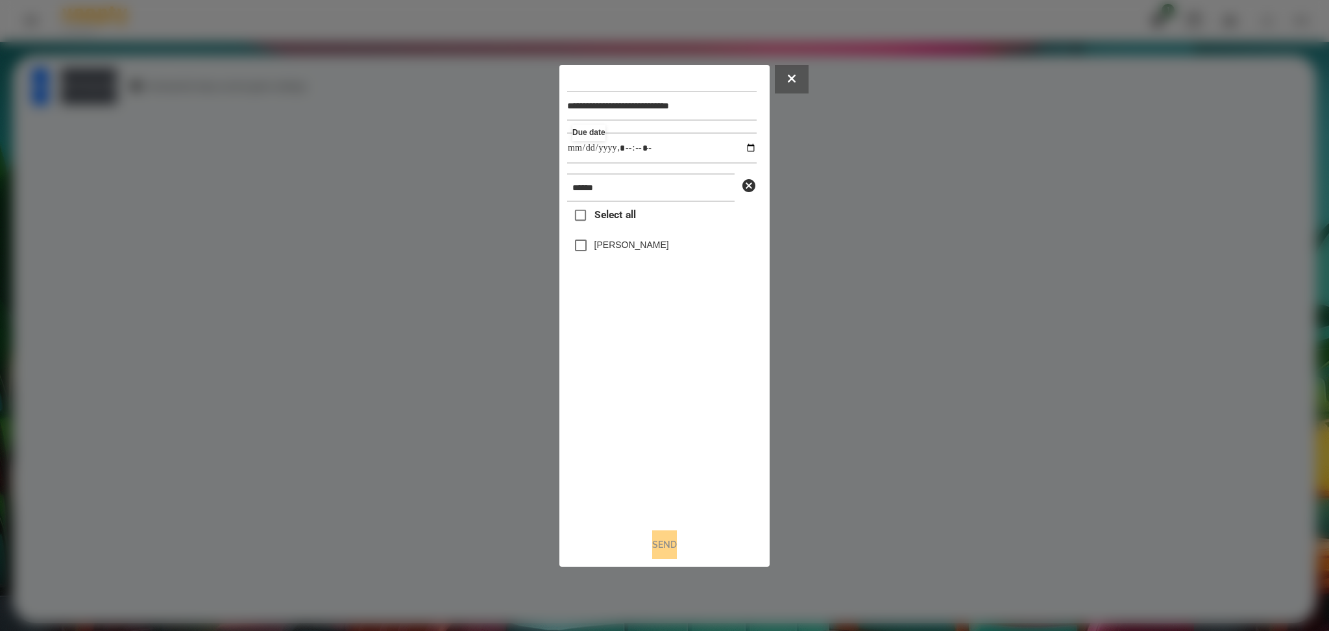
type input "**********"
click at [706, 422] on div "Select all Статкевич Максим" at bounding box center [661, 359] width 189 height 315
click at [600, 240] on label "Статкевич Максим" at bounding box center [631, 244] width 75 height 13
click at [661, 473] on div "**********" at bounding box center [664, 316] width 210 height 502
click at [661, 473] on button "Send" at bounding box center [664, 544] width 25 height 29
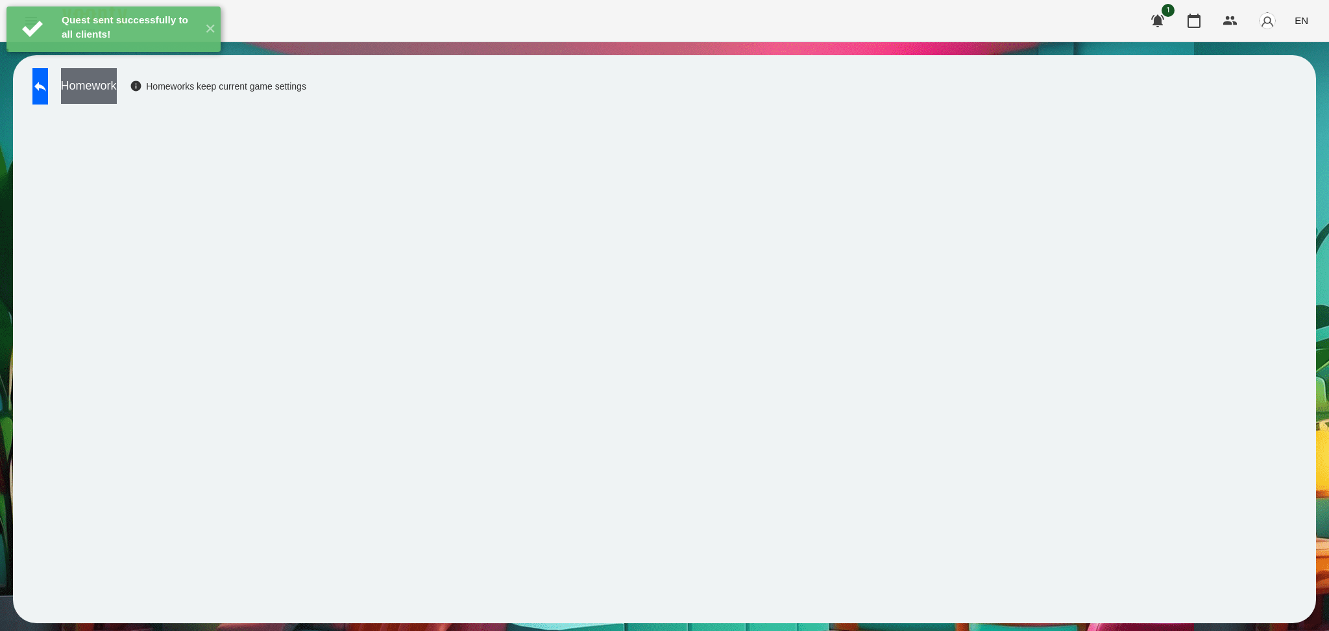
click at [117, 88] on button "Homework" at bounding box center [89, 86] width 56 height 36
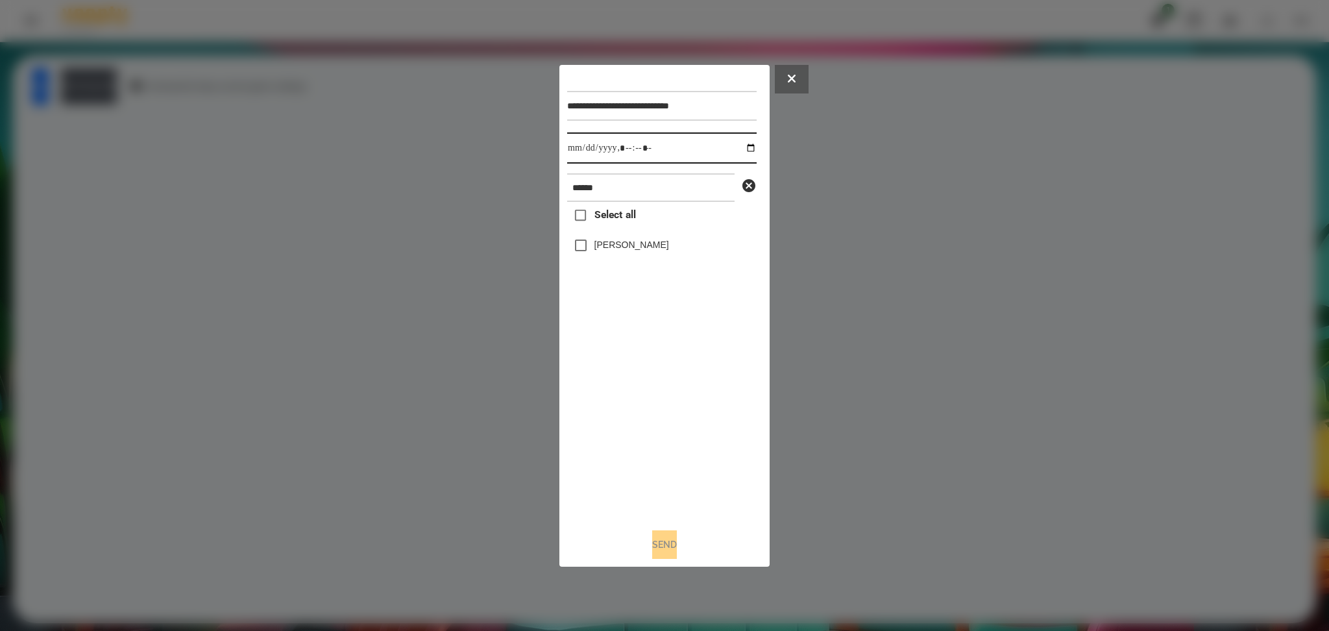
click at [743, 145] on input "datetime-local" at bounding box center [661, 147] width 189 height 31
type input "**********"
click at [670, 408] on div "Select all Статкевич Максим" at bounding box center [661, 359] width 189 height 315
click at [595, 238] on div "Статкевич Максим" at bounding box center [661, 245] width 189 height 27
click at [660, 473] on button "Send" at bounding box center [664, 544] width 25 height 29
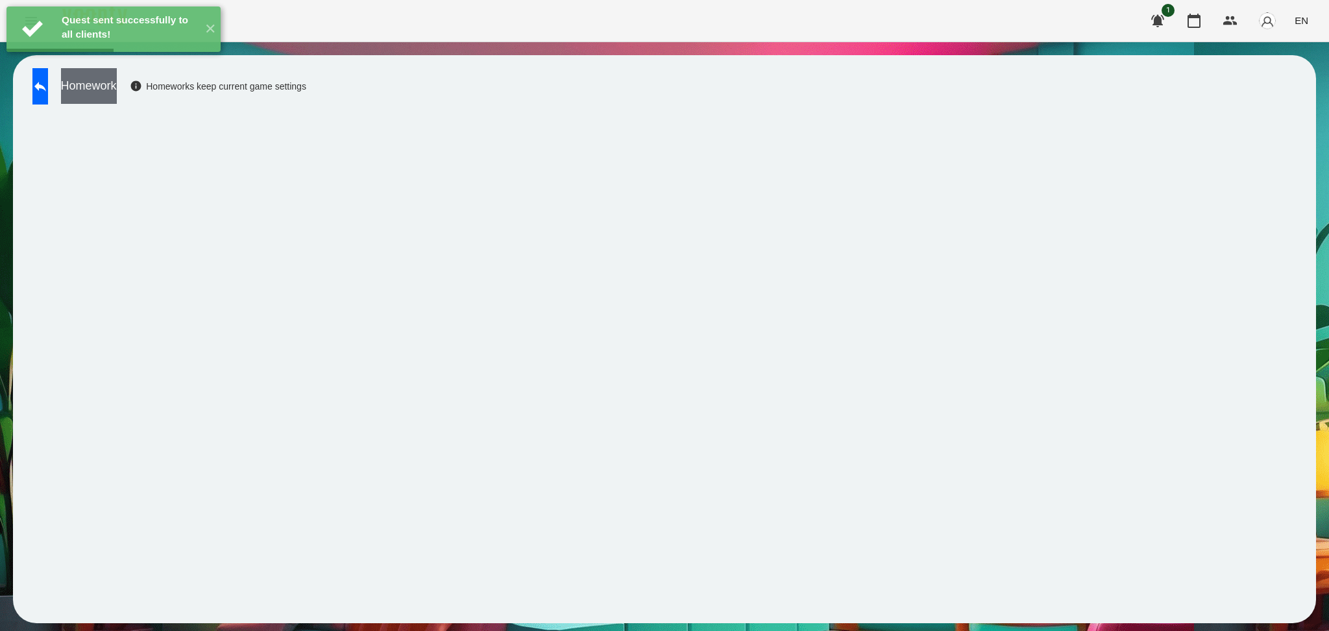
click at [117, 92] on button "Homework" at bounding box center [89, 86] width 56 height 36
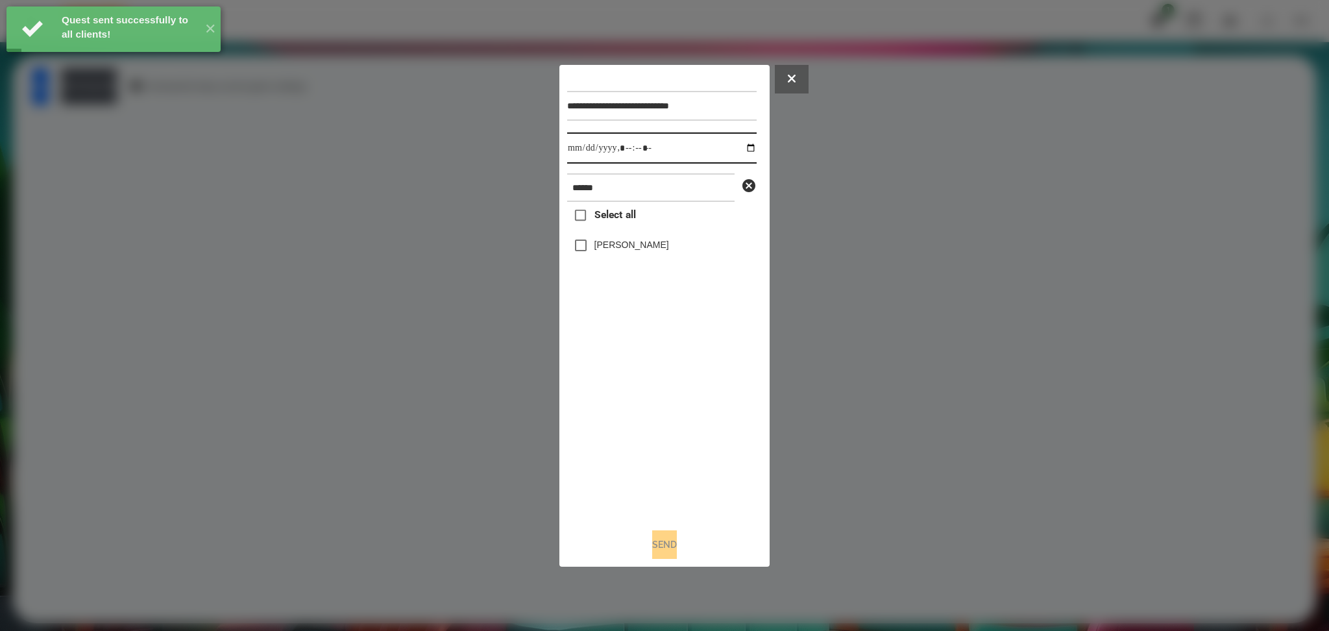
click at [741, 145] on input "datetime-local" at bounding box center [661, 147] width 189 height 31
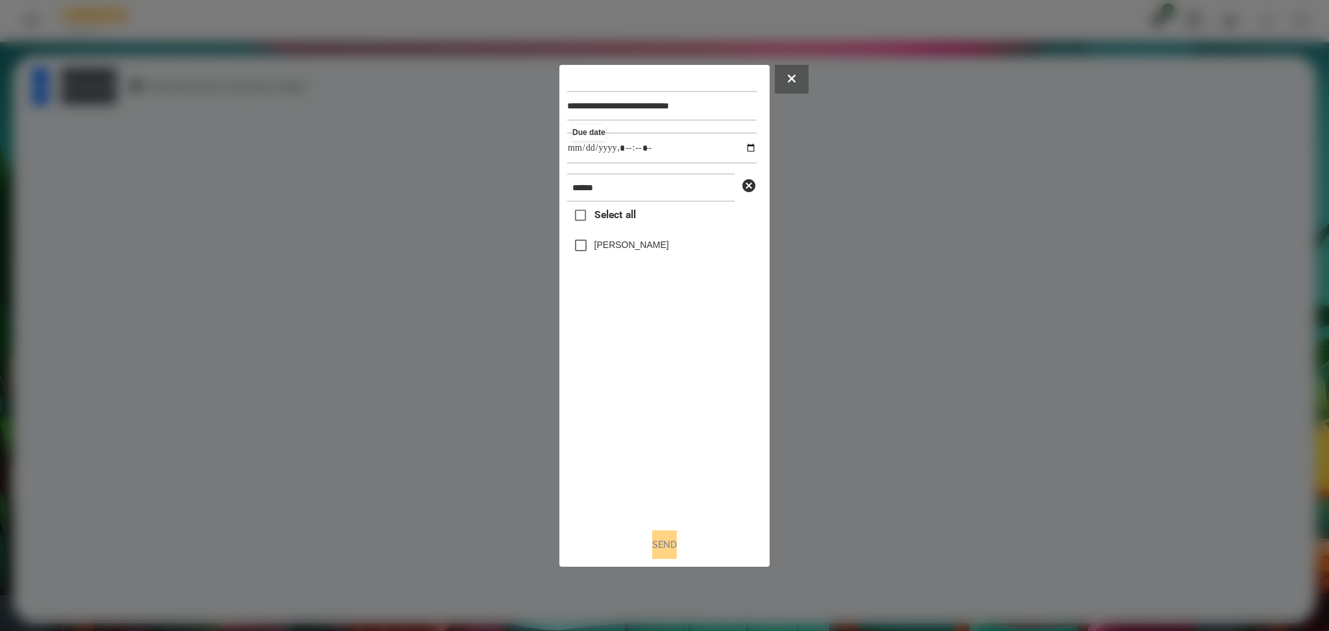
type input "**********"
click at [646, 410] on div "Select all Статкевич Максим" at bounding box center [661, 359] width 189 height 315
click at [661, 473] on button "Send" at bounding box center [664, 544] width 25 height 29
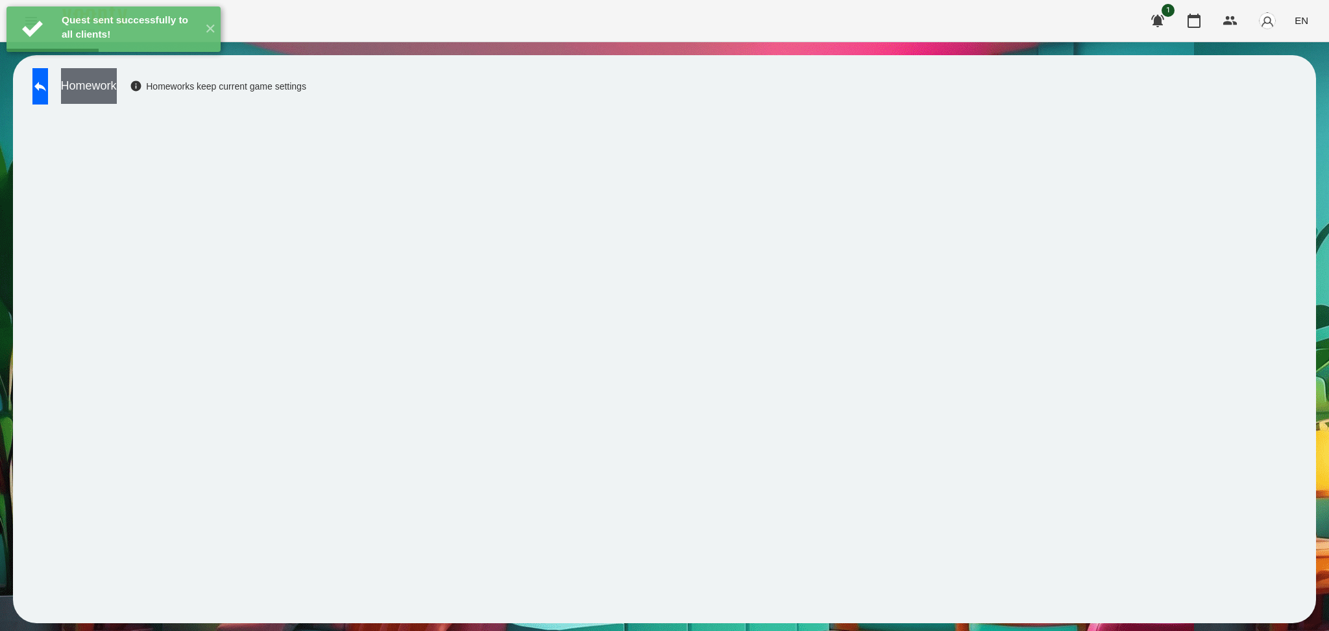
click at [117, 95] on button "Homework" at bounding box center [89, 86] width 56 height 36
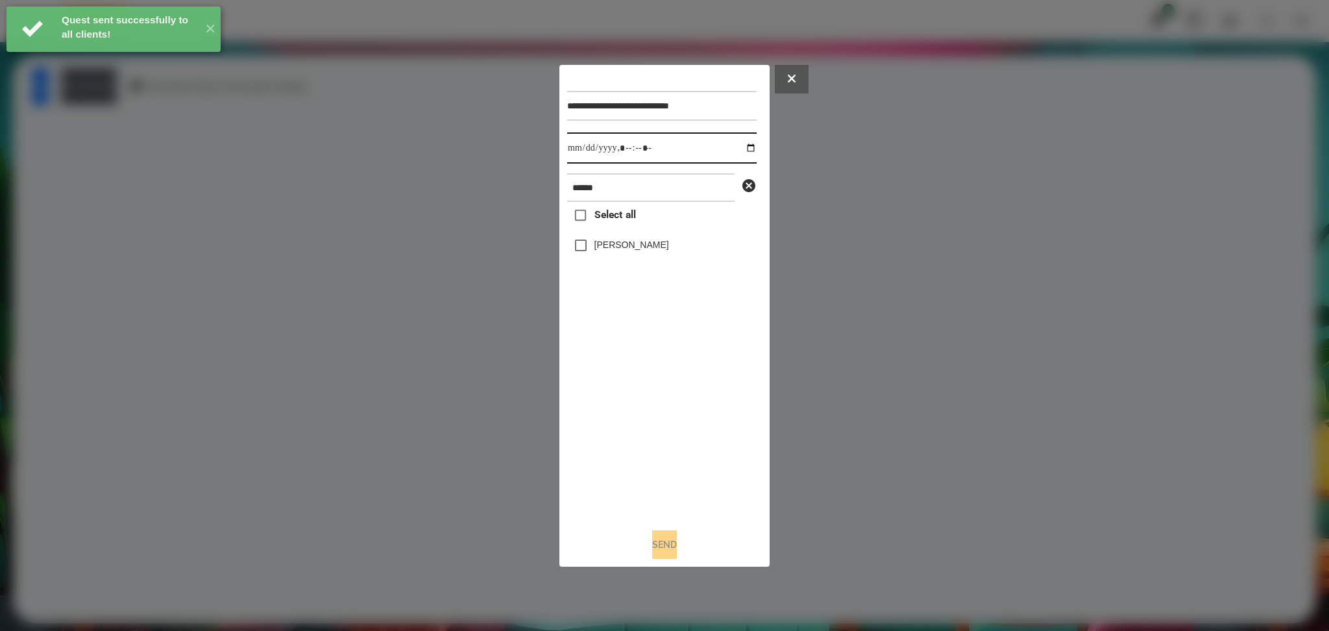
click at [740, 149] on input "datetime-local" at bounding box center [661, 147] width 189 height 31
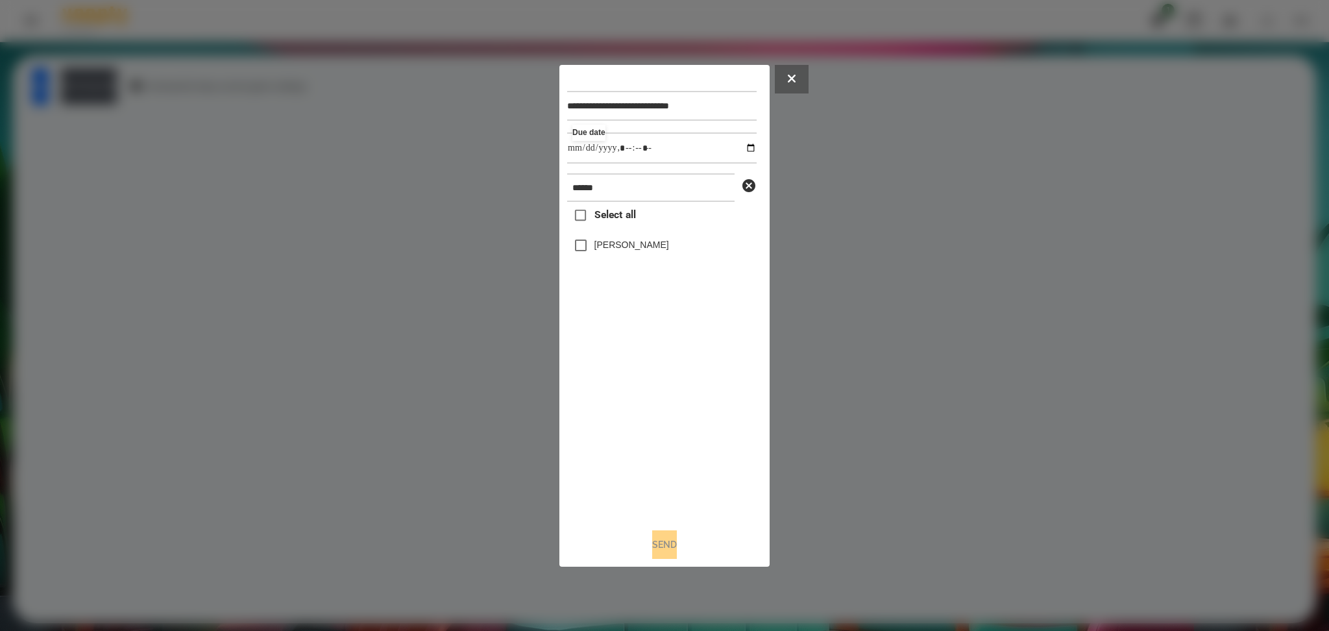
type input "**********"
click at [641, 406] on div "Select all Статкевич Максим" at bounding box center [661, 359] width 189 height 315
click at [666, 473] on button "Send" at bounding box center [664, 544] width 25 height 29
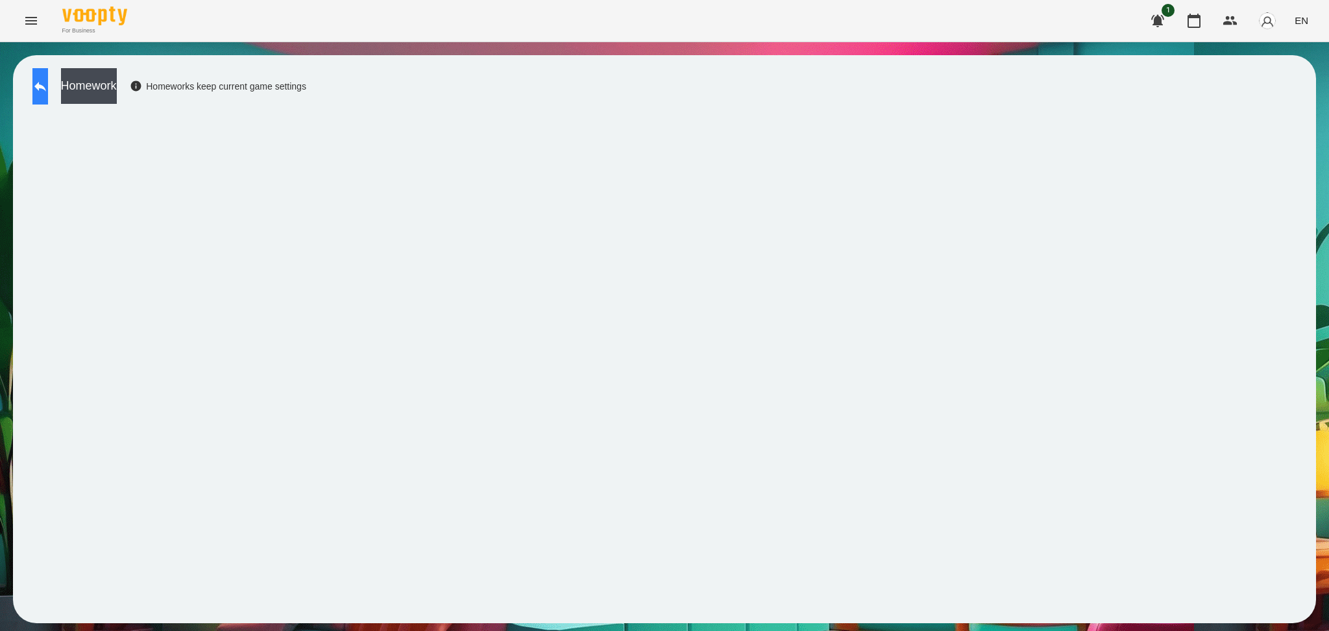
click at [48, 94] on button at bounding box center [40, 86] width 16 height 36
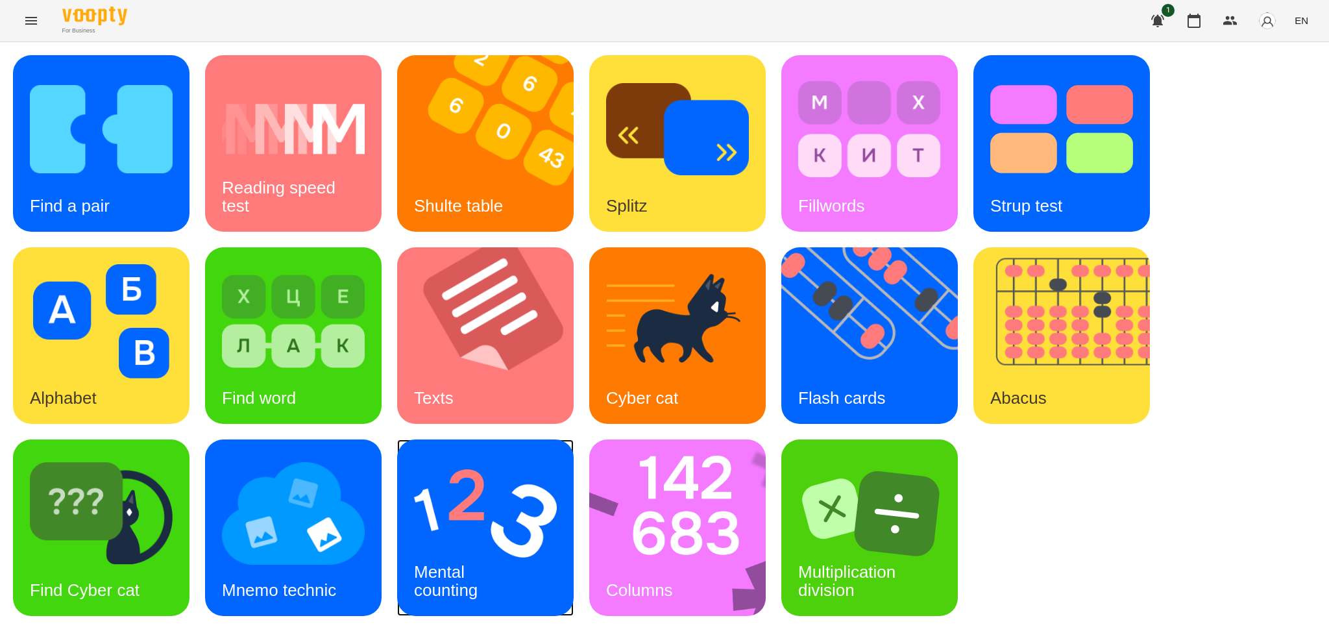
click at [470, 473] on img at bounding box center [485, 513] width 143 height 114
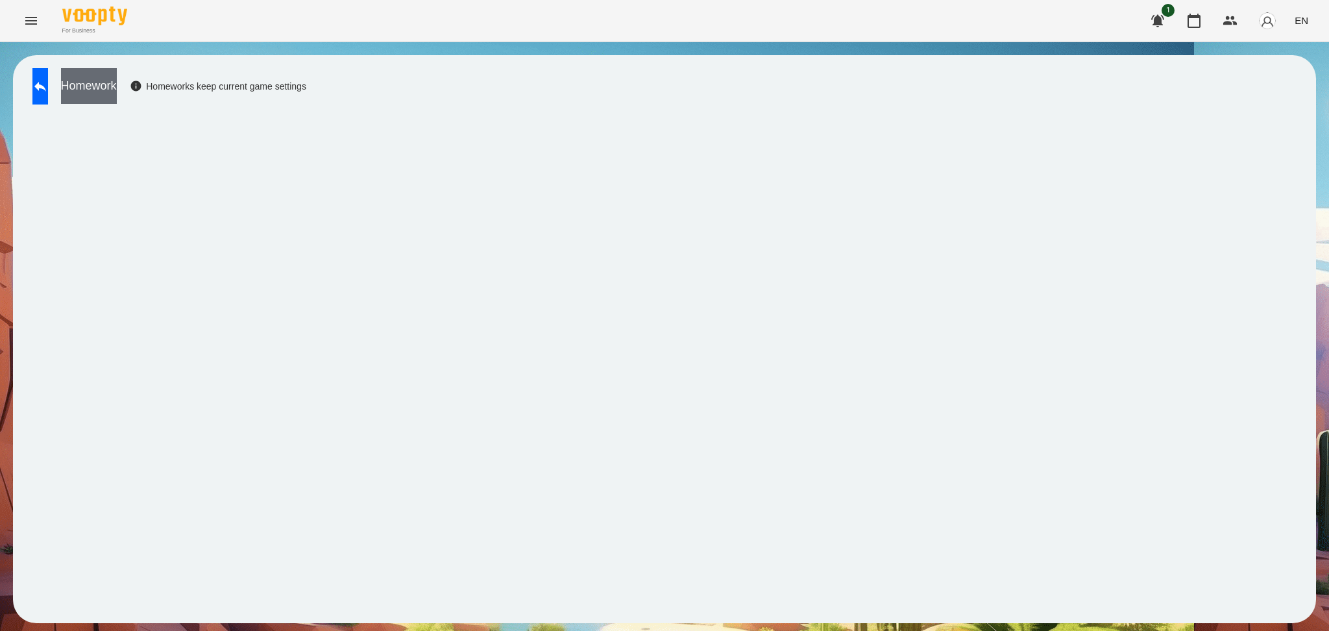
click at [117, 92] on button "Homework" at bounding box center [89, 86] width 56 height 36
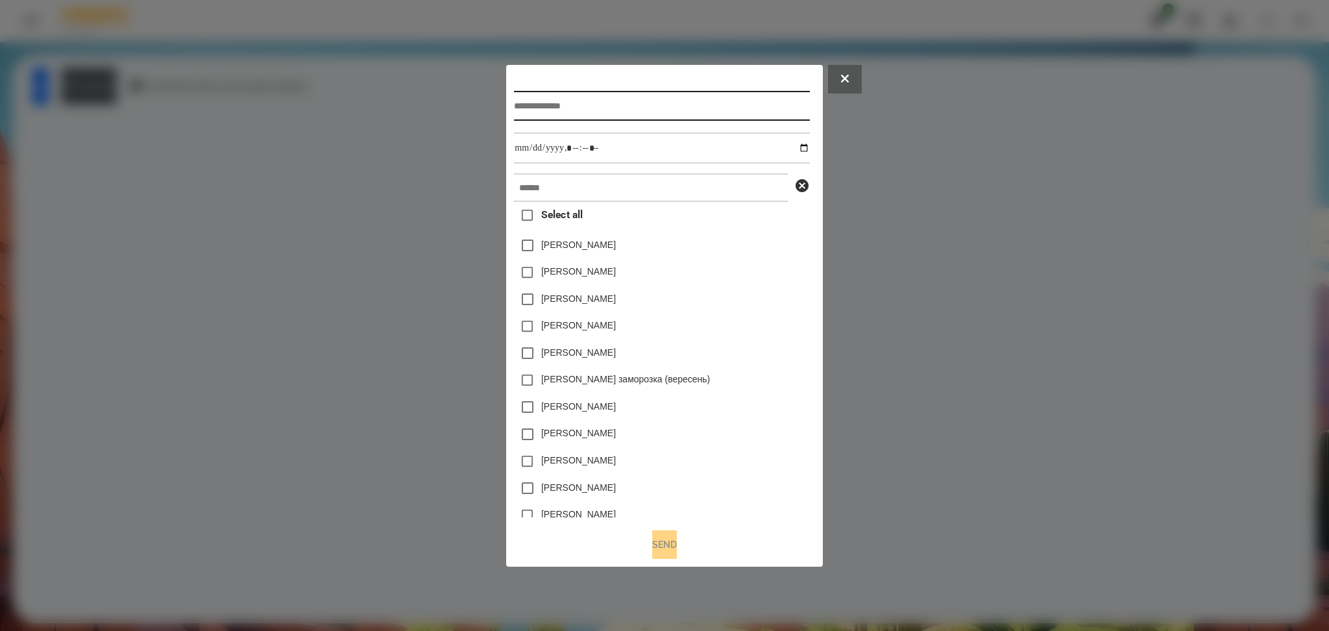
click at [518, 91] on input "text" at bounding box center [661, 106] width 295 height 30
type input "**********"
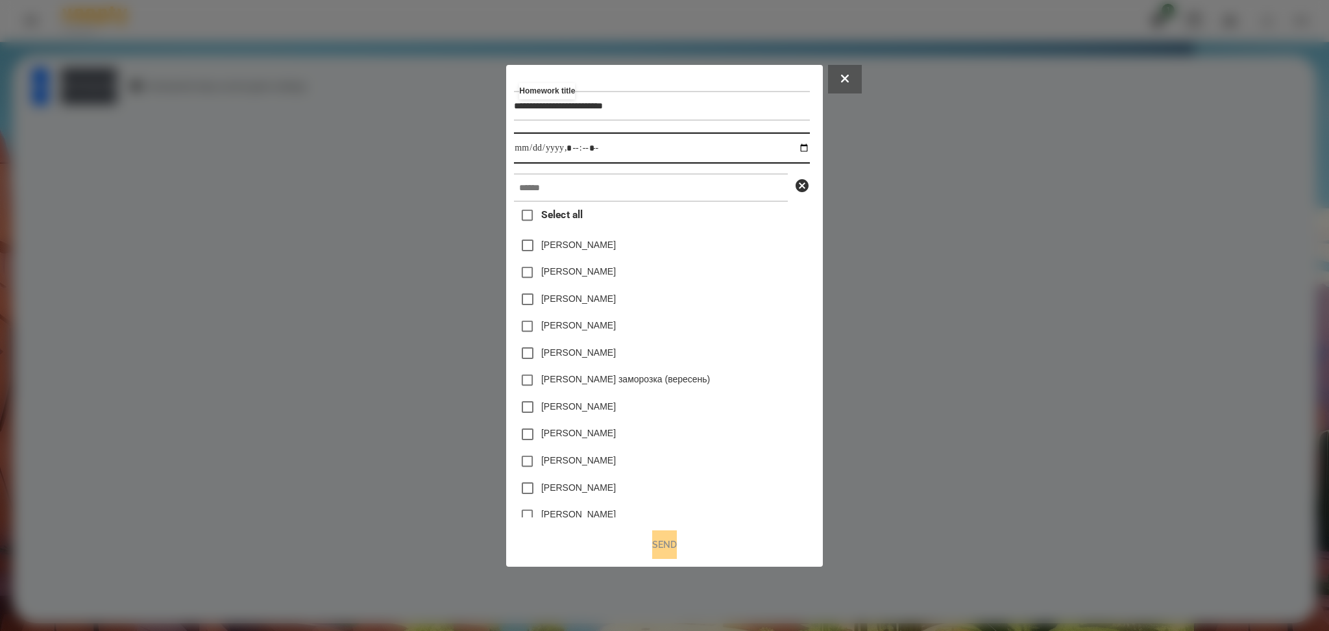
click at [809, 148] on input "datetime-local" at bounding box center [661, 147] width 295 height 31
click at [573, 147] on input "datetime-local" at bounding box center [661, 147] width 295 height 31
type input "**********"
click at [538, 188] on input "text" at bounding box center [651, 187] width 274 height 29
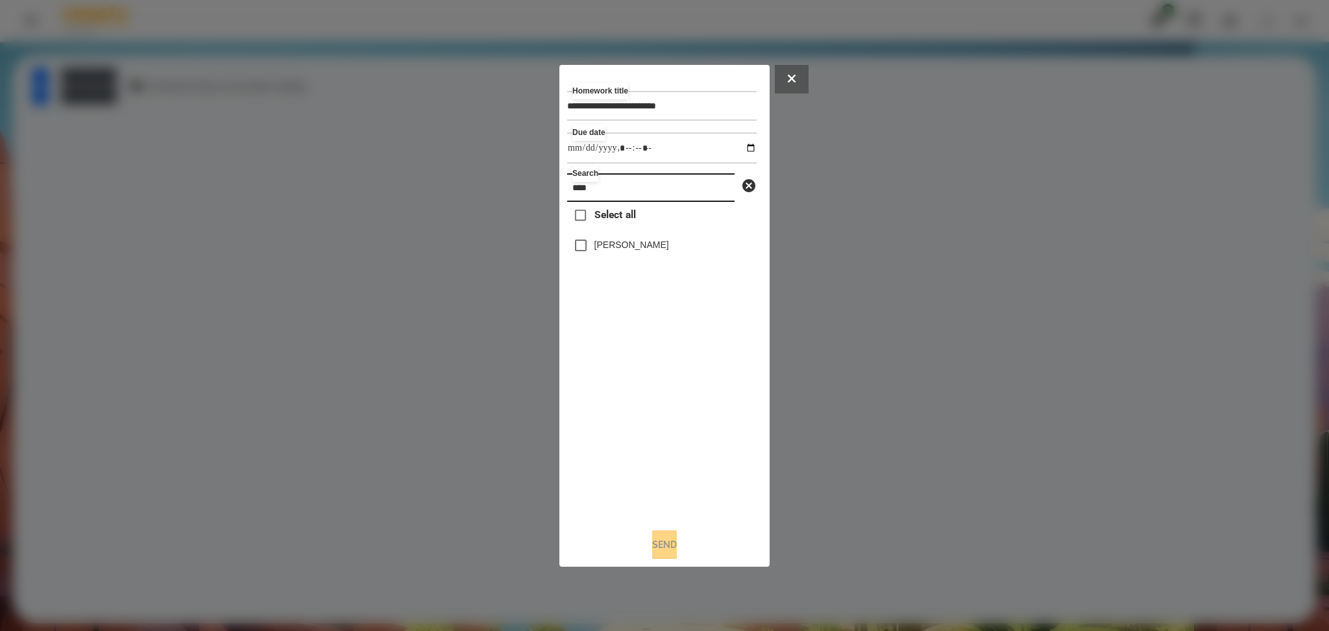
type input "****"
click at [670, 473] on button "Send" at bounding box center [664, 544] width 25 height 29
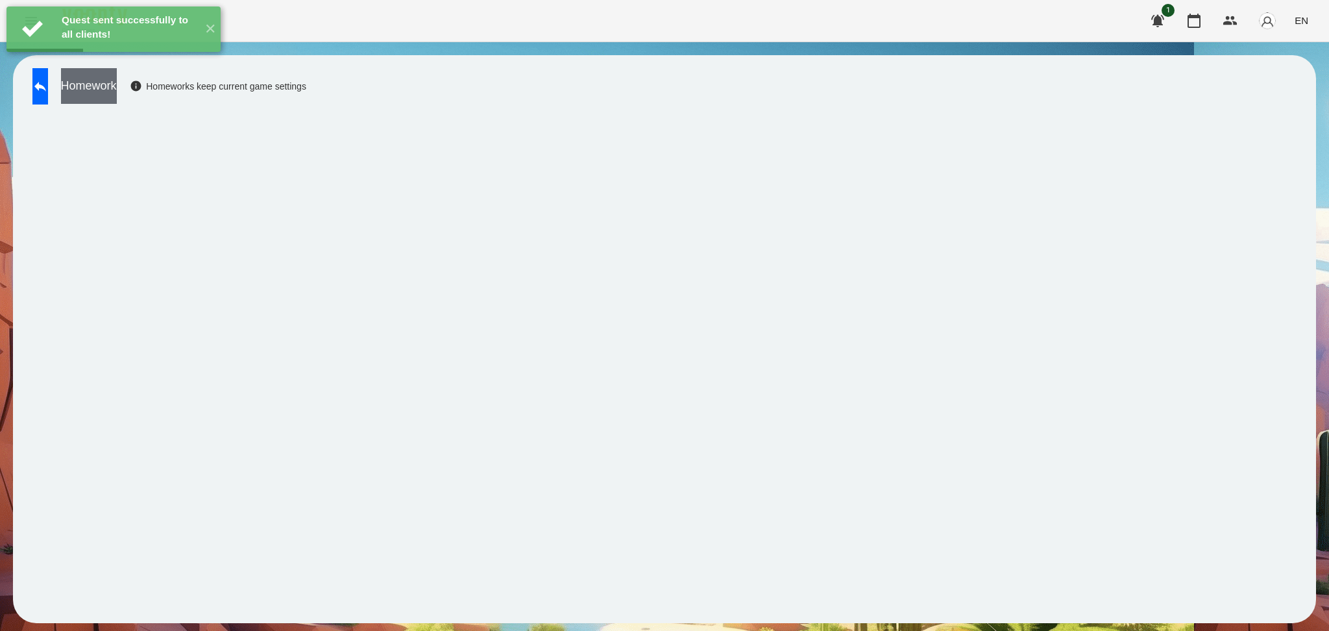
click at [117, 92] on button "Homework" at bounding box center [89, 86] width 56 height 36
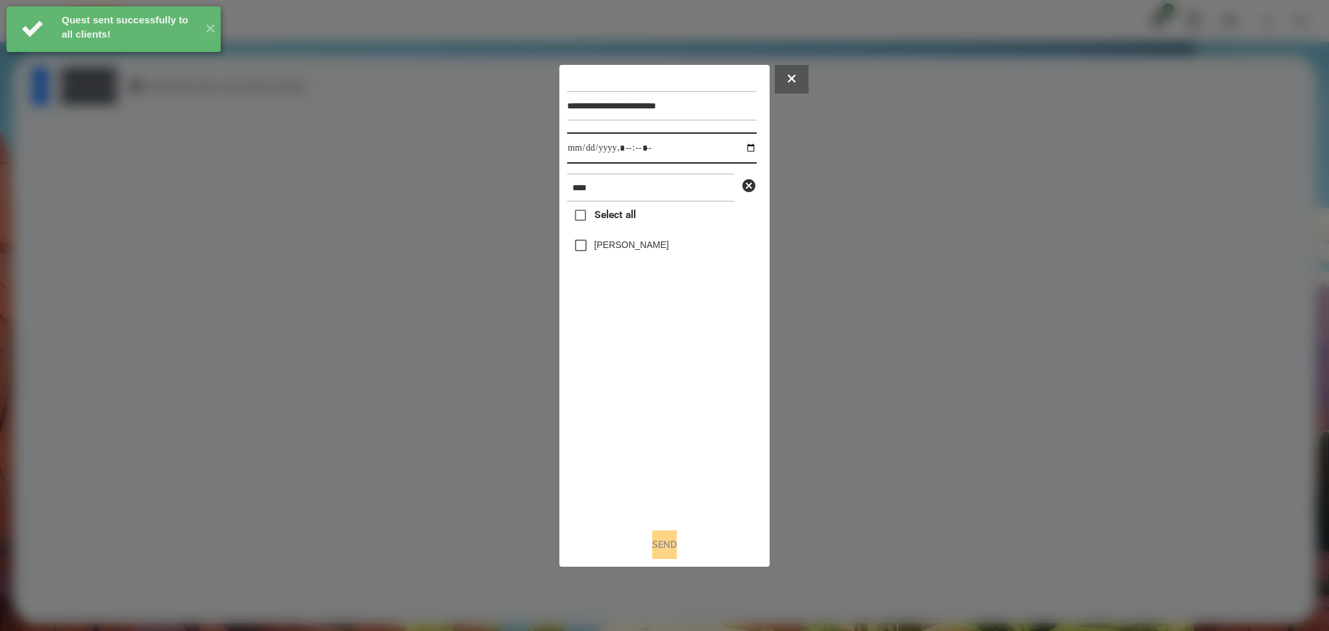
click at [742, 149] on input "datetime-local" at bounding box center [661, 147] width 189 height 31
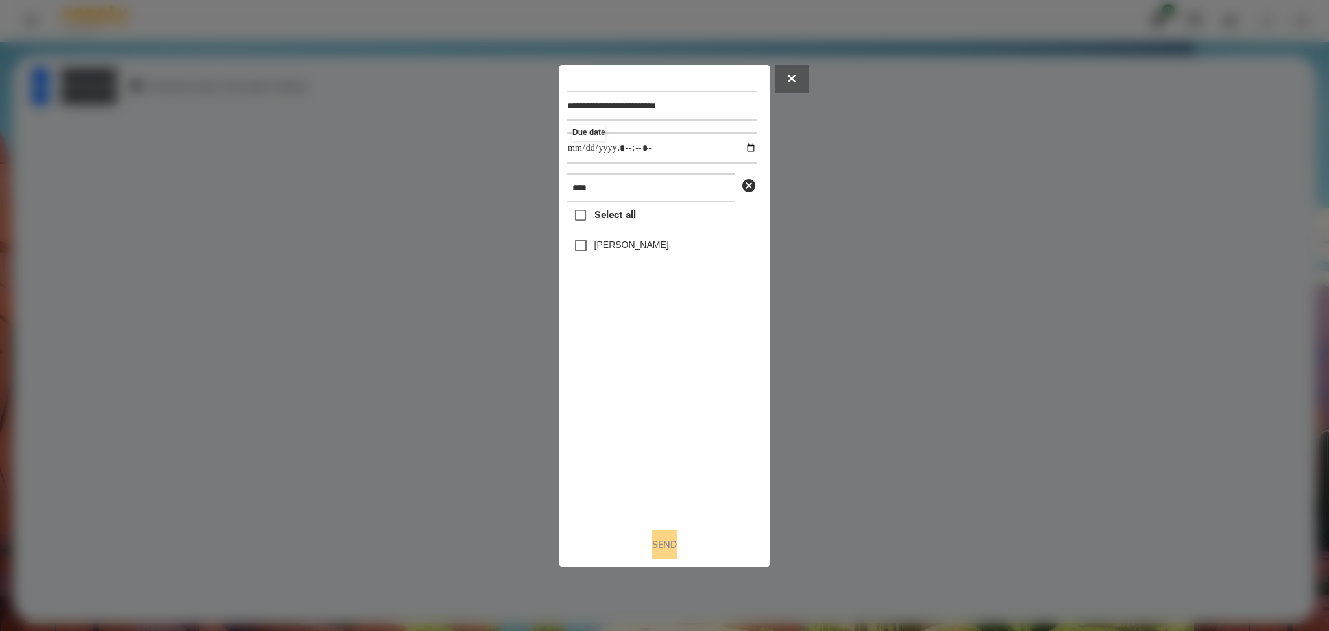
type input "**********"
click at [676, 404] on div "Select all Mark Allison" at bounding box center [661, 359] width 189 height 315
click at [618, 245] on label "Mark Allison" at bounding box center [631, 244] width 75 height 13
click at [660, 473] on button "Send" at bounding box center [664, 544] width 25 height 29
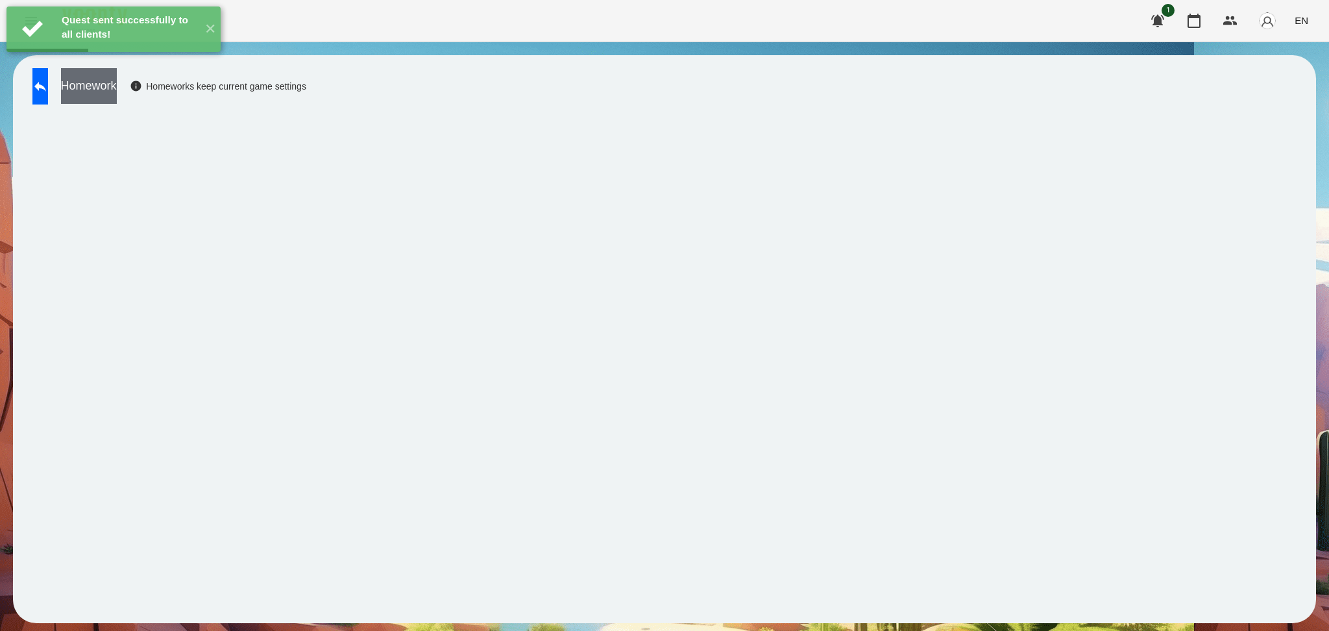
click at [117, 95] on button "Homework" at bounding box center [89, 86] width 56 height 36
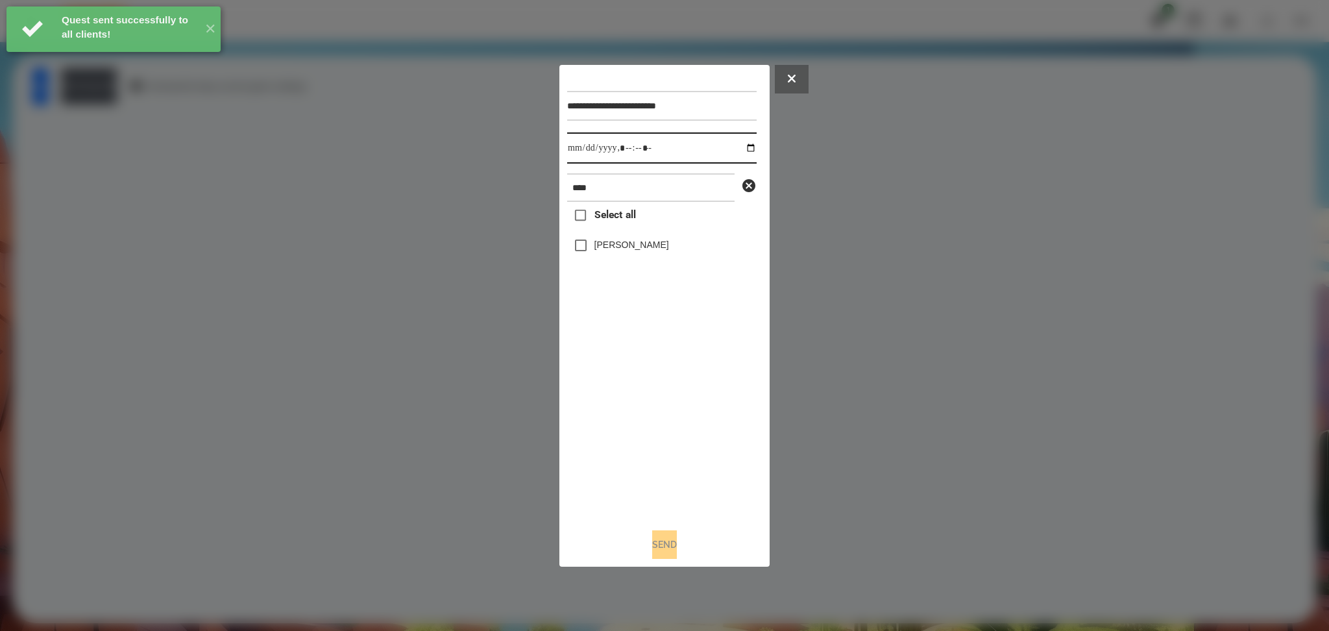
click at [742, 149] on input "datetime-local" at bounding box center [661, 147] width 189 height 31
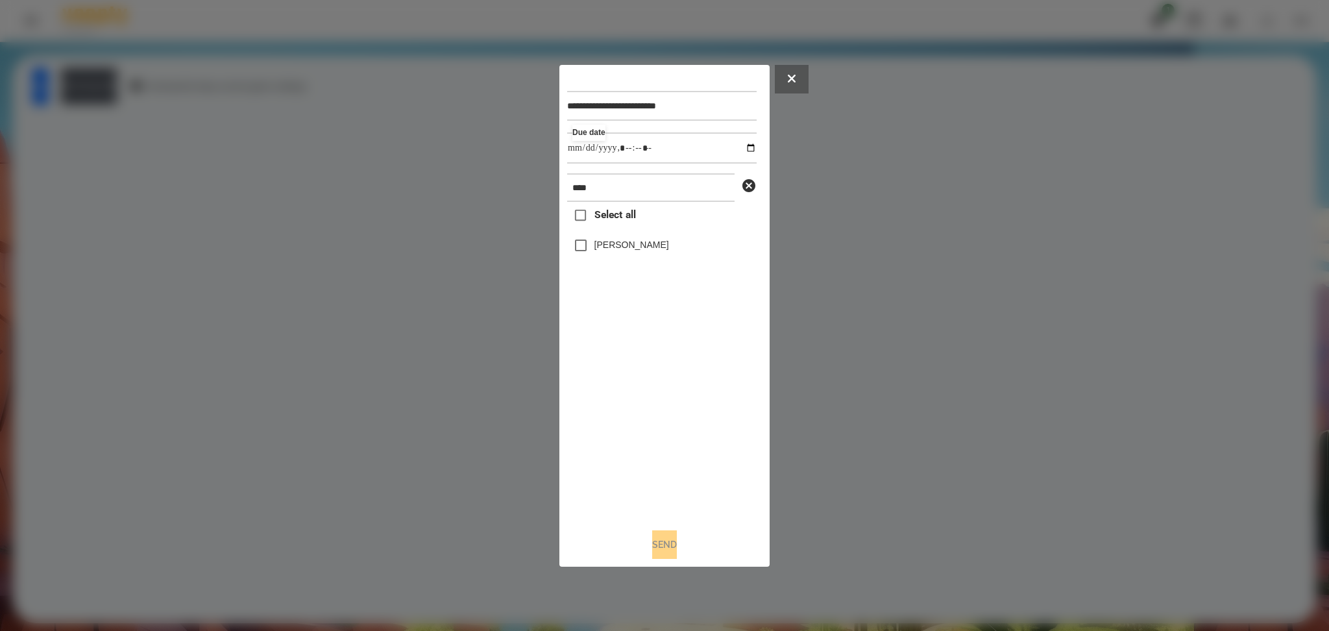
type input "**********"
click at [672, 420] on div "Select all Mark Allison" at bounding box center [661, 359] width 189 height 315
click at [611, 247] on label "Mark Allison" at bounding box center [631, 244] width 75 height 13
click at [662, 473] on button "Send" at bounding box center [664, 544] width 25 height 29
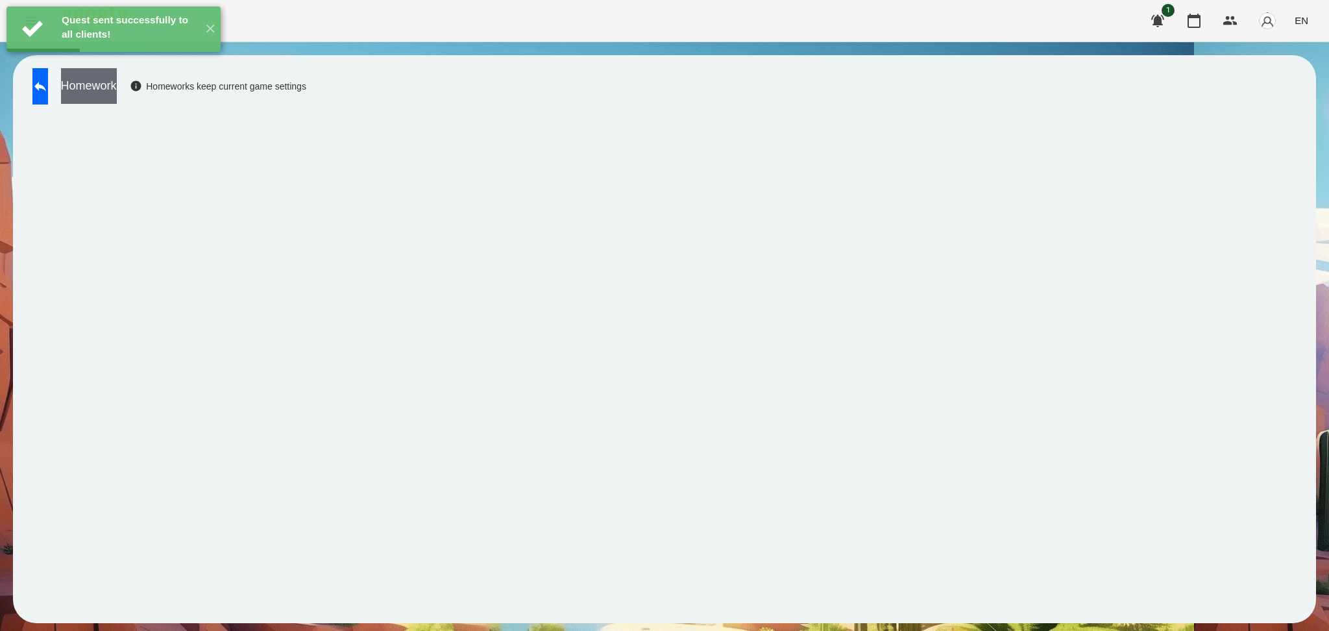
click at [117, 93] on button "Homework" at bounding box center [89, 86] width 56 height 36
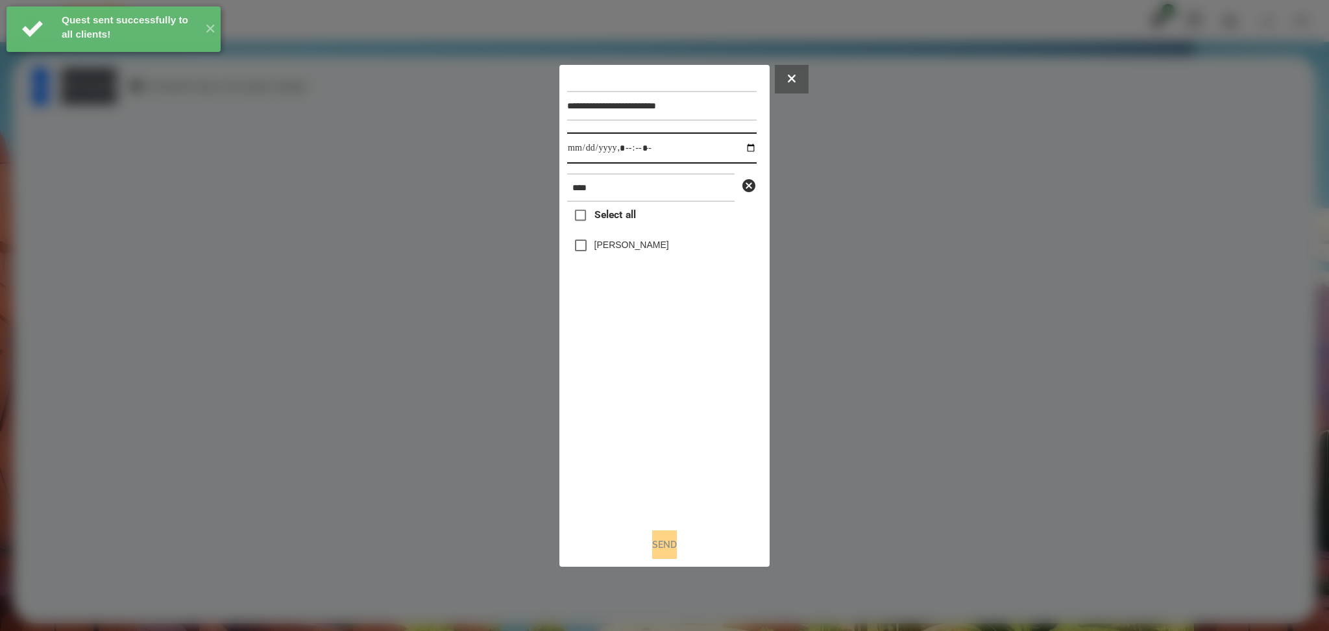
click at [743, 145] on input "datetime-local" at bounding box center [661, 147] width 189 height 31
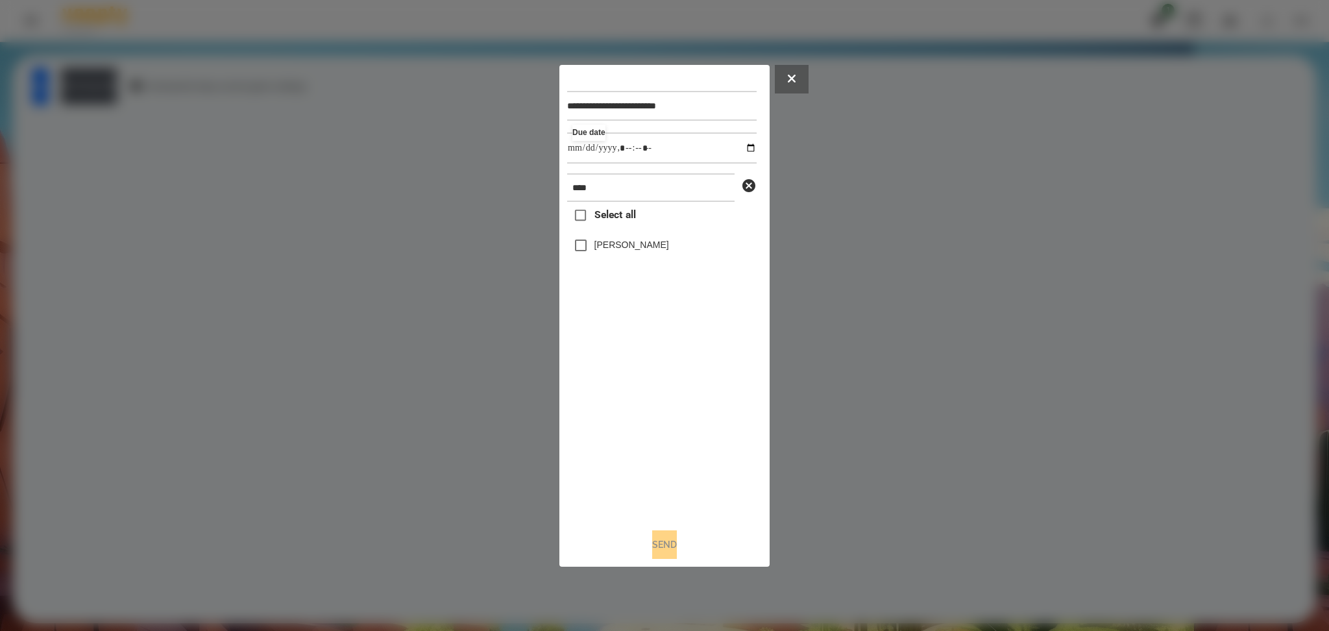
type input "**********"
click at [703, 442] on div "Select all Mark Allison" at bounding box center [661, 359] width 189 height 315
click at [607, 239] on label "Mark Allison" at bounding box center [631, 244] width 75 height 13
click at [658, 473] on button "Send" at bounding box center [664, 544] width 25 height 29
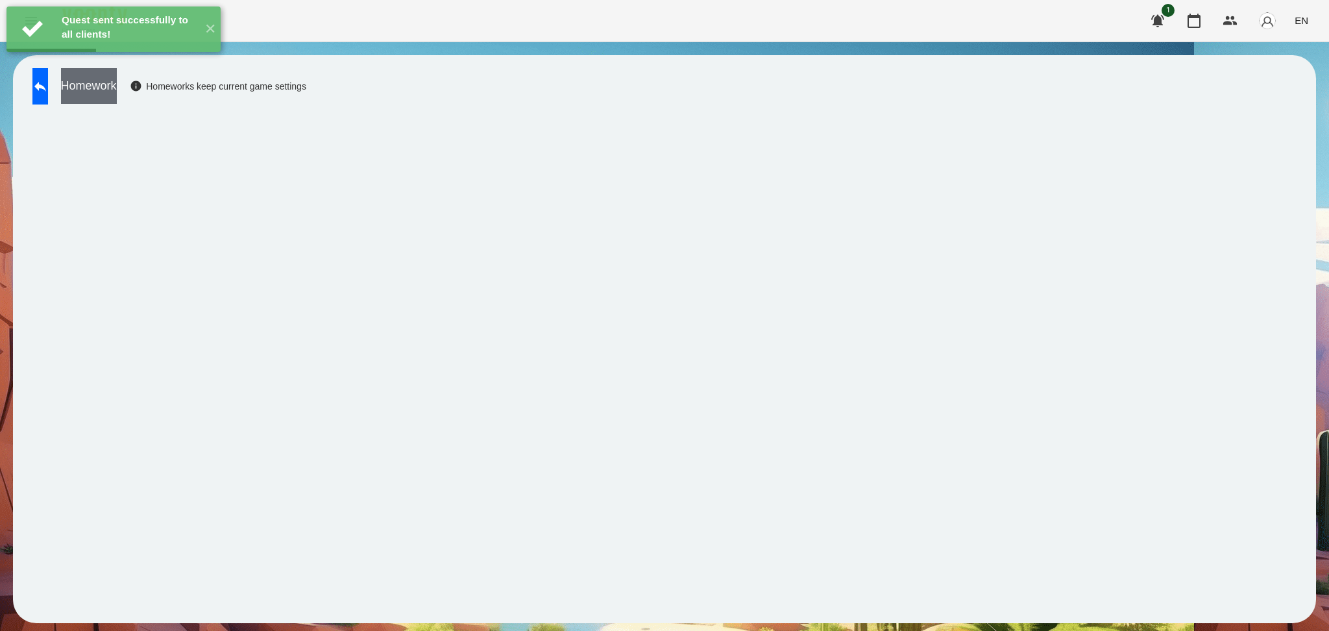
click at [117, 89] on button "Homework" at bounding box center [89, 86] width 56 height 36
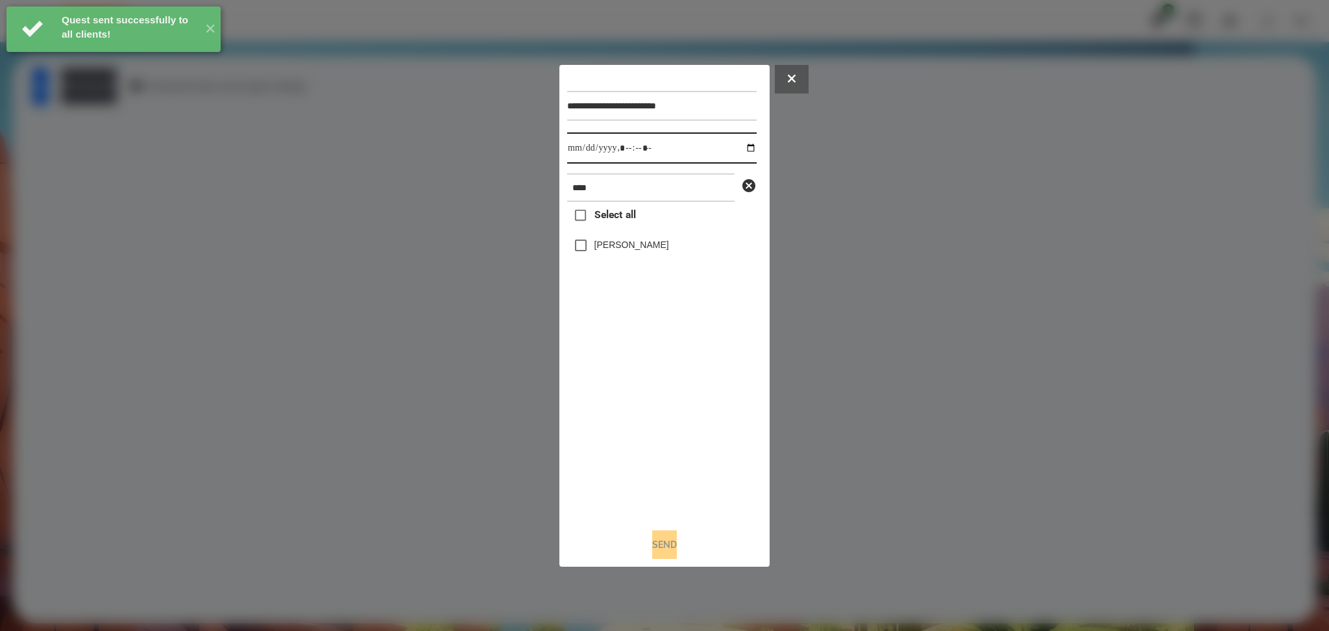
click at [740, 151] on input "datetime-local" at bounding box center [661, 147] width 189 height 31
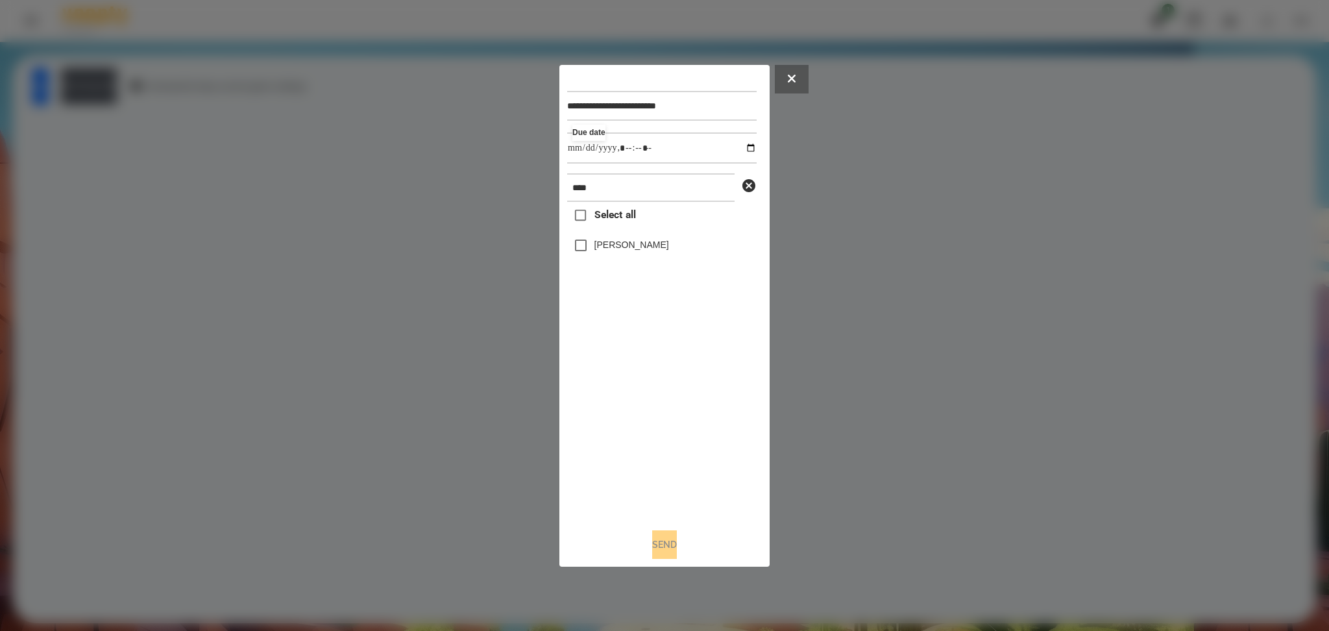
type input "**********"
click at [622, 425] on div "Select all Mark Allison" at bounding box center [661, 359] width 189 height 315
click at [596, 251] on label "Mark Allison" at bounding box center [631, 244] width 75 height 13
click at [672, 473] on button "Send" at bounding box center [664, 544] width 25 height 29
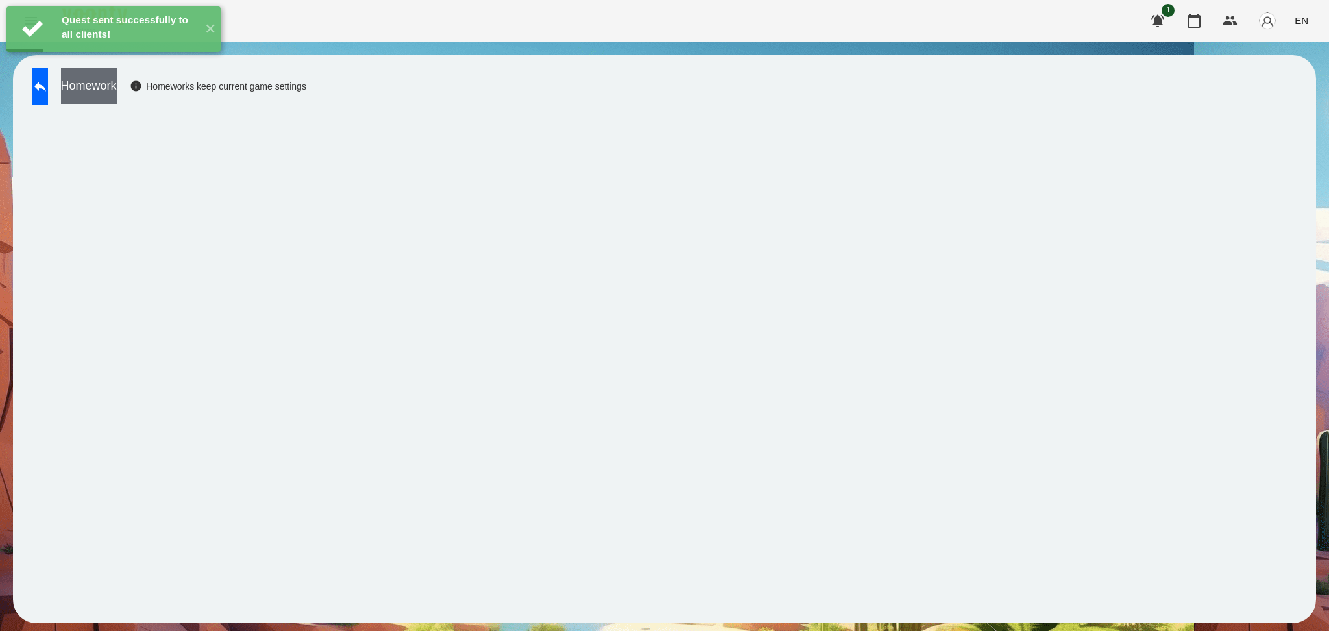
click at [117, 82] on button "Homework" at bounding box center [89, 86] width 56 height 36
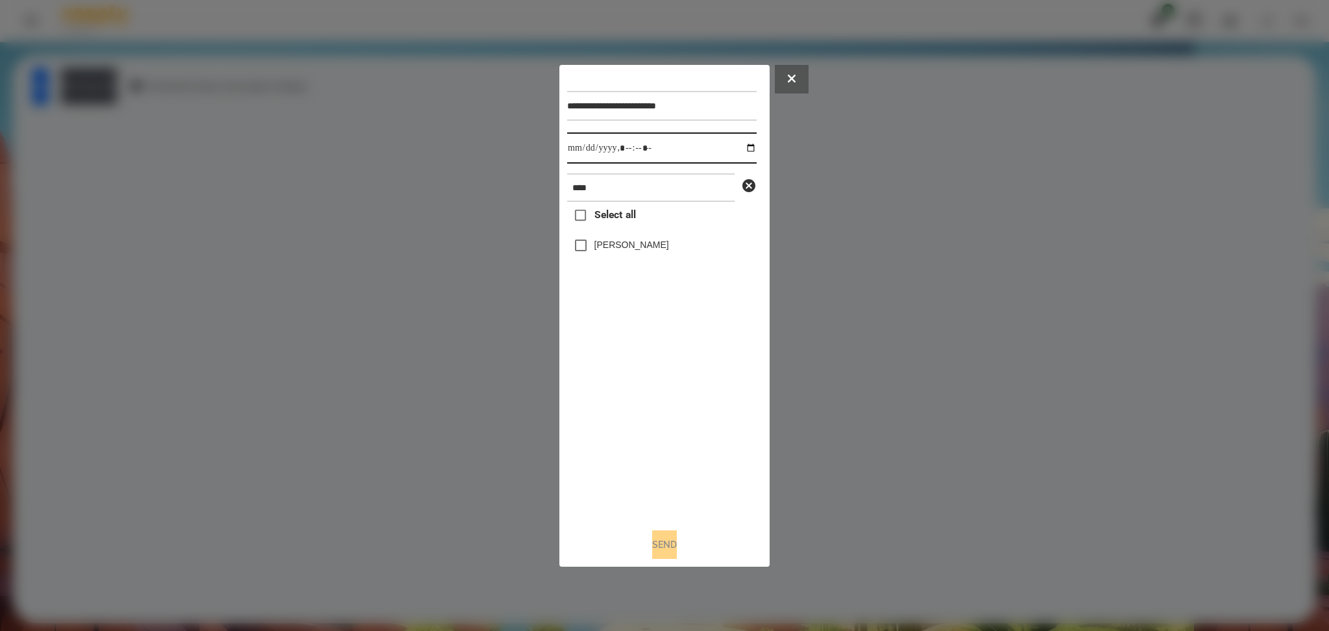
click at [742, 147] on input "datetime-local" at bounding box center [661, 147] width 189 height 31
type input "**********"
click at [620, 390] on div "Select all Mark Allison" at bounding box center [661, 359] width 189 height 315
click at [603, 234] on div "Mark Allison" at bounding box center [661, 245] width 189 height 27
click at [602, 249] on label "Mark Allison" at bounding box center [631, 244] width 75 height 13
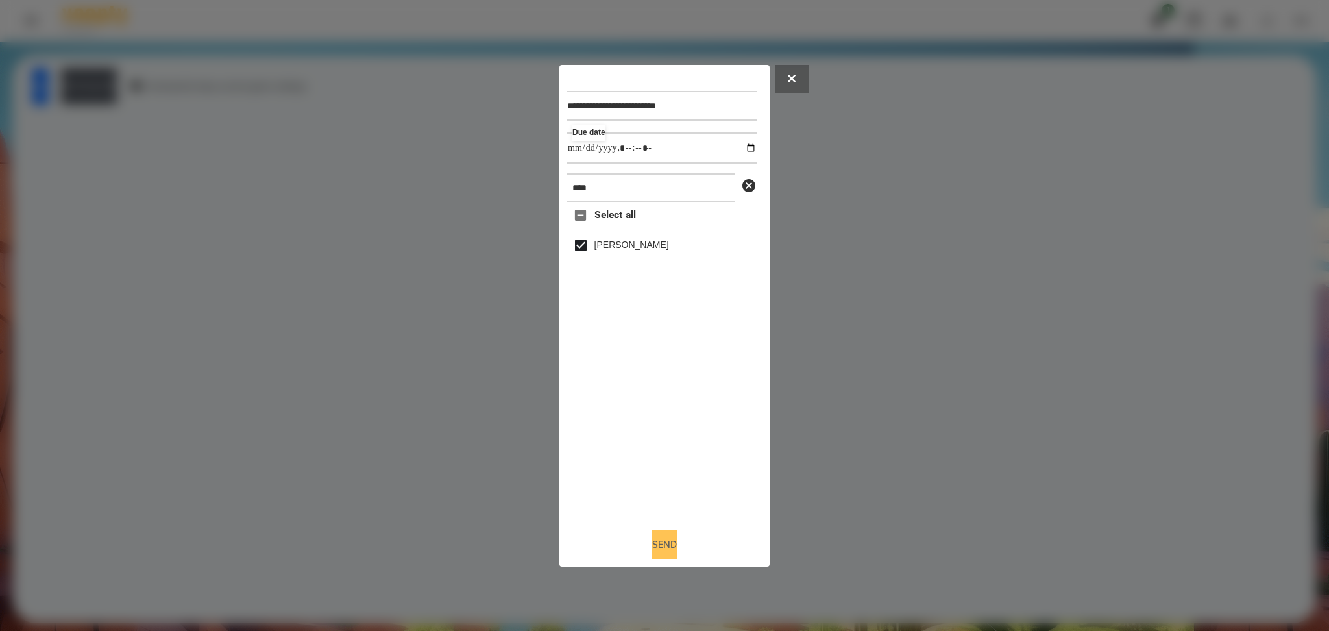
click at [665, 473] on button "Send" at bounding box center [664, 544] width 25 height 29
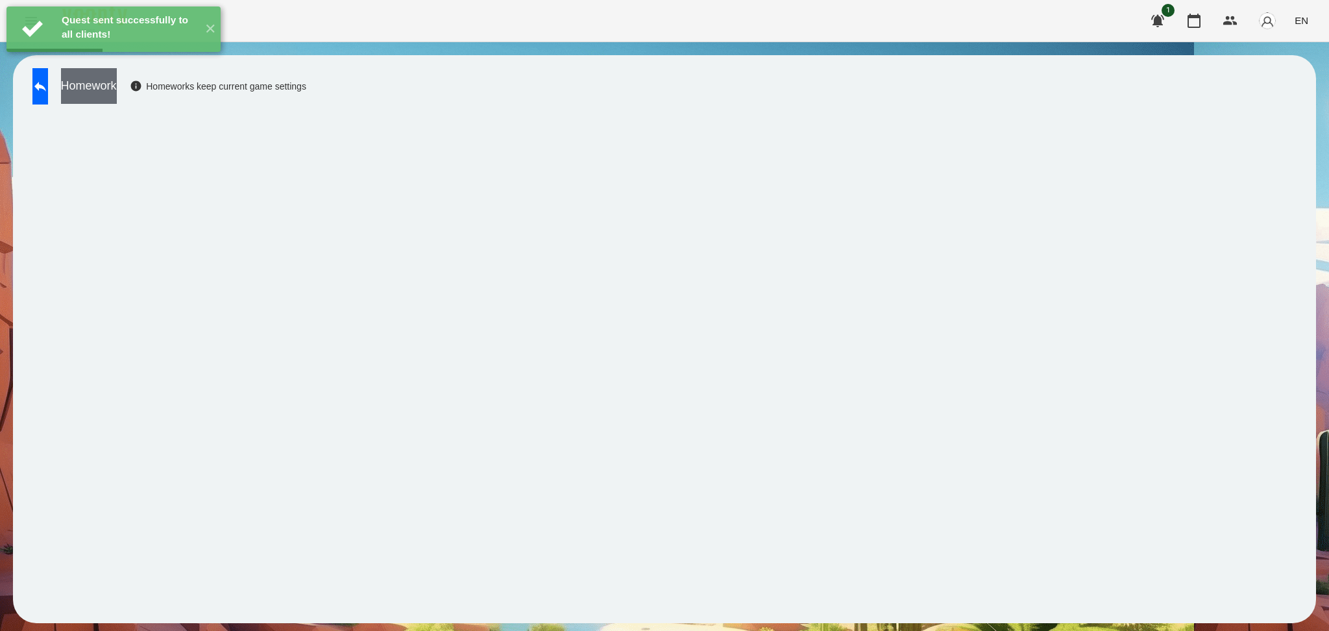
click at [117, 92] on button "Homework" at bounding box center [89, 86] width 56 height 36
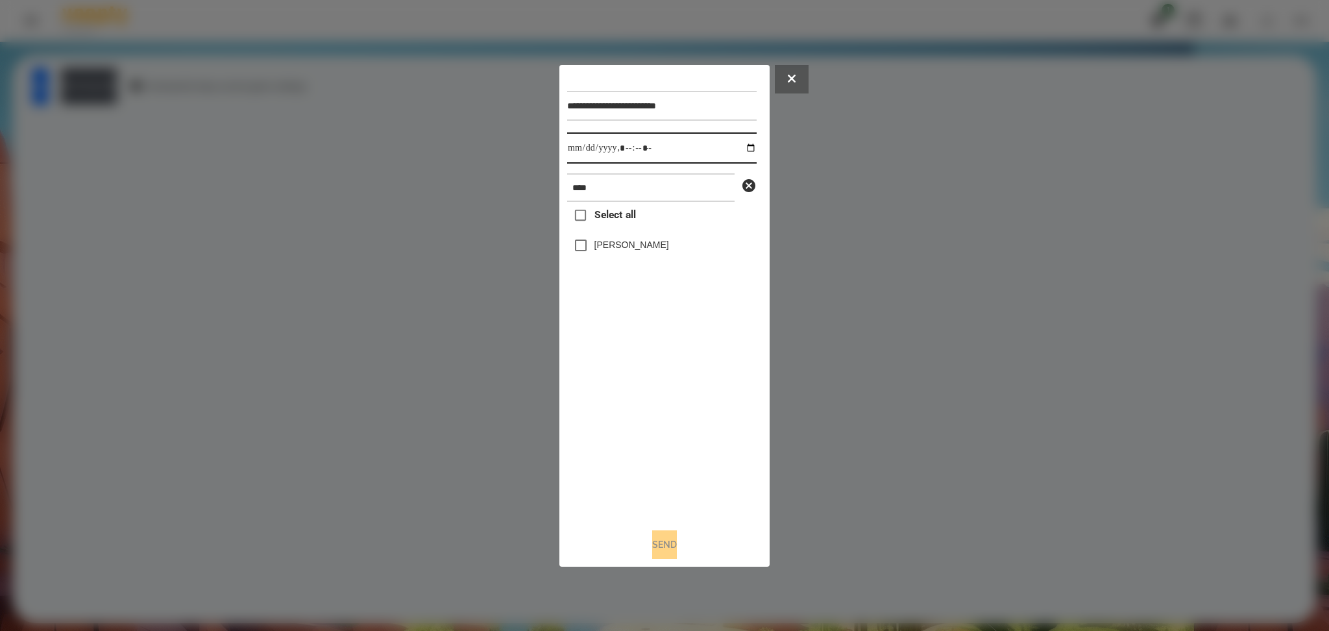
click at [743, 151] on input "datetime-local" at bounding box center [661, 147] width 189 height 31
type input "**********"
click at [681, 428] on div "Select all Mark Allison" at bounding box center [661, 359] width 189 height 315
click at [606, 245] on label "Mark Allison" at bounding box center [631, 244] width 75 height 13
click at [665, 473] on button "Send" at bounding box center [664, 544] width 25 height 29
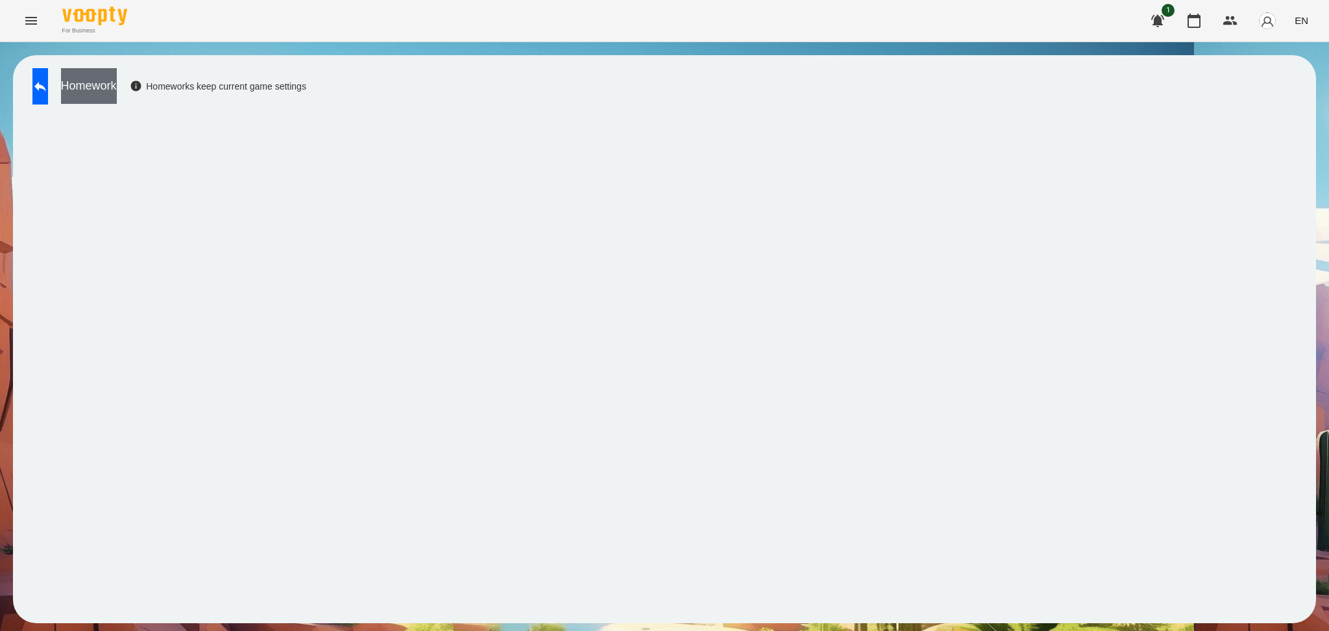
click at [112, 82] on button "Homework" at bounding box center [89, 86] width 56 height 36
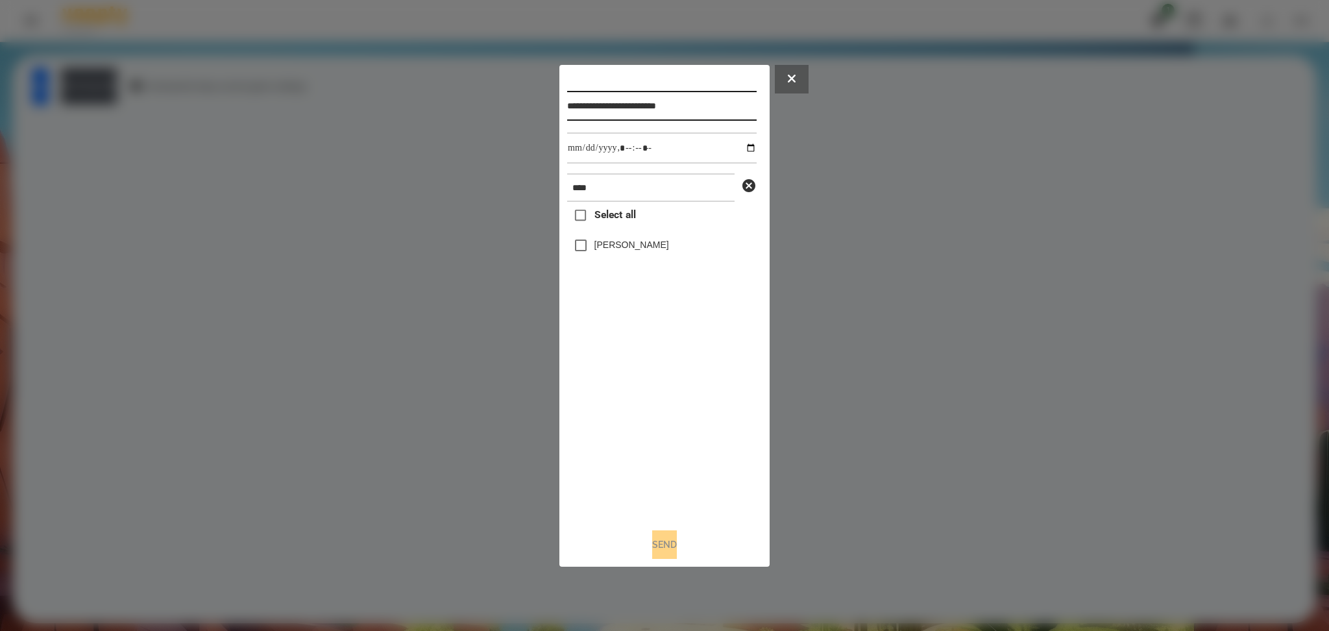
click at [671, 101] on input "**********" at bounding box center [661, 106] width 189 height 30
type input "**********"
click at [654, 473] on button "Send" at bounding box center [664, 544] width 25 height 29
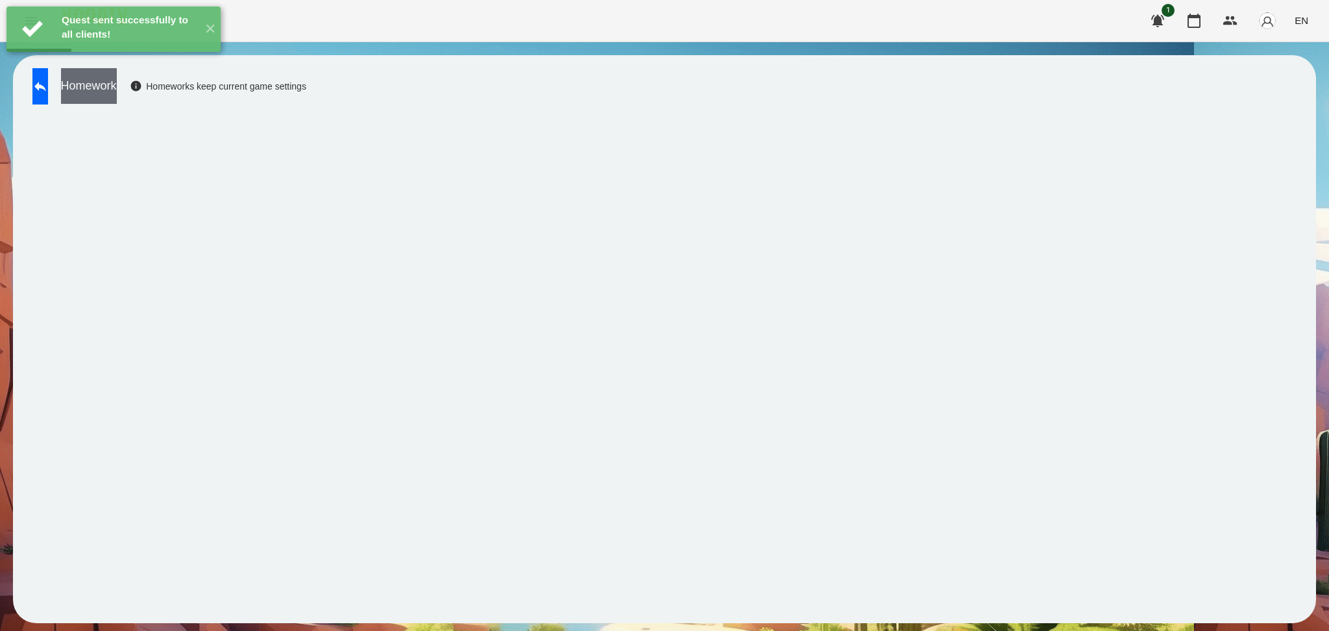
click at [117, 89] on button "Homework" at bounding box center [89, 86] width 56 height 36
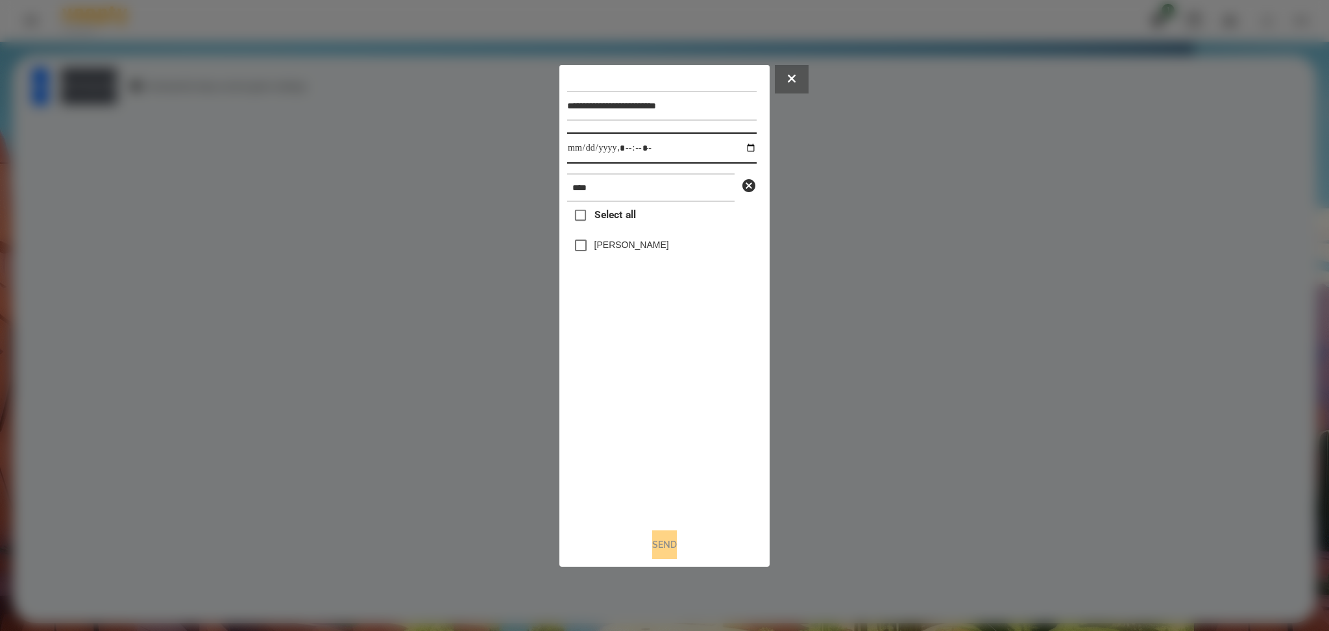
click at [742, 147] on input "datetime-local" at bounding box center [661, 147] width 189 height 31
type input "**********"
click at [615, 415] on div "Select all Mark Allison" at bounding box center [661, 359] width 189 height 315
click at [659, 473] on button "Send" at bounding box center [664, 544] width 25 height 29
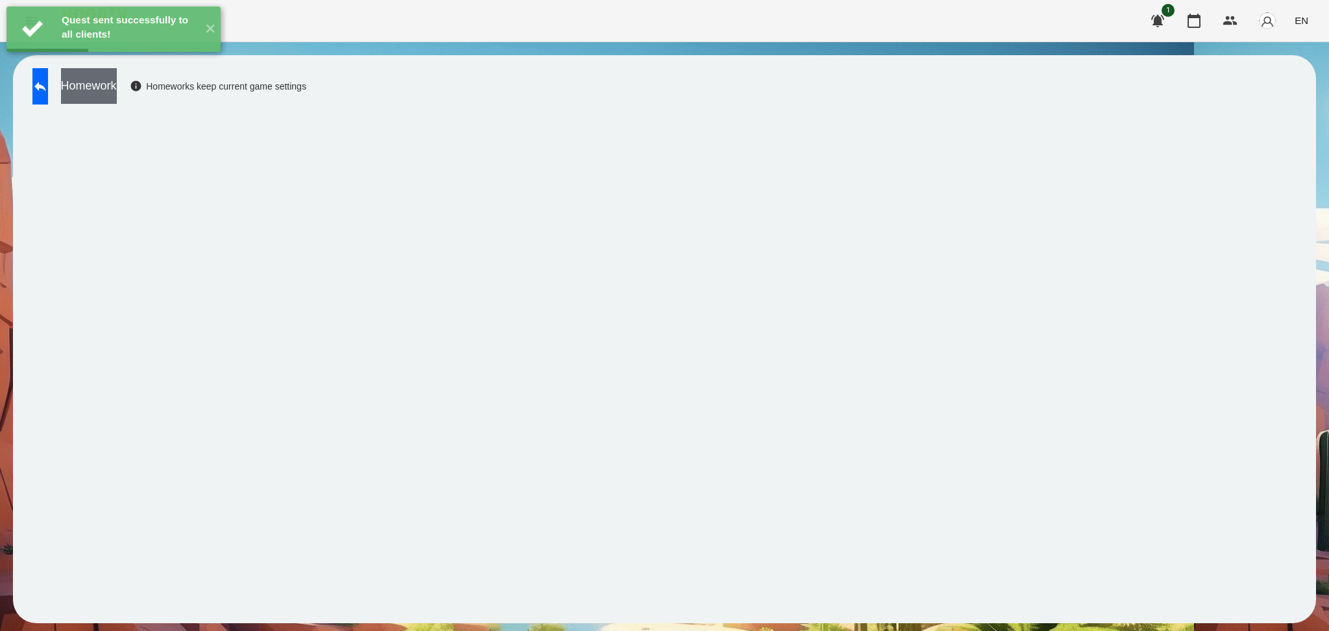
click at [117, 95] on button "Homework" at bounding box center [89, 86] width 56 height 36
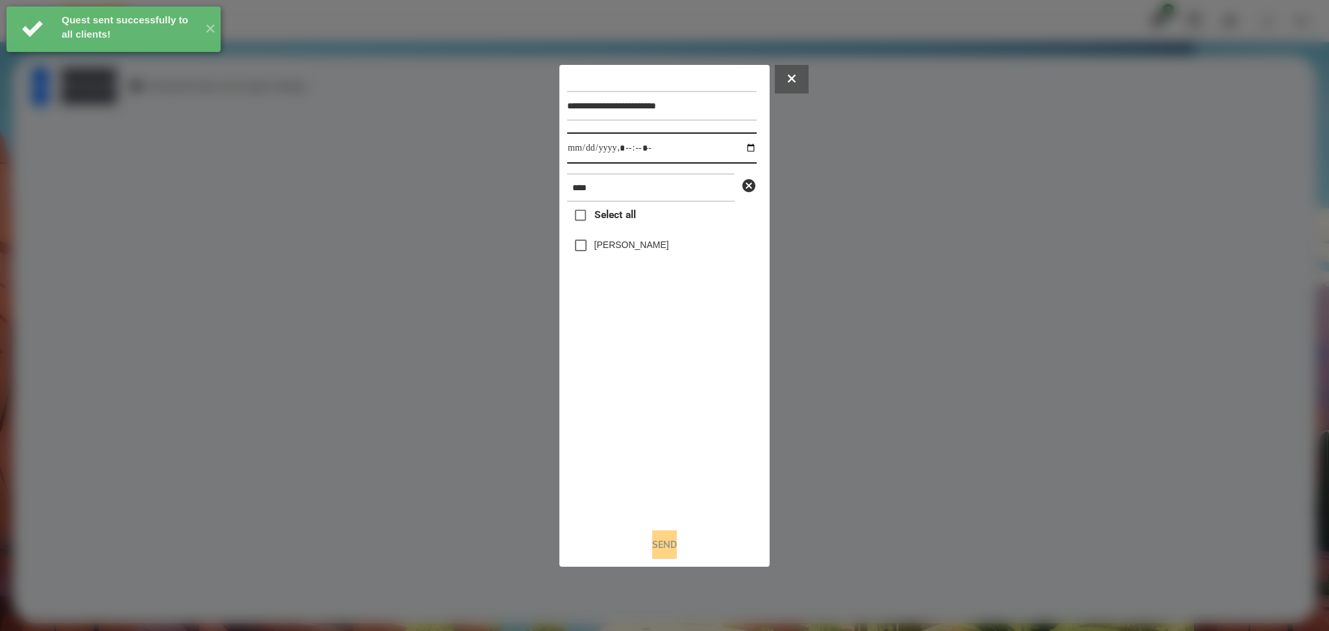
click at [742, 149] on input "datetime-local" at bounding box center [661, 147] width 189 height 31
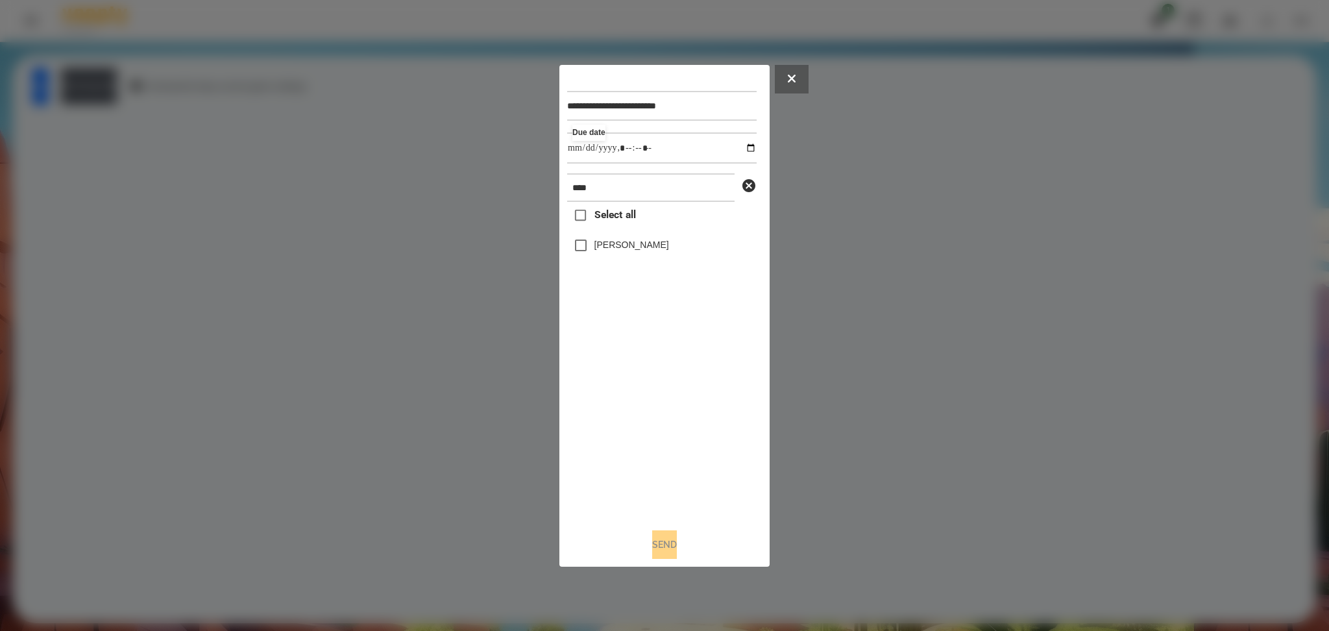
type input "**********"
click at [620, 467] on div "Select all Mark Allison" at bounding box center [661, 359] width 189 height 315
click at [660, 473] on button "Send" at bounding box center [664, 544] width 25 height 29
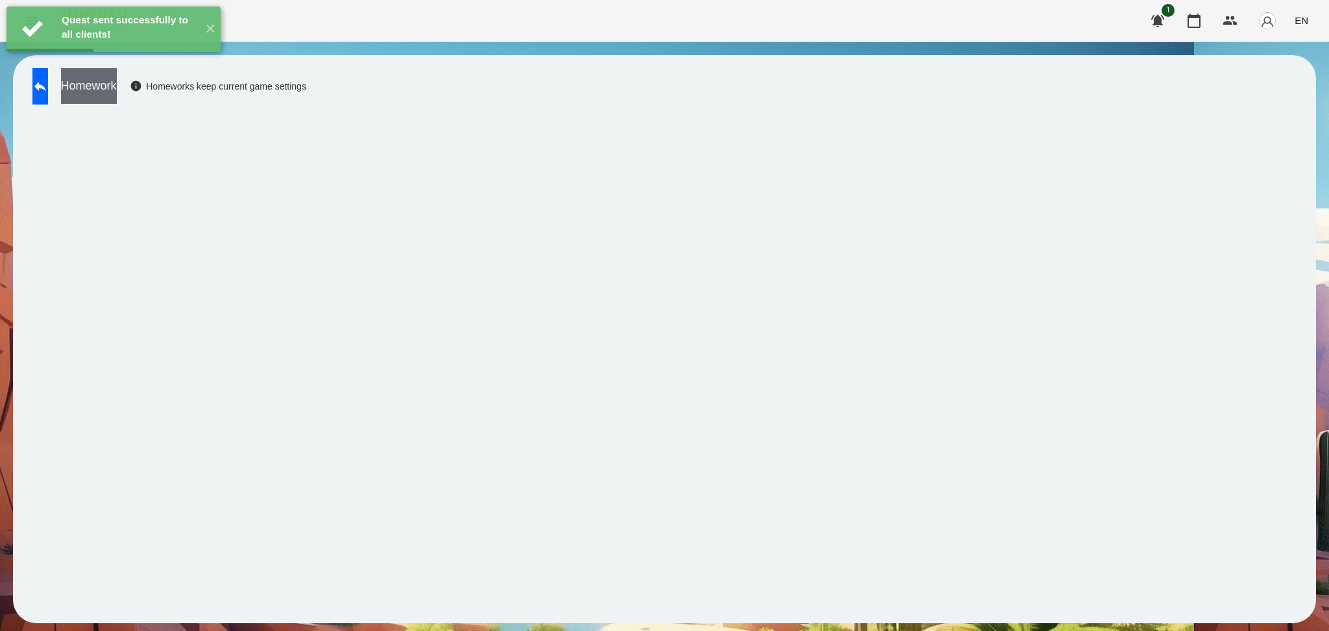
click at [117, 86] on button "Homework" at bounding box center [89, 86] width 56 height 36
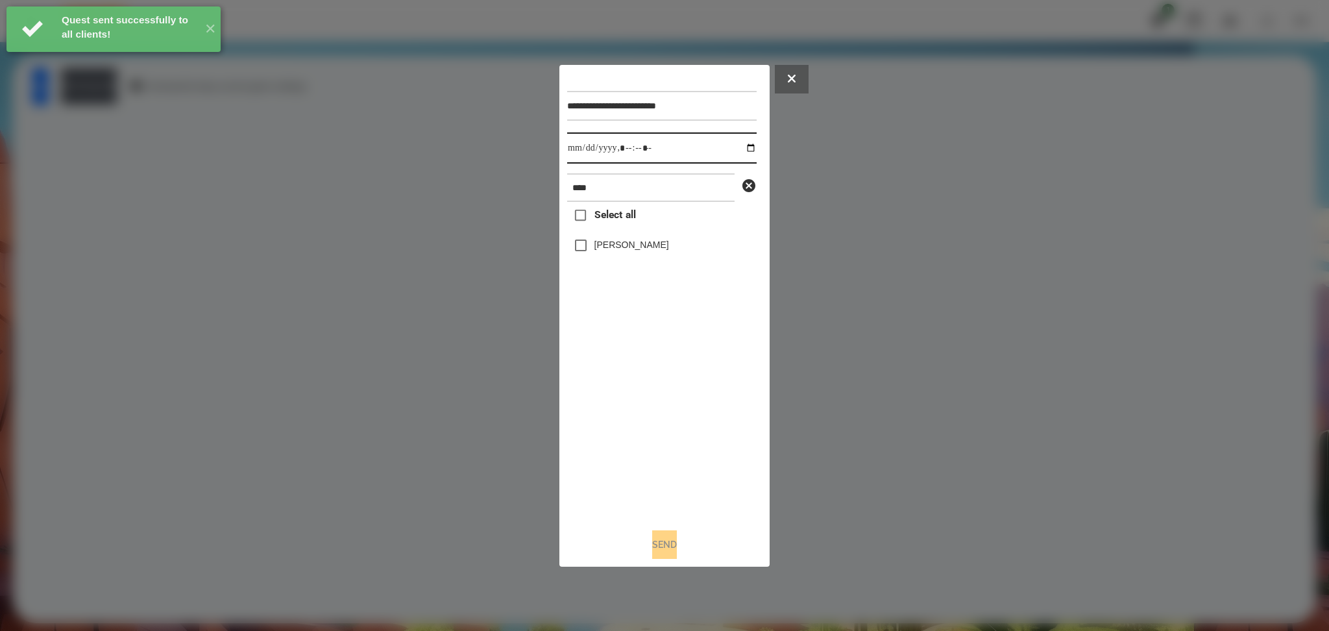
click at [742, 150] on input "datetime-local" at bounding box center [661, 147] width 189 height 31
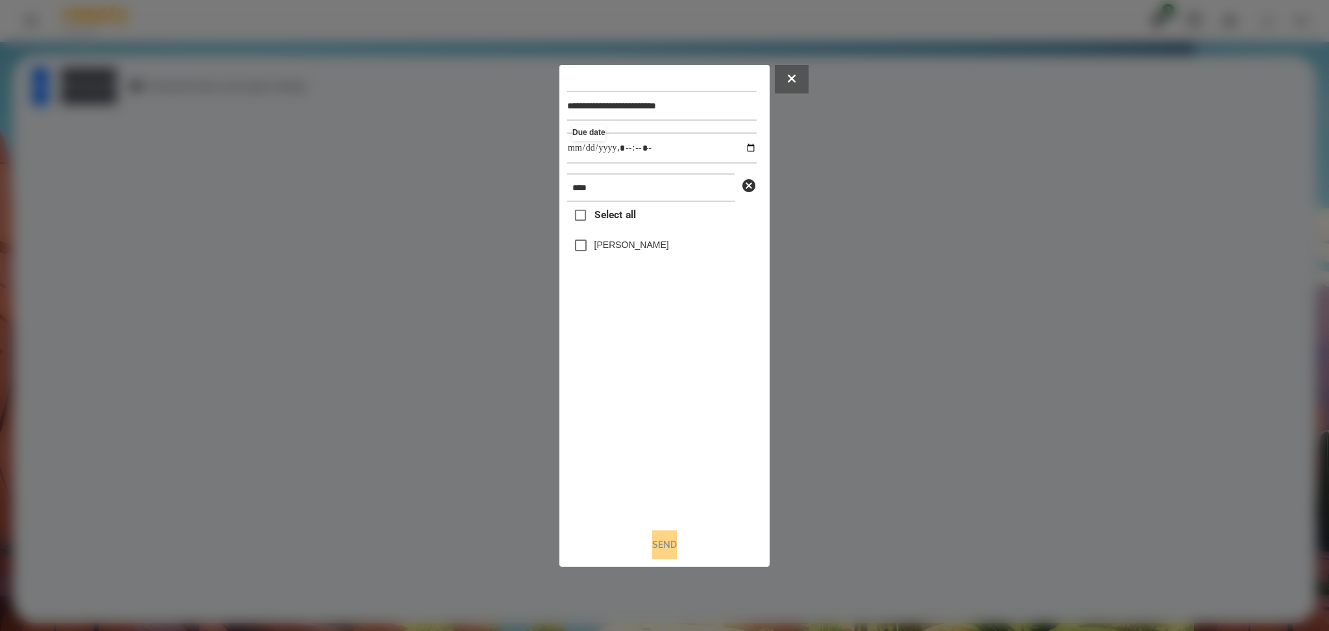
type input "**********"
click at [689, 387] on div "Select all Mark Allison" at bounding box center [661, 359] width 189 height 315
click at [609, 239] on label "Mark Allison" at bounding box center [631, 244] width 75 height 13
click at [668, 473] on button "Send" at bounding box center [664, 544] width 25 height 29
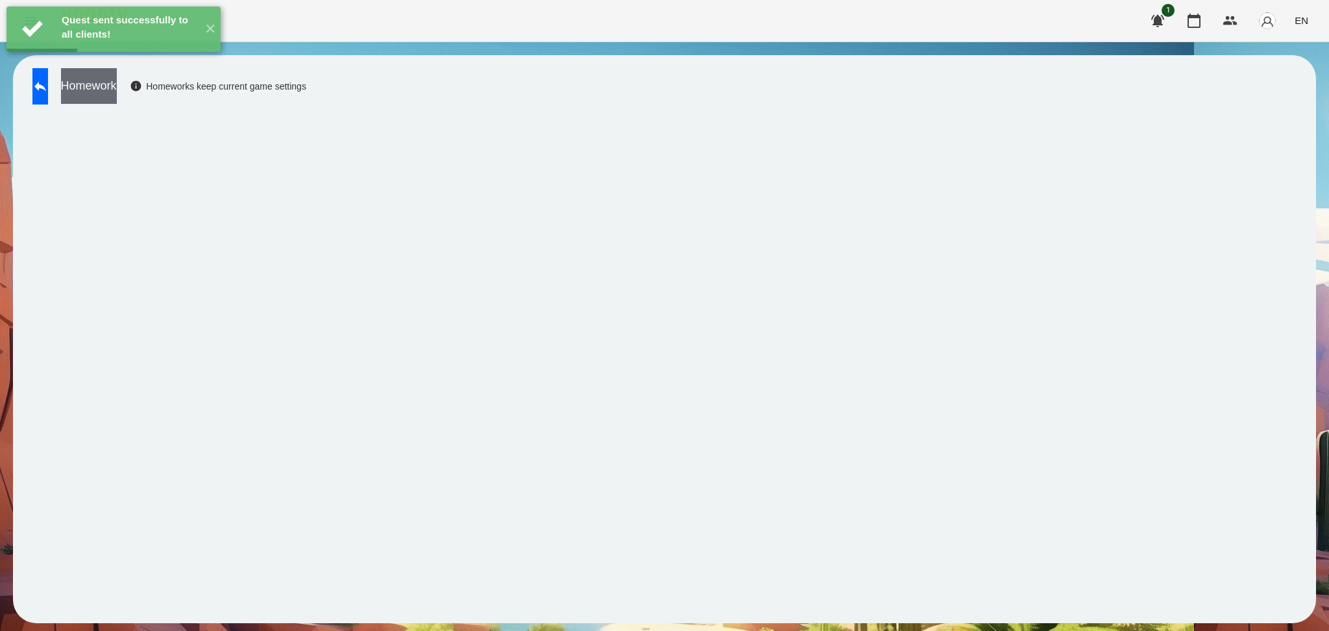
click at [117, 88] on button "Homework" at bounding box center [89, 86] width 56 height 36
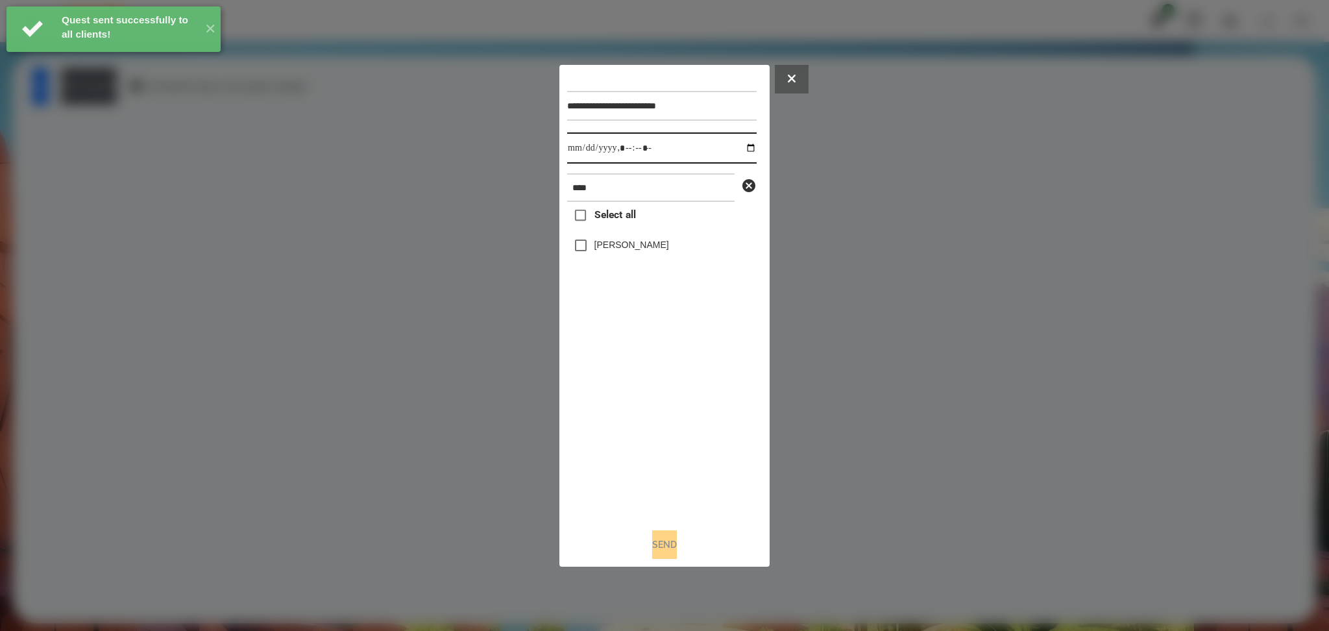
click at [738, 147] on input "datetime-local" at bounding box center [661, 147] width 189 height 31
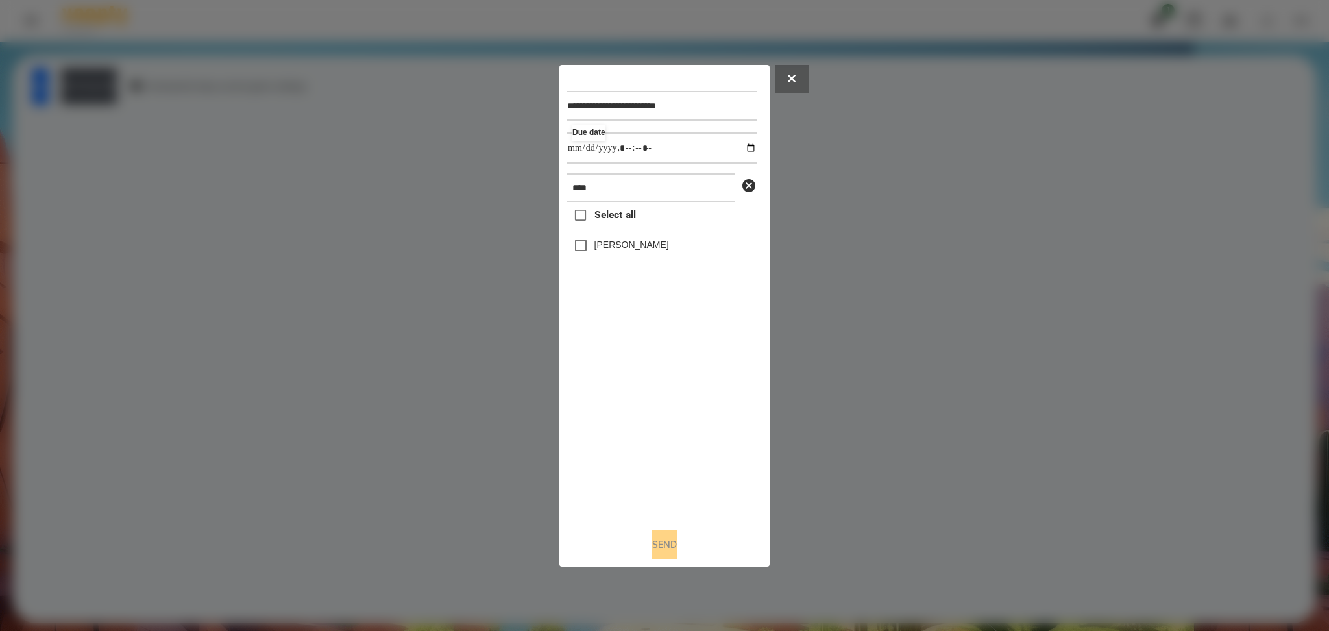
type input "**********"
click at [675, 384] on div "Select all Mark Allison" at bounding box center [661, 359] width 189 height 315
click at [611, 243] on label "Mark Allison" at bounding box center [631, 244] width 75 height 13
click at [665, 473] on button "Send" at bounding box center [664, 544] width 25 height 29
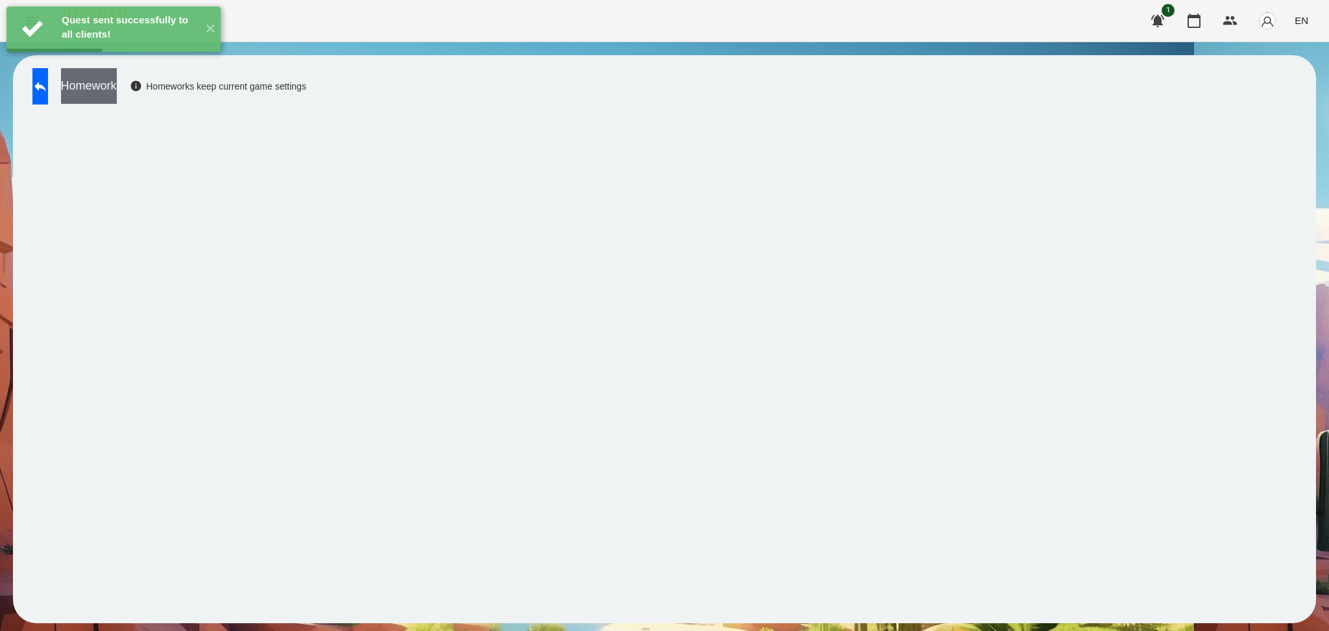
click at [117, 100] on button "Homework" at bounding box center [89, 86] width 56 height 36
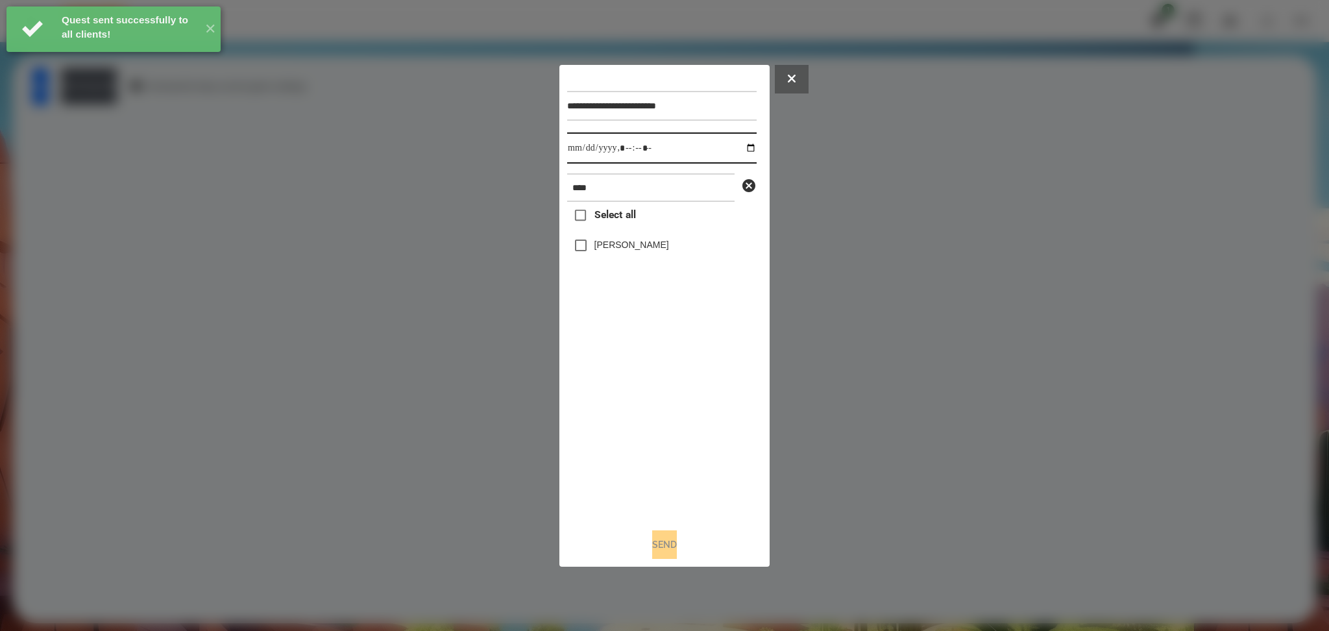
click at [740, 146] on input "datetime-local" at bounding box center [661, 147] width 189 height 31
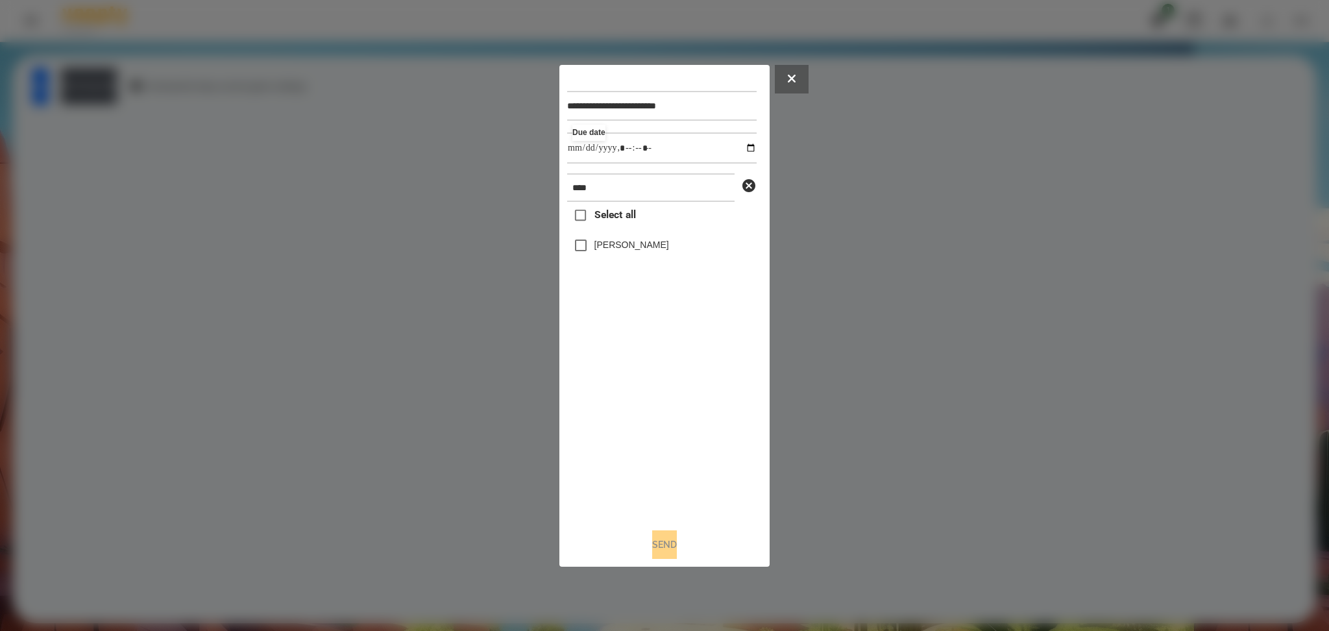
type input "**********"
click at [674, 421] on div "Select all Mark Allison" at bounding box center [661, 359] width 189 height 315
click at [614, 248] on label "Mark Allison" at bounding box center [631, 244] width 75 height 13
click at [666, 473] on button "Send" at bounding box center [664, 544] width 25 height 29
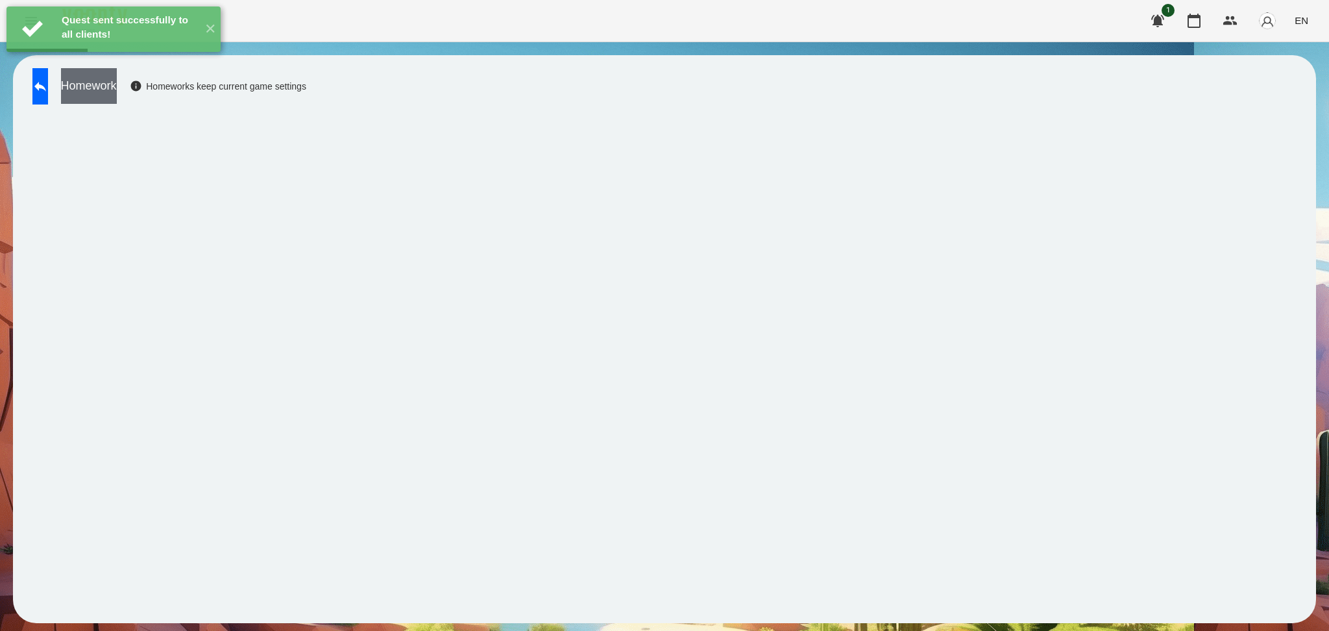
click at [117, 86] on button "Homework" at bounding box center [89, 86] width 56 height 36
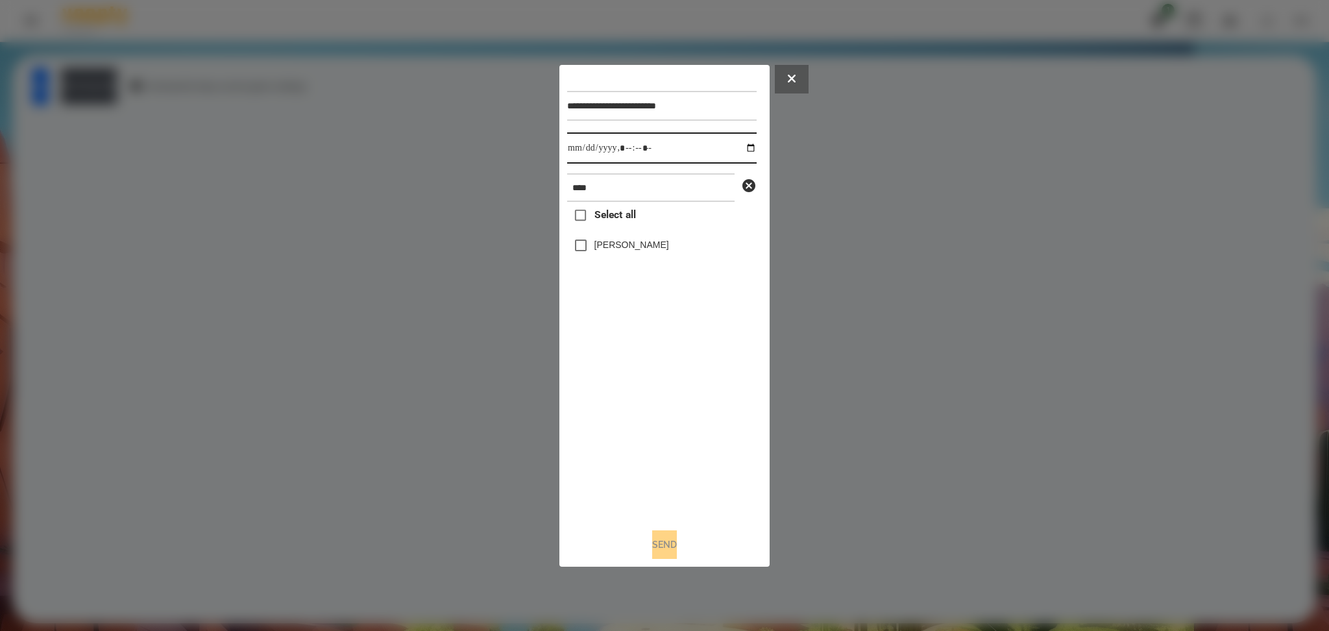
click at [741, 150] on input "datetime-local" at bounding box center [661, 147] width 189 height 31
type input "**********"
click at [667, 400] on div "Select all Mark Allison" at bounding box center [661, 359] width 189 height 315
click at [615, 247] on label "Mark Allison" at bounding box center [631, 244] width 75 height 13
click at [657, 473] on button "Send" at bounding box center [664, 544] width 25 height 29
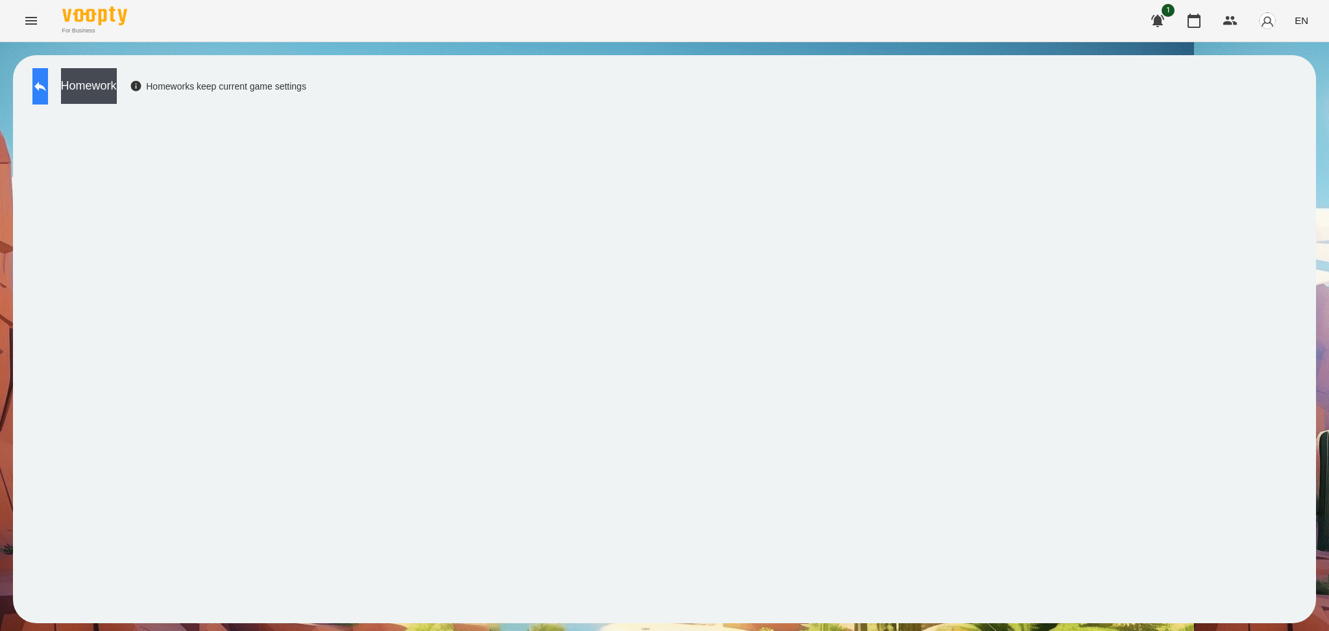
click at [48, 82] on icon at bounding box center [40, 87] width 16 height 16
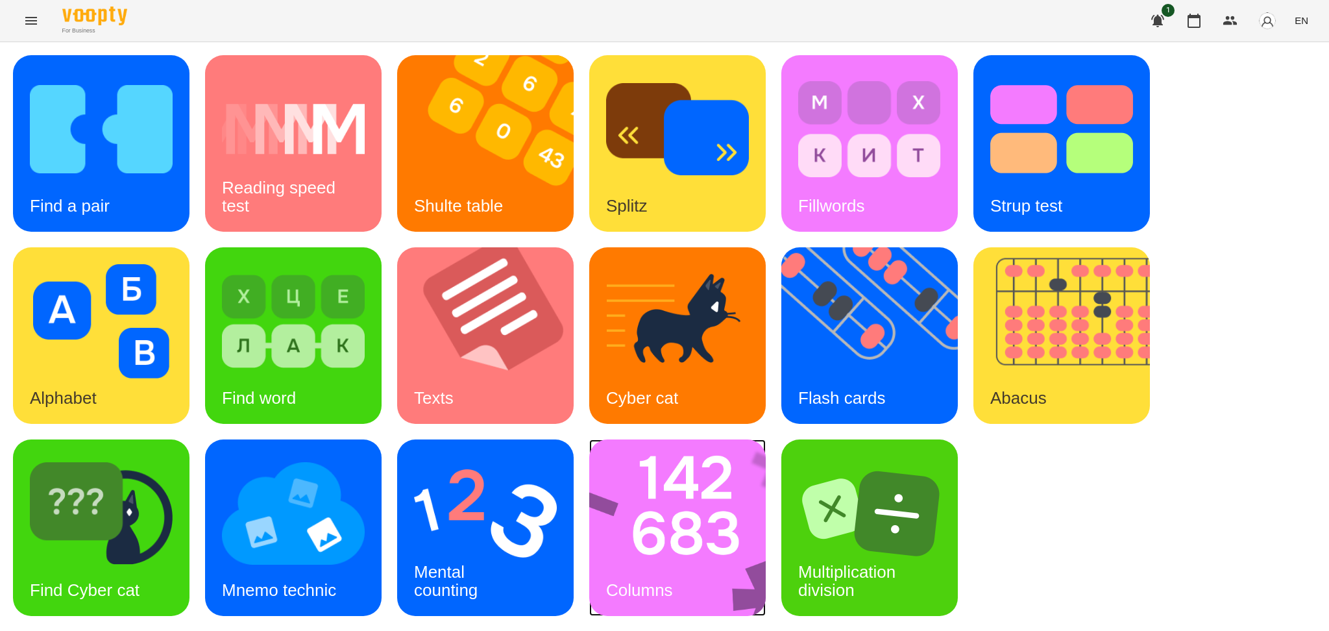
click at [673, 473] on img at bounding box center [685, 527] width 193 height 177
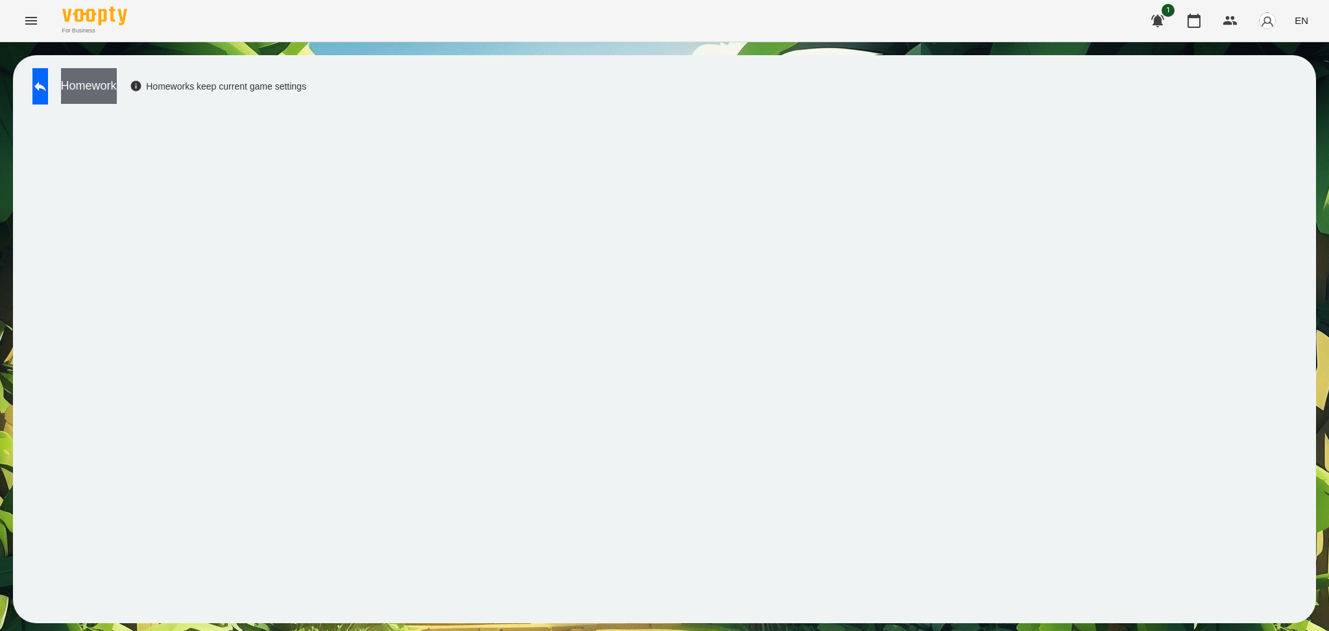
click at [117, 92] on button "Homework" at bounding box center [89, 86] width 56 height 36
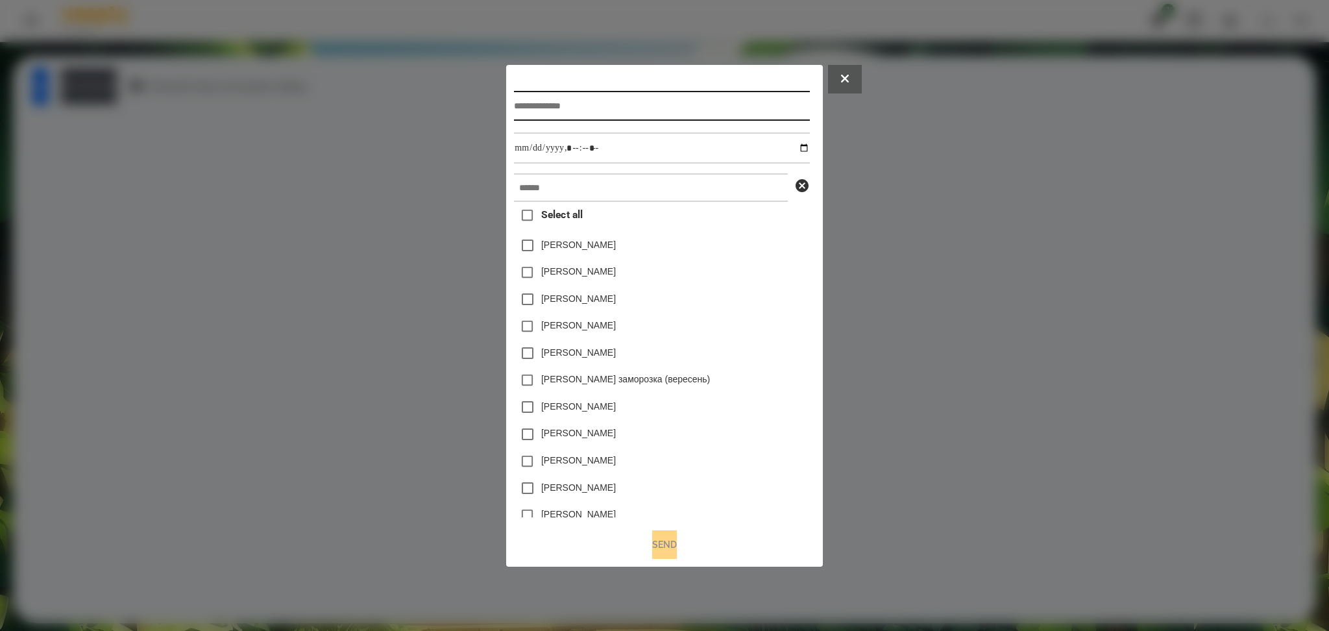
click at [537, 104] on input "text" at bounding box center [661, 106] width 295 height 30
type input "**********"
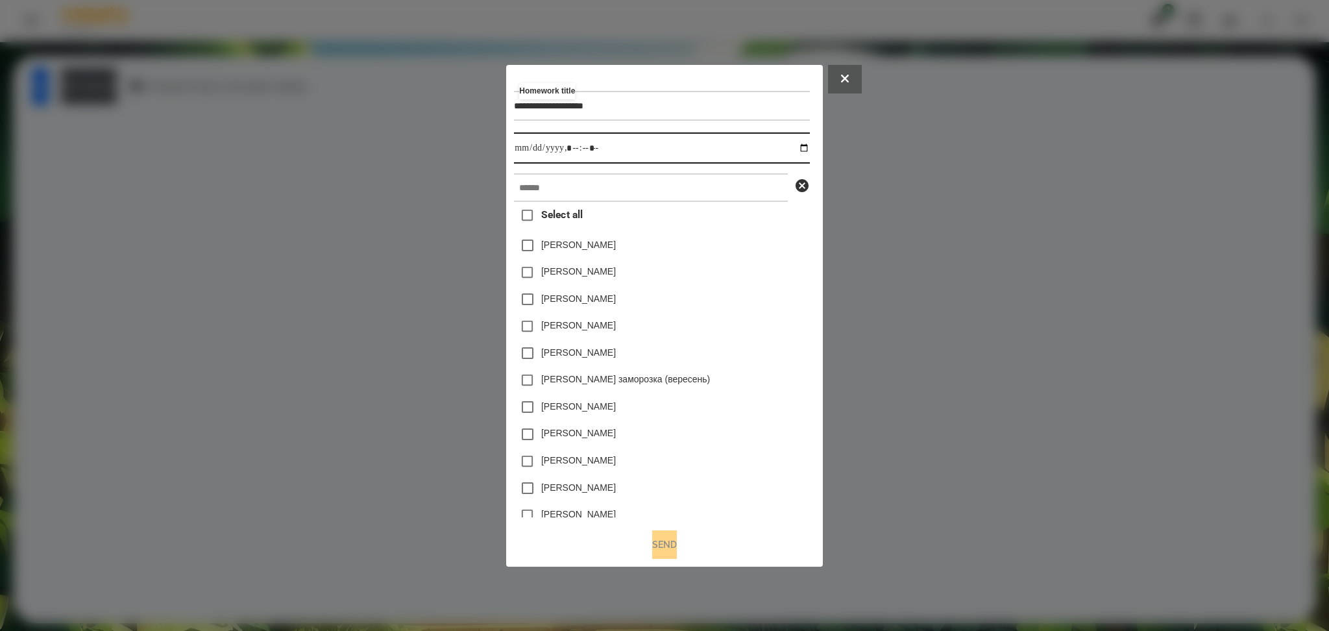
click at [806, 149] on input "datetime-local" at bounding box center [661, 147] width 295 height 31
click at [574, 145] on input "datetime-local" at bounding box center [661, 147] width 295 height 31
type input "**********"
click at [544, 183] on input "text" at bounding box center [651, 187] width 274 height 29
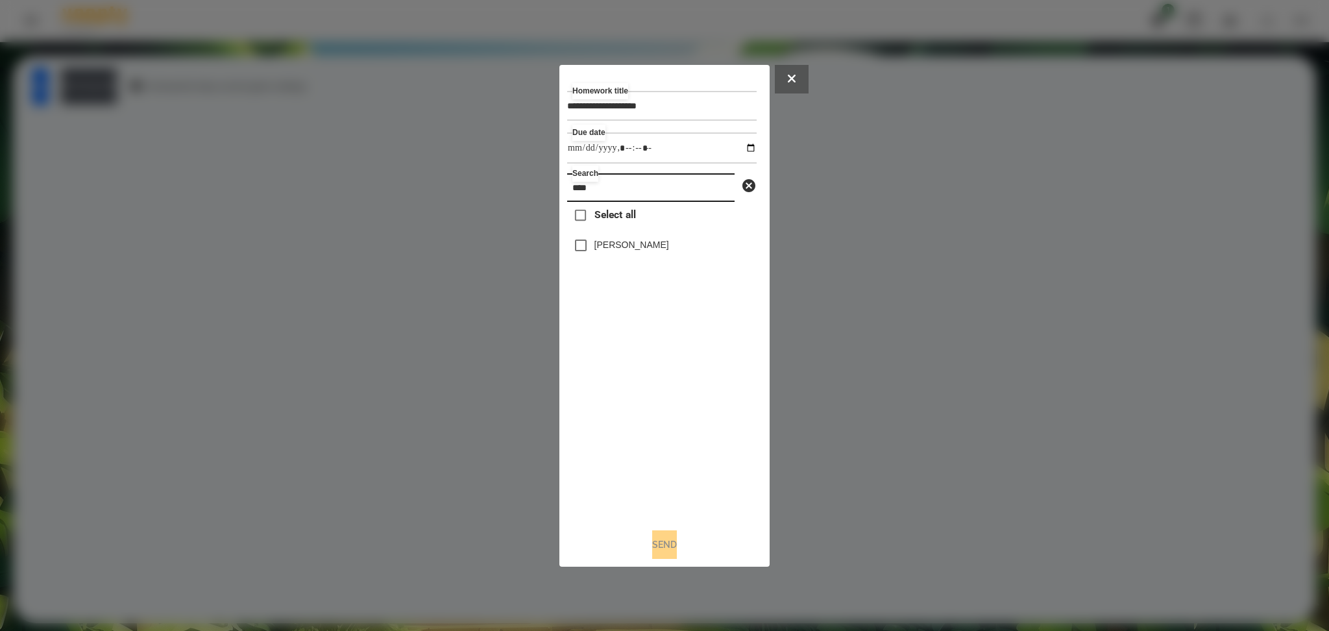
type input "****"
click at [665, 473] on button "Send" at bounding box center [664, 544] width 25 height 29
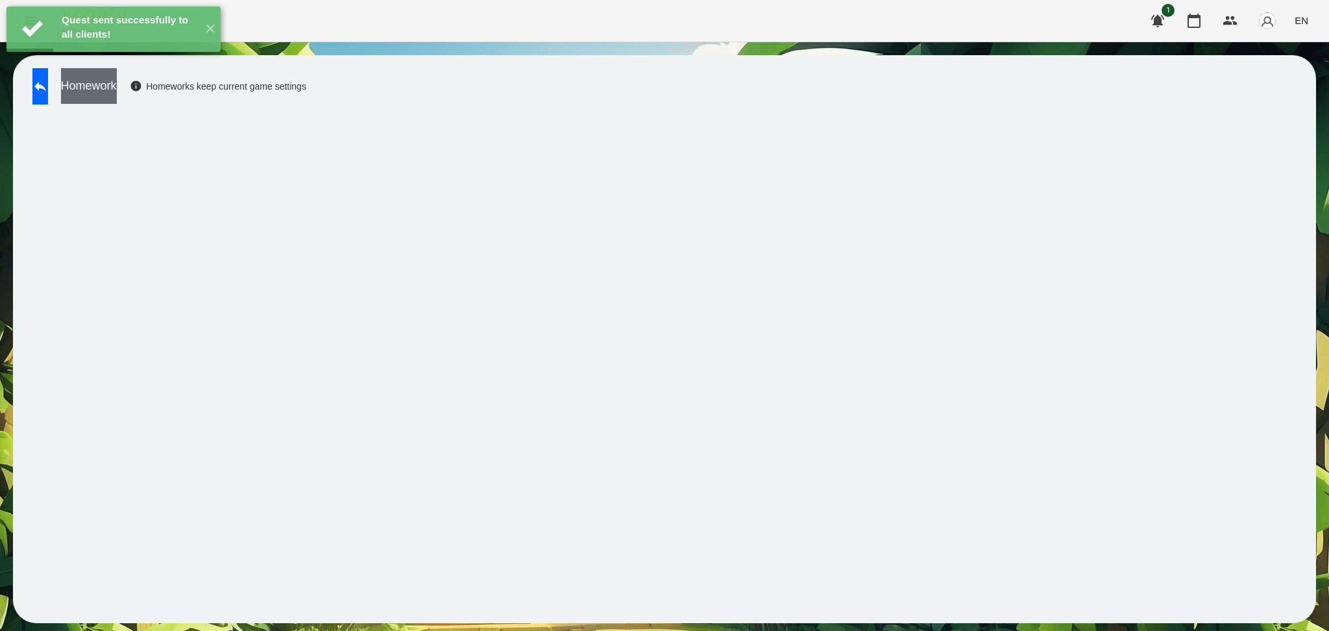
click at [117, 84] on button "Homework" at bounding box center [89, 86] width 56 height 36
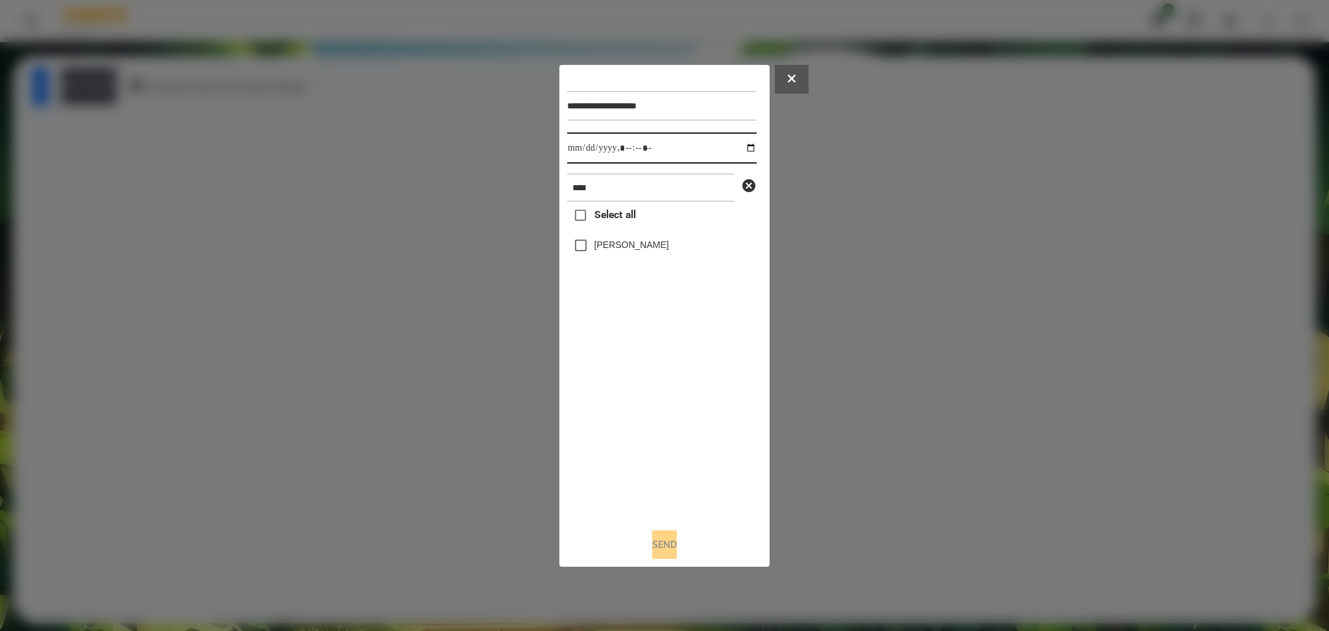
click at [743, 141] on input "datetime-local" at bounding box center [661, 147] width 189 height 31
type input "**********"
click at [639, 410] on div "Select all Mark Allison" at bounding box center [661, 359] width 189 height 315
click at [607, 253] on div "Mark Allison" at bounding box center [661, 245] width 189 height 27
click at [607, 243] on label "Mark Allison" at bounding box center [631, 244] width 75 height 13
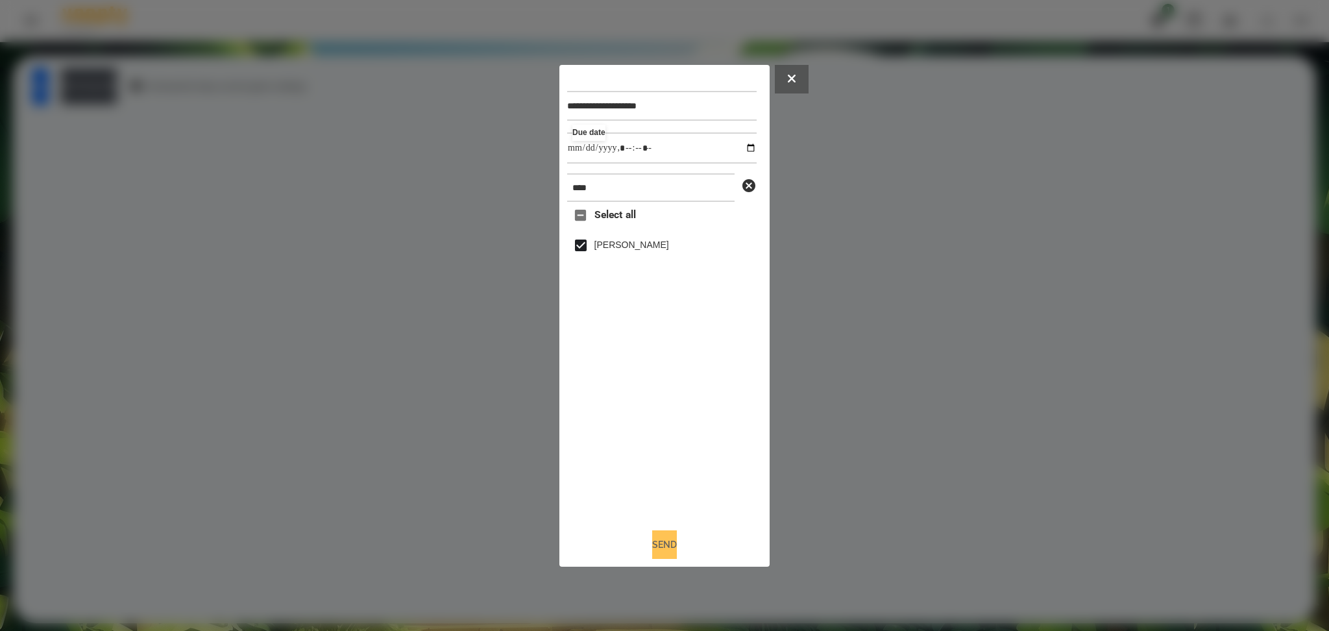
click at [655, 473] on button "Send" at bounding box center [664, 544] width 25 height 29
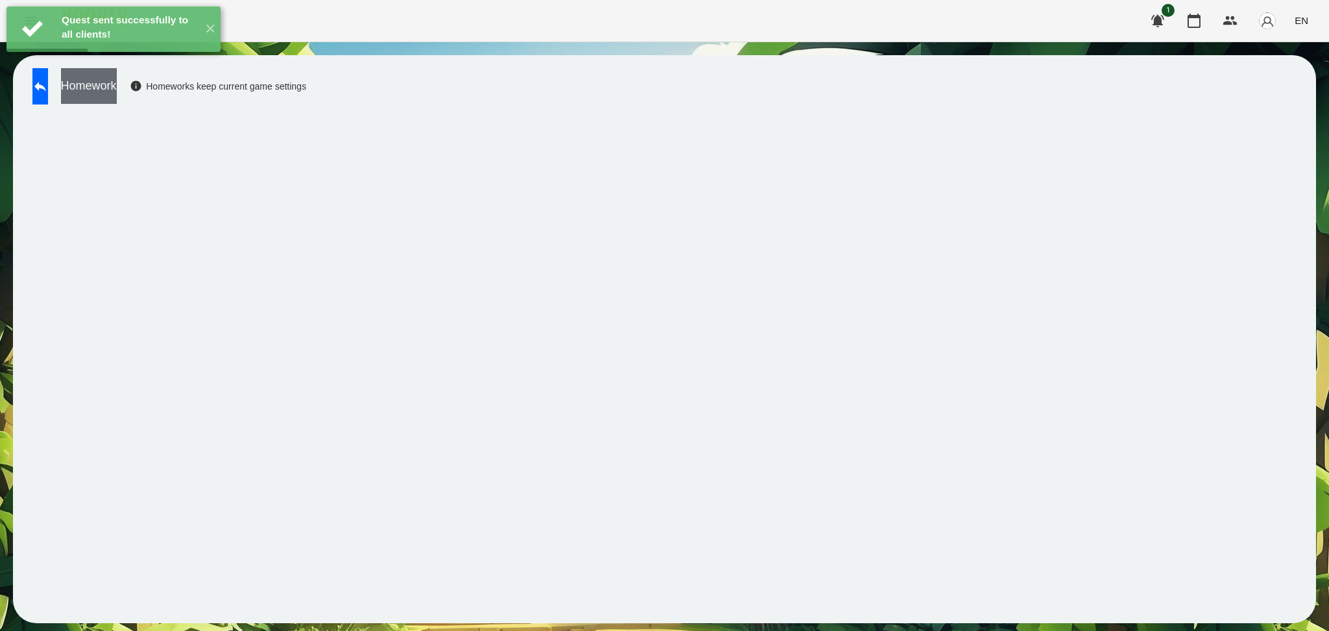
click at [117, 93] on button "Homework" at bounding box center [89, 86] width 56 height 36
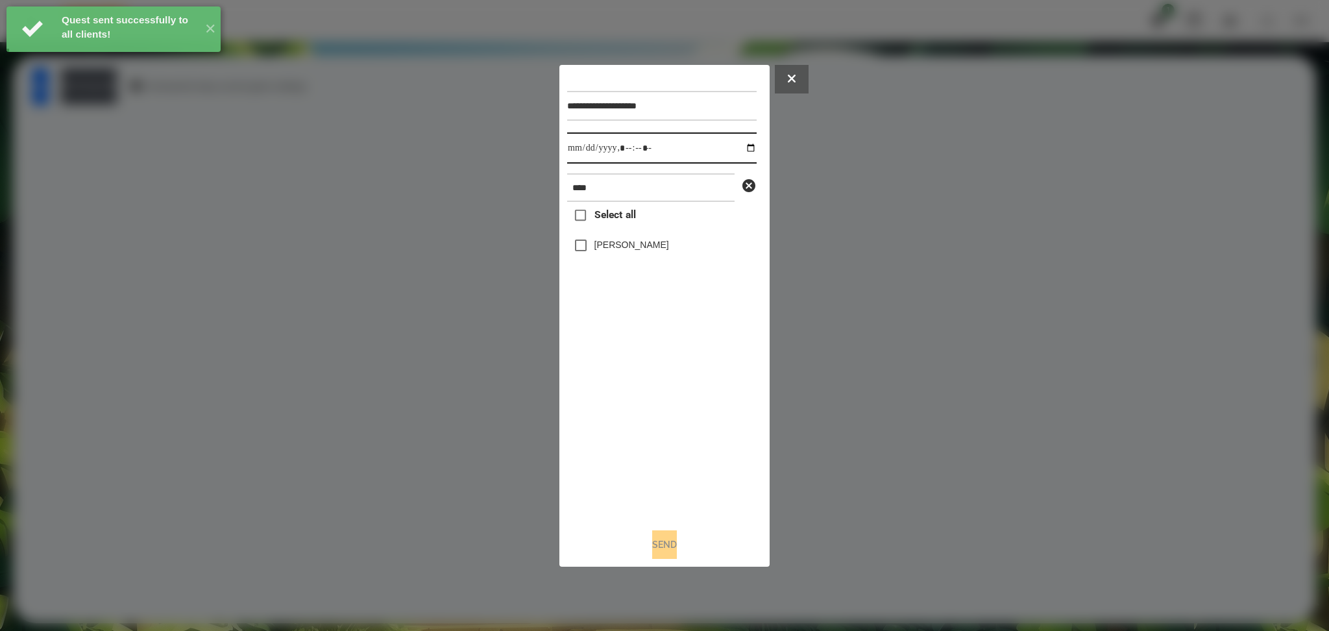
click at [740, 148] on input "datetime-local" at bounding box center [661, 147] width 189 height 31
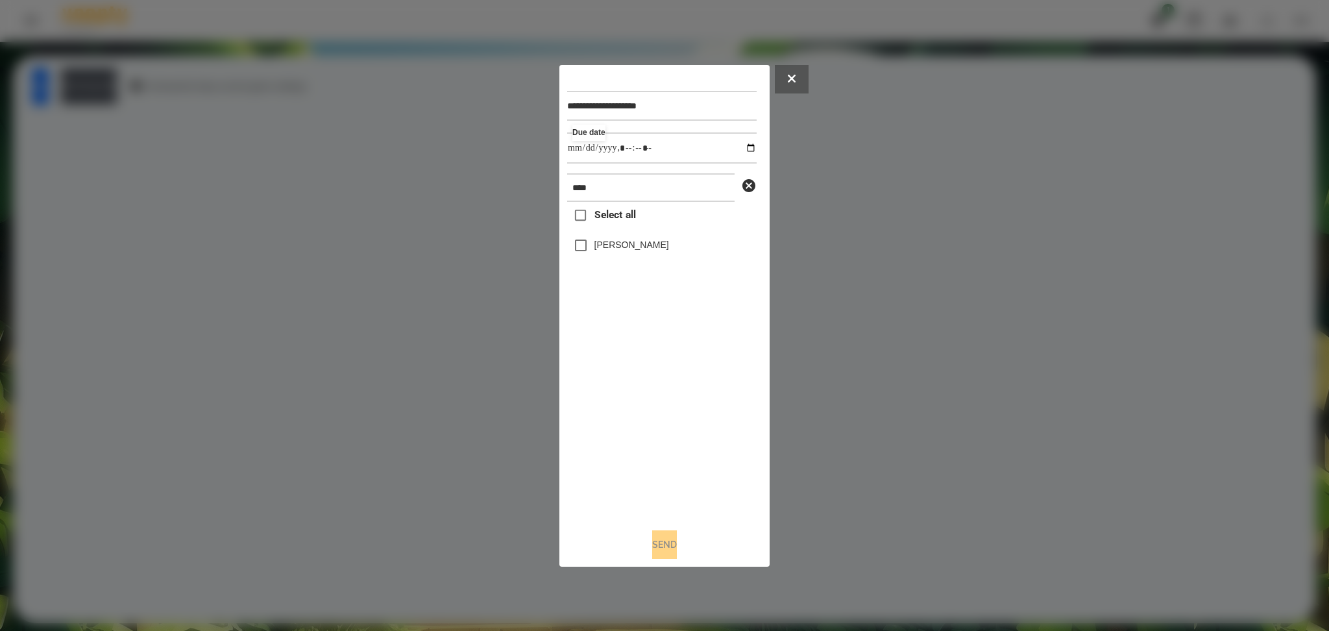
type input "**********"
click at [634, 432] on div "Select all Mark Allison" at bounding box center [661, 359] width 189 height 315
click at [667, 473] on button "Send" at bounding box center [664, 544] width 25 height 29
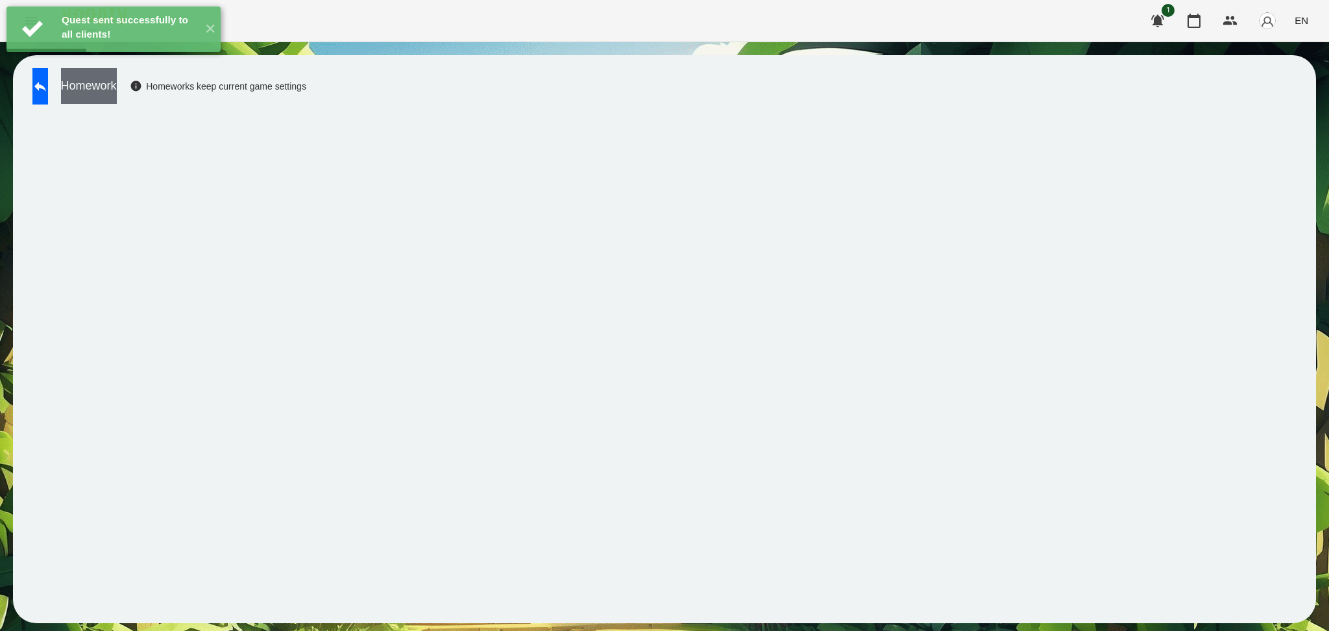
click at [117, 88] on button "Homework" at bounding box center [89, 86] width 56 height 36
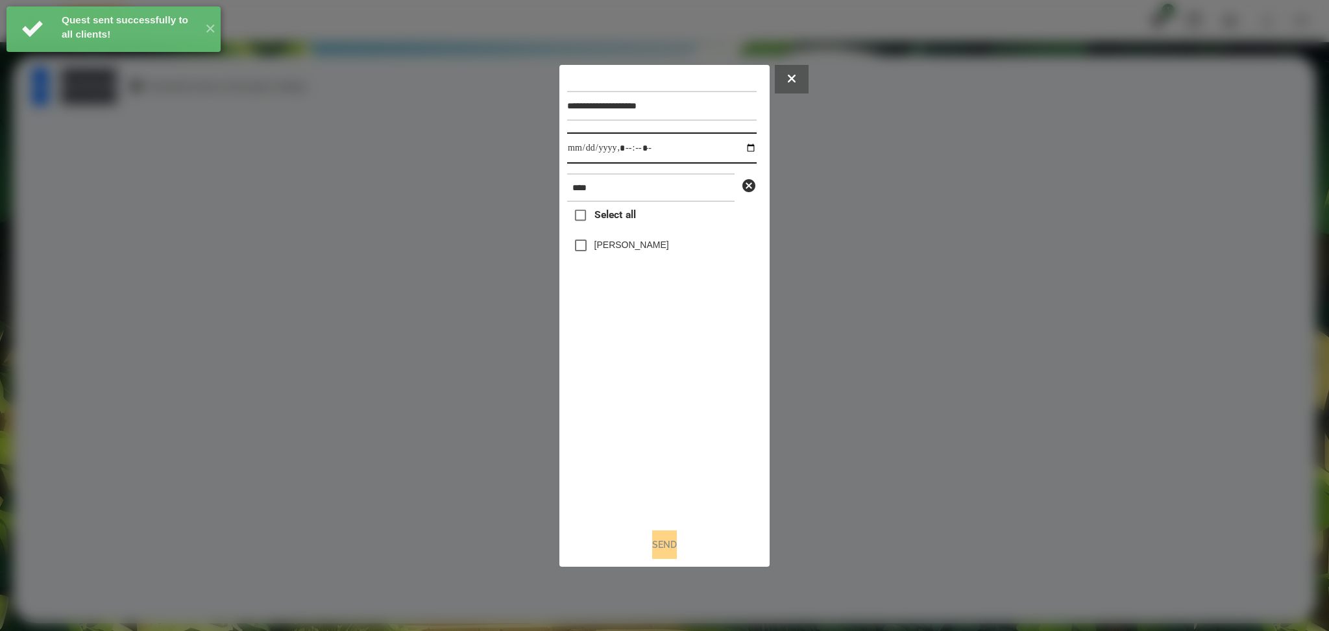
click at [740, 144] on input "datetime-local" at bounding box center [661, 147] width 189 height 31
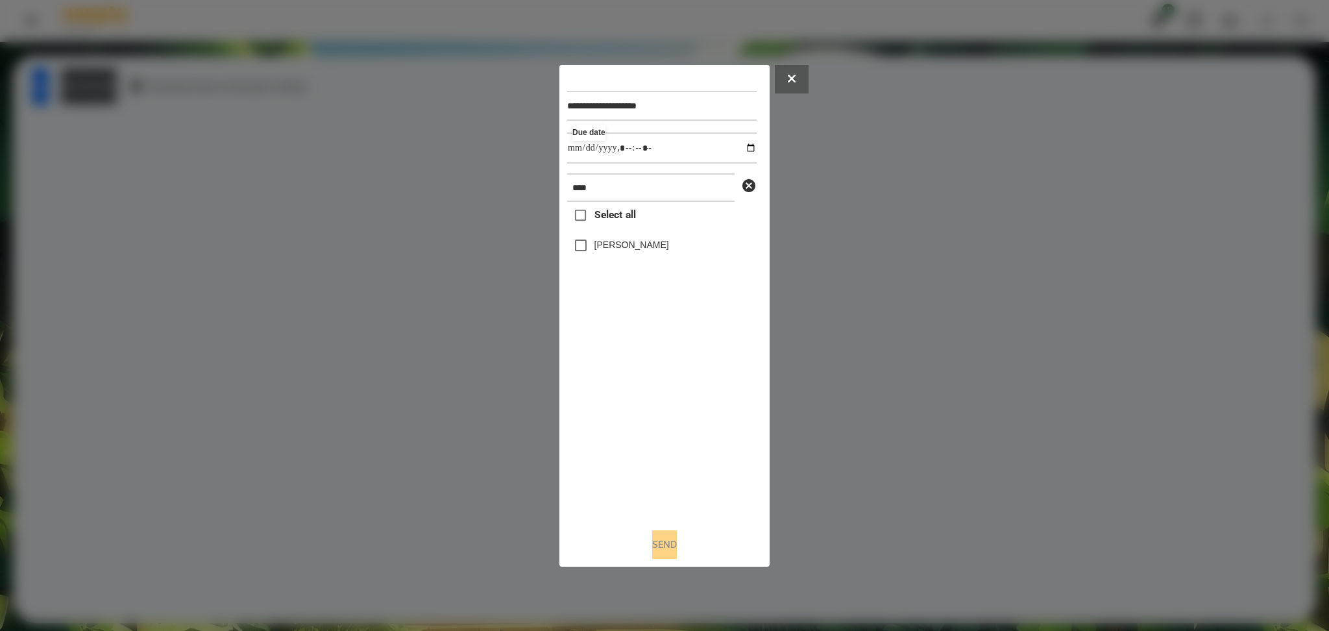
type input "**********"
click at [681, 439] on div "Select all Mark Allison" at bounding box center [661, 359] width 189 height 315
click at [619, 247] on label "Mark Allison" at bounding box center [631, 244] width 75 height 13
click at [665, 473] on button "Send" at bounding box center [664, 544] width 25 height 29
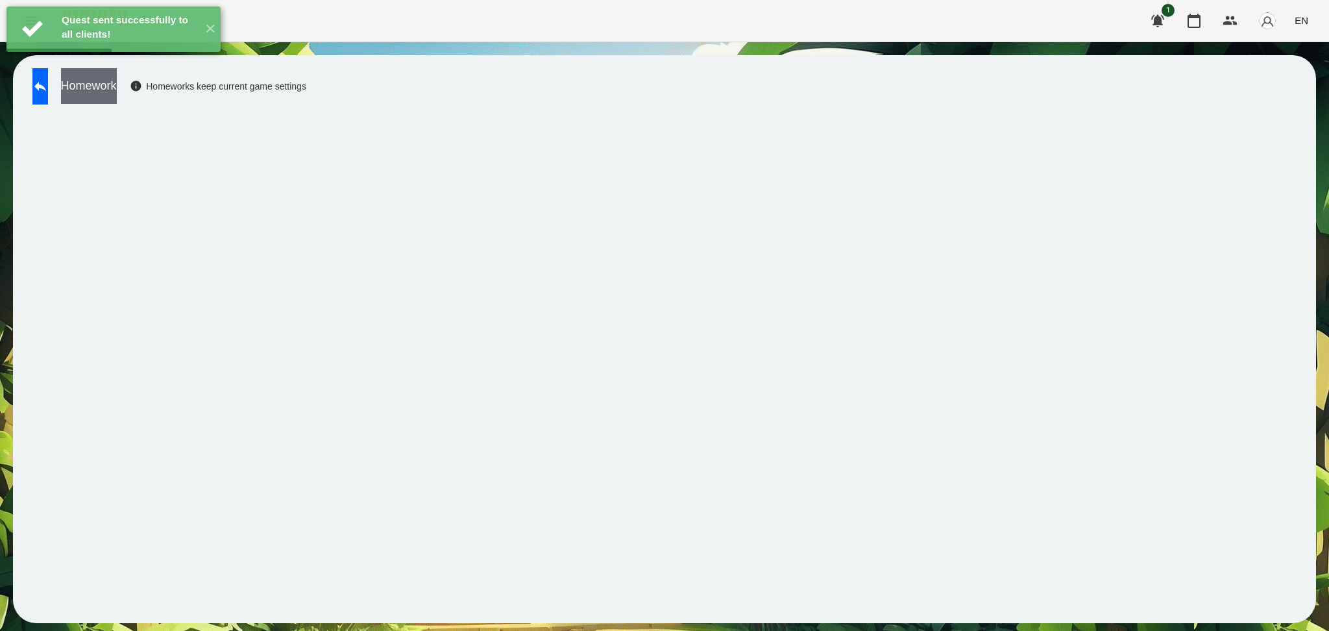
click at [117, 75] on button "Homework" at bounding box center [89, 86] width 56 height 36
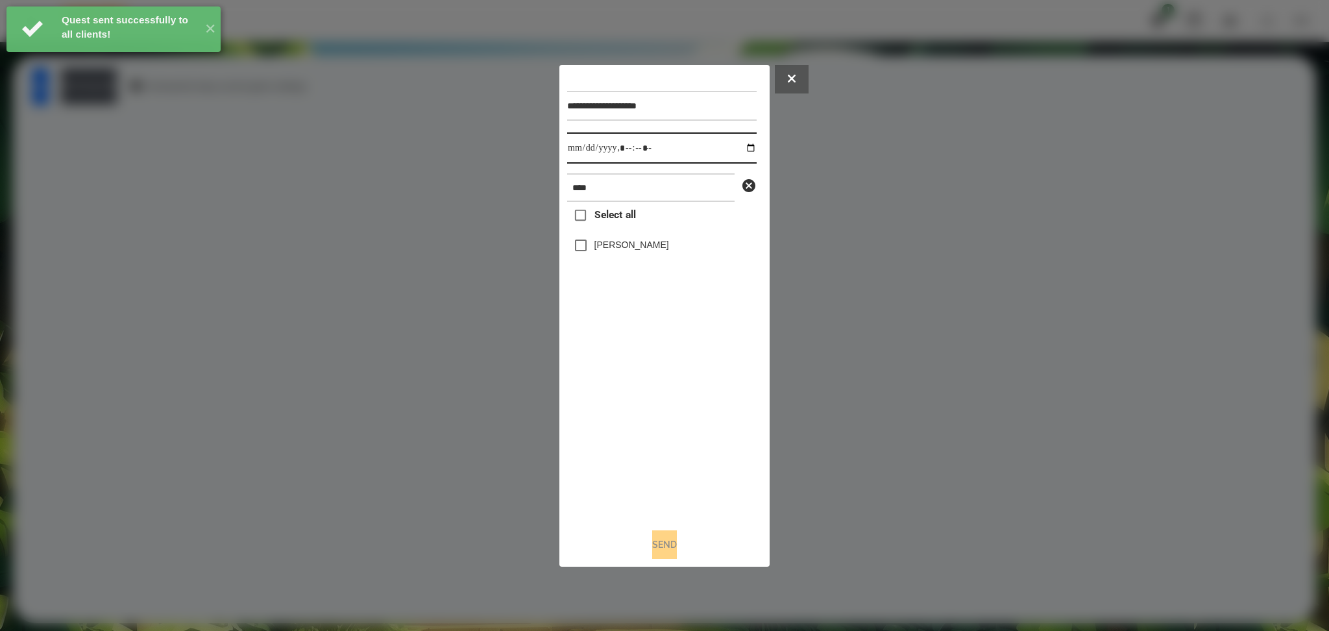
click at [744, 150] on input "datetime-local" at bounding box center [661, 147] width 189 height 31
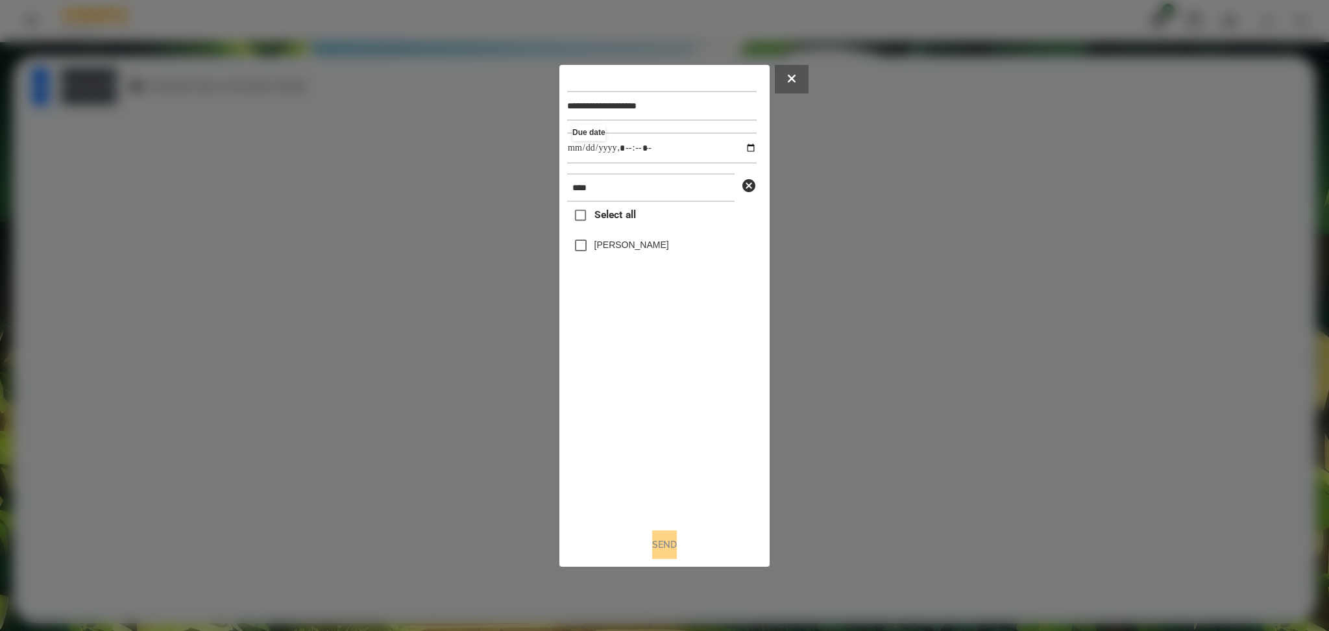
type input "**********"
click at [630, 393] on div "Select all Mark Allison" at bounding box center [661, 359] width 189 height 315
click at [604, 248] on label "Mark Allison" at bounding box center [631, 244] width 75 height 13
click at [663, 473] on button "Send" at bounding box center [664, 544] width 25 height 29
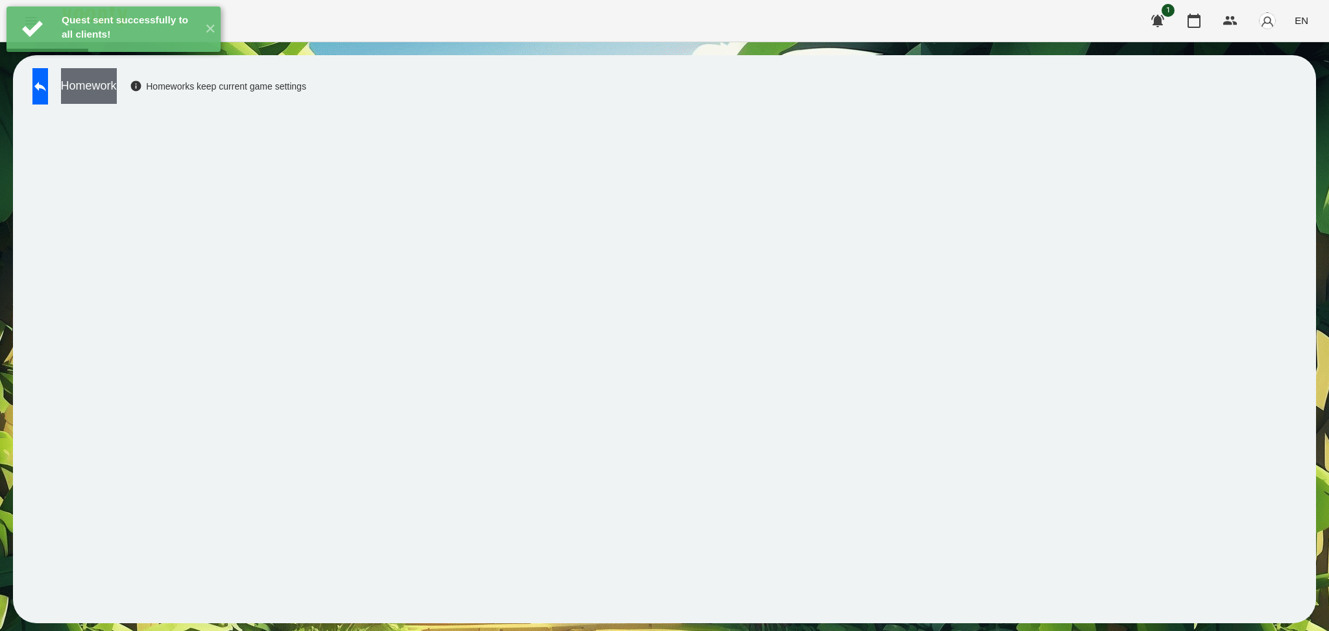
click at [117, 85] on button "Homework" at bounding box center [89, 86] width 56 height 36
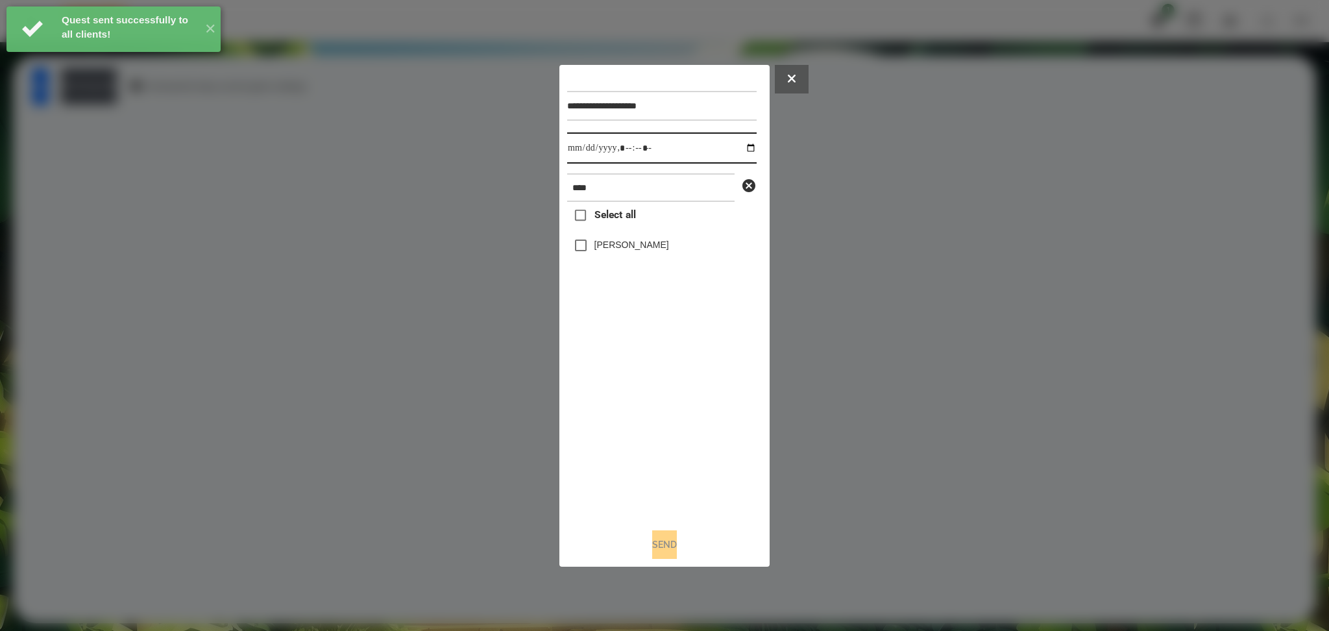
click at [742, 147] on input "datetime-local" at bounding box center [661, 147] width 189 height 31
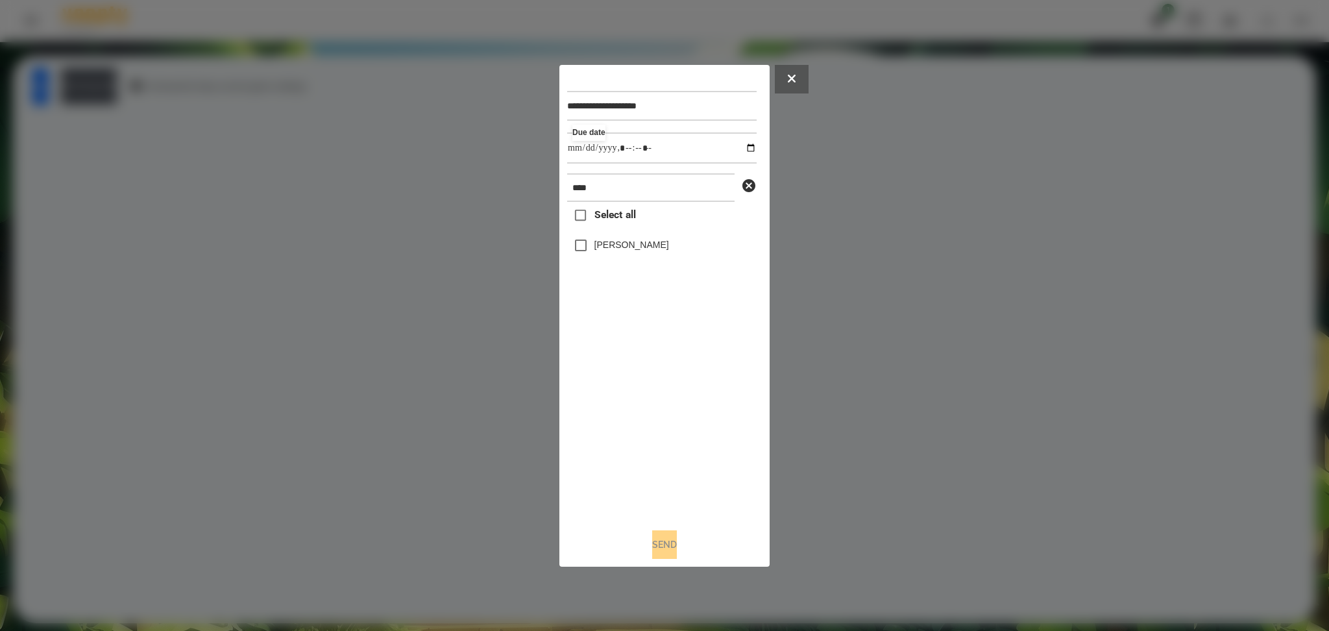
type input "**********"
click at [646, 419] on div "Select all Mark Allison" at bounding box center [661, 359] width 189 height 315
click at [663, 473] on button "Send" at bounding box center [664, 544] width 25 height 29
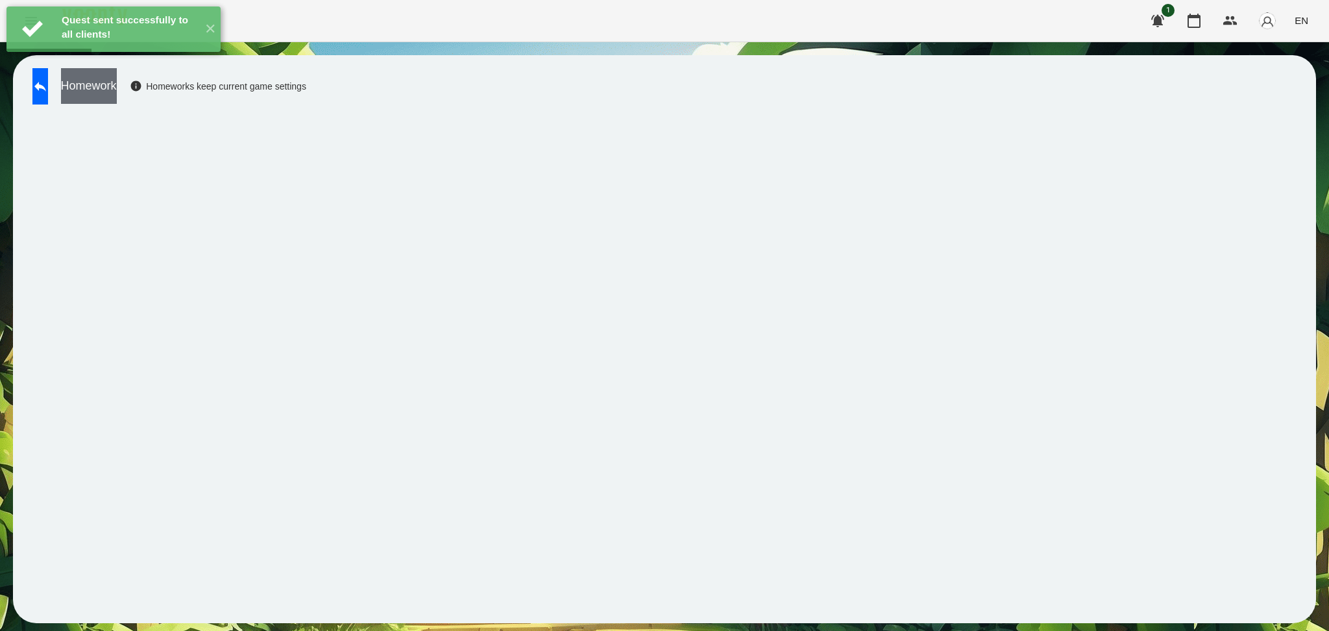
click at [117, 97] on button "Homework" at bounding box center [89, 86] width 56 height 36
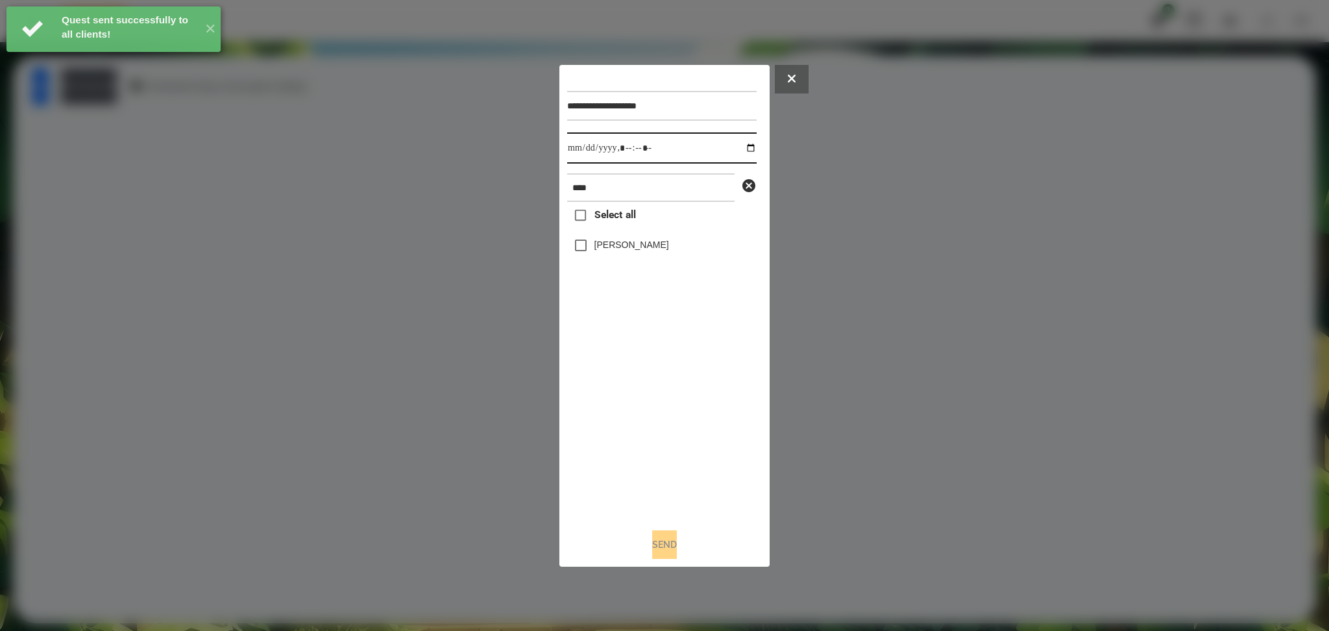
click at [739, 149] on input "datetime-local" at bounding box center [661, 147] width 189 height 31
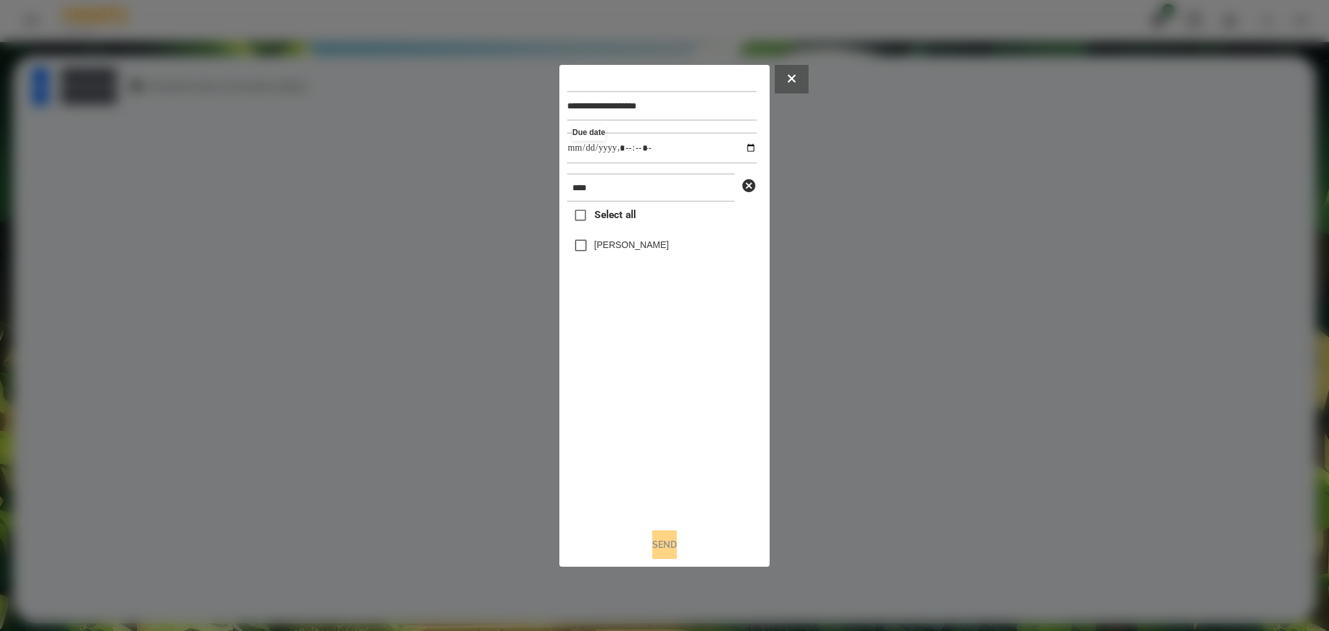
type input "**********"
click at [629, 390] on div "Select all Mark Allison" at bounding box center [661, 359] width 189 height 315
click at [600, 251] on label "Mark Allison" at bounding box center [631, 244] width 75 height 13
click at [667, 473] on button "Send" at bounding box center [664, 544] width 25 height 29
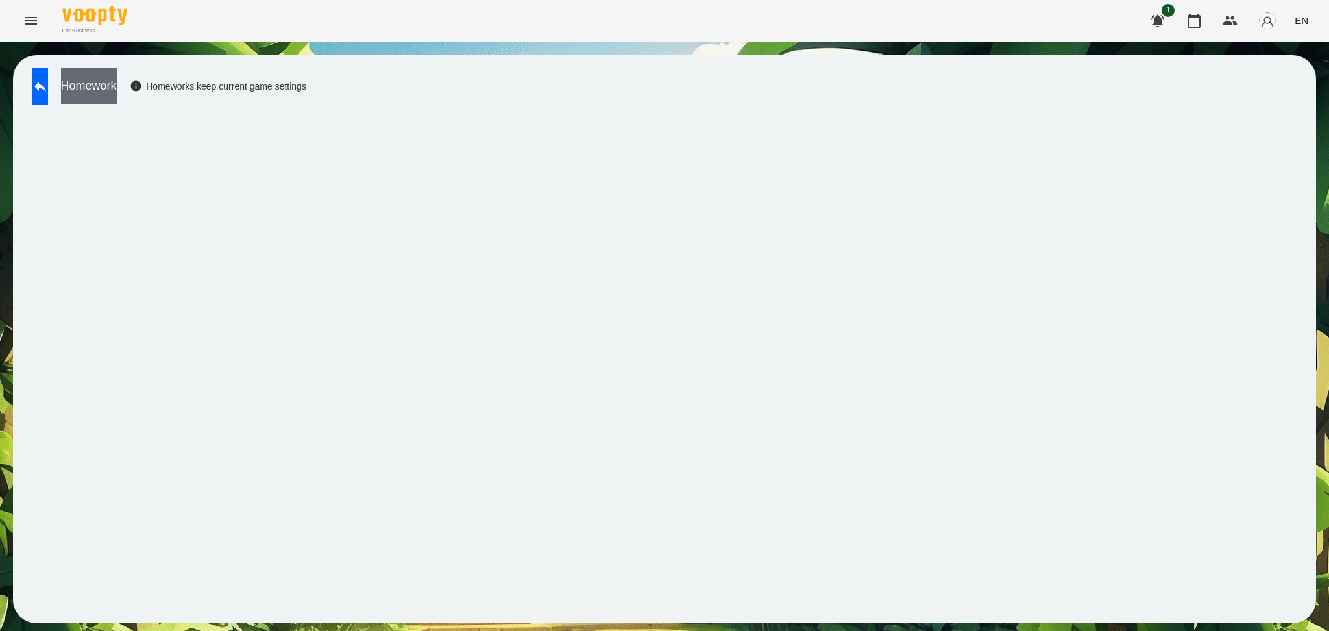
click at [117, 90] on button "Homework" at bounding box center [89, 86] width 56 height 36
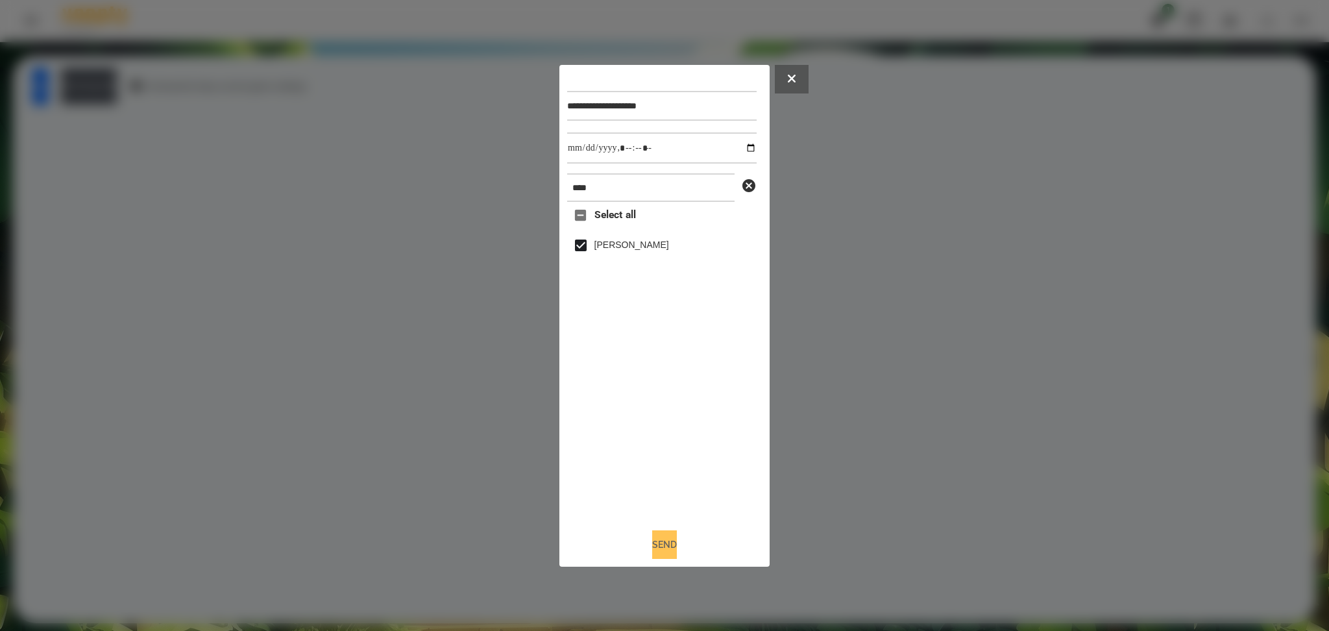
click at [661, 473] on button "Send" at bounding box center [664, 544] width 25 height 29
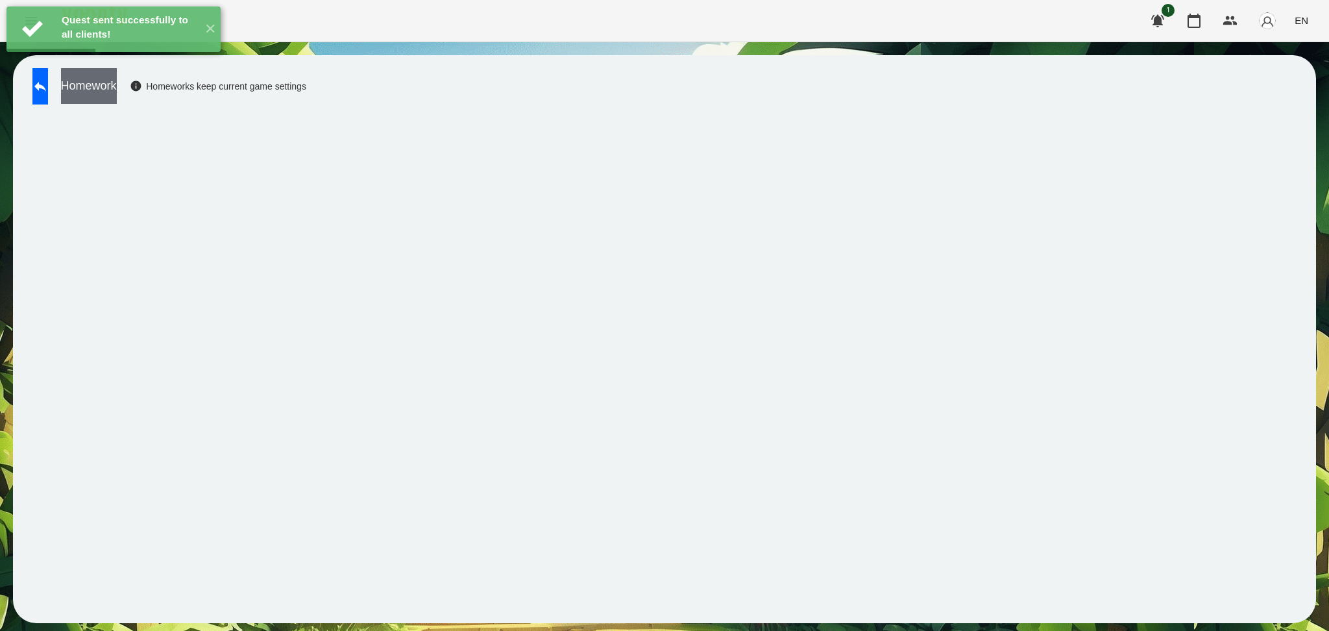
click at [117, 82] on button "Homework" at bounding box center [89, 86] width 56 height 36
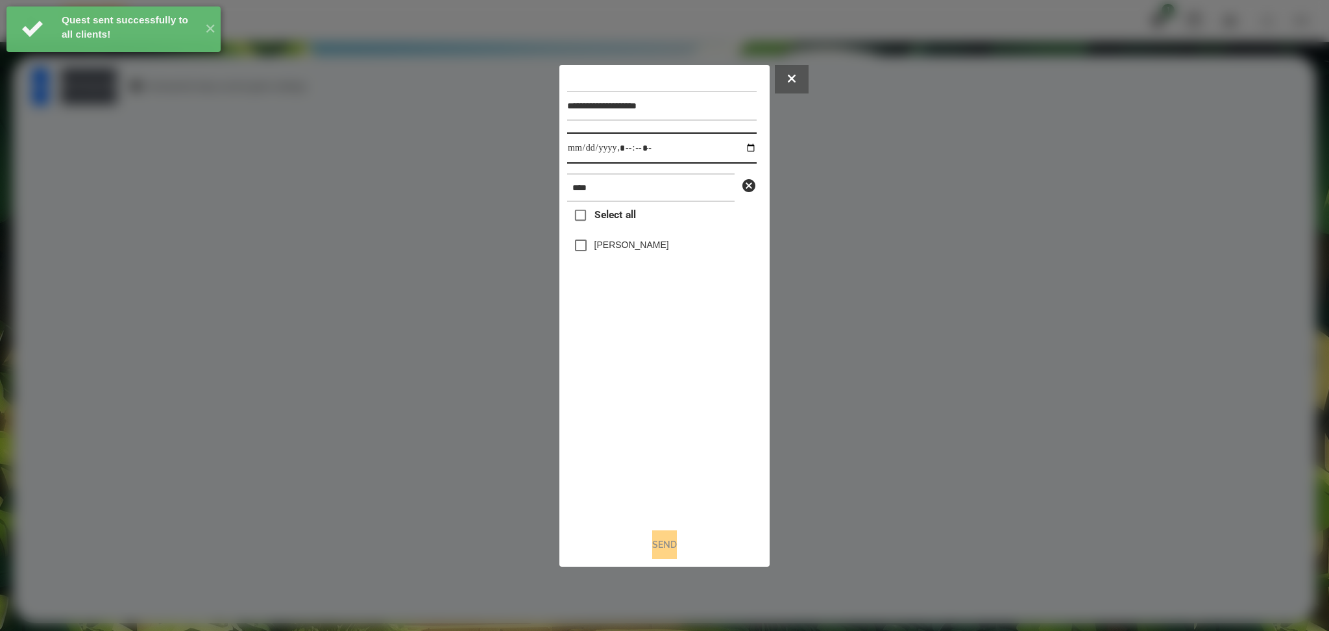
click at [744, 147] on input "datetime-local" at bounding box center [661, 147] width 189 height 31
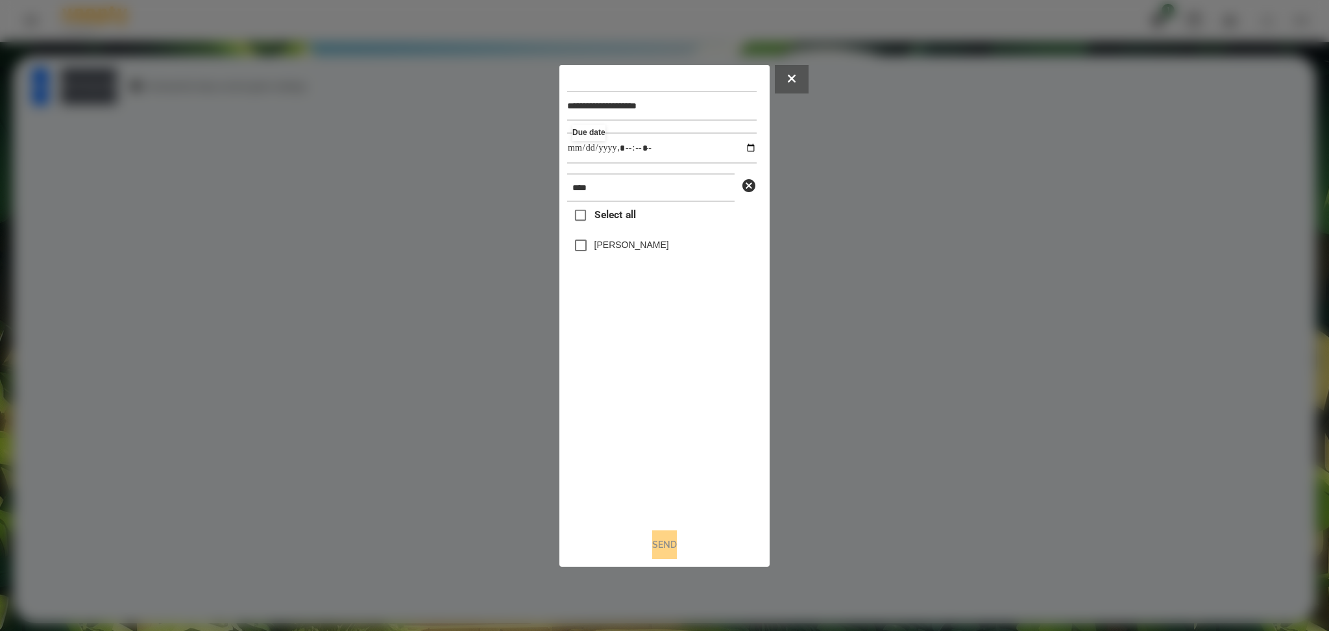
type input "**********"
click at [611, 396] on div "Select all Mark Allison" at bounding box center [661, 359] width 189 height 315
click at [663, 473] on button "Send" at bounding box center [664, 544] width 25 height 29
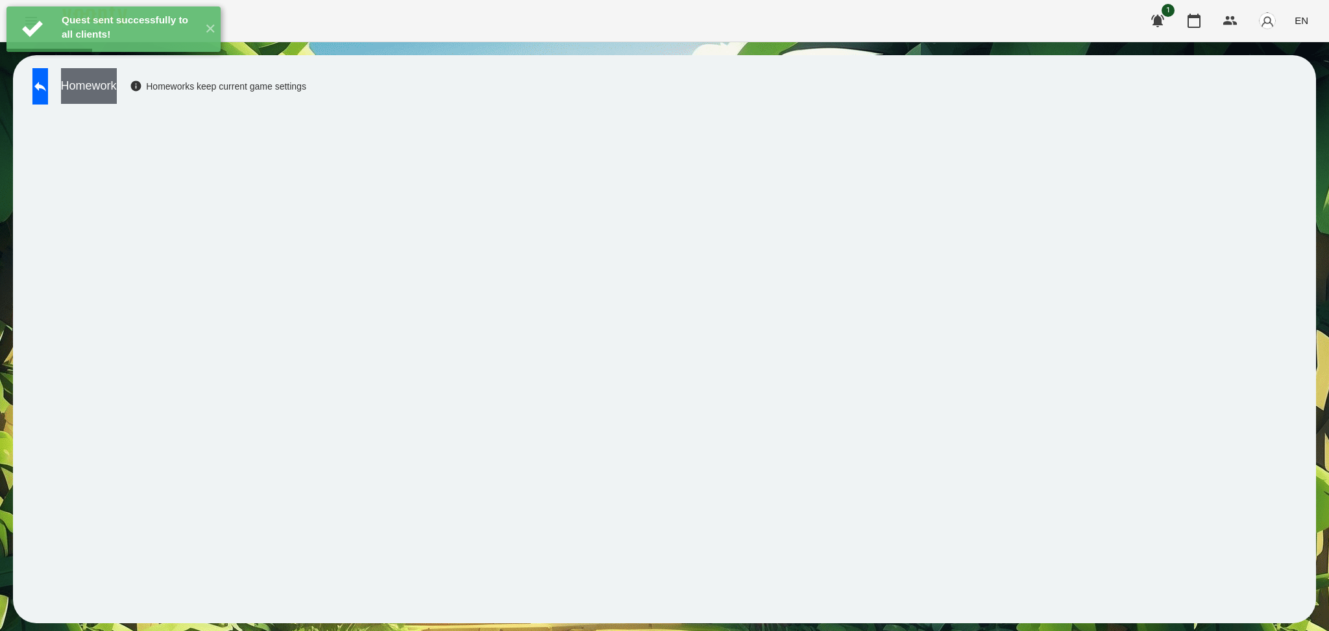
click at [117, 79] on button "Homework" at bounding box center [89, 86] width 56 height 36
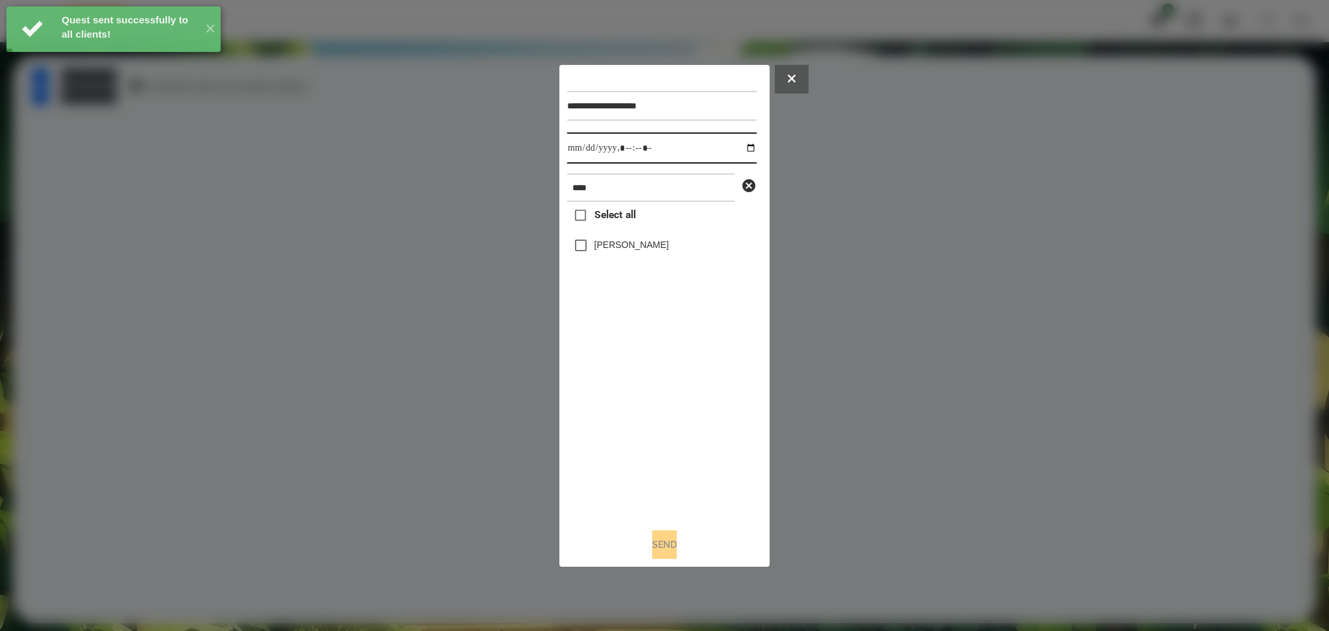
click at [735, 147] on input "datetime-local" at bounding box center [661, 147] width 189 height 31
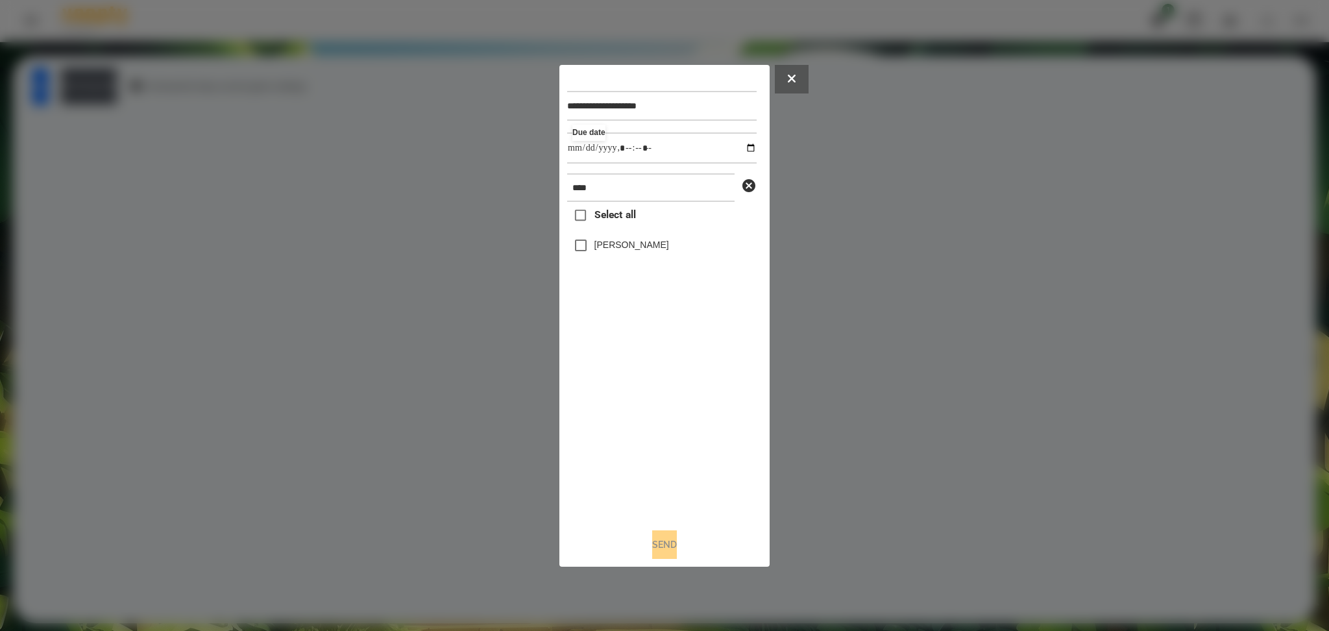
type input "**********"
click at [585, 249] on div "Select all Mark Allison" at bounding box center [661, 359] width 189 height 315
click at [670, 473] on button "Send" at bounding box center [664, 544] width 25 height 29
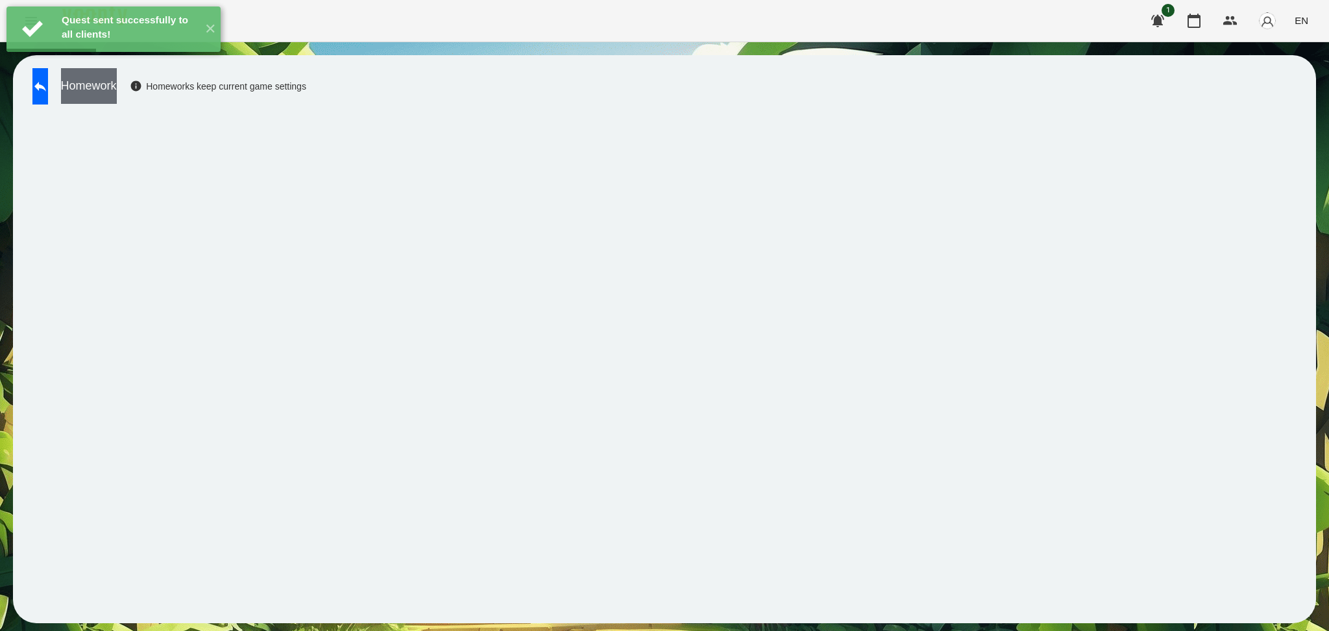
click at [117, 90] on button "Homework" at bounding box center [89, 86] width 56 height 36
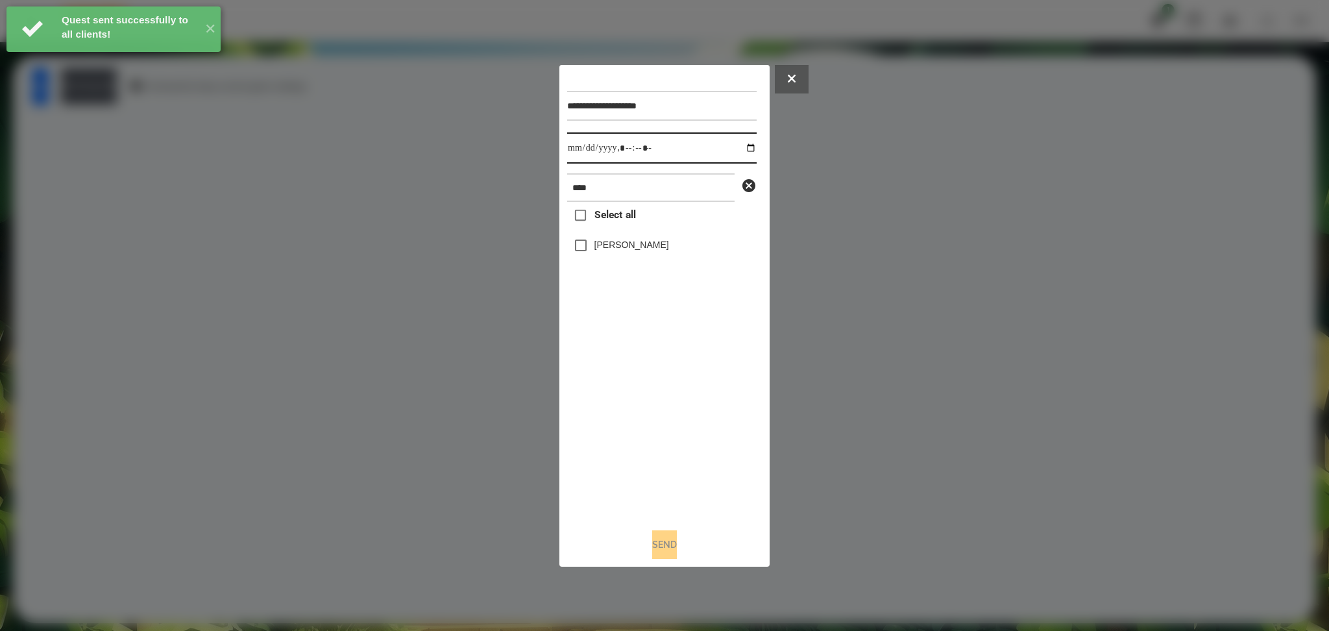
click at [742, 146] on input "datetime-local" at bounding box center [661, 147] width 189 height 31
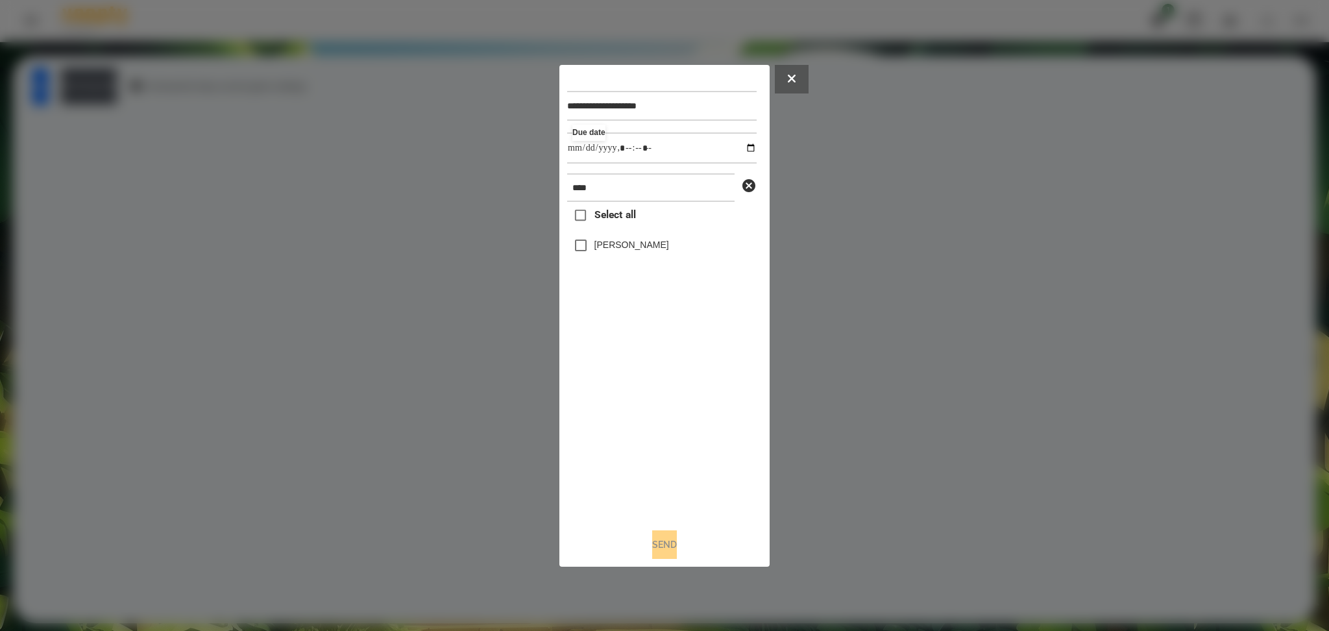
type input "**********"
click at [686, 448] on div "Select all Mark Allison" at bounding box center [661, 359] width 189 height 315
click at [604, 243] on label "Mark Allison" at bounding box center [631, 244] width 75 height 13
click at [668, 473] on button "Send" at bounding box center [664, 544] width 25 height 29
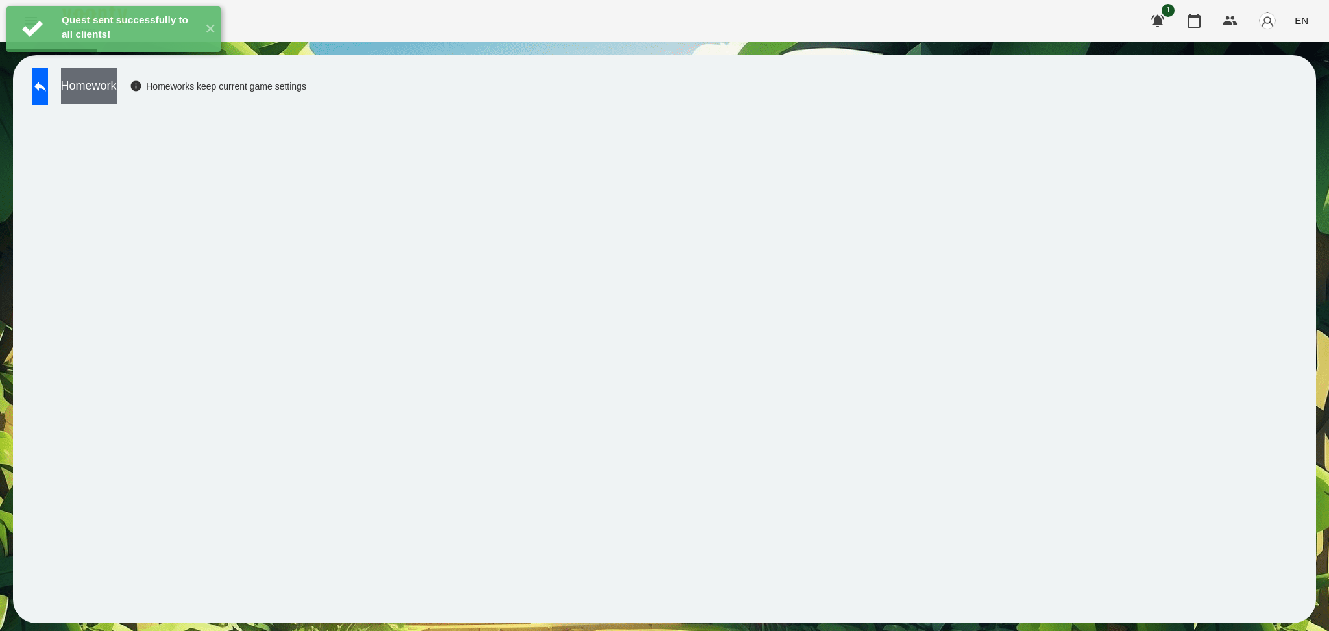
click at [117, 86] on button "Homework" at bounding box center [89, 86] width 56 height 36
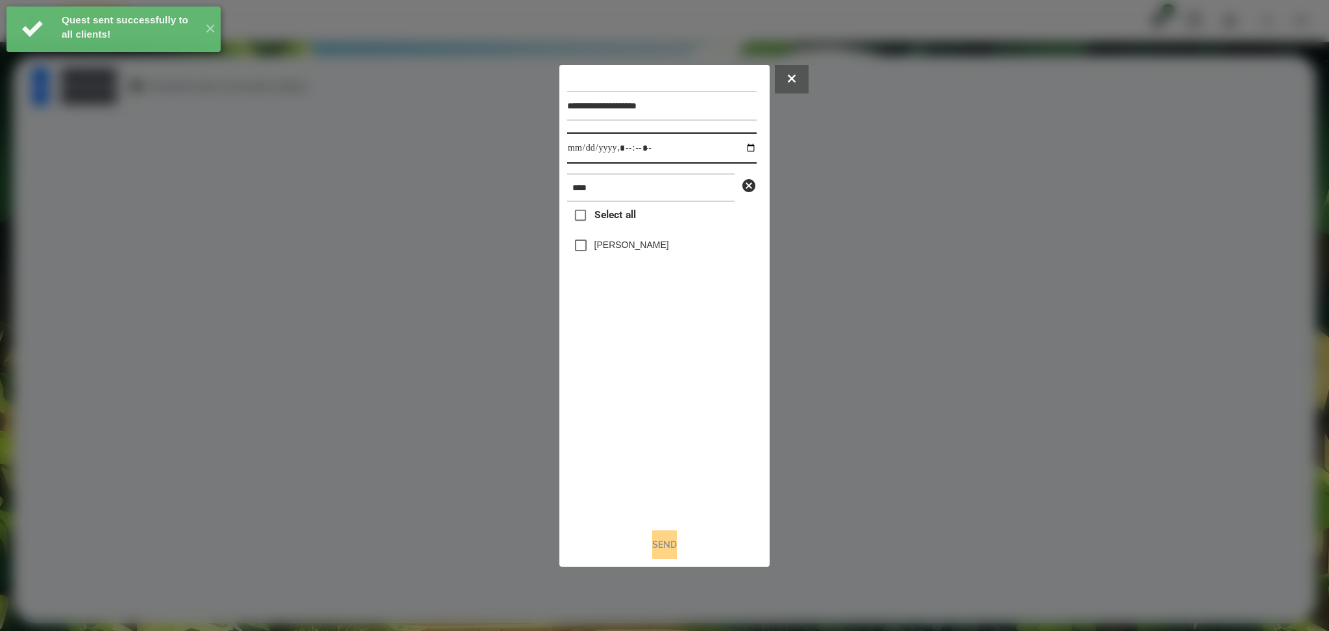
click at [745, 154] on input "datetime-local" at bounding box center [661, 147] width 189 height 31
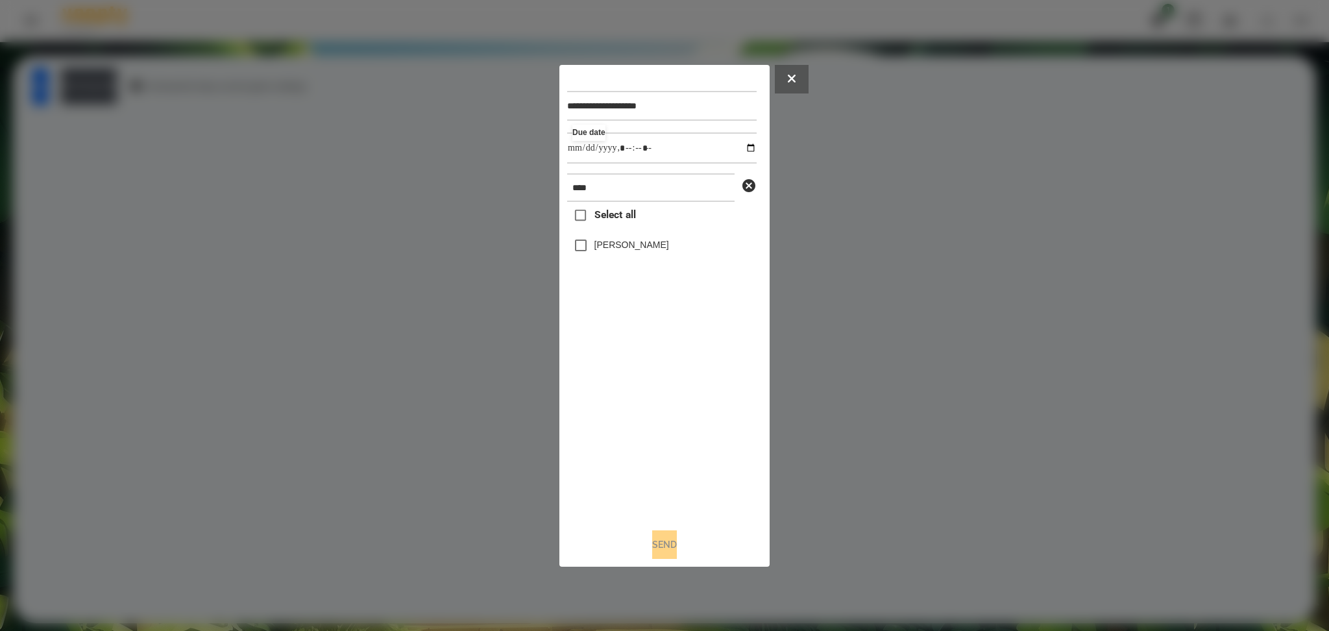
type input "**********"
click at [651, 406] on div "Select all Mark Allison" at bounding box center [661, 359] width 189 height 315
click at [661, 473] on button "Send" at bounding box center [664, 544] width 25 height 29
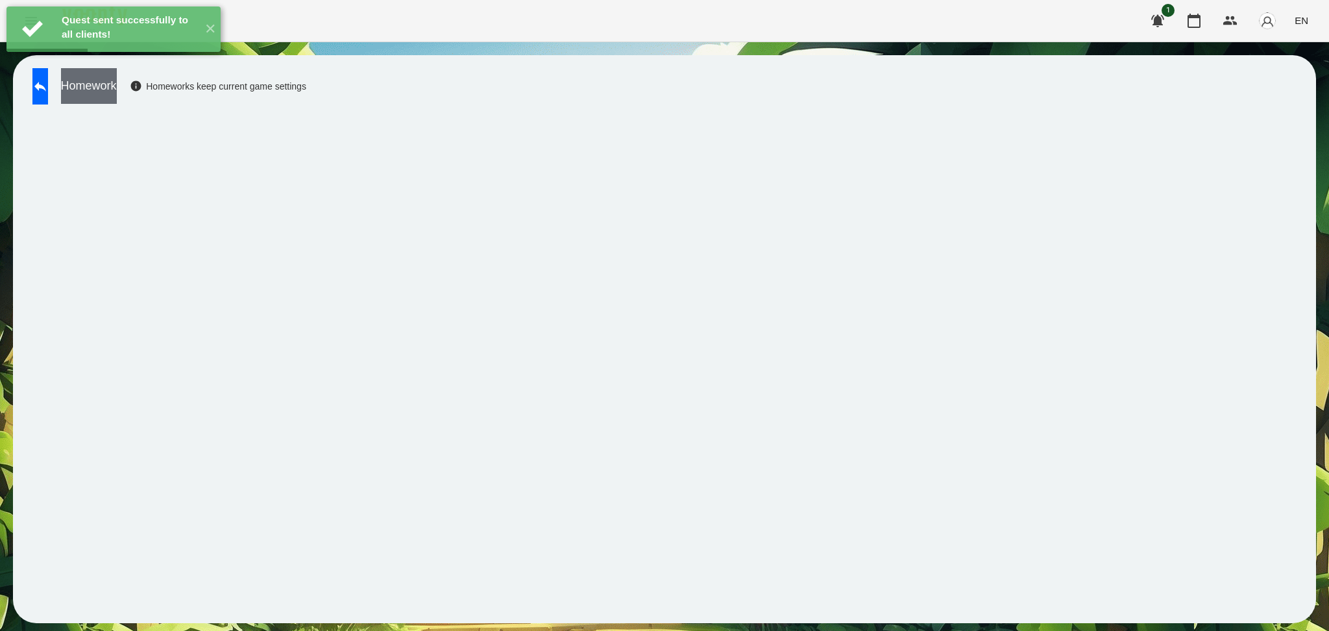
click at [117, 91] on button "Homework" at bounding box center [89, 86] width 56 height 36
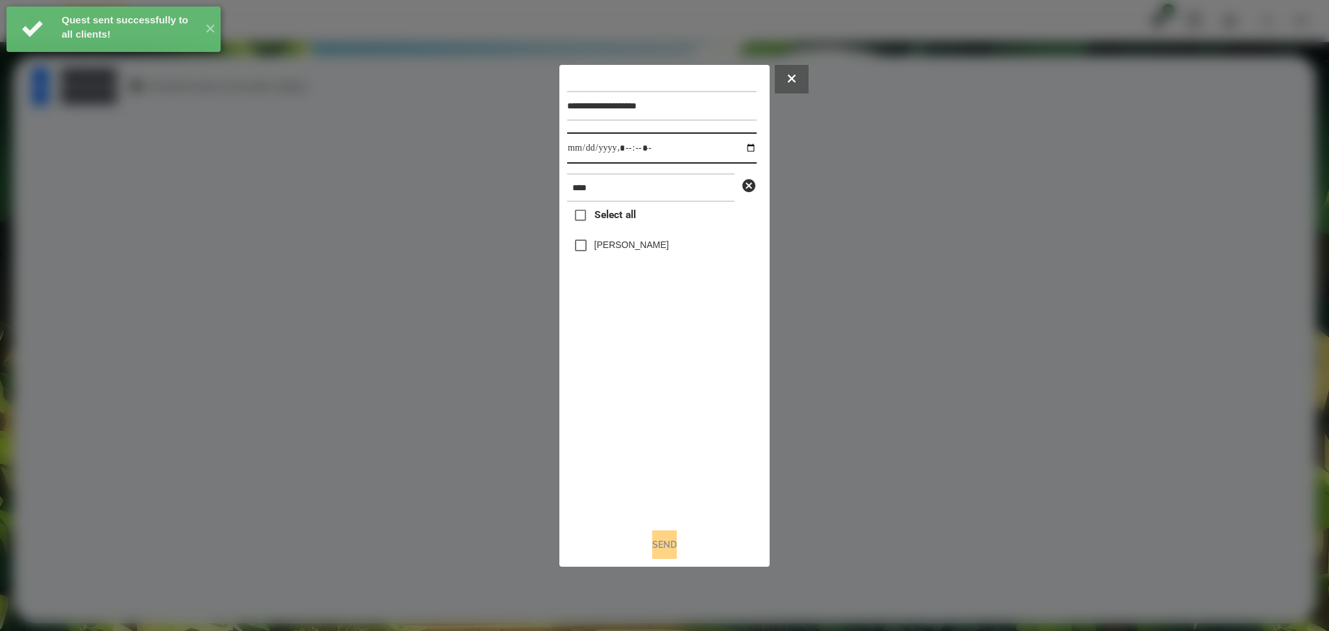
click at [742, 146] on input "datetime-local" at bounding box center [661, 147] width 189 height 31
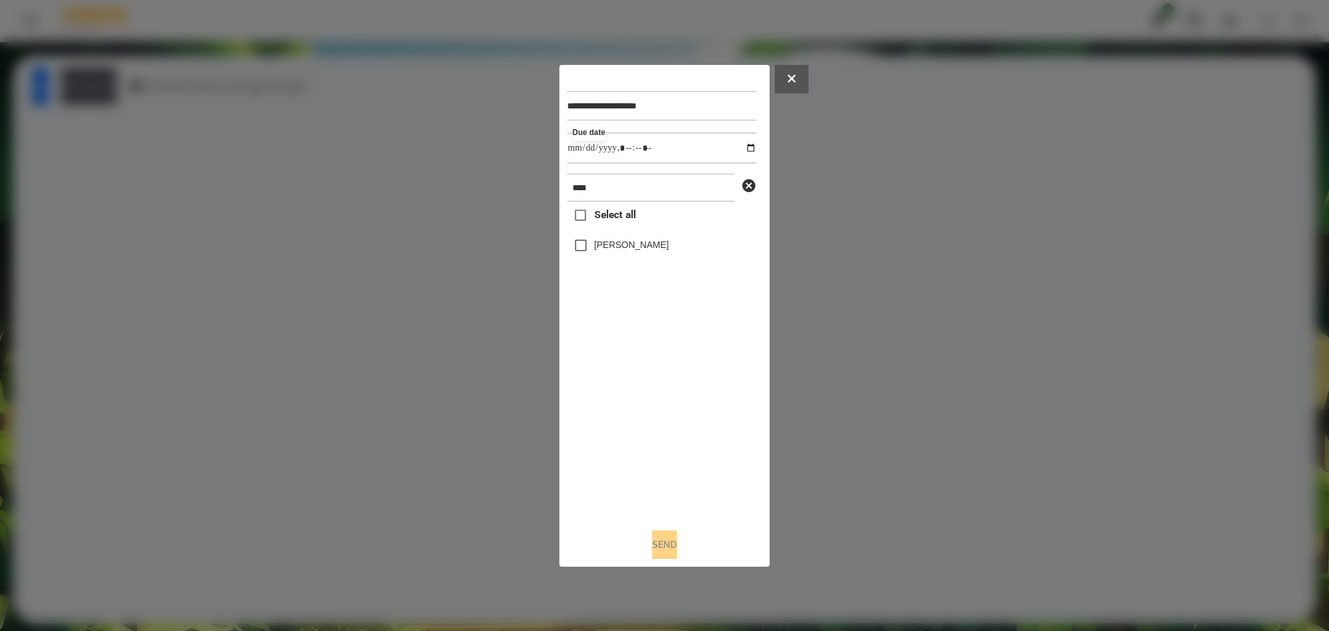
type input "**********"
click at [674, 419] on div "Select all Mark Allison" at bounding box center [661, 359] width 189 height 315
click at [663, 473] on button "Send" at bounding box center [664, 544] width 25 height 29
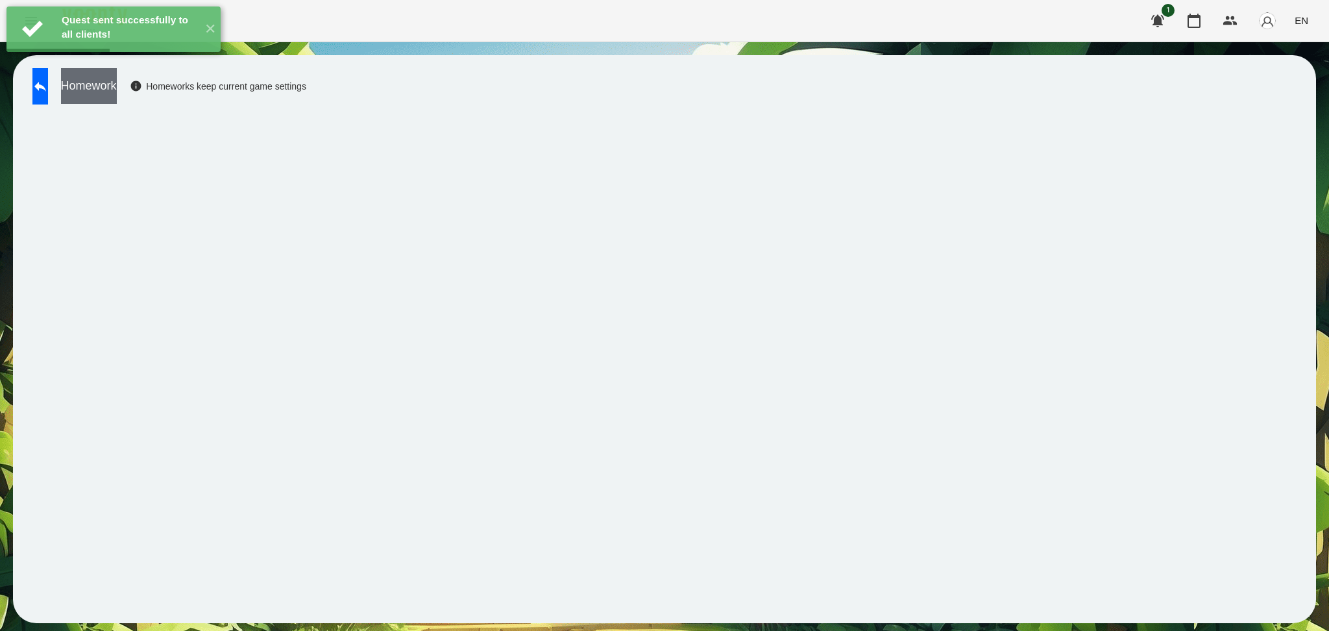
click at [117, 84] on button "Homework" at bounding box center [89, 86] width 56 height 36
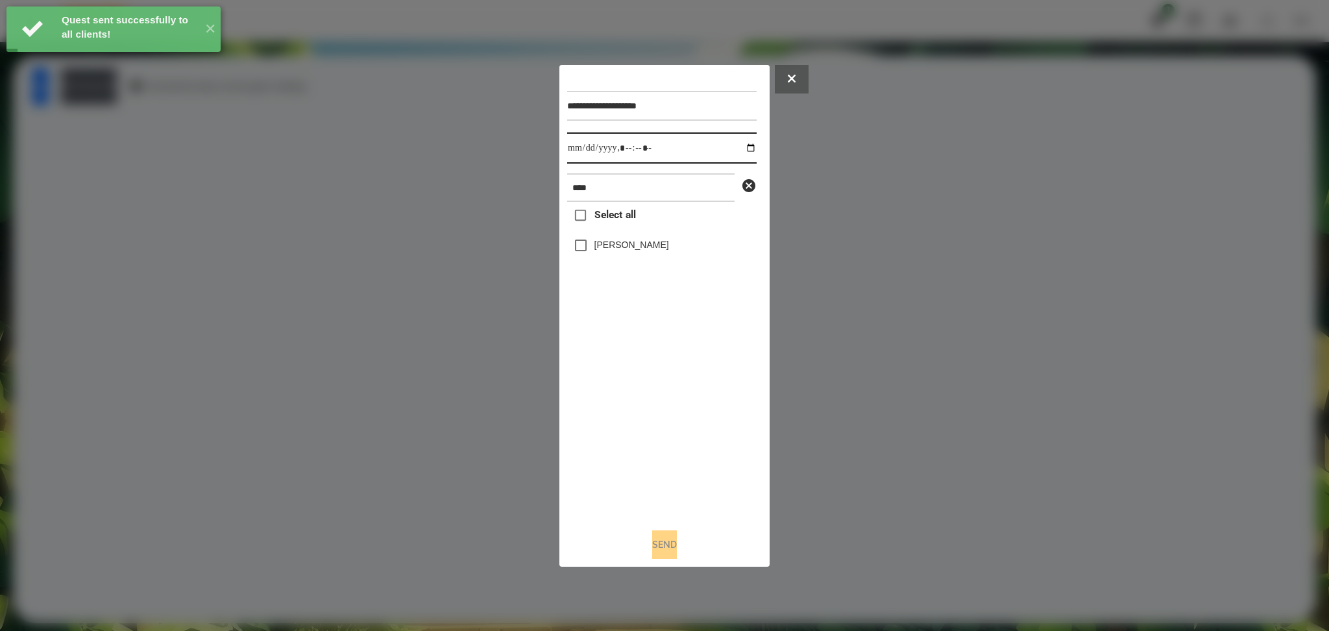
click at [742, 145] on input "datetime-local" at bounding box center [661, 147] width 189 height 31
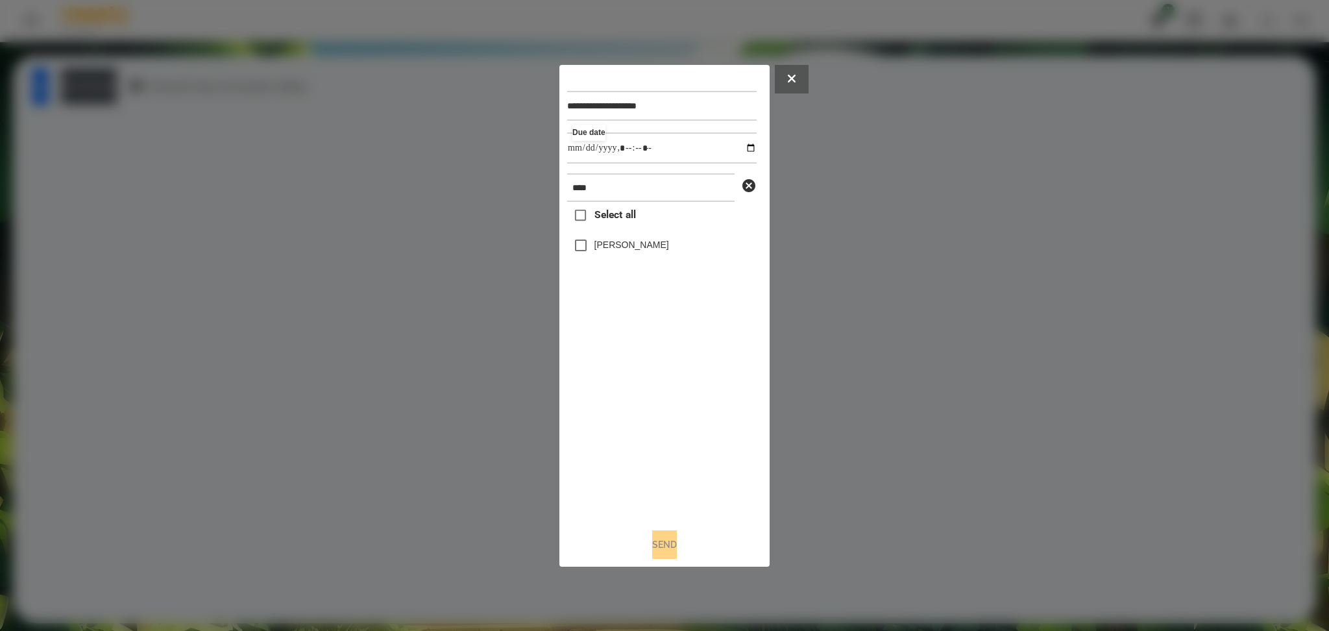
type input "**********"
click at [644, 448] on div "Select all Mark Allison" at bounding box center [661, 359] width 189 height 315
click at [656, 473] on button "Send" at bounding box center [664, 544] width 25 height 29
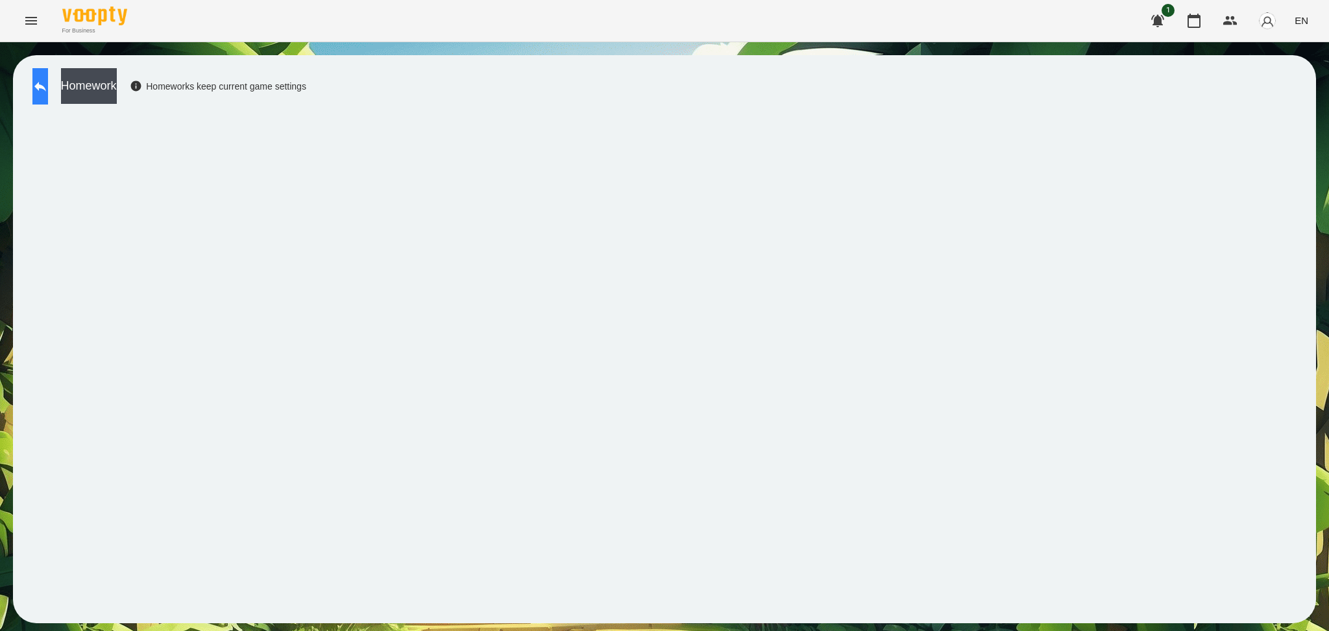
click at [46, 85] on icon at bounding box center [40, 87] width 12 height 10
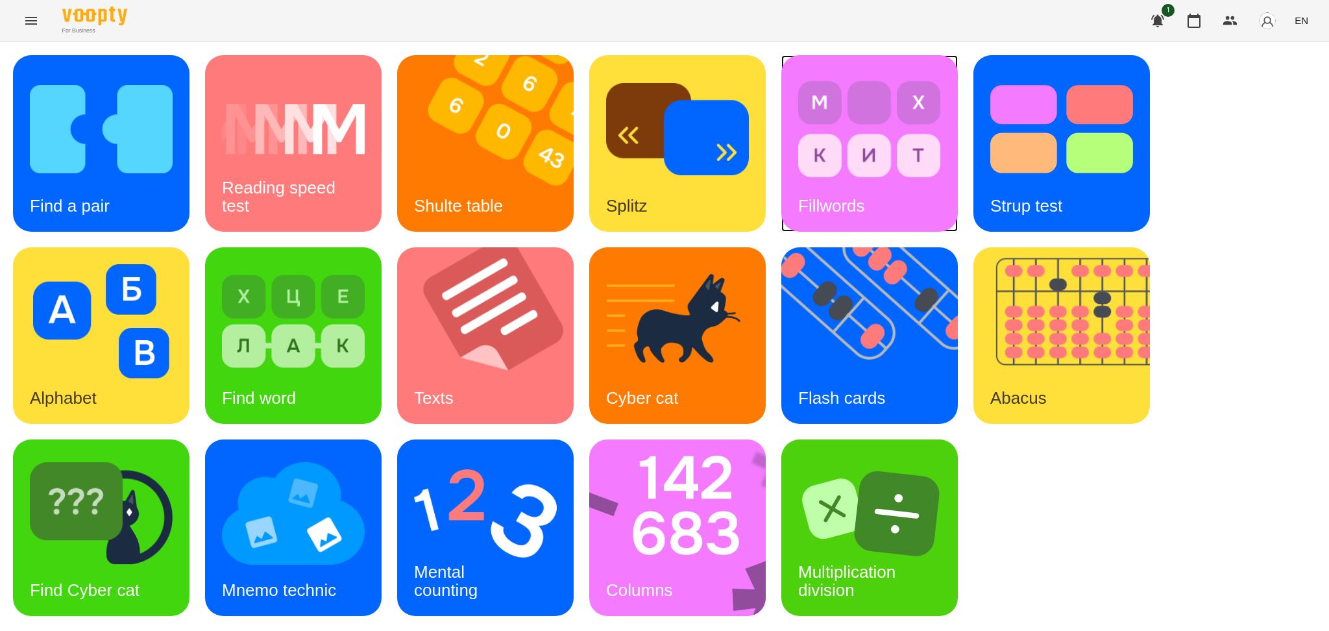
click at [862, 166] on img at bounding box center [869, 129] width 143 height 114
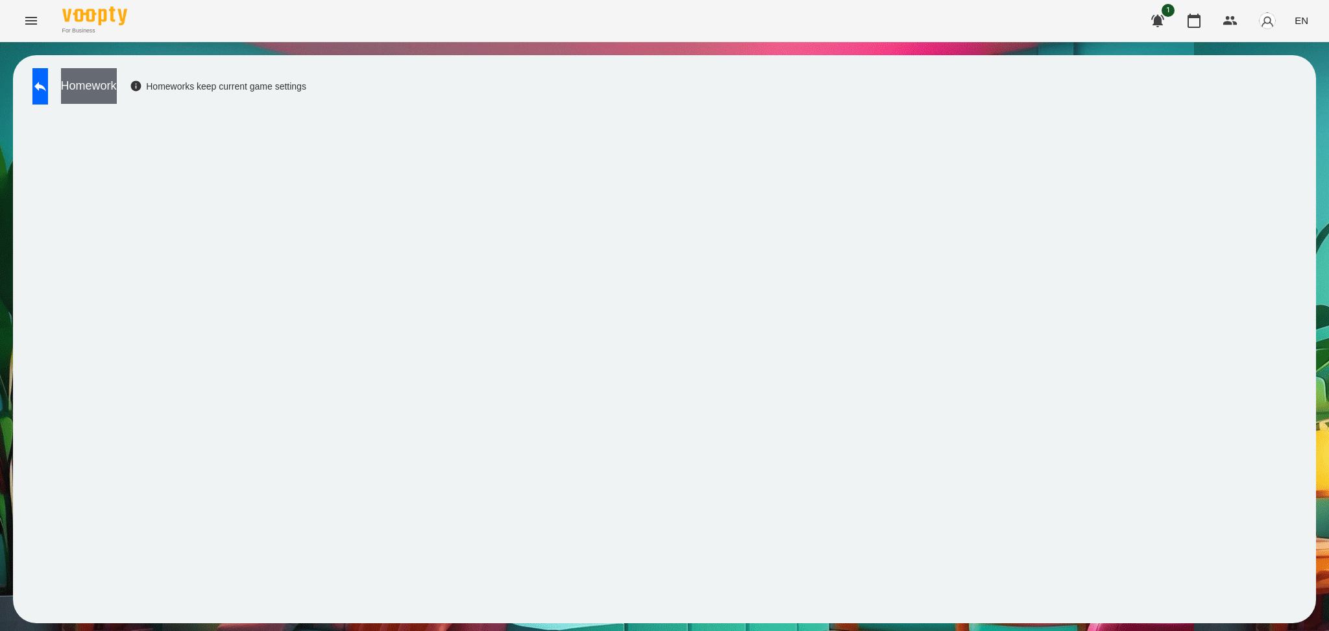
click at [117, 89] on button "Homework" at bounding box center [89, 86] width 56 height 36
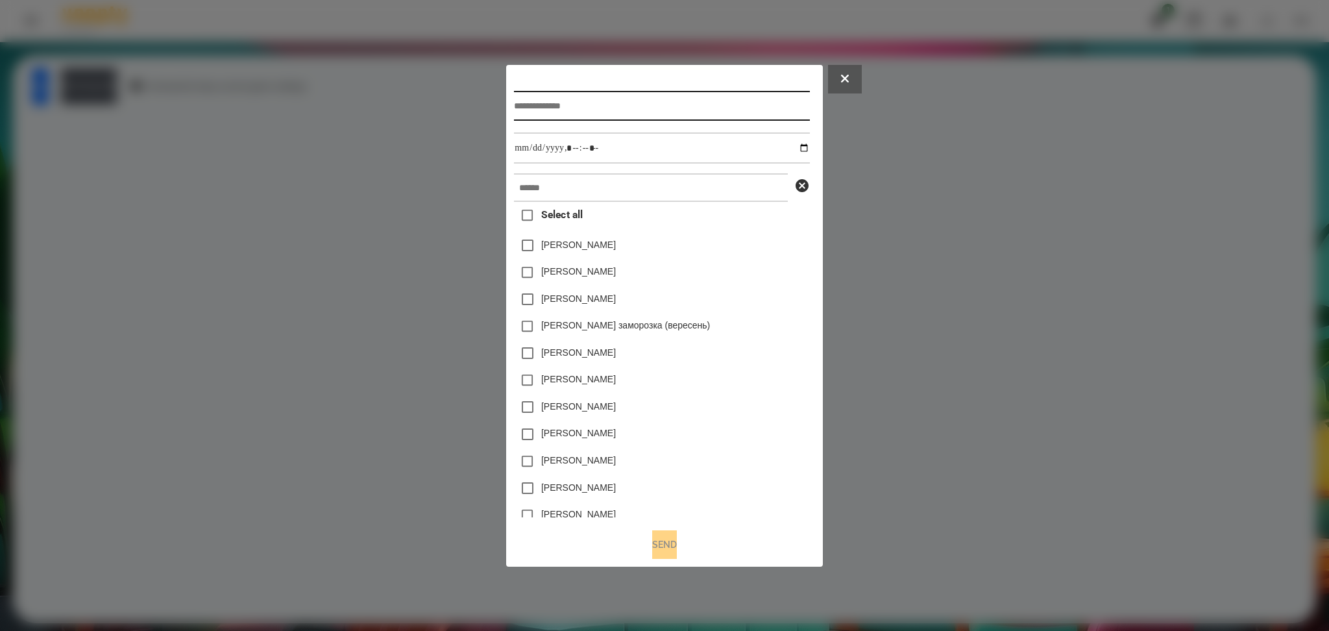
click at [514, 103] on input "text" at bounding box center [661, 106] width 295 height 30
type input "*********"
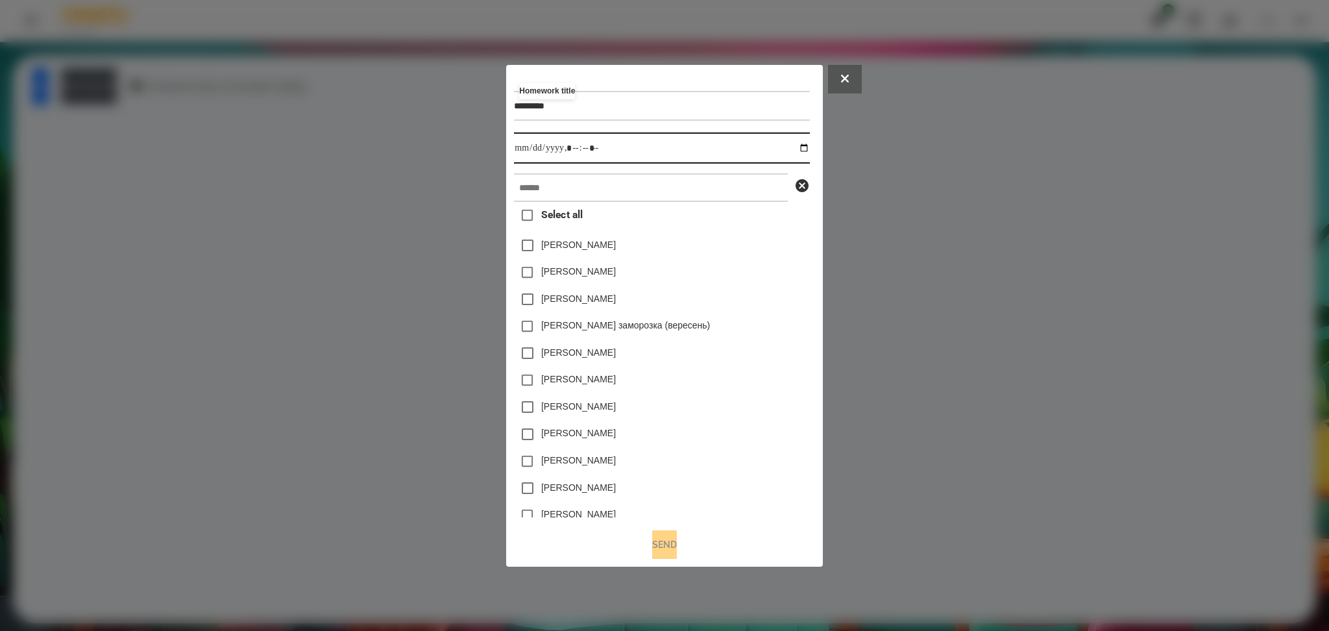
click at [808, 154] on input "datetime-local" at bounding box center [661, 147] width 295 height 31
click at [809, 147] on input "datetime-local" at bounding box center [661, 147] width 295 height 31
click at [569, 145] on input "datetime-local" at bounding box center [661, 147] width 295 height 31
type input "**********"
click at [530, 188] on input "text" at bounding box center [651, 187] width 274 height 29
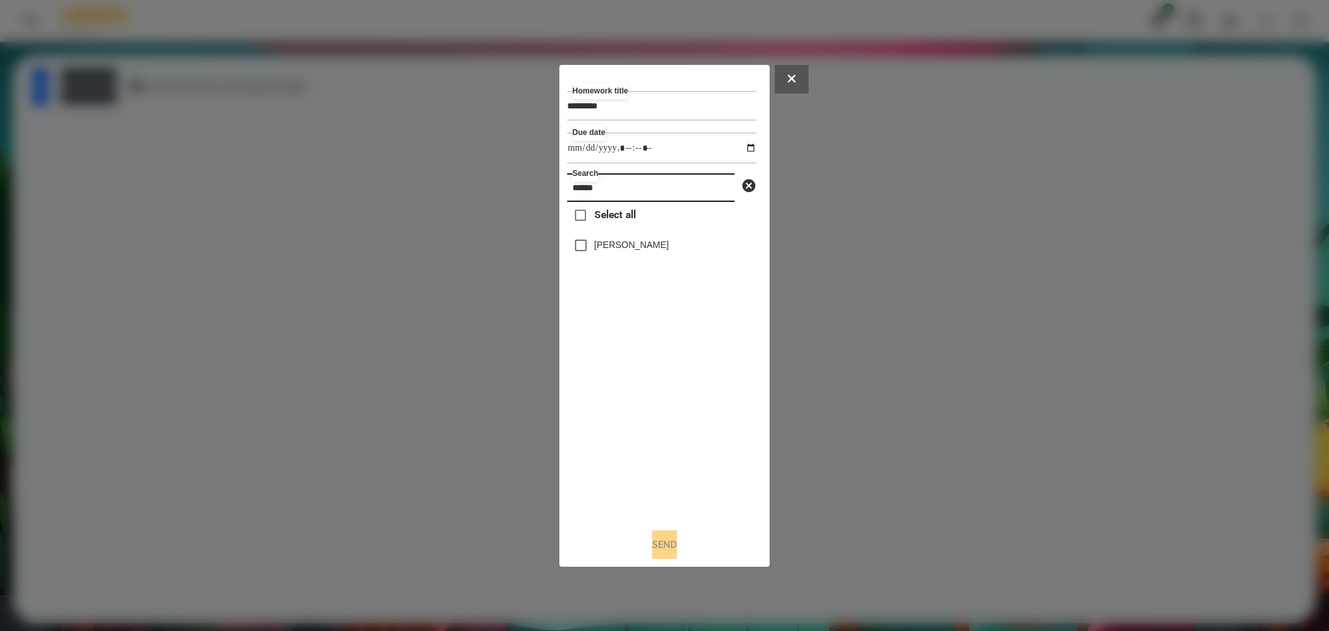
type input "******"
click at [677, 473] on button "Send" at bounding box center [664, 544] width 25 height 29
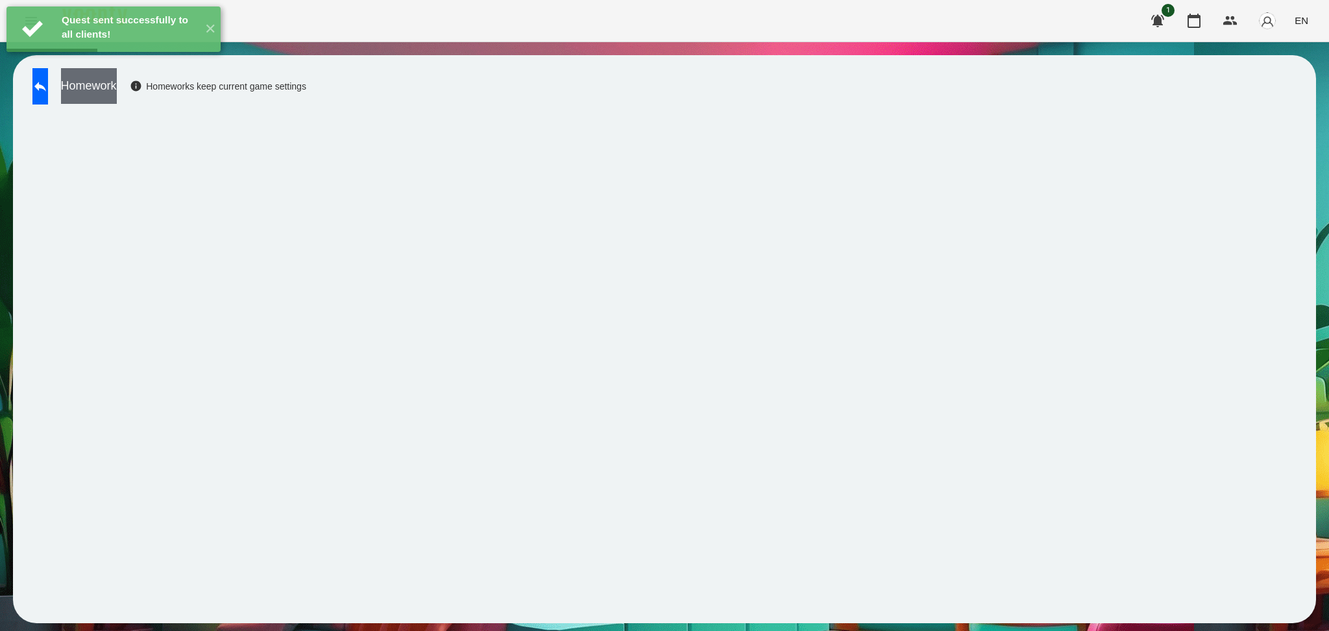
click at [117, 95] on button "Homework" at bounding box center [89, 86] width 56 height 36
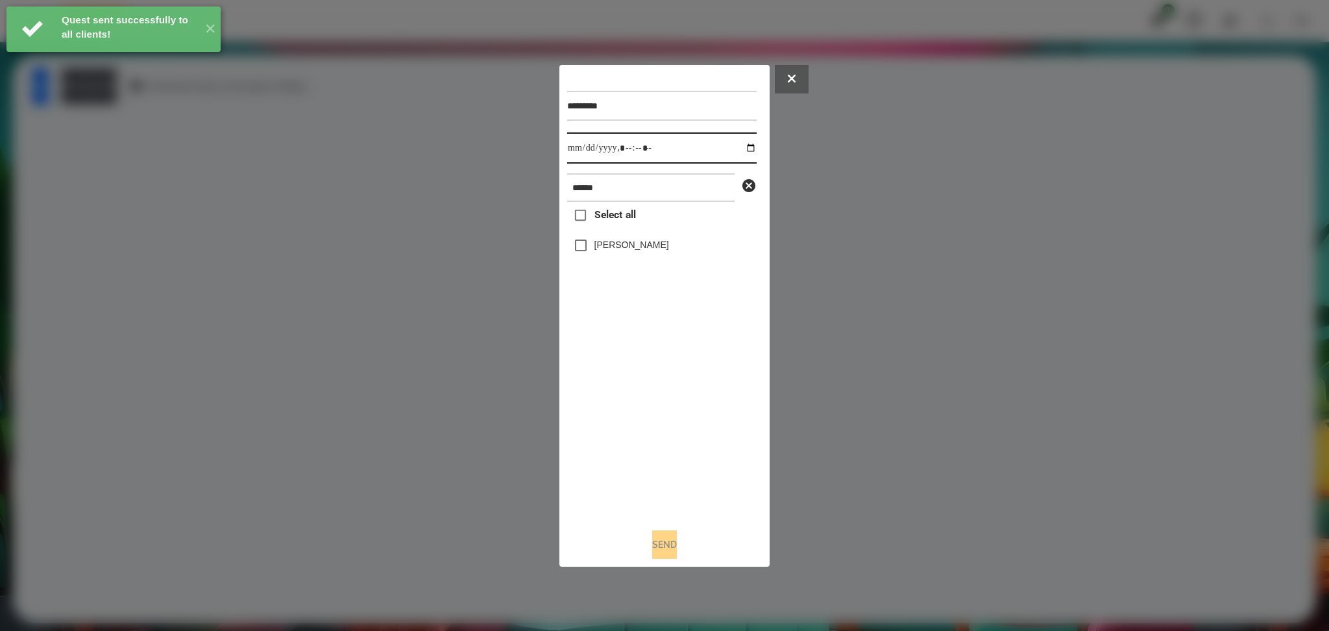
click at [744, 150] on input "datetime-local" at bounding box center [661, 147] width 189 height 31
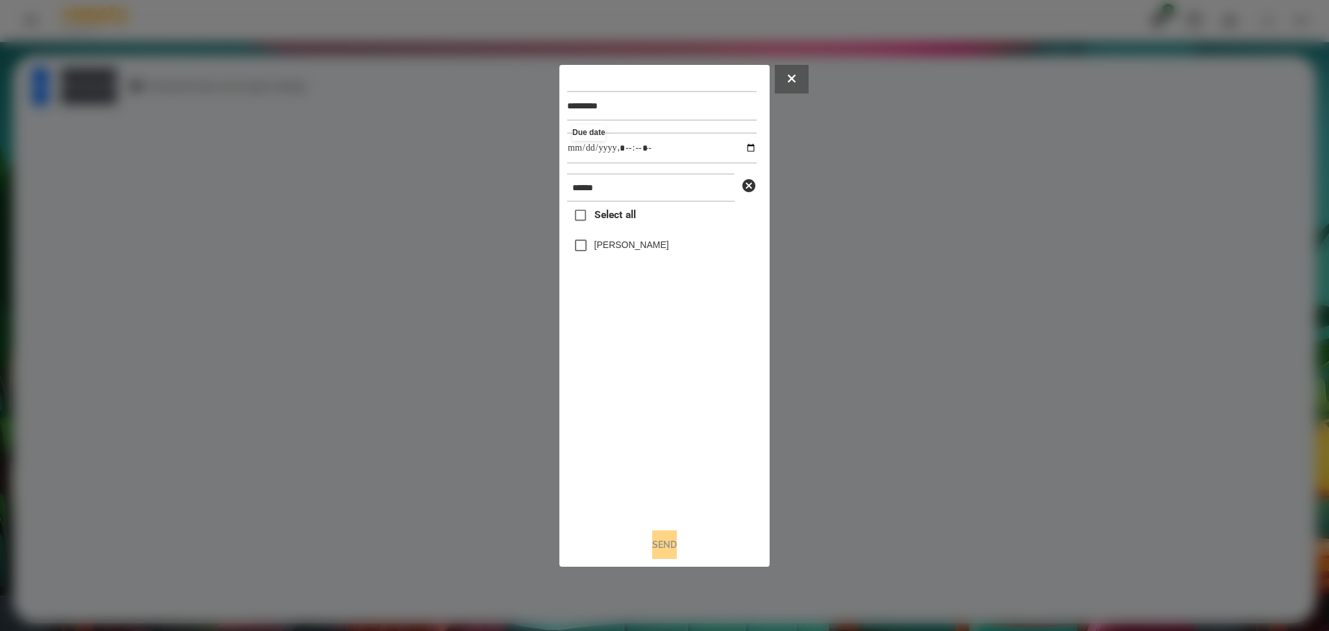
type input "**********"
click at [641, 408] on div "Select all Плахов Ілля" at bounding box center [661, 359] width 189 height 315
click at [667, 473] on button "Send" at bounding box center [664, 544] width 25 height 29
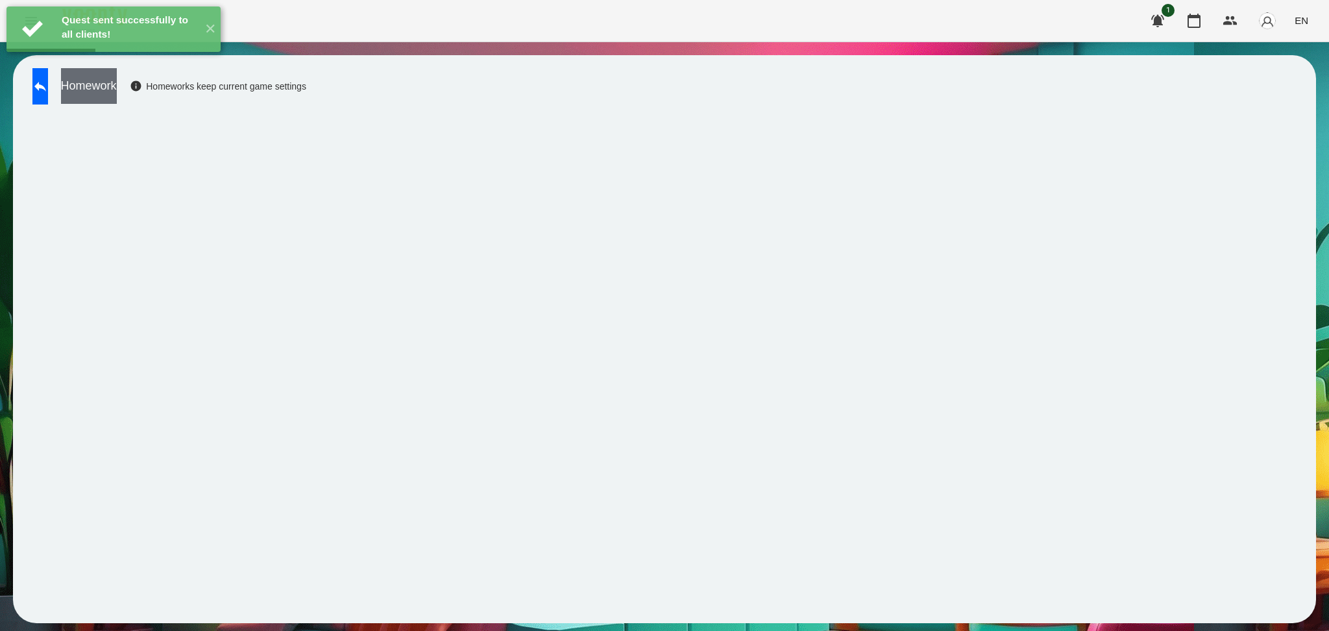
click at [117, 84] on button "Homework" at bounding box center [89, 86] width 56 height 36
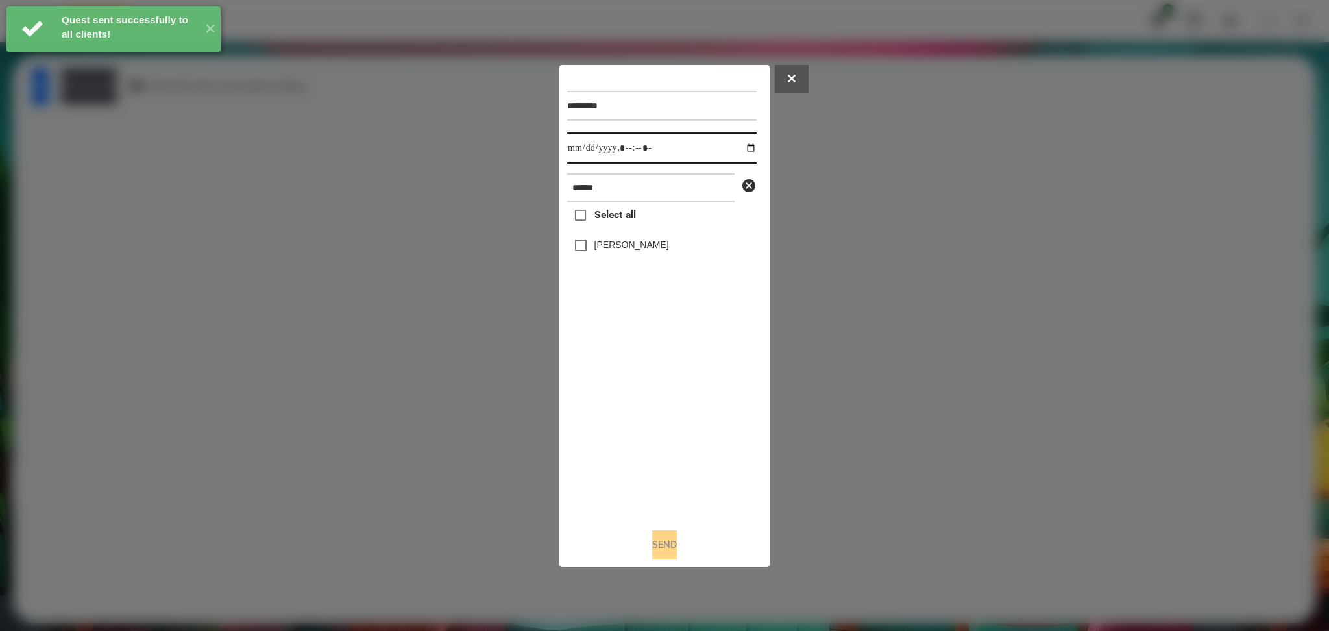
click at [749, 143] on input "datetime-local" at bounding box center [661, 147] width 189 height 31
click at [741, 145] on input "datetime-local" at bounding box center [661, 147] width 189 height 31
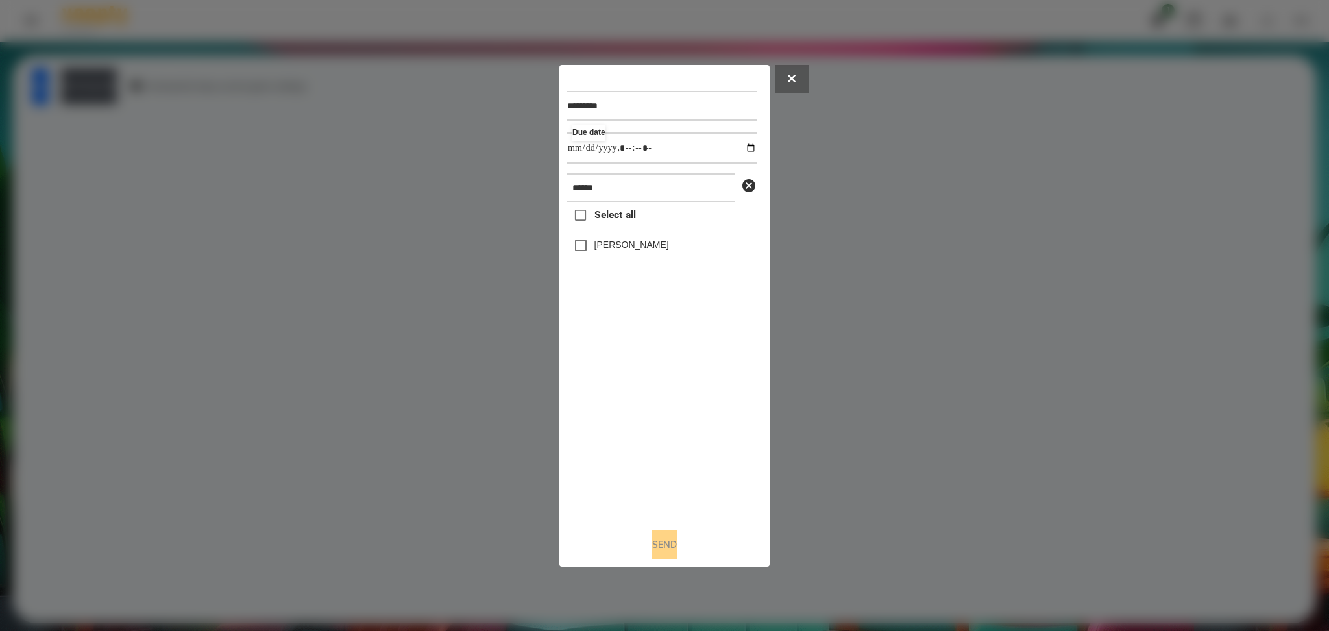
type input "**********"
click at [652, 422] on div "Select all Плахов Ілля" at bounding box center [661, 359] width 189 height 315
click at [666, 473] on div "Send" at bounding box center [664, 544] width 195 height 29
click at [663, 473] on button "Send" at bounding box center [664, 544] width 25 height 29
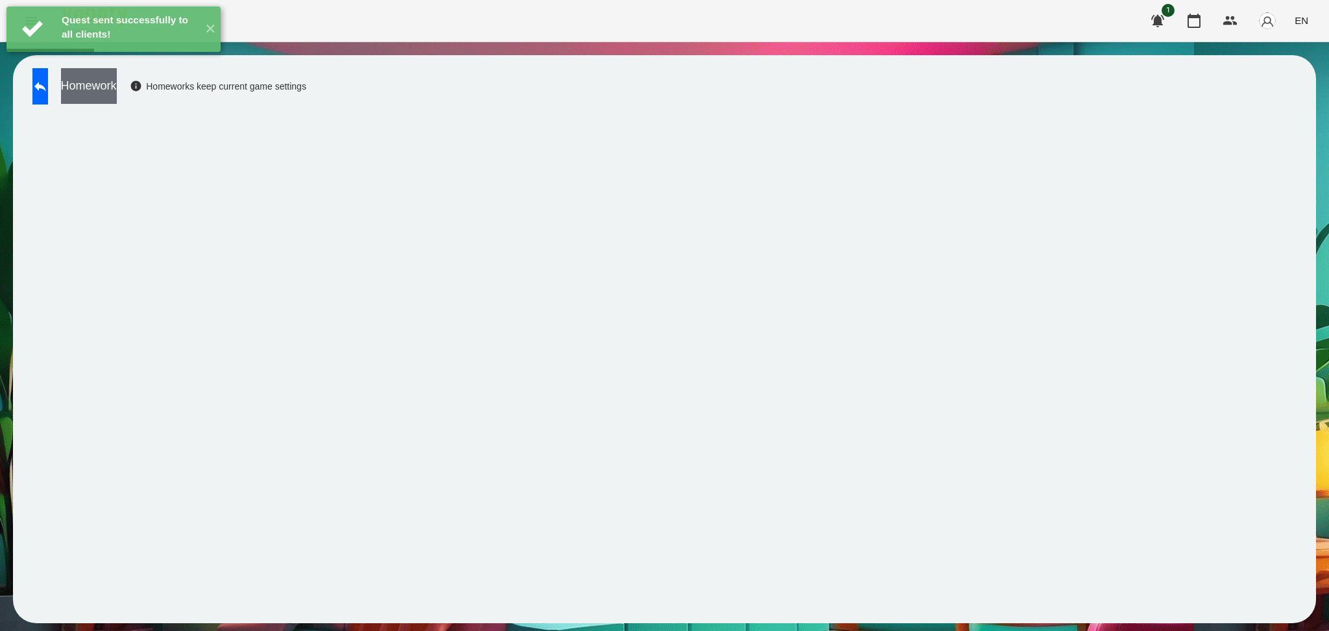
click at [117, 89] on button "Homework" at bounding box center [89, 86] width 56 height 36
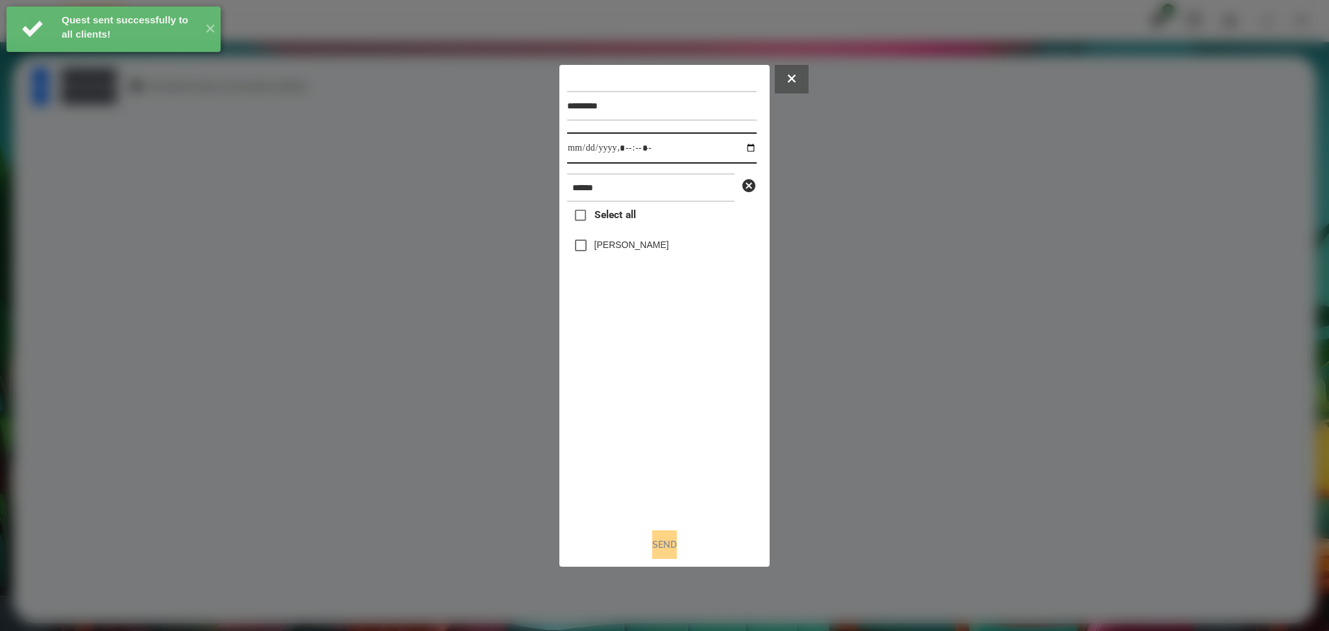
click at [742, 144] on input "datetime-local" at bounding box center [661, 147] width 189 height 31
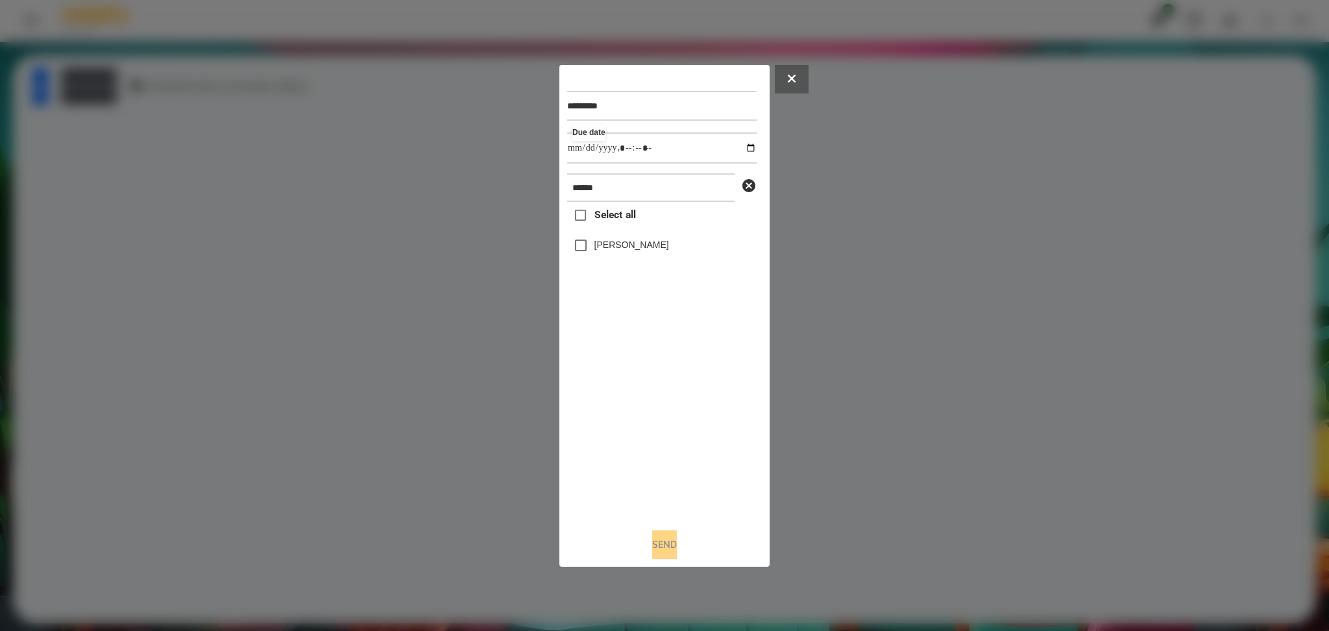
type input "**********"
click at [687, 434] on div "Select all Плахов Ілля" at bounding box center [661, 359] width 189 height 315
click at [603, 254] on div "Плахов Ілля" at bounding box center [661, 245] width 189 height 27
click at [600, 239] on label "Плахов Ілля" at bounding box center [631, 244] width 75 height 13
click at [665, 473] on button "Send" at bounding box center [664, 544] width 25 height 29
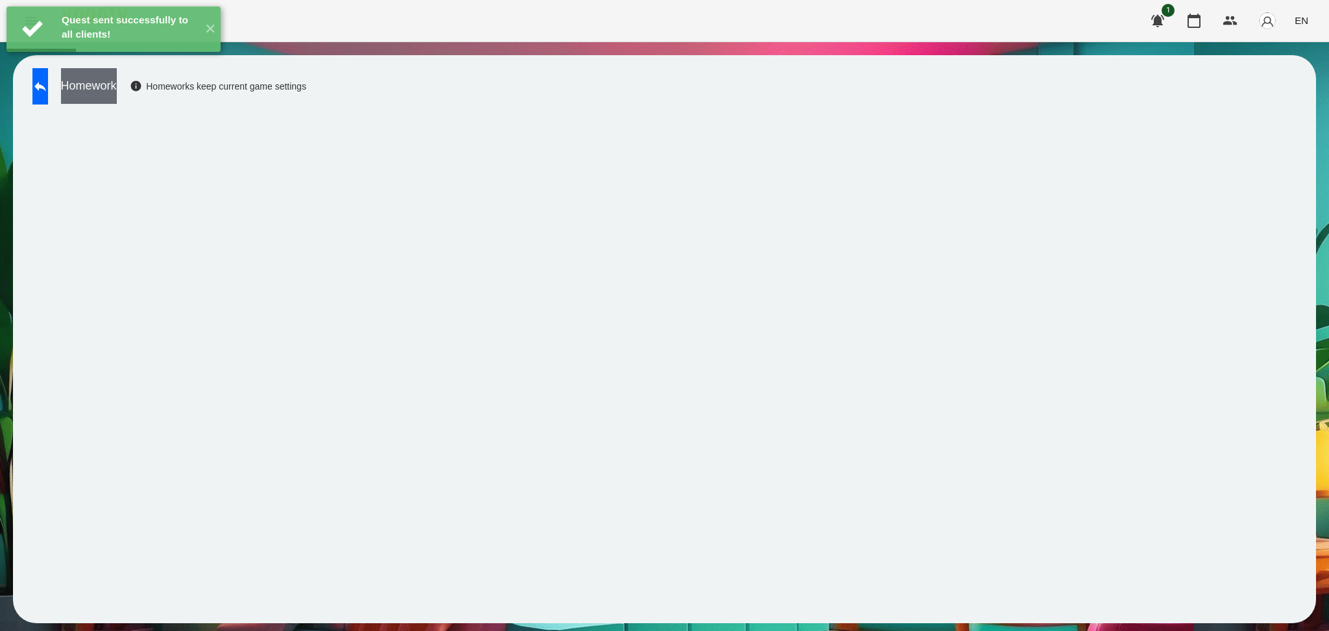
click at [117, 82] on button "Homework" at bounding box center [89, 86] width 56 height 36
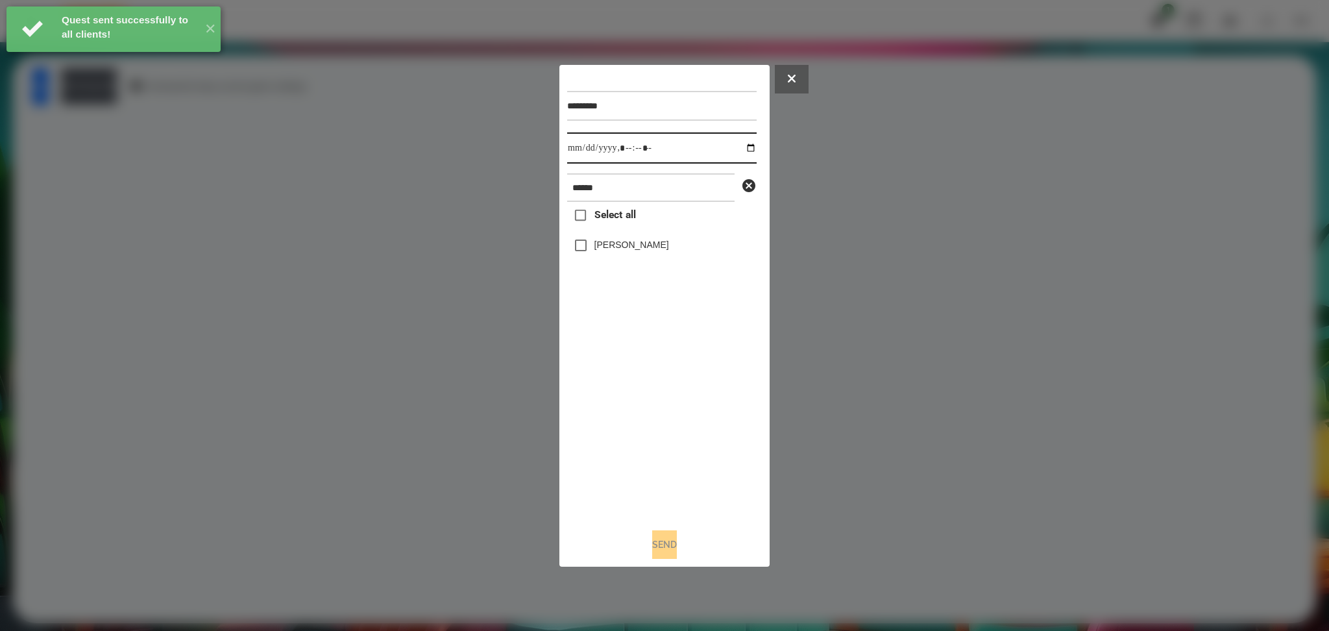
click at [740, 145] on input "datetime-local" at bounding box center [661, 147] width 189 height 31
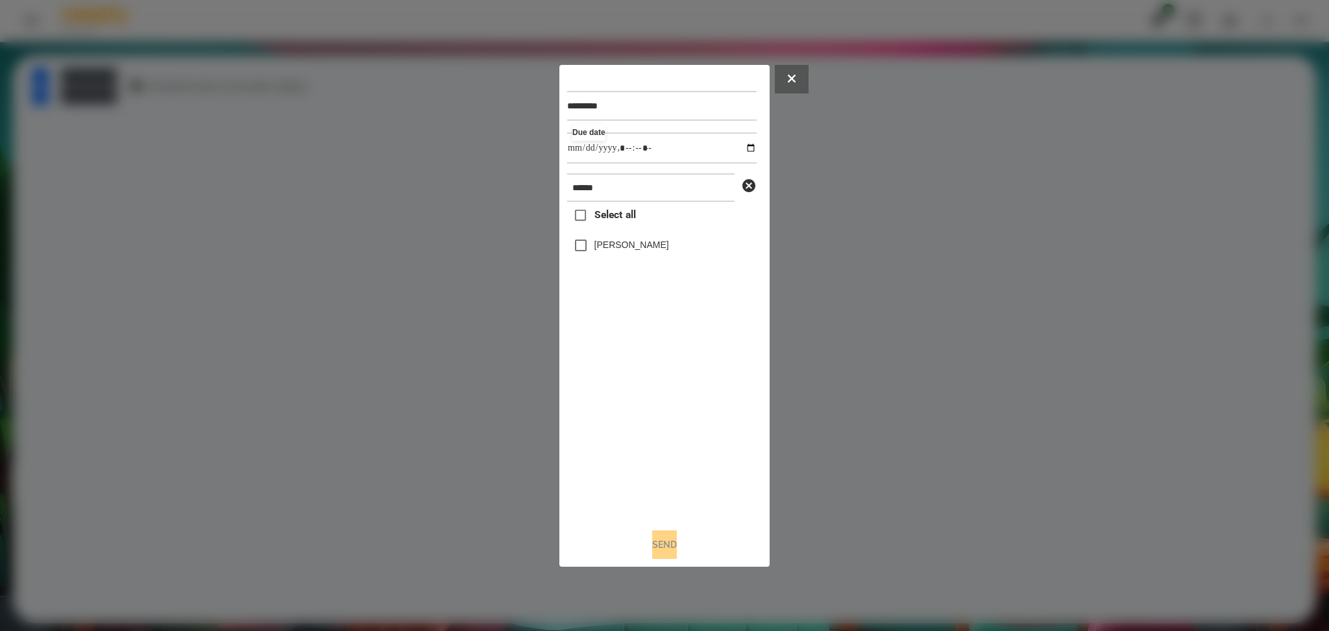
type input "**********"
click at [609, 398] on div "Select all Плахов Ілля" at bounding box center [661, 359] width 189 height 315
click at [659, 473] on button "Send" at bounding box center [664, 544] width 25 height 29
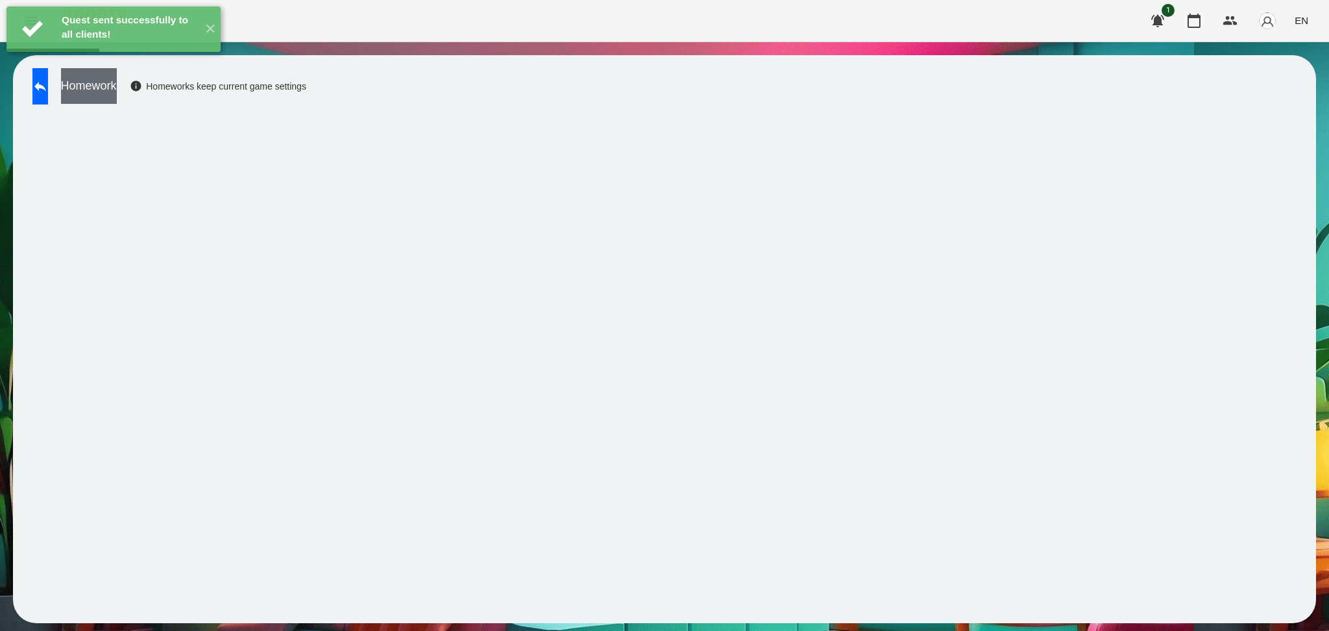
click at [117, 87] on button "Homework" at bounding box center [89, 86] width 56 height 36
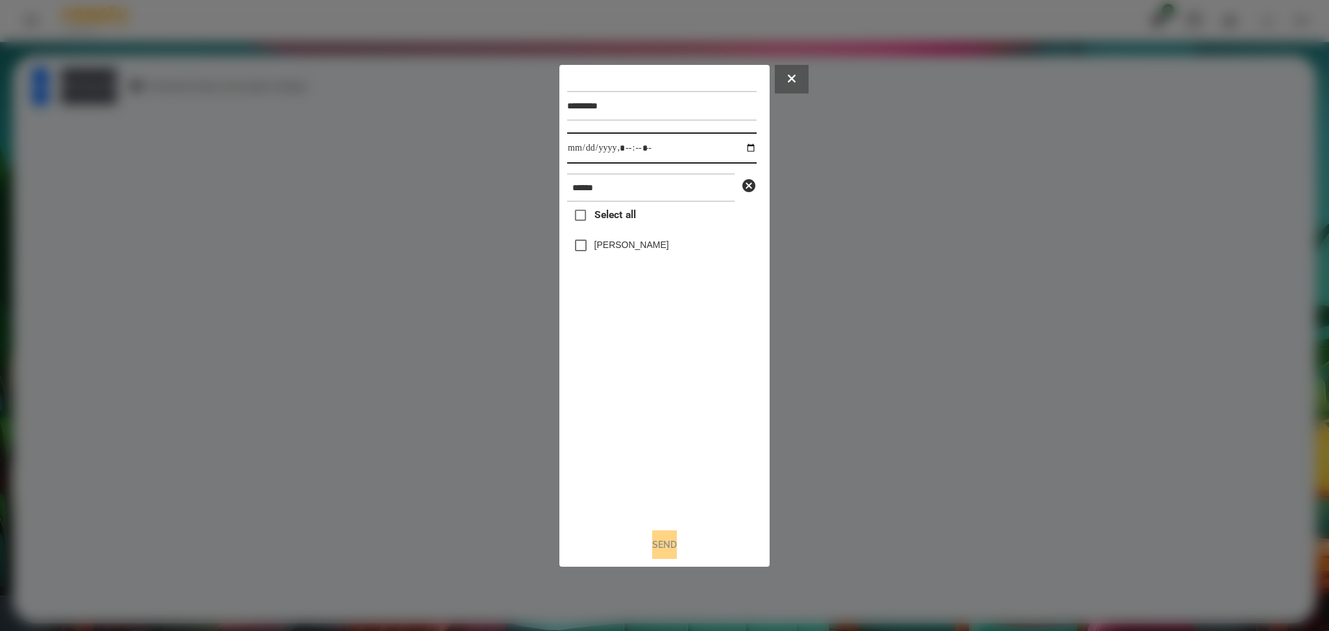
click at [738, 151] on input "datetime-local" at bounding box center [661, 147] width 189 height 31
type input "**********"
click at [637, 409] on div "Select all Плахов Ілля" at bounding box center [661, 359] width 189 height 315
click at [661, 473] on button "Send" at bounding box center [664, 544] width 25 height 29
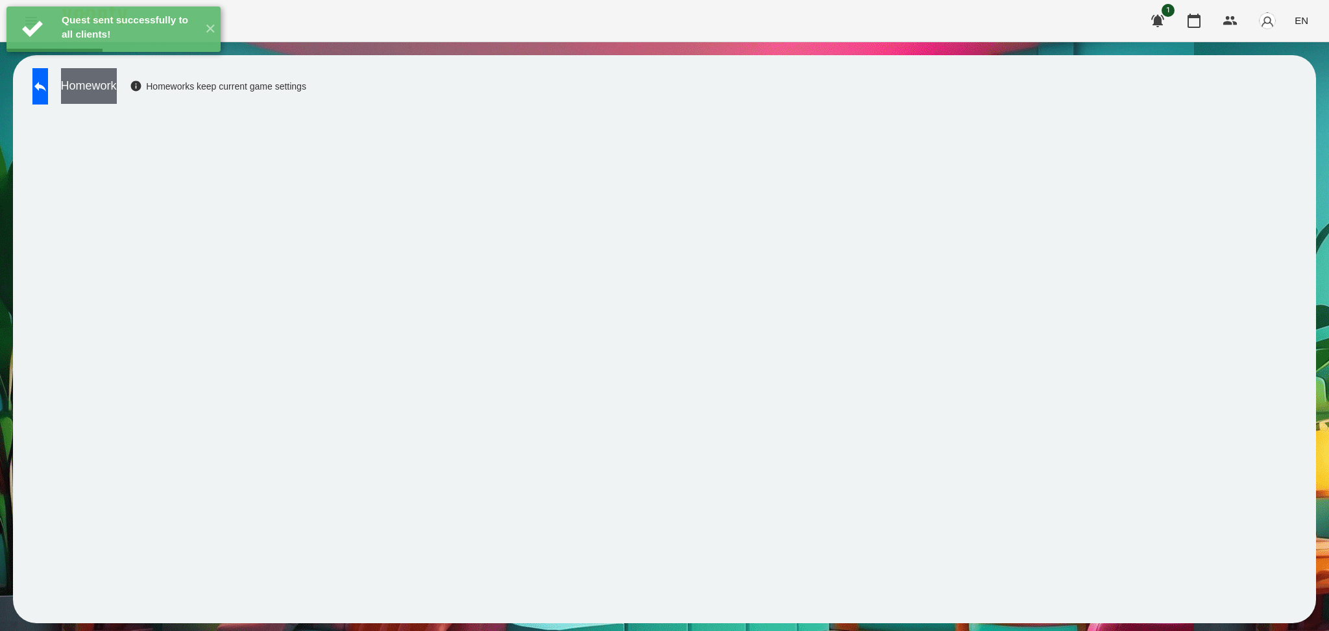
click at [117, 84] on button "Homework" at bounding box center [89, 86] width 56 height 36
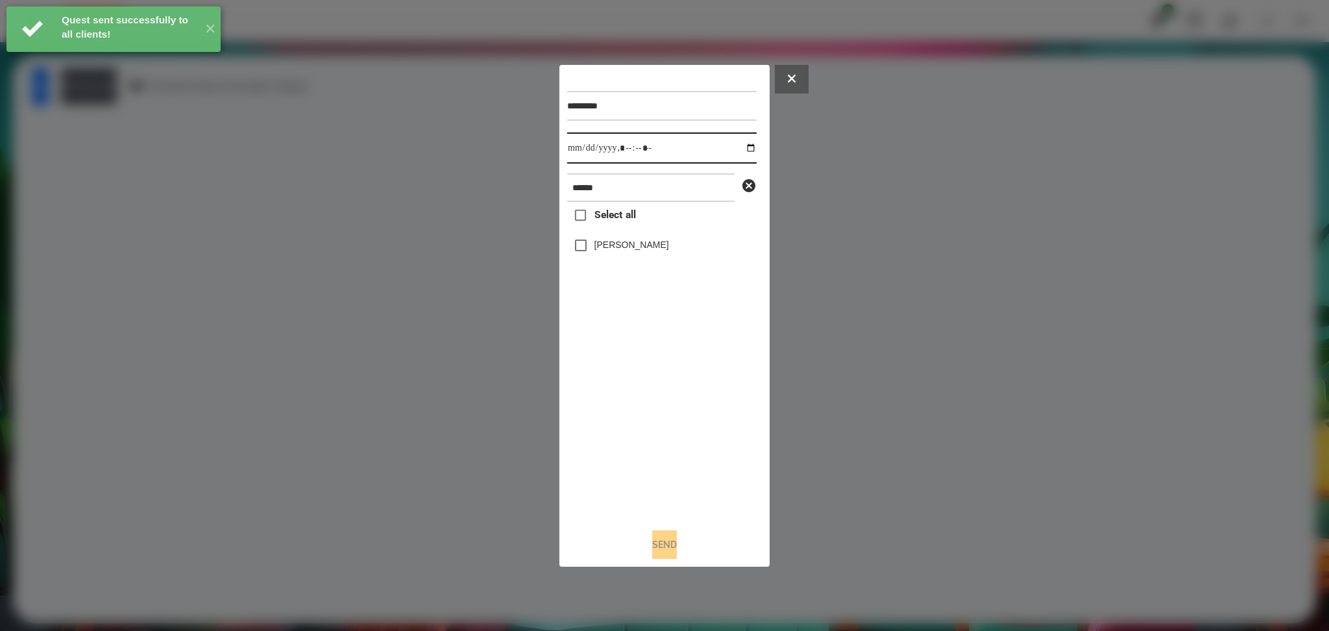
click at [743, 141] on input "datetime-local" at bounding box center [661, 147] width 189 height 31
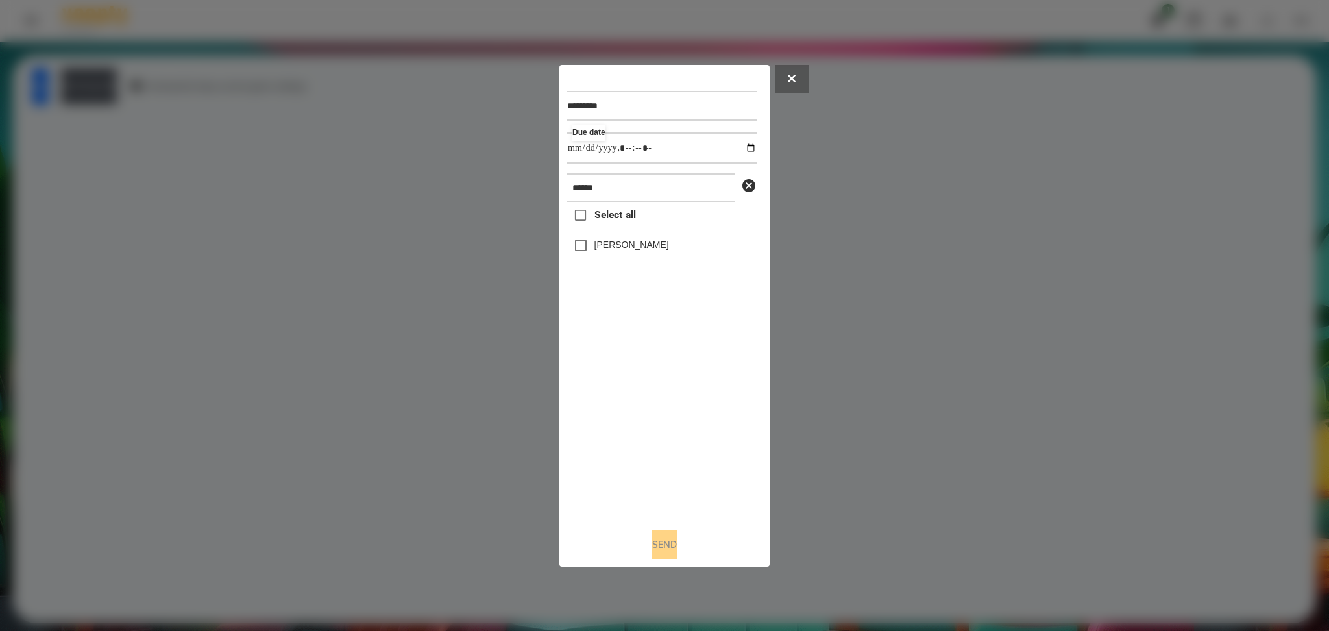
type input "**********"
click at [609, 401] on div "Select all Плахов Ілля" at bounding box center [661, 359] width 189 height 315
click at [667, 473] on button "Send" at bounding box center [664, 544] width 25 height 29
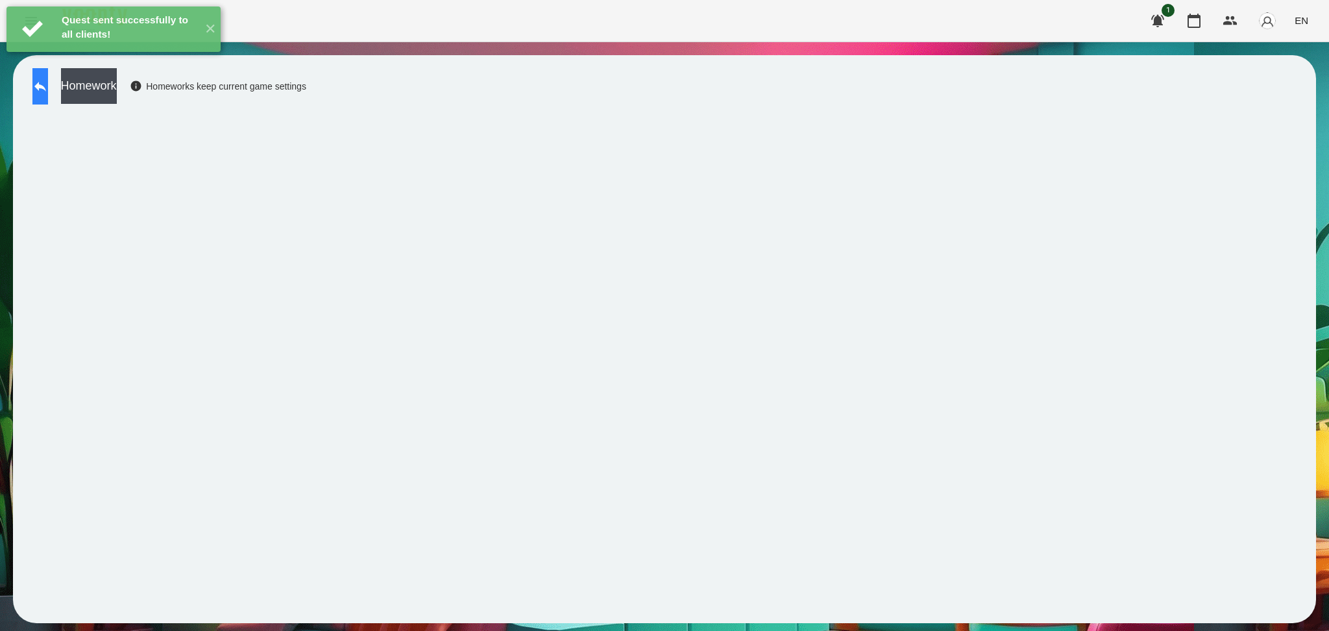
click at [43, 99] on button at bounding box center [40, 86] width 16 height 36
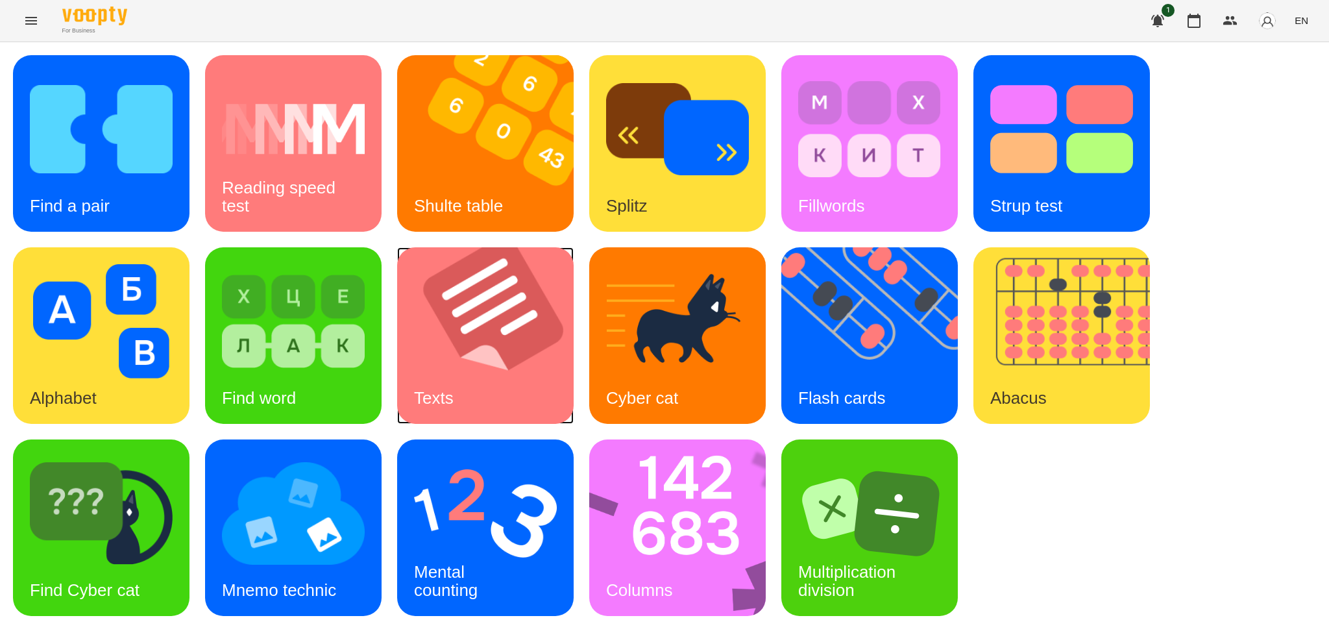
click at [452, 326] on img at bounding box center [493, 335] width 193 height 177
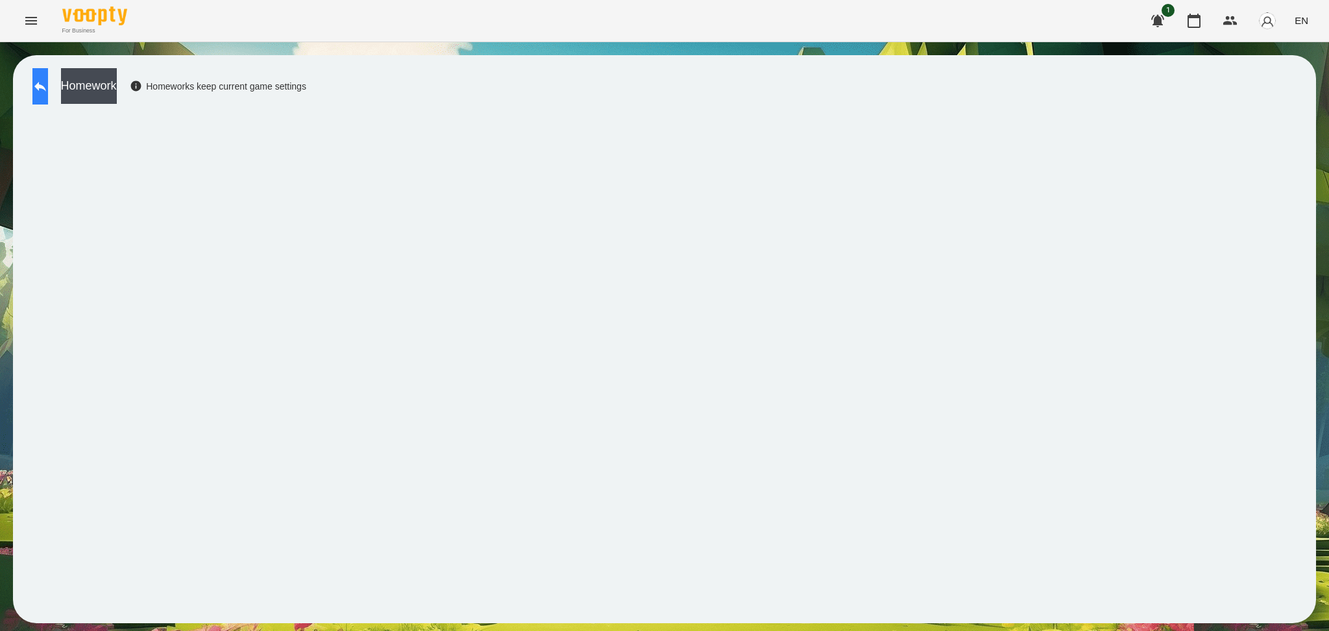
click at [48, 72] on button at bounding box center [40, 86] width 16 height 36
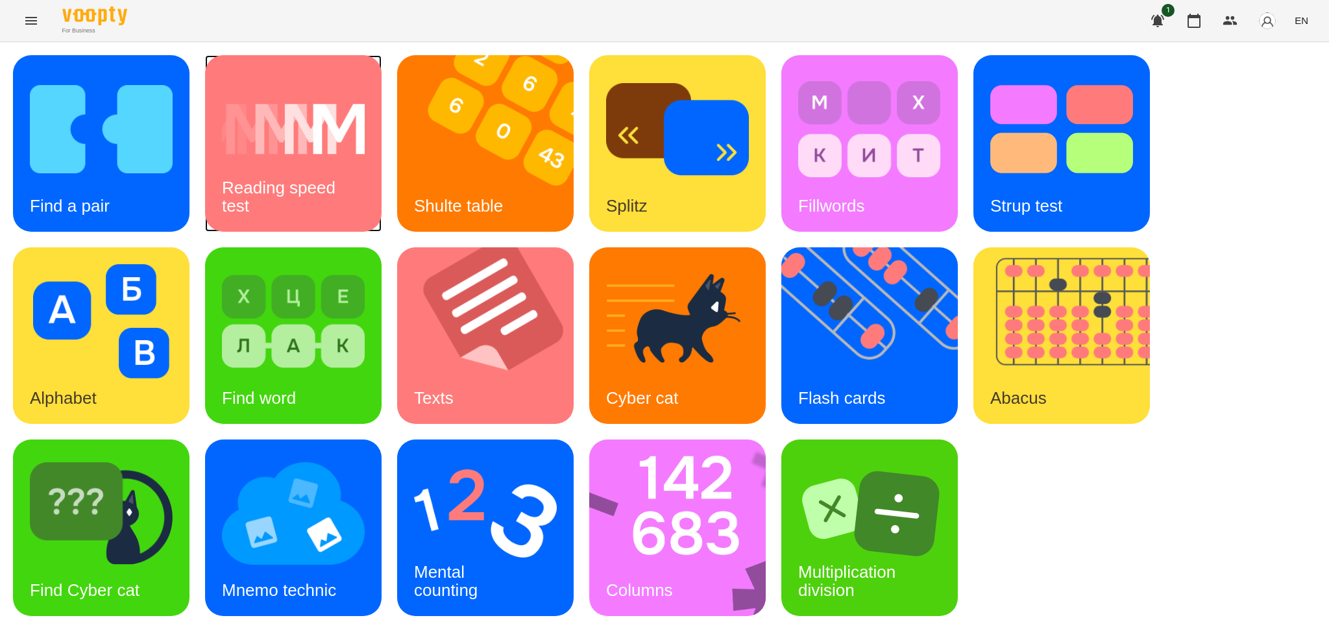
click at [312, 167] on div "Reading speed test" at bounding box center [293, 196] width 177 height 69
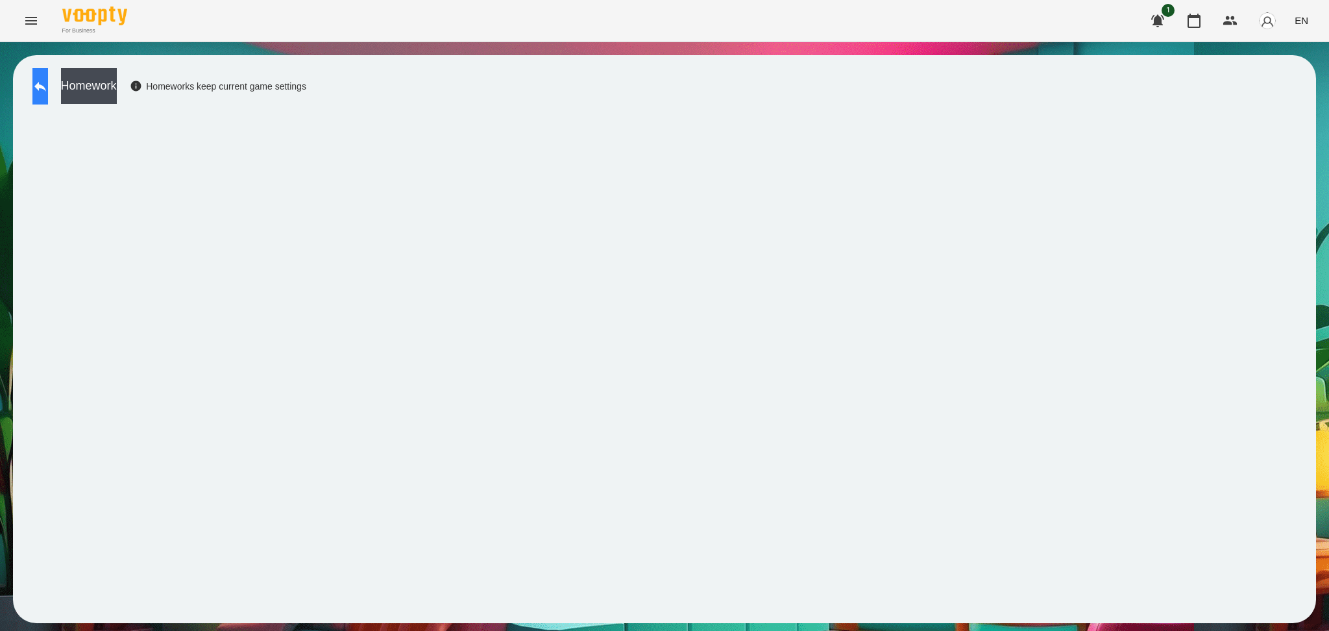
click at [44, 84] on button at bounding box center [40, 86] width 16 height 36
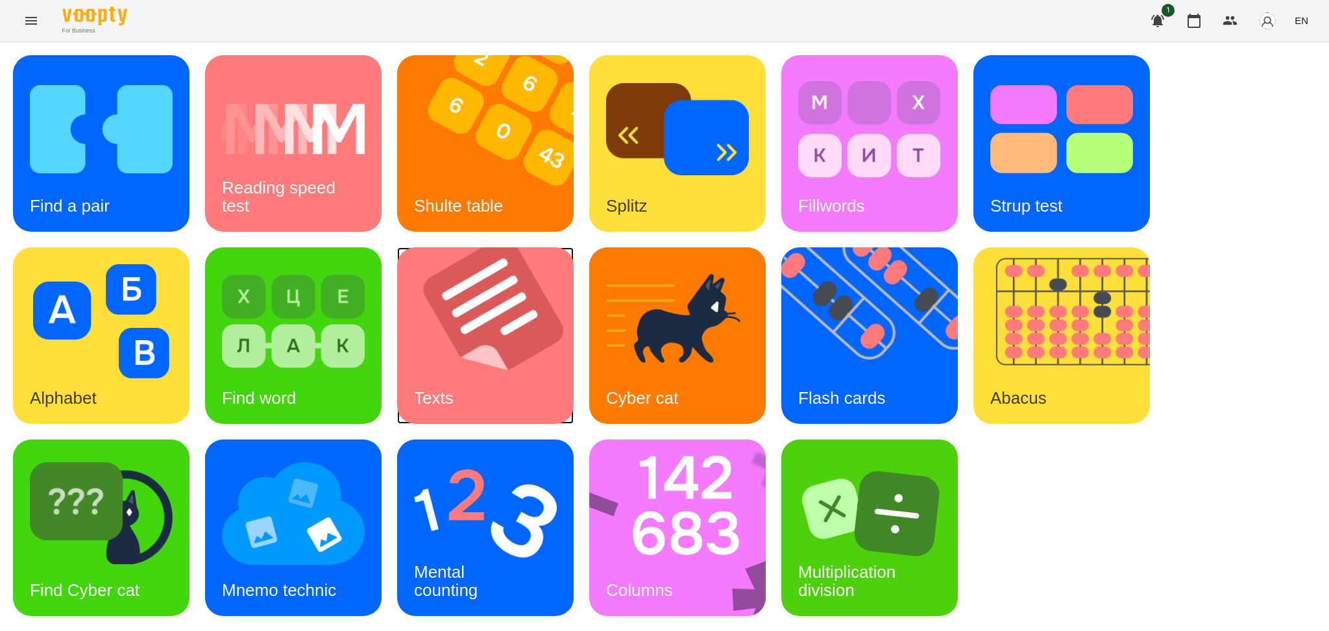
click at [463, 365] on img at bounding box center [493, 335] width 193 height 177
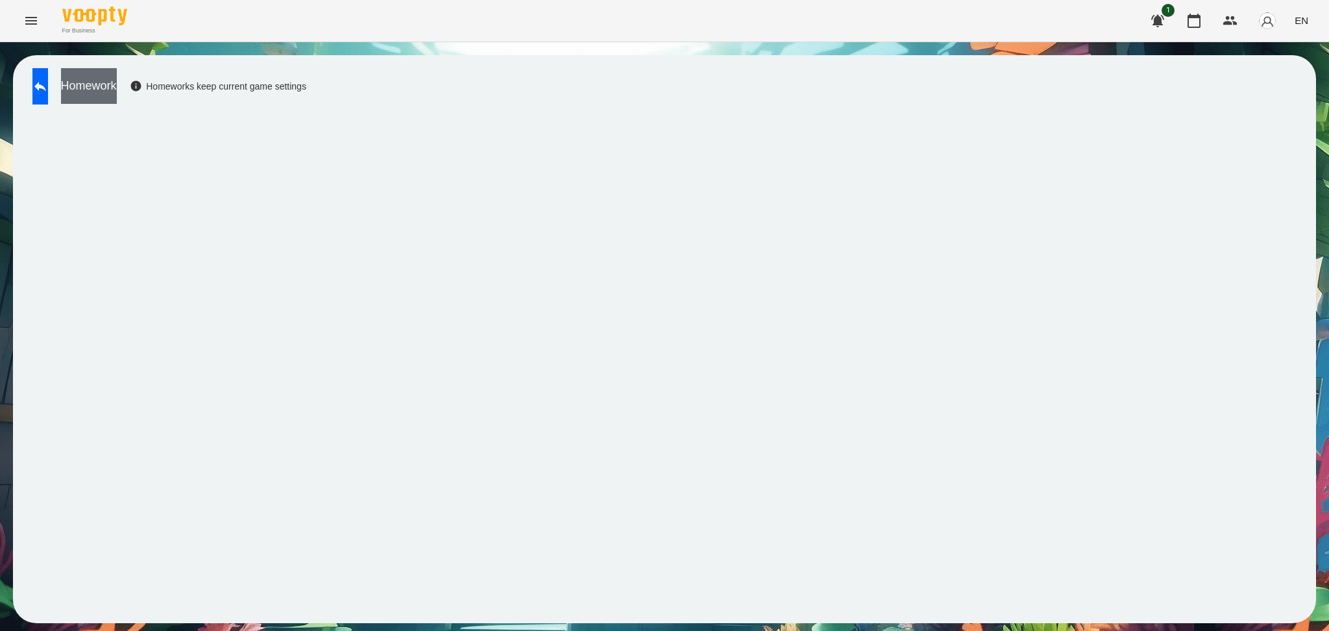
click at [117, 92] on button "Homework" at bounding box center [89, 86] width 56 height 36
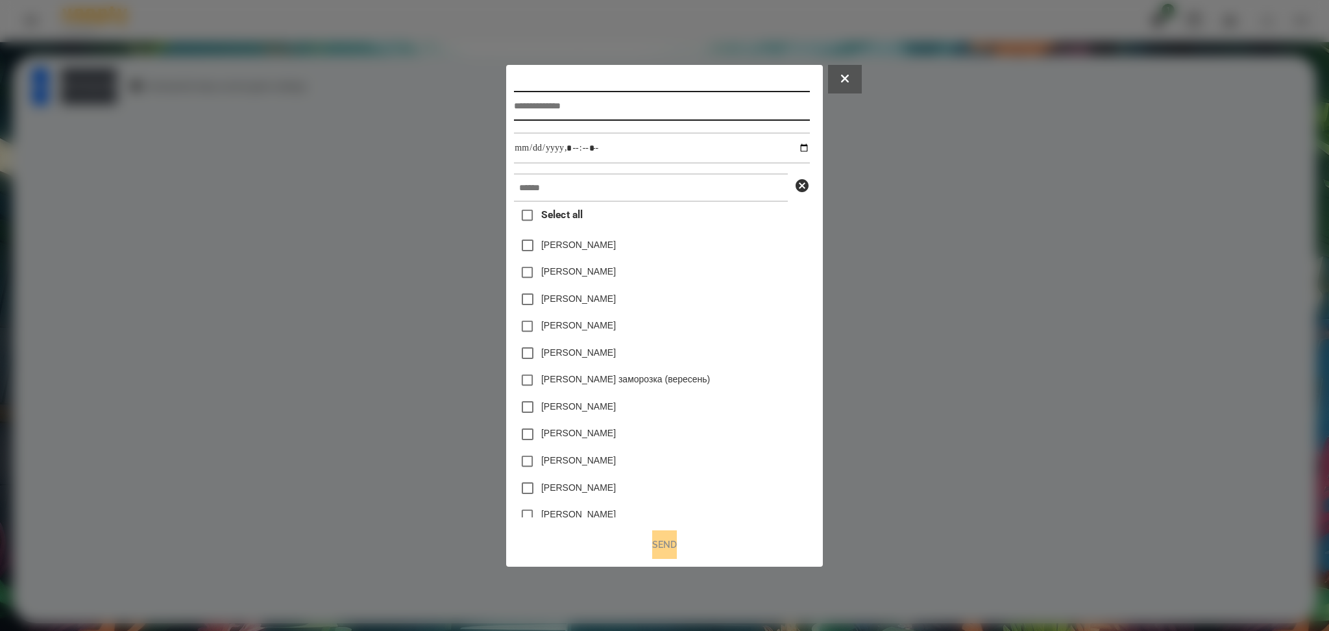
click at [530, 108] on input "text" at bounding box center [661, 106] width 295 height 30
type input "**********"
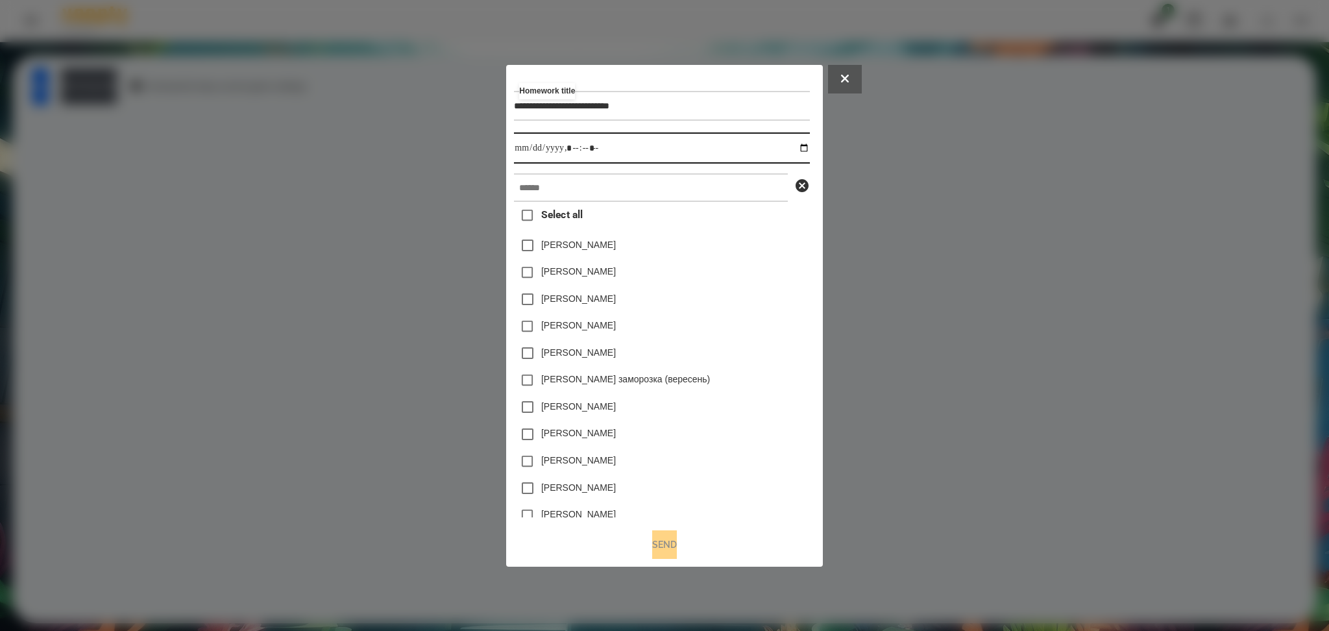
click at [809, 147] on input "datetime-local" at bounding box center [661, 147] width 295 height 31
click at [573, 146] on input "datetime-local" at bounding box center [661, 147] width 295 height 31
type input "**********"
click at [539, 186] on input "text" at bounding box center [651, 187] width 274 height 29
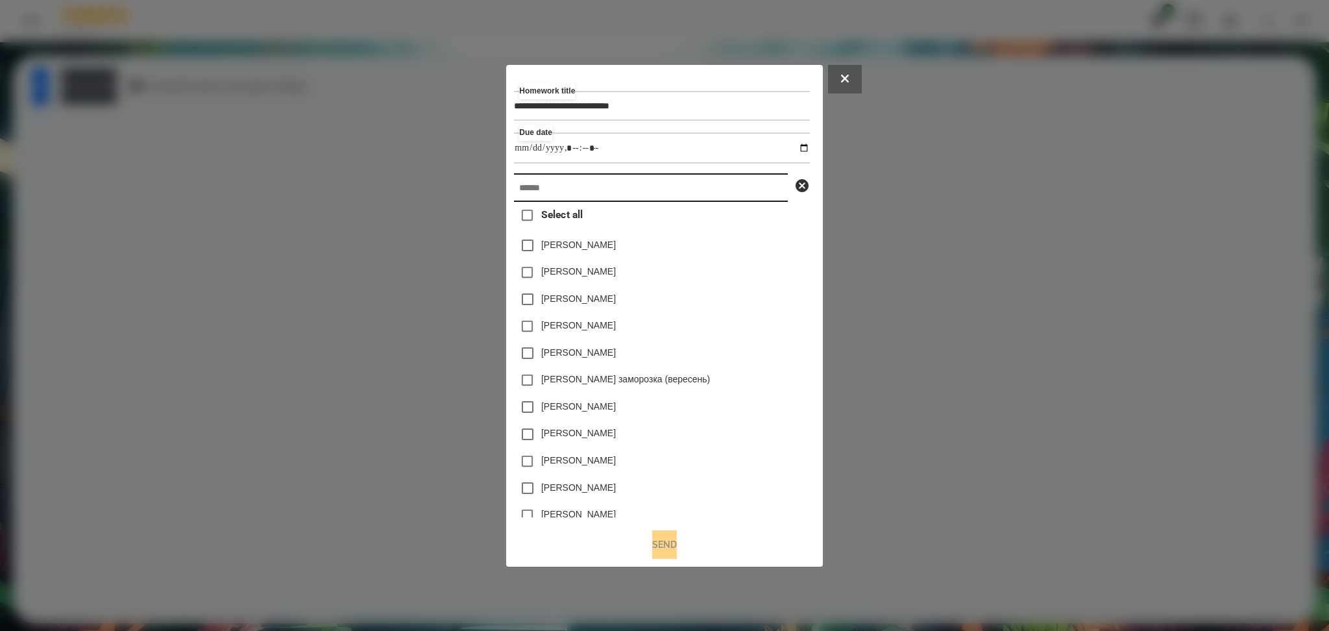
type input "*"
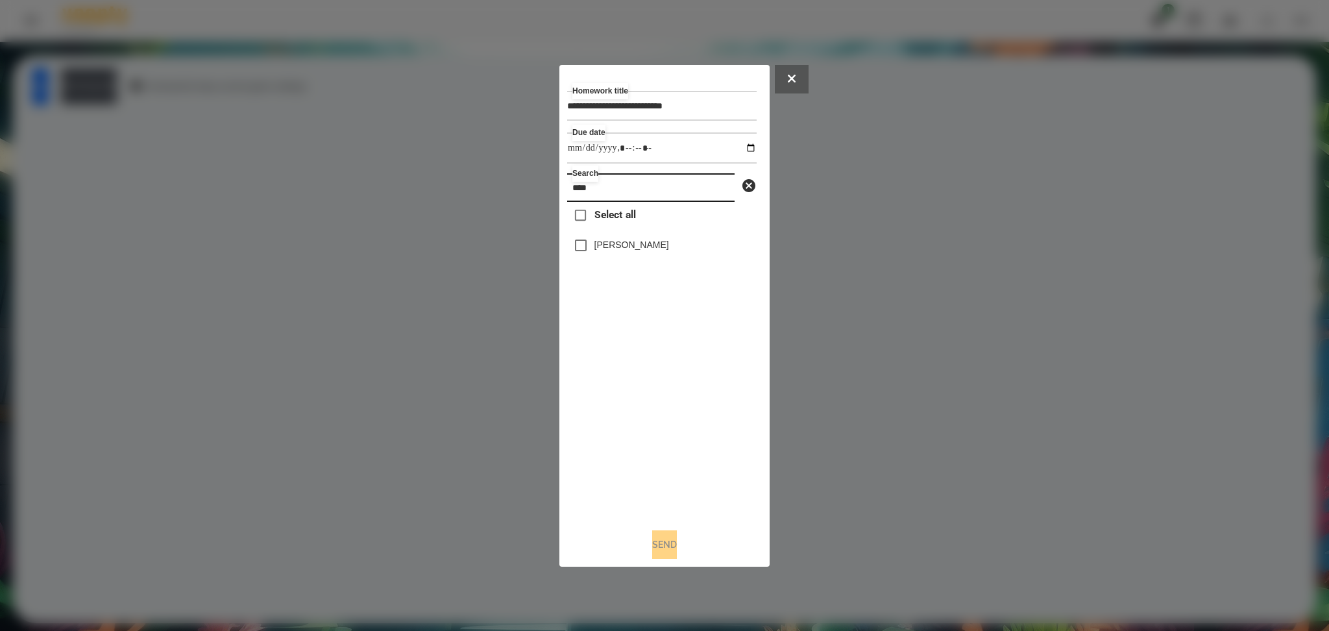
type input "****"
click at [668, 473] on button "Send" at bounding box center [664, 544] width 25 height 29
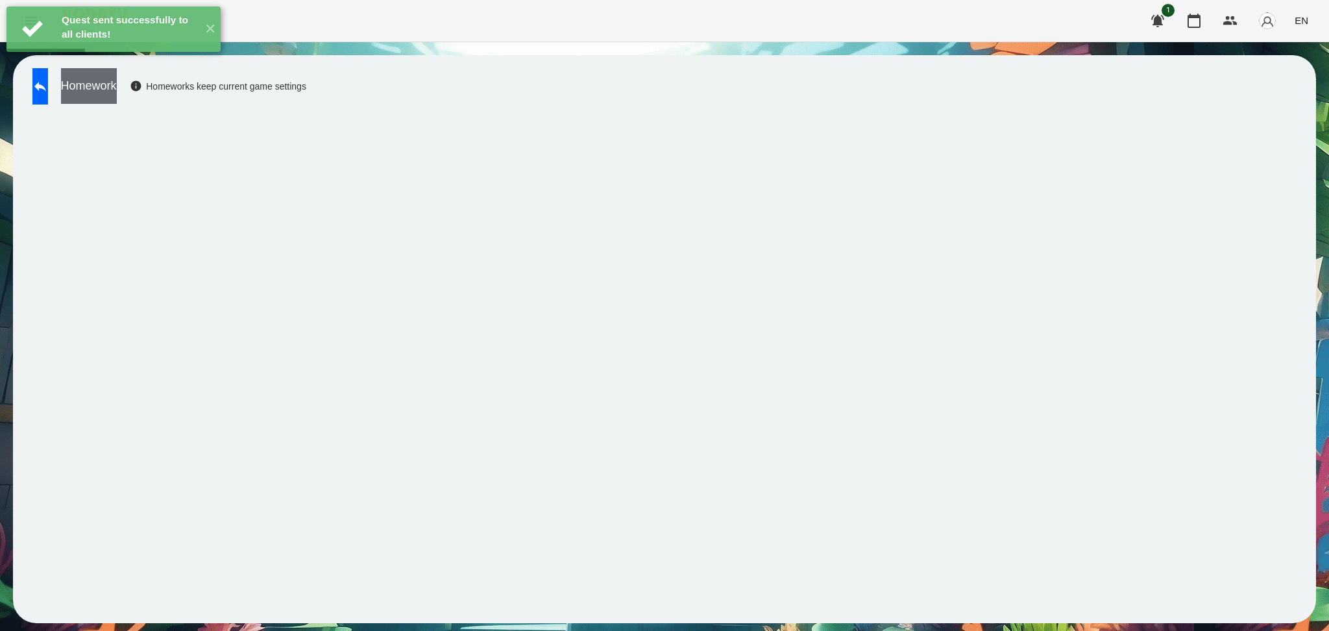
click at [117, 86] on button "Homework" at bounding box center [89, 86] width 56 height 36
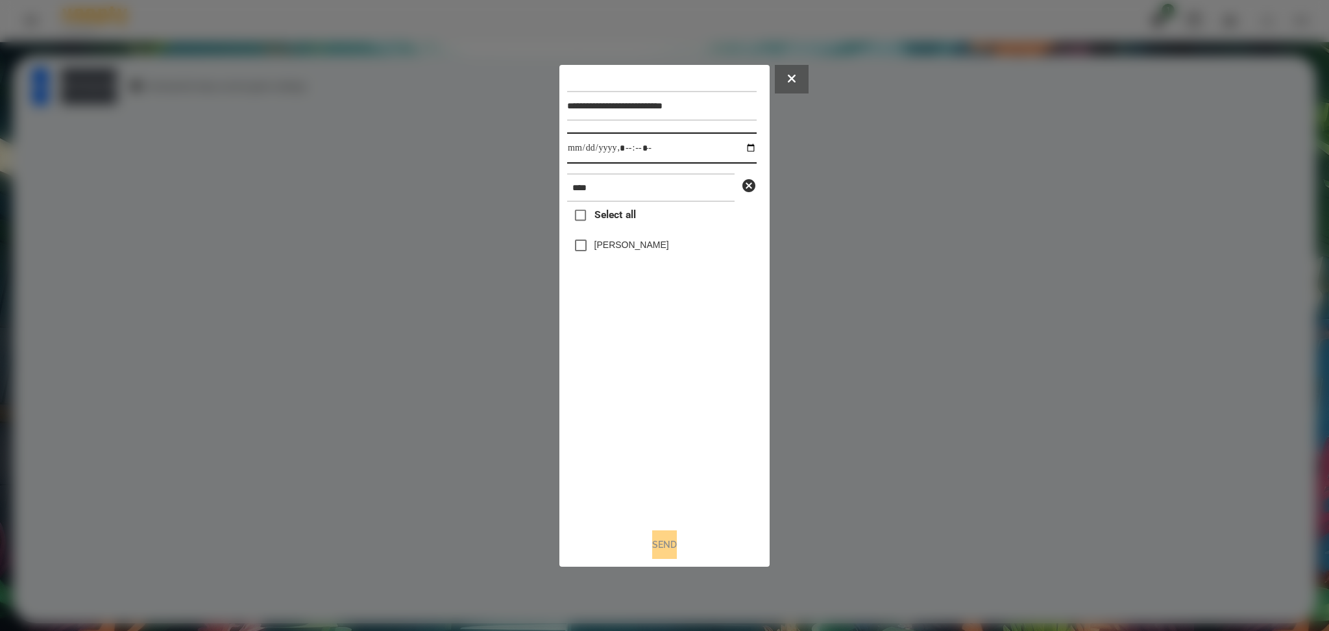
click at [745, 150] on input "datetime-local" at bounding box center [661, 147] width 189 height 31
type input "**********"
drag, startPoint x: 611, startPoint y: 430, endPoint x: 600, endPoint y: 238, distance: 191.8
click at [600, 238] on div "Select all Плахов Ілля" at bounding box center [661, 359] width 189 height 315
click at [600, 238] on label "Плахов Ілля" at bounding box center [631, 244] width 75 height 13
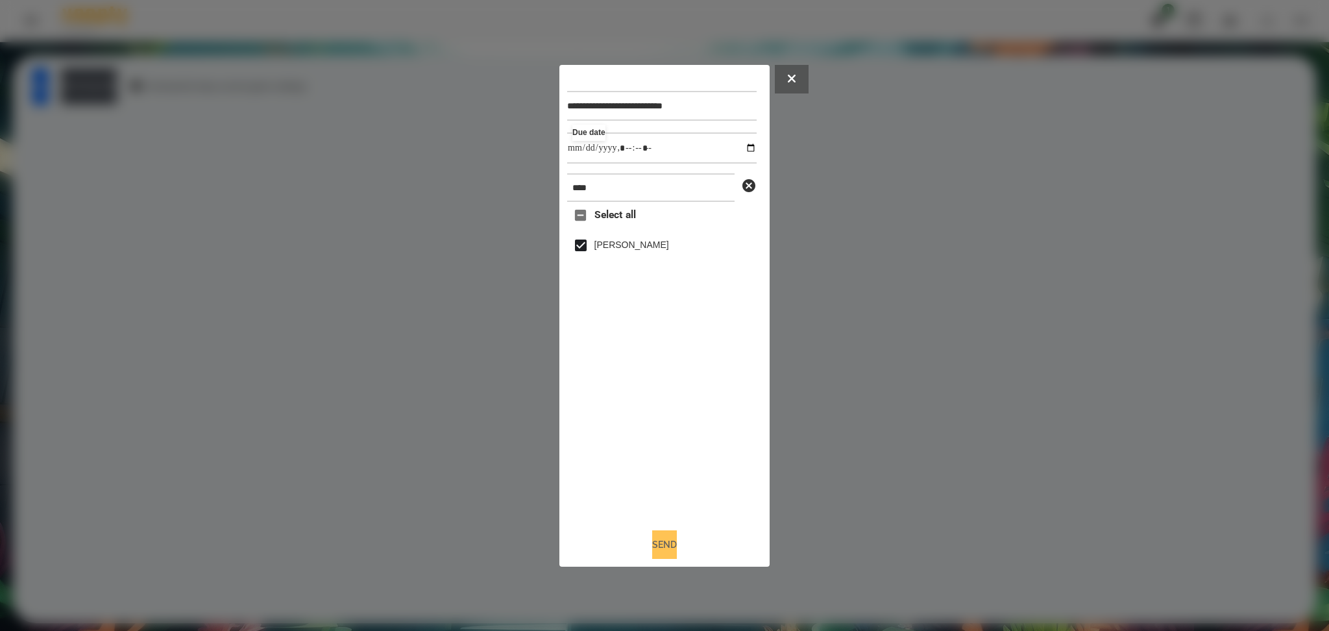
click at [663, 473] on button "Send" at bounding box center [664, 544] width 25 height 29
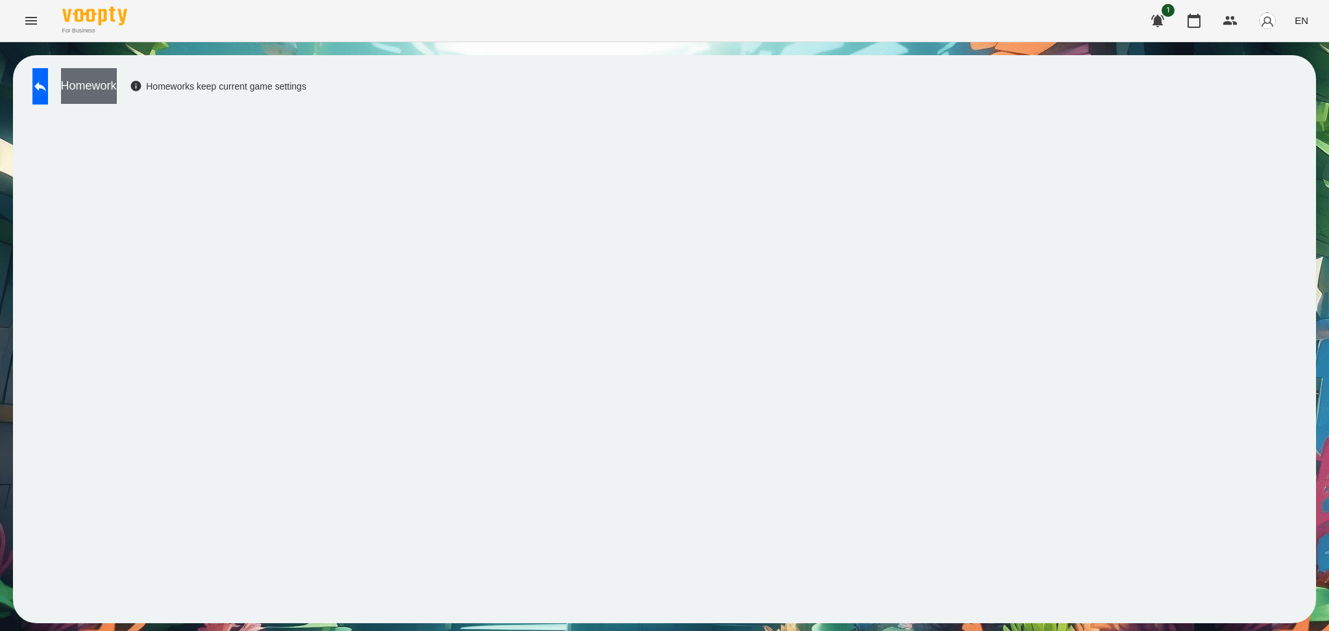
click at [117, 82] on button "Homework" at bounding box center [89, 86] width 56 height 36
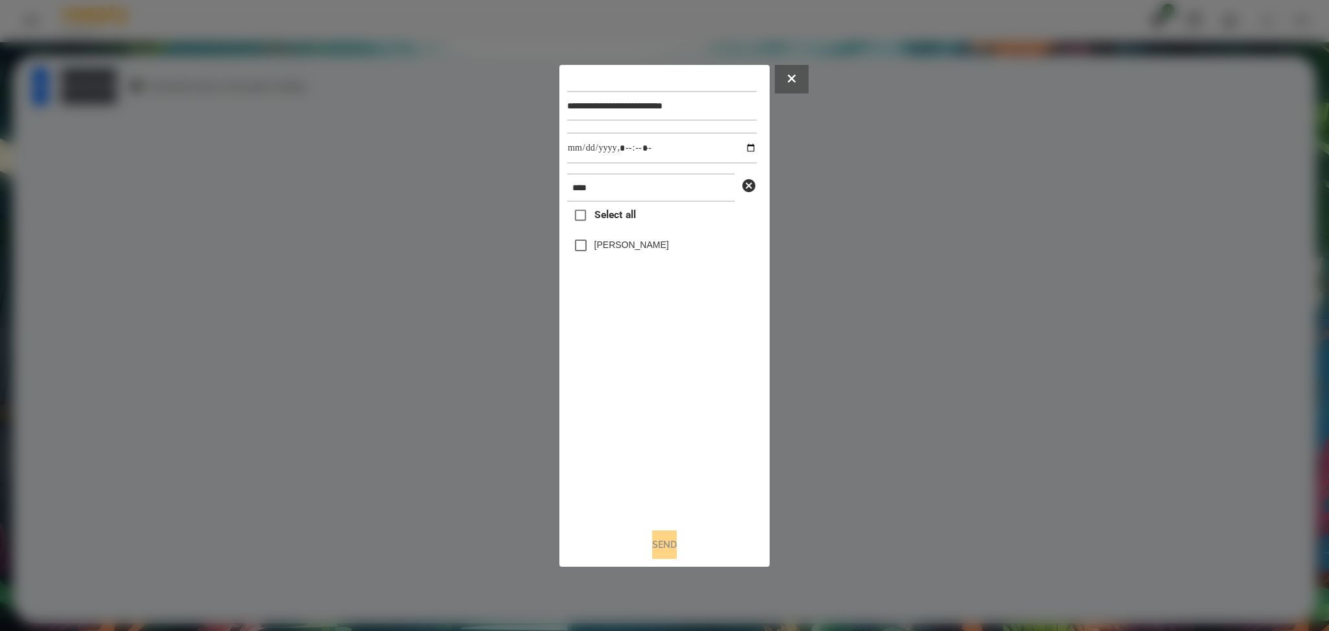
click at [622, 244] on label "Плахов Ілля" at bounding box center [631, 244] width 75 height 13
click at [738, 147] on input "datetime-local" at bounding box center [661, 147] width 189 height 31
type input "**********"
click at [639, 382] on div "Select all Плахов Ілля" at bounding box center [661, 359] width 189 height 315
click at [666, 473] on button "Send" at bounding box center [664, 544] width 25 height 29
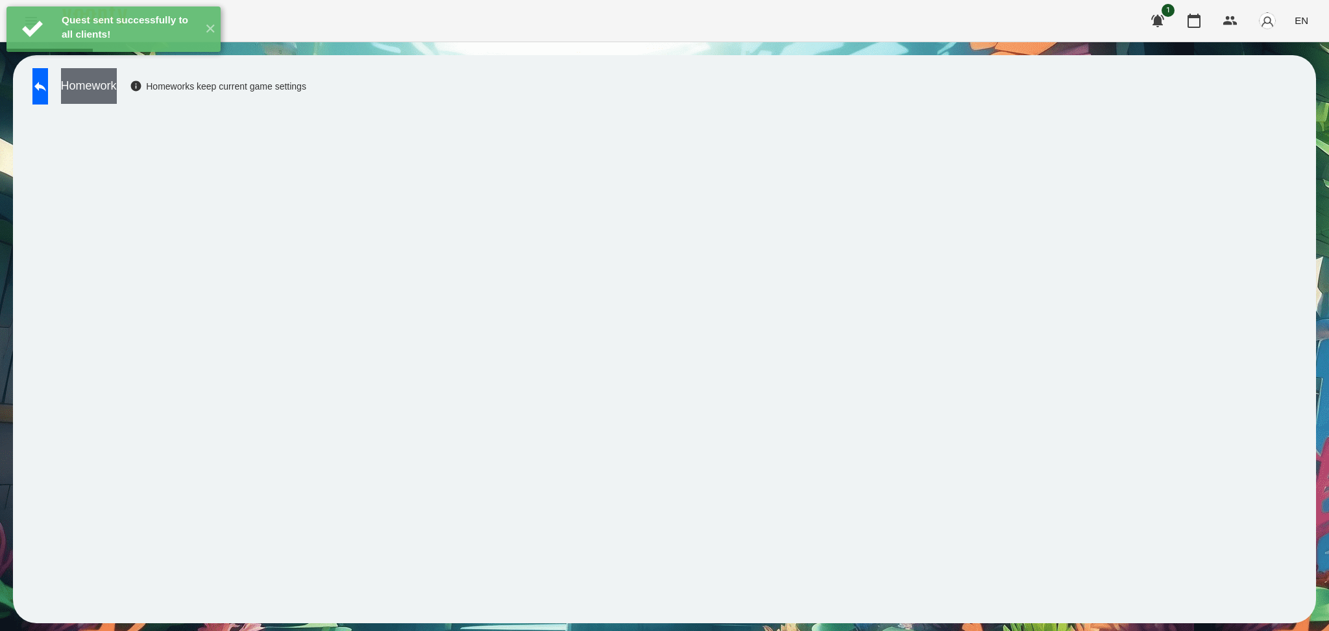
click at [117, 90] on button "Homework" at bounding box center [89, 86] width 56 height 36
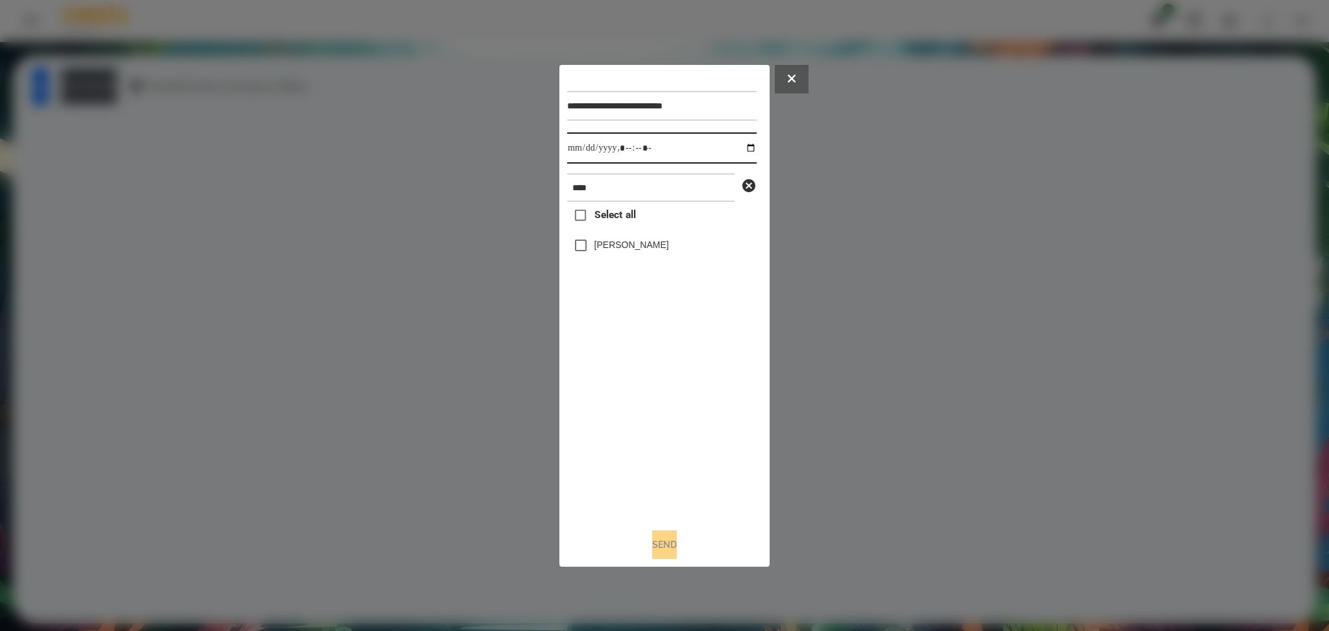
click at [744, 148] on input "datetime-local" at bounding box center [661, 147] width 189 height 31
type input "**********"
click at [661, 393] on div "Select all Плахов Ілля" at bounding box center [661, 359] width 189 height 315
click at [611, 248] on label "Плахов Ілля" at bounding box center [631, 244] width 75 height 13
click at [661, 473] on button "Send" at bounding box center [664, 544] width 25 height 29
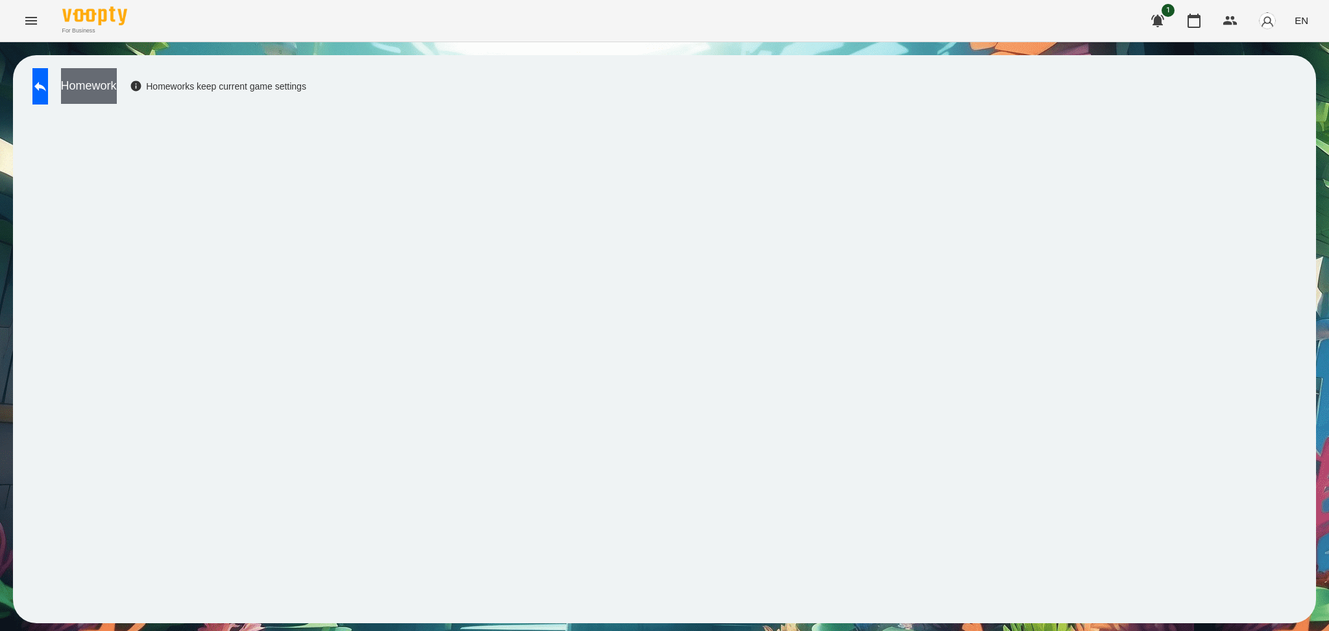
click at [117, 81] on button "Homework" at bounding box center [89, 86] width 56 height 36
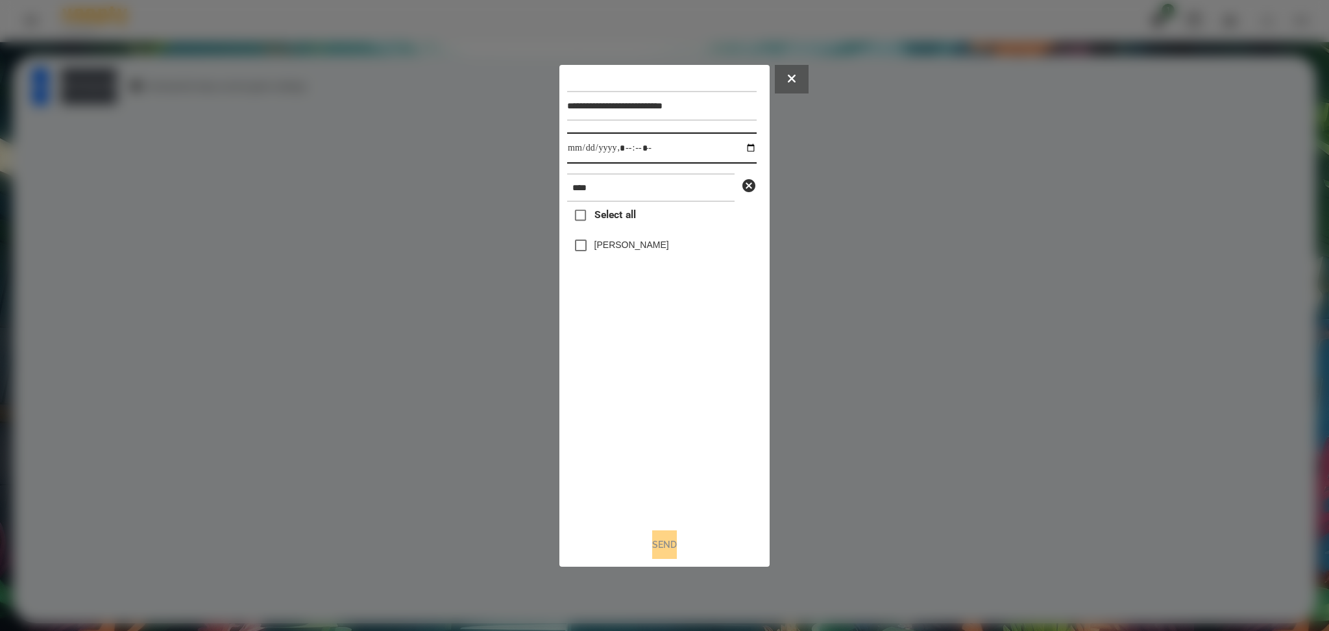
click at [741, 144] on input "datetime-local" at bounding box center [661, 147] width 189 height 31
type input "**********"
click at [610, 414] on div "Select all Плахов Ілля" at bounding box center [661, 359] width 189 height 315
click at [659, 473] on button "Send" at bounding box center [664, 544] width 25 height 29
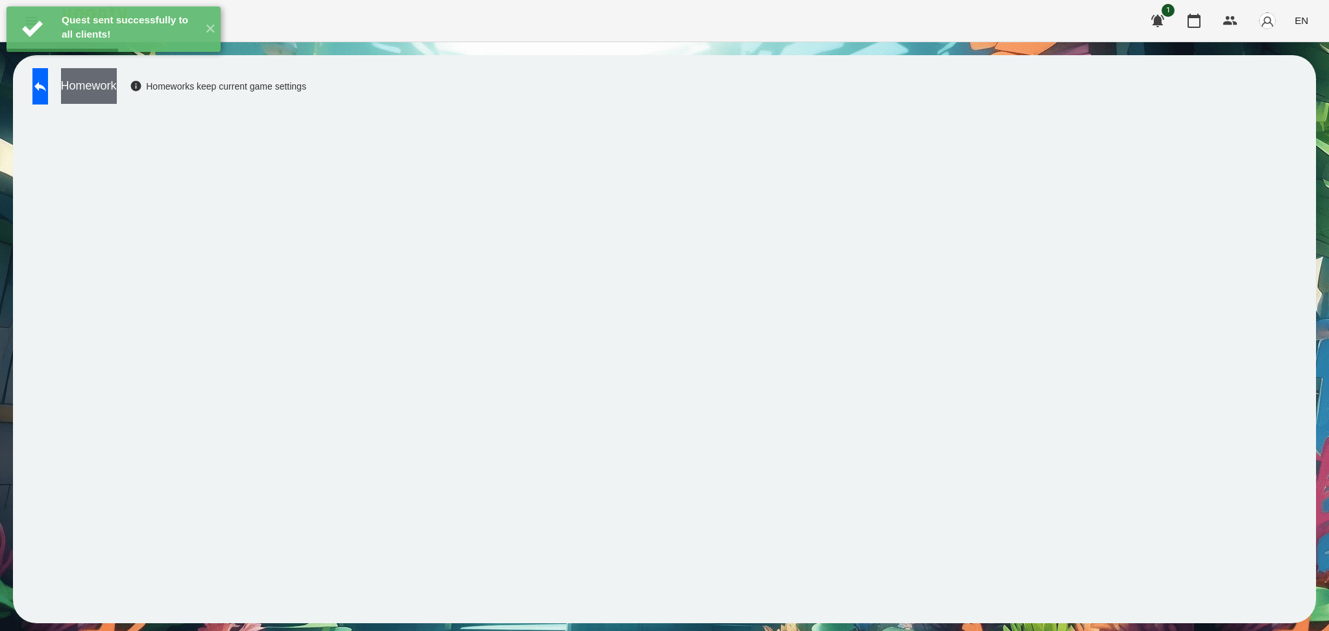
click at [117, 82] on button "Homework" at bounding box center [89, 86] width 56 height 36
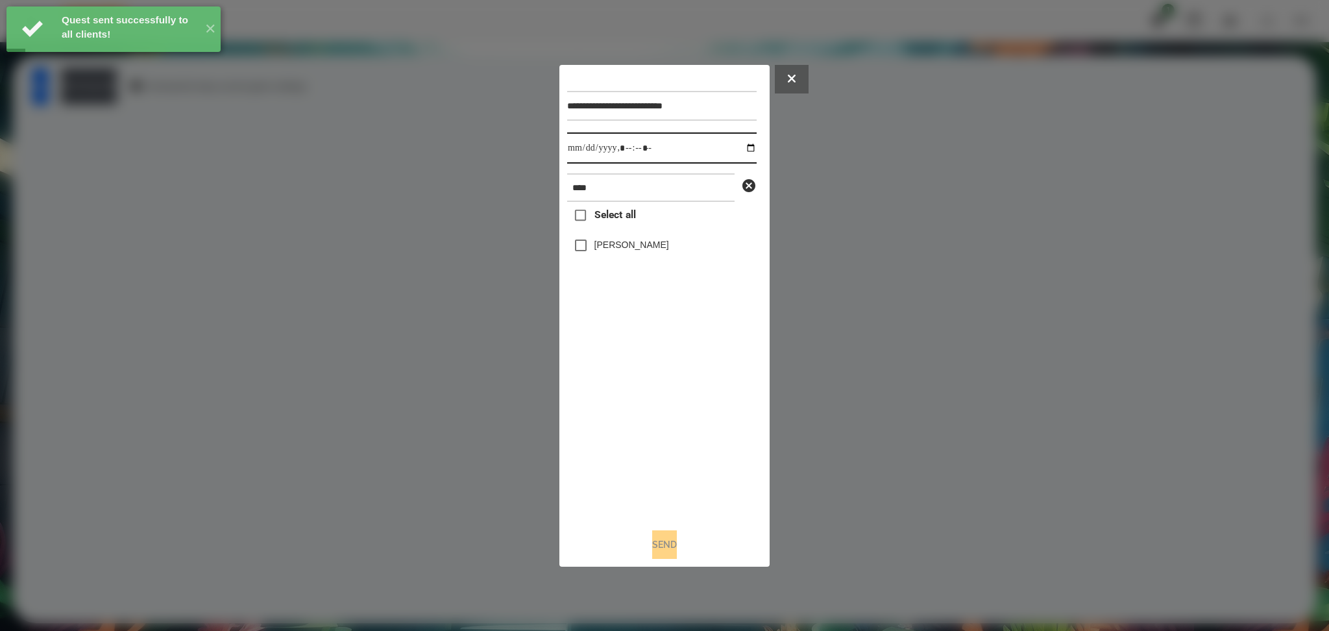
click at [744, 143] on input "datetime-local" at bounding box center [661, 147] width 189 height 31
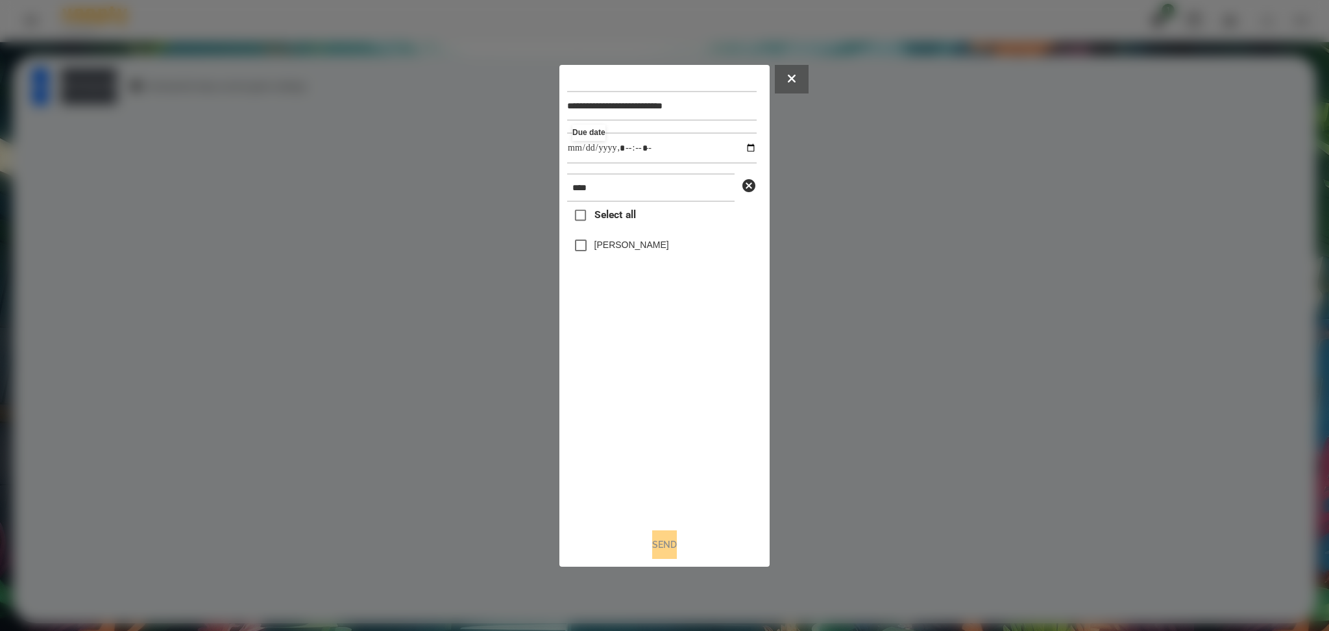
type input "**********"
click at [611, 444] on div "Select all Плахов Ілля" at bounding box center [661, 359] width 189 height 315
click at [653, 473] on div "Send" at bounding box center [664, 544] width 195 height 29
click at [666, 473] on button "Send" at bounding box center [664, 544] width 25 height 29
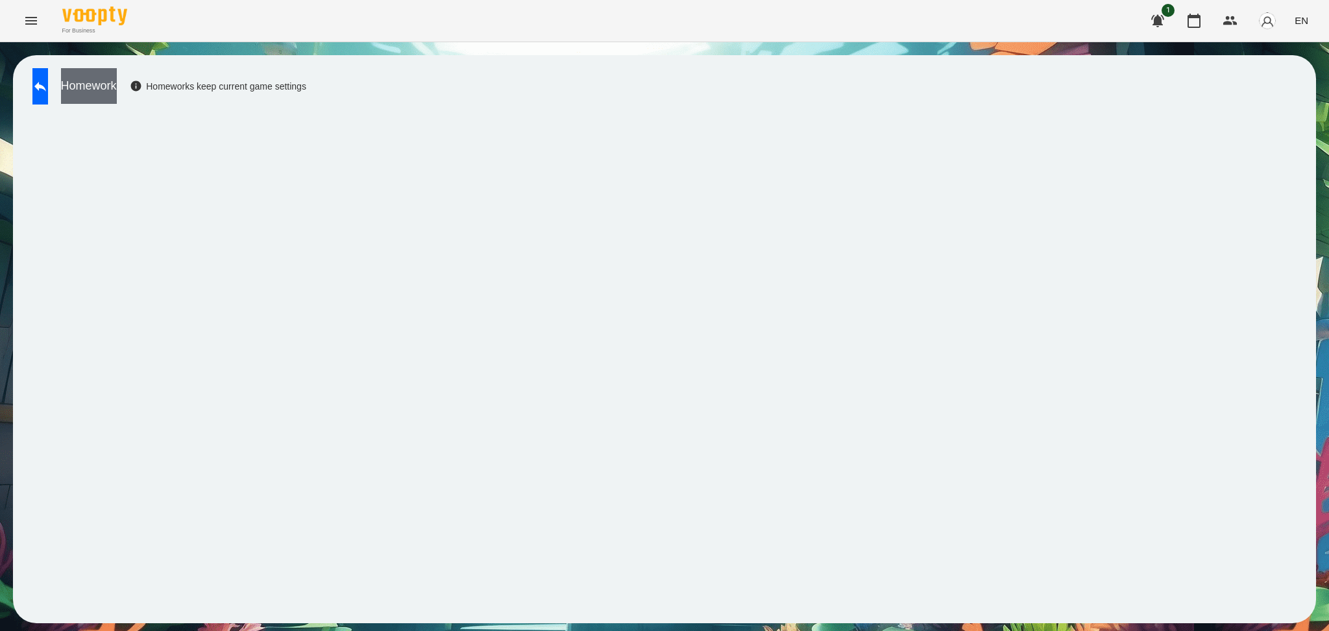
click at [117, 84] on button "Homework" at bounding box center [89, 86] width 56 height 36
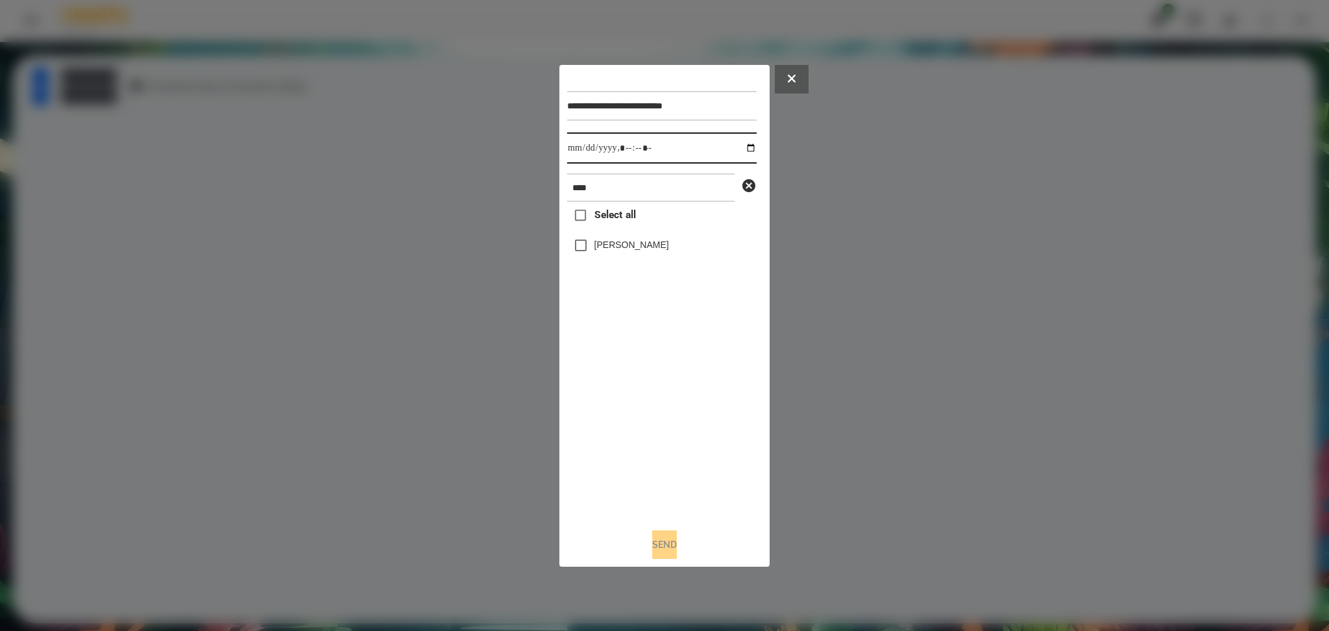
click at [750, 151] on input "datetime-local" at bounding box center [661, 147] width 189 height 31
click at [739, 145] on input "datetime-local" at bounding box center [661, 147] width 189 height 31
type input "**********"
click at [581, 245] on div "Select all Плахов Ілля" at bounding box center [661, 359] width 189 height 315
click at [662, 473] on button "Send" at bounding box center [664, 544] width 25 height 29
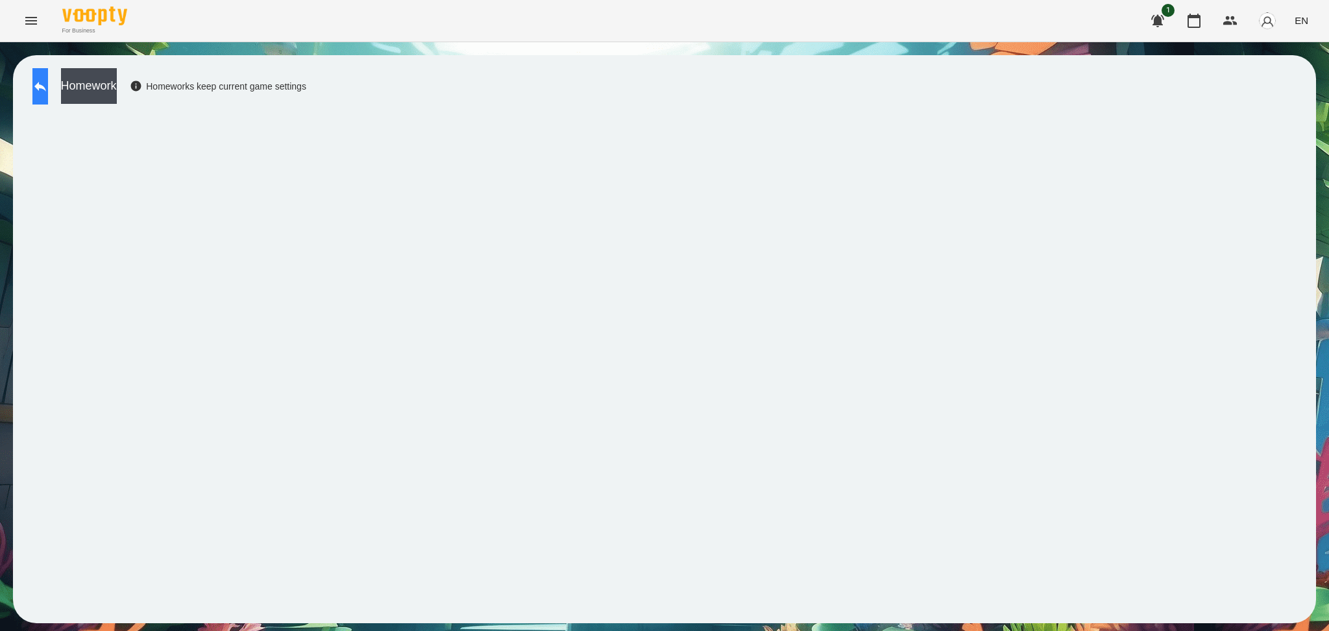
click at [48, 86] on icon at bounding box center [40, 87] width 16 height 16
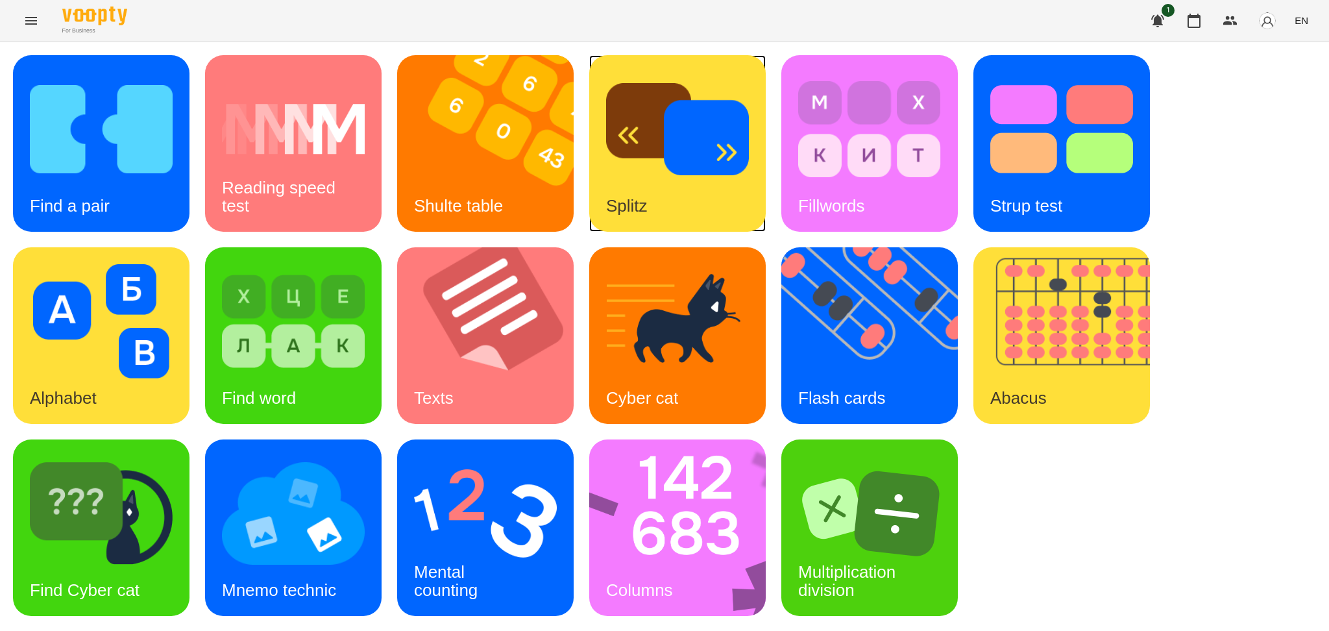
click at [675, 182] on img at bounding box center [677, 129] width 143 height 114
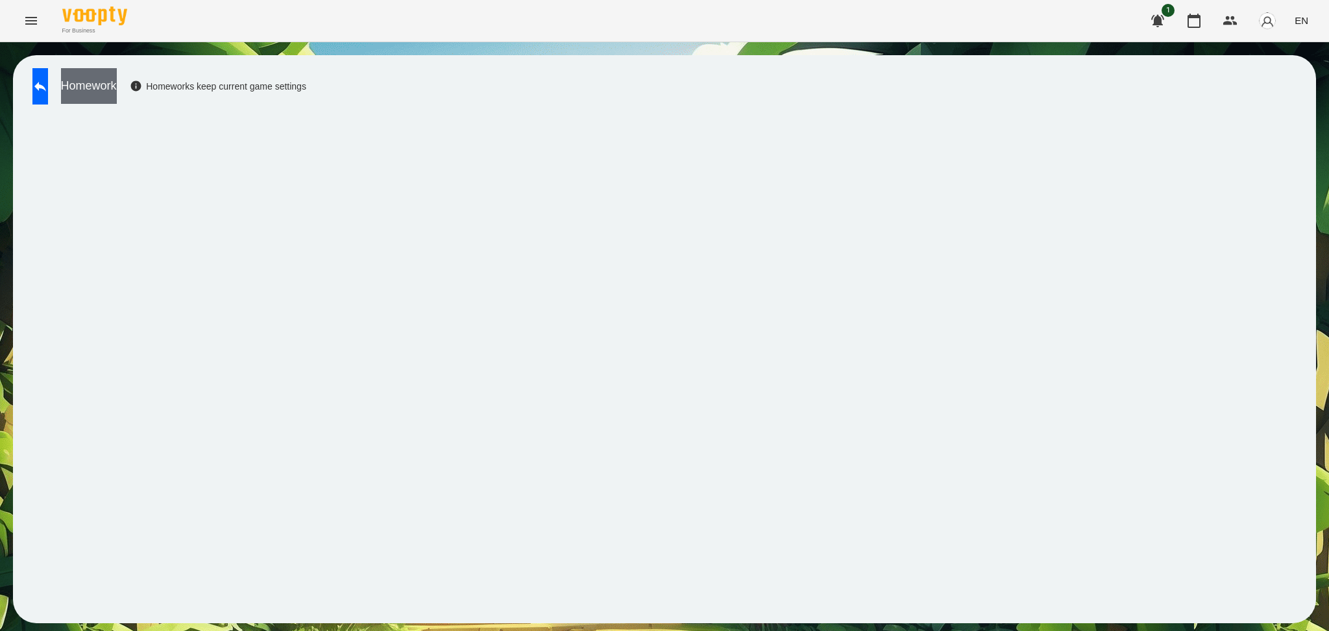
click at [117, 87] on button "Homework" at bounding box center [89, 86] width 56 height 36
click at [117, 91] on button "Homework" at bounding box center [89, 86] width 56 height 36
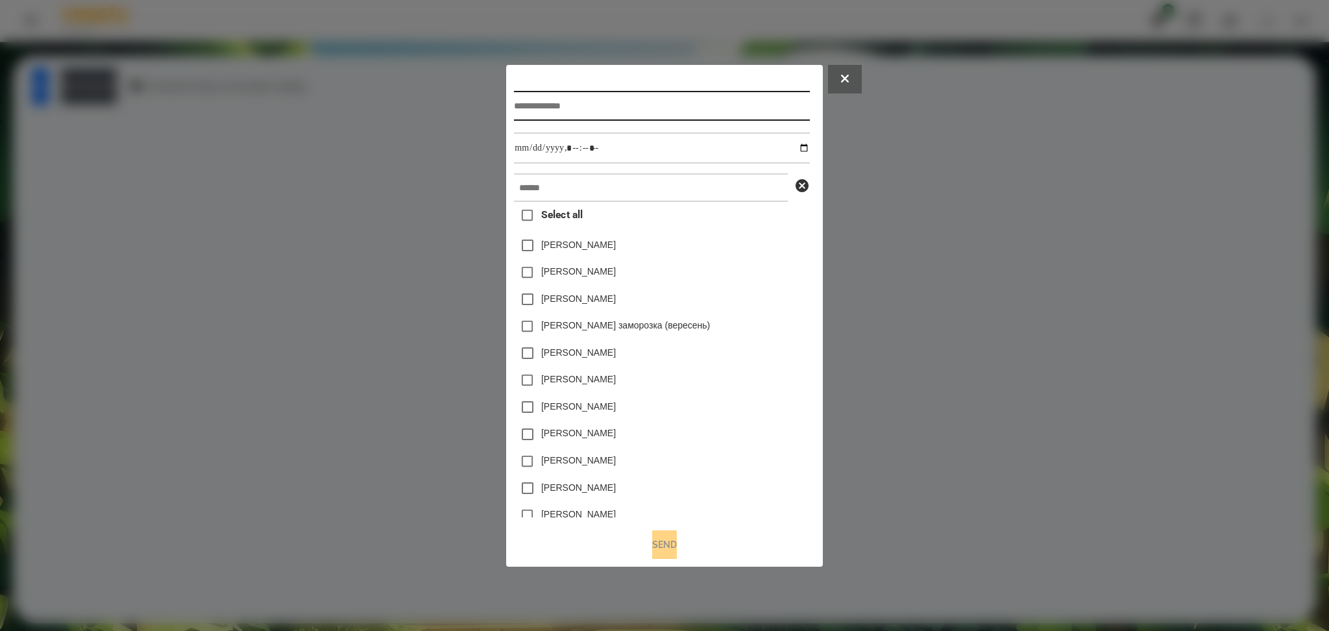
click at [520, 103] on input "text" at bounding box center [661, 106] width 295 height 30
type input "**********"
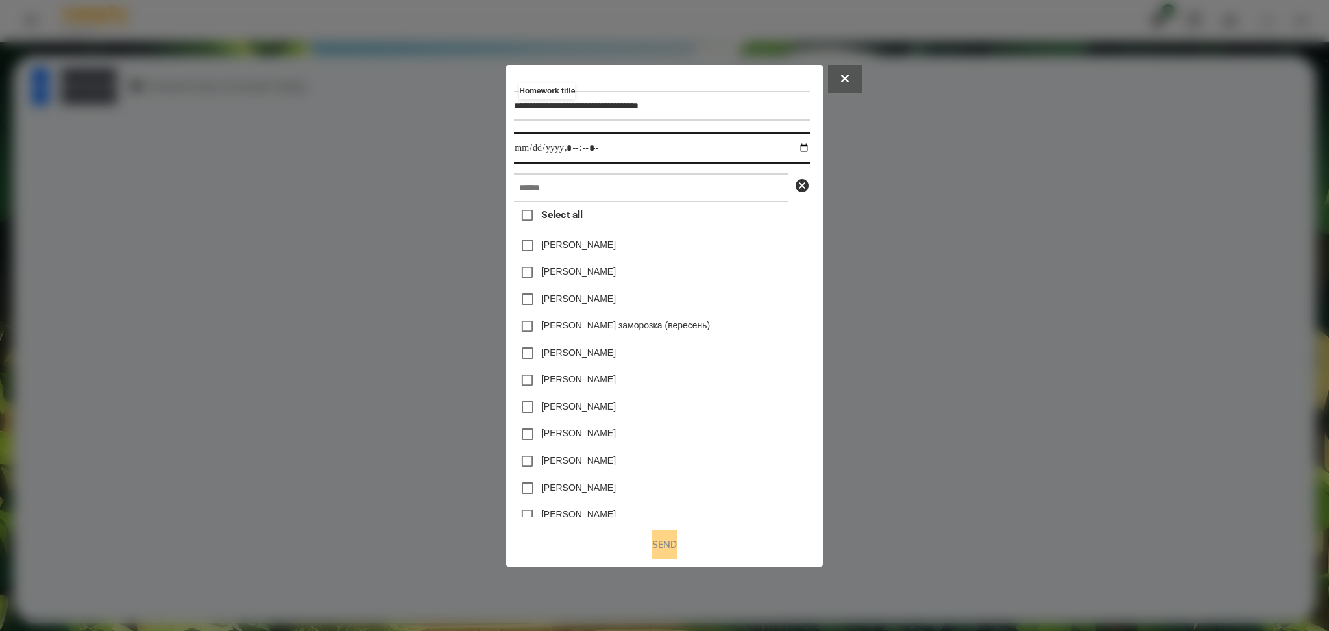
click at [809, 146] on input "datetime-local" at bounding box center [661, 147] width 295 height 31
click at [574, 144] on input "datetime-local" at bounding box center [661, 147] width 295 height 31
type input "**********"
click at [537, 185] on input "text" at bounding box center [651, 187] width 274 height 29
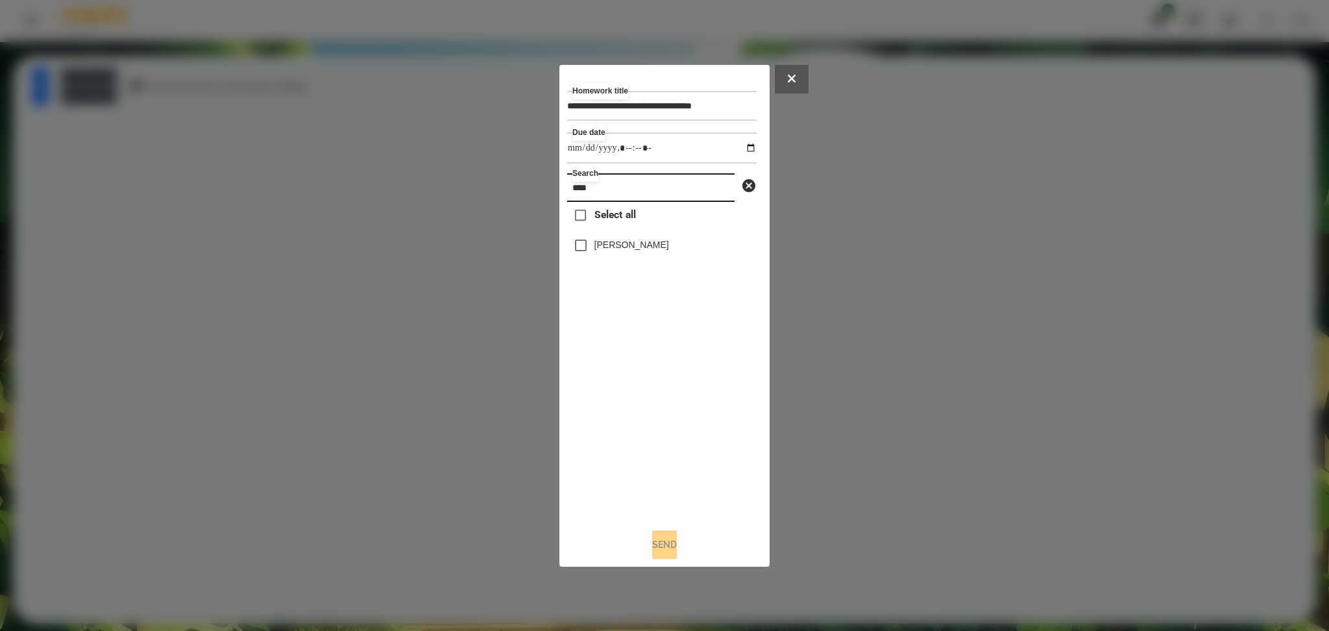
type input "****"
click at [665, 473] on button "Send" at bounding box center [664, 544] width 25 height 29
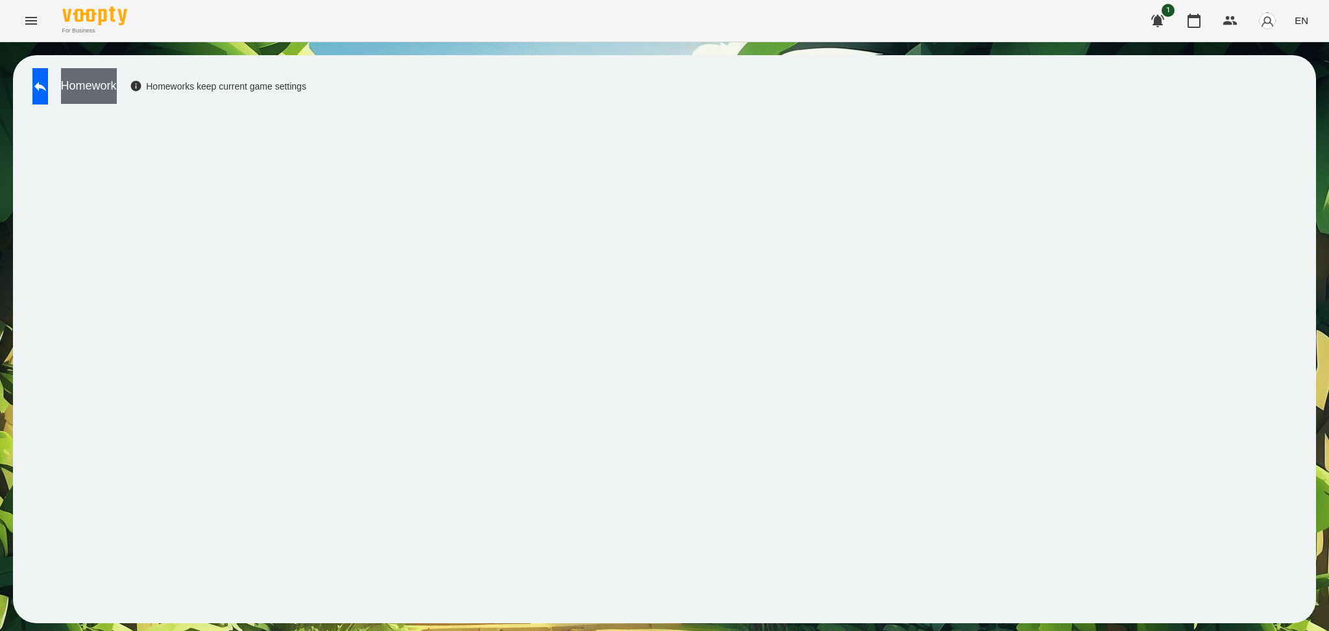
click at [117, 93] on button "Homework" at bounding box center [89, 86] width 56 height 36
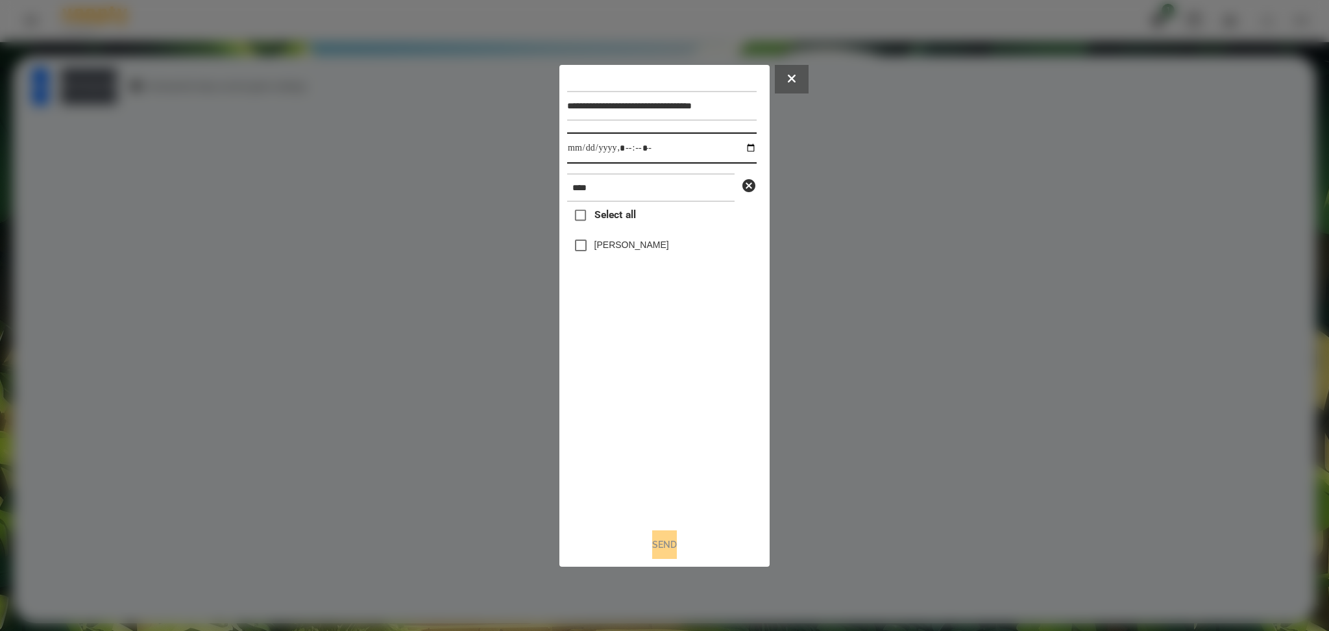
click at [743, 146] on input "datetime-local" at bounding box center [661, 147] width 189 height 31
type input "**********"
click at [635, 428] on div "Select all Плахов Ілля" at bounding box center [661, 359] width 189 height 315
click at [663, 473] on button "Send" at bounding box center [664, 544] width 25 height 29
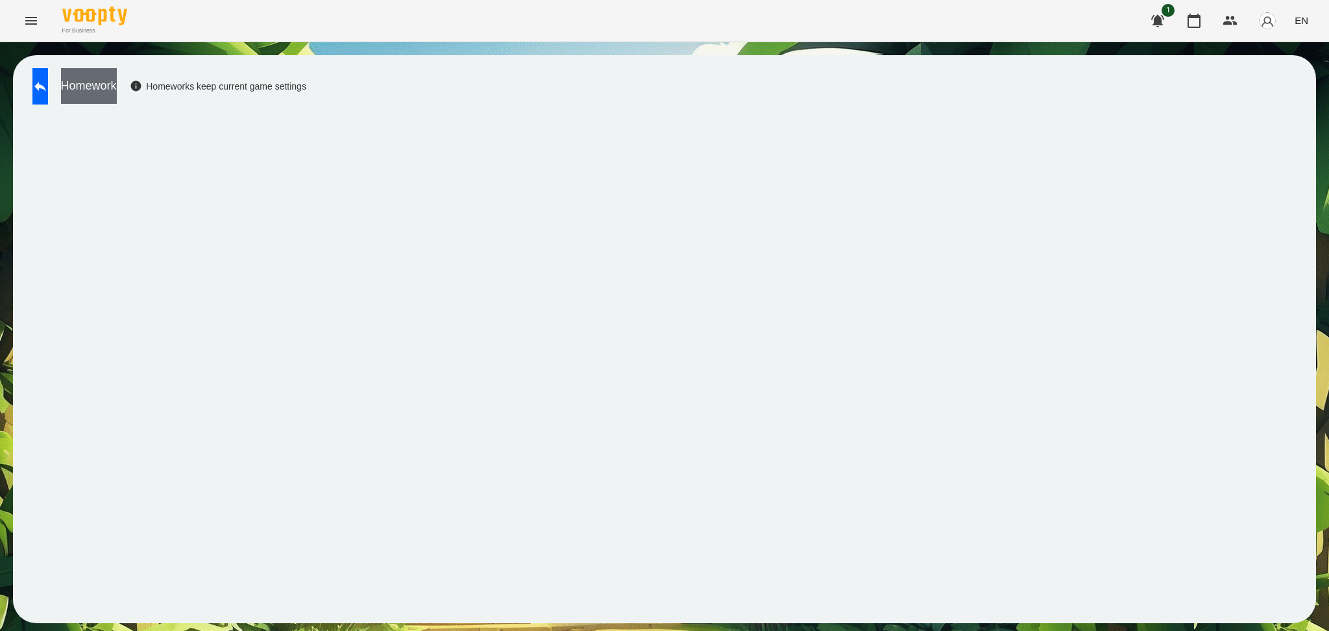
click at [117, 90] on button "Homework" at bounding box center [89, 86] width 56 height 36
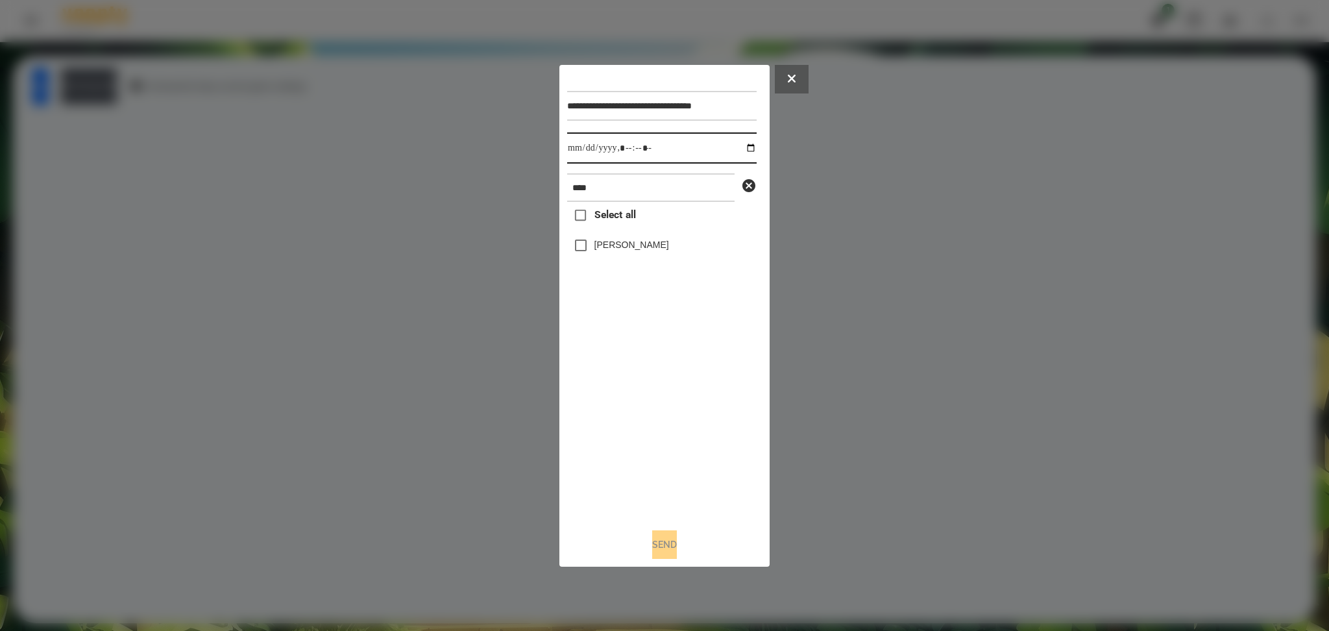
click at [739, 145] on input "datetime-local" at bounding box center [661, 147] width 189 height 31
type input "**********"
click at [705, 473] on div "Select all Плахов Ілля" at bounding box center [661, 359] width 189 height 315
click at [660, 473] on button "Send" at bounding box center [664, 544] width 25 height 29
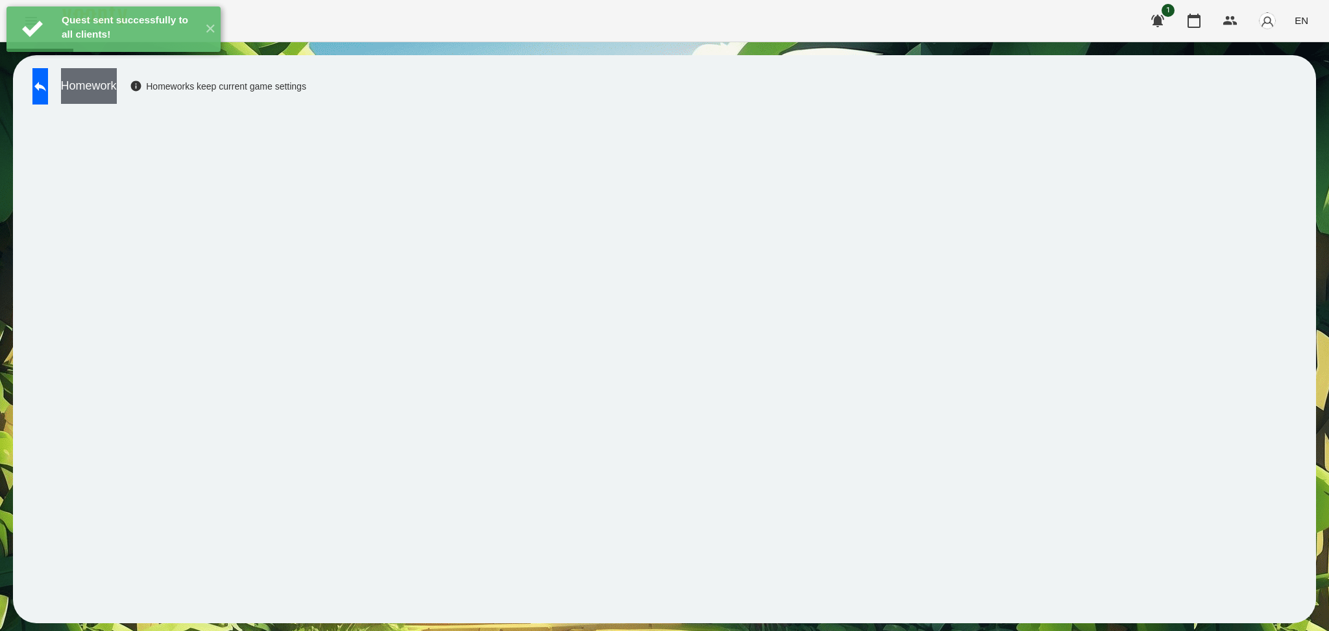
click at [117, 93] on button "Homework" at bounding box center [89, 86] width 56 height 36
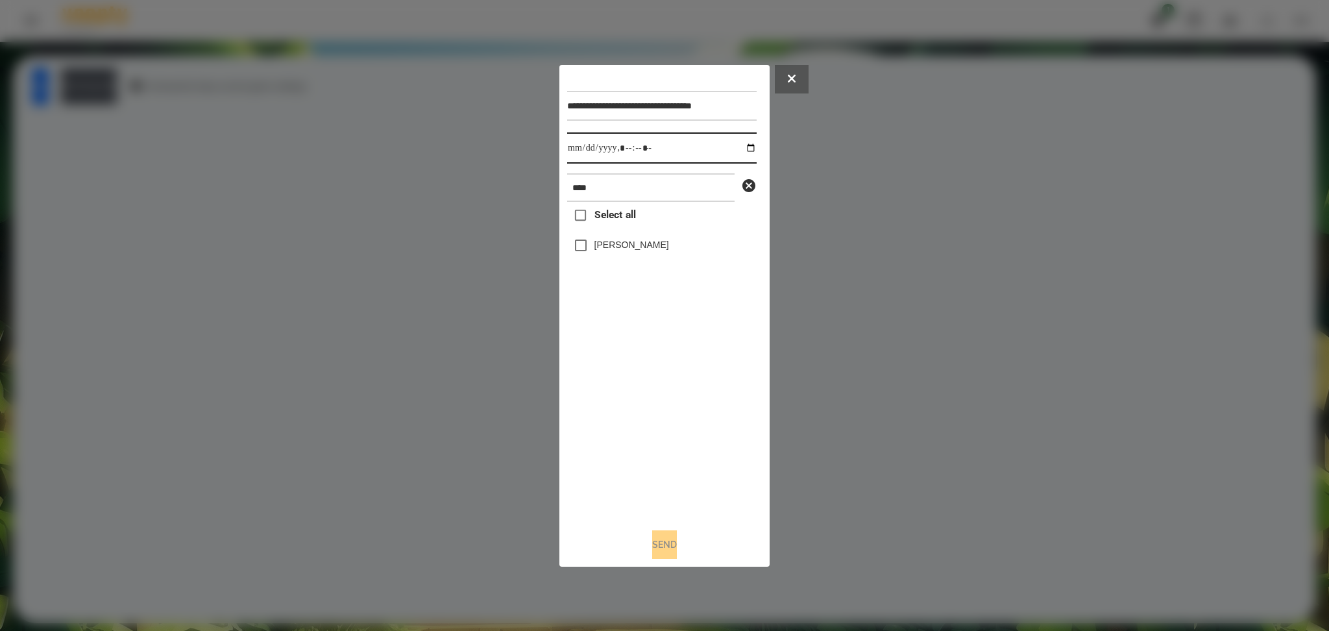
click at [744, 149] on input "datetime-local" at bounding box center [661, 147] width 189 height 31
type input "**********"
click at [711, 441] on div "Select all Плахов Ілля" at bounding box center [661, 359] width 189 height 315
click at [658, 473] on button "Send" at bounding box center [664, 544] width 25 height 29
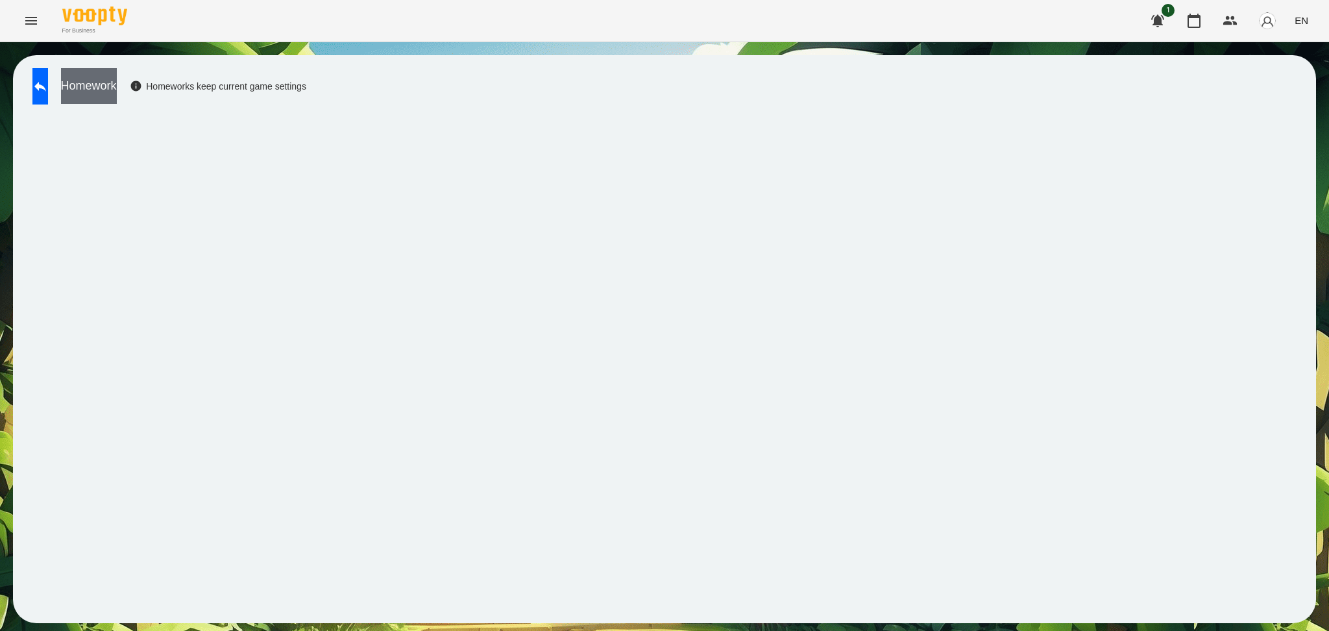
click at [117, 81] on button "Homework" at bounding box center [89, 86] width 56 height 36
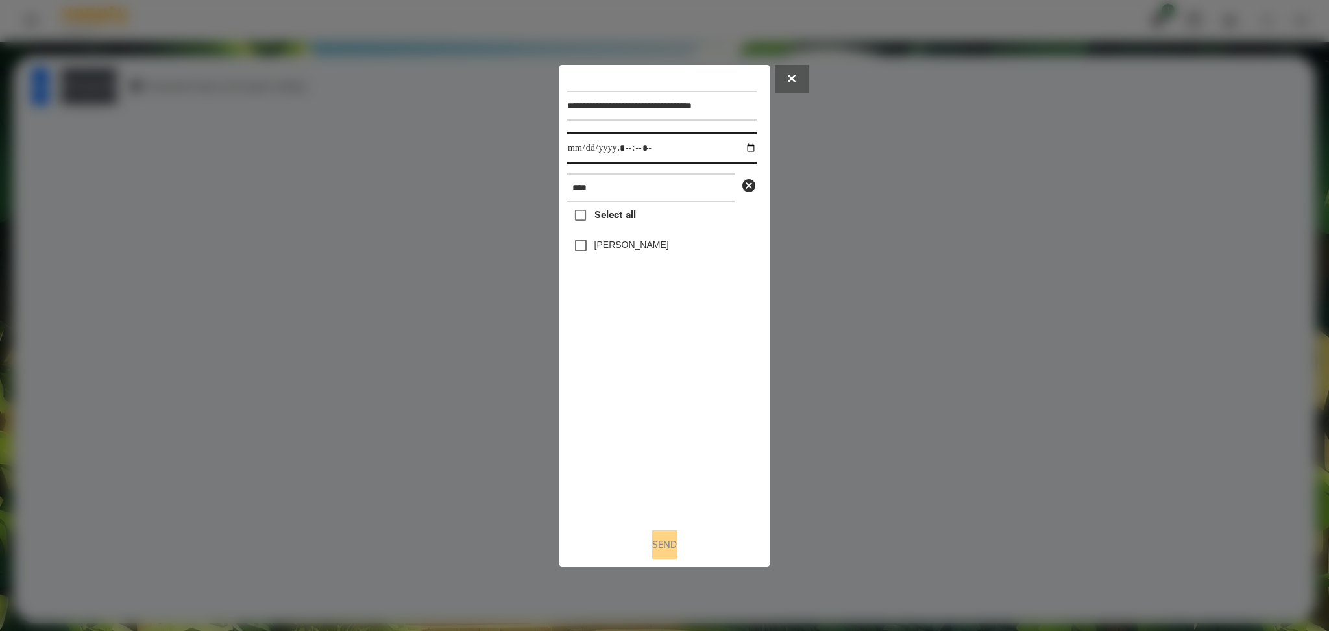
click at [739, 151] on input "datetime-local" at bounding box center [661, 147] width 189 height 31
type input "**********"
click at [615, 472] on div "Select all Плахов Ілля" at bounding box center [661, 359] width 189 height 315
click at [611, 251] on label "Плахов Ілля" at bounding box center [631, 244] width 75 height 13
click at [665, 473] on button "Send" at bounding box center [664, 544] width 25 height 29
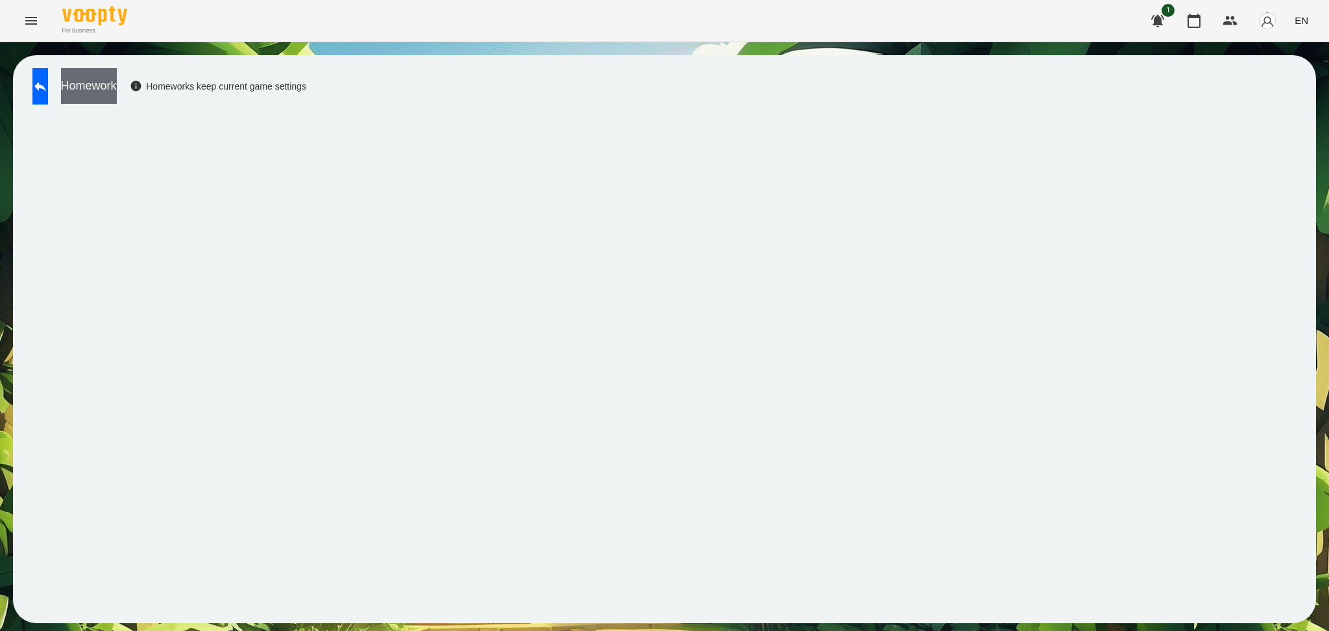
click at [117, 100] on button "Homework" at bounding box center [89, 86] width 56 height 36
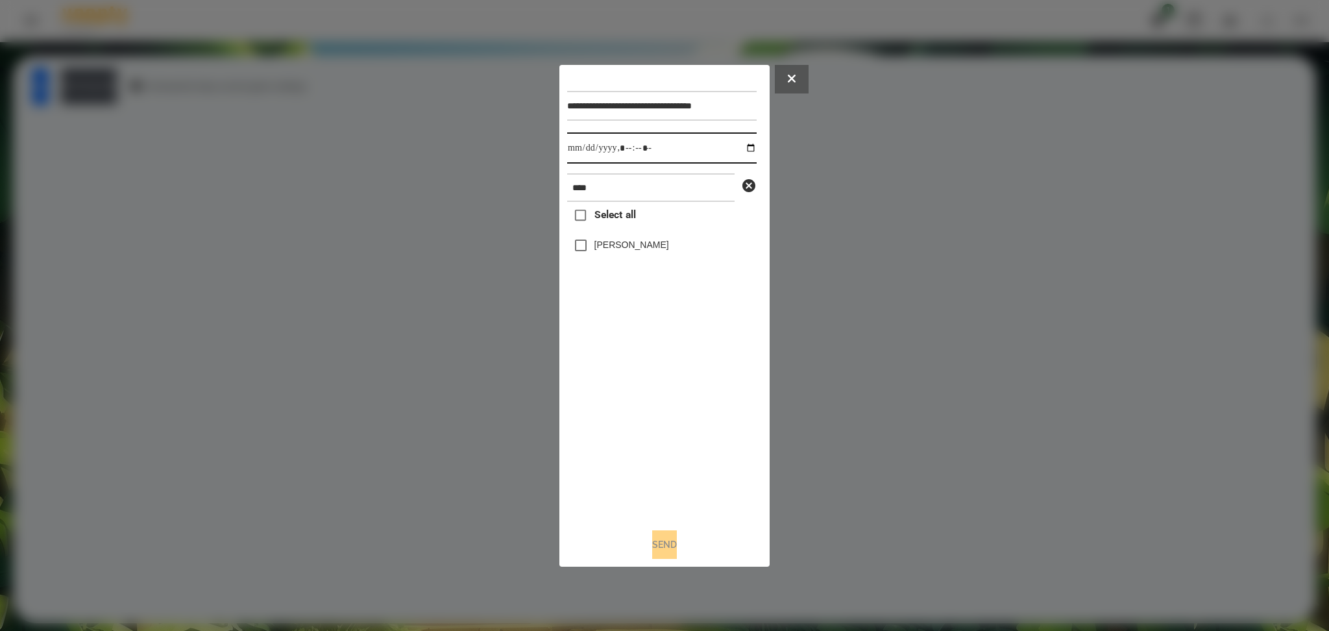
click at [744, 145] on input "datetime-local" at bounding box center [661, 147] width 189 height 31
type input "**********"
click at [583, 245] on div "Select all Плахов Ілля" at bounding box center [661, 359] width 189 height 315
click at [661, 473] on button "Send" at bounding box center [664, 544] width 25 height 29
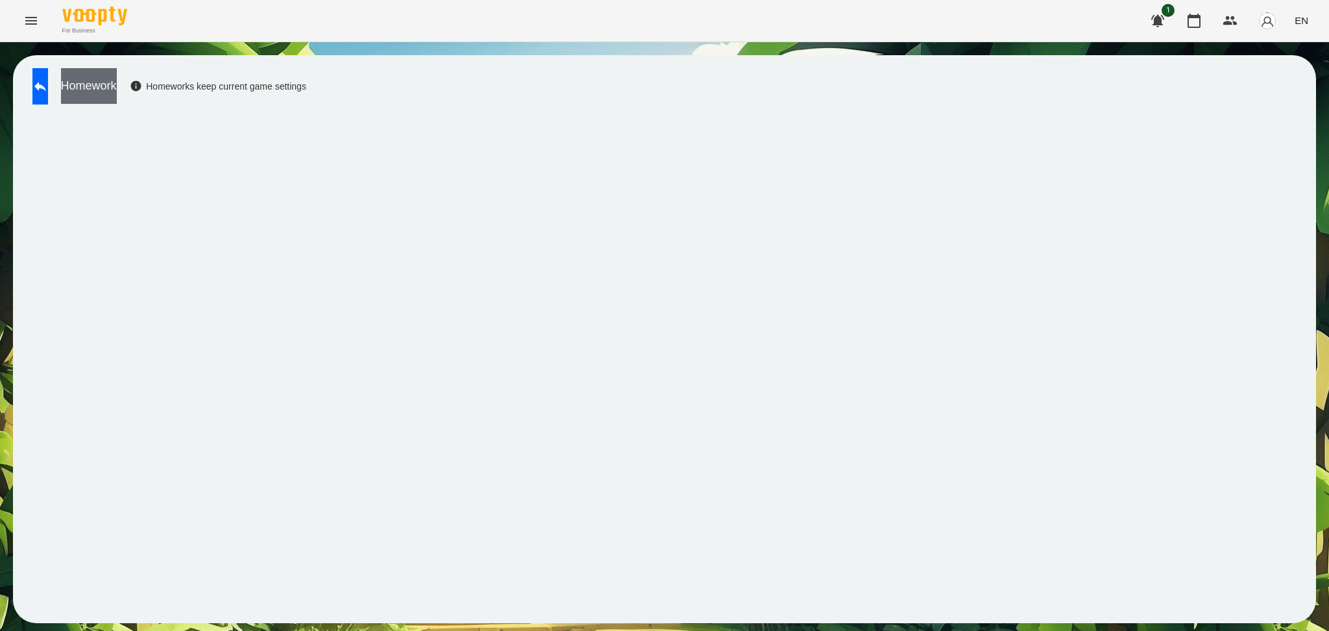
click at [117, 90] on button "Homework" at bounding box center [89, 86] width 56 height 36
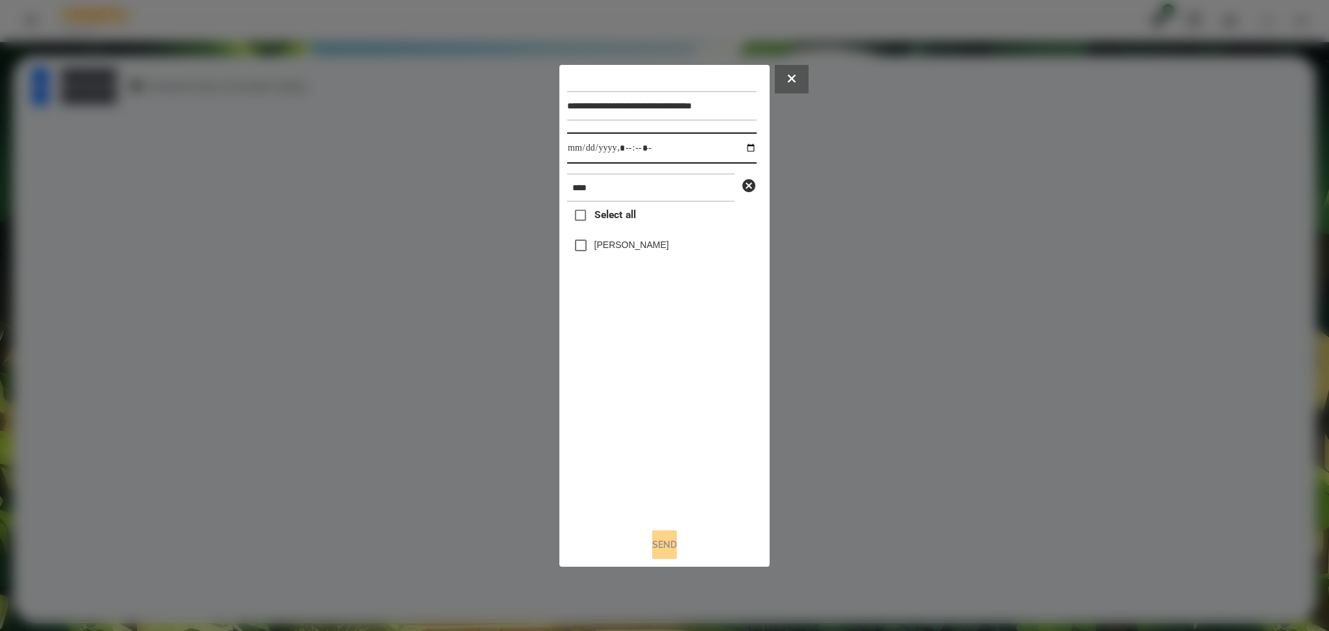
click at [740, 145] on input "datetime-local" at bounding box center [661, 147] width 189 height 31
type input "**********"
click at [606, 398] on div "Select all Плахов Ілля" at bounding box center [661, 359] width 189 height 315
click at [663, 473] on button "Send" at bounding box center [664, 544] width 25 height 29
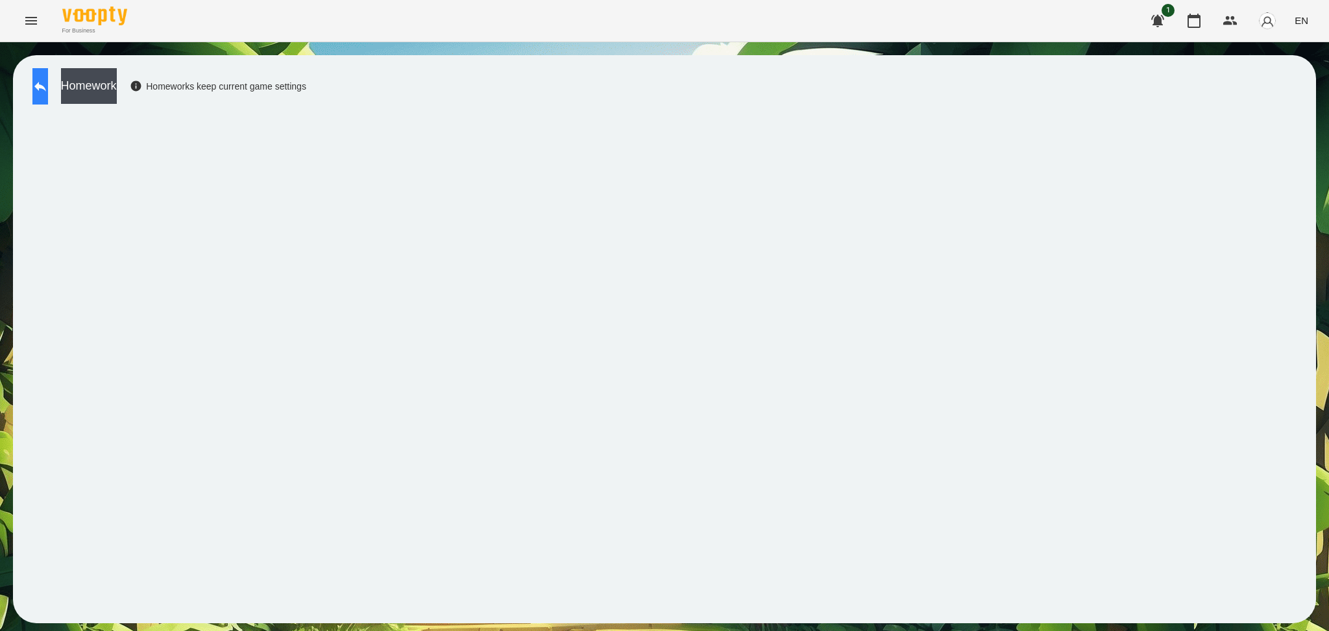
click at [48, 93] on icon at bounding box center [40, 87] width 16 height 16
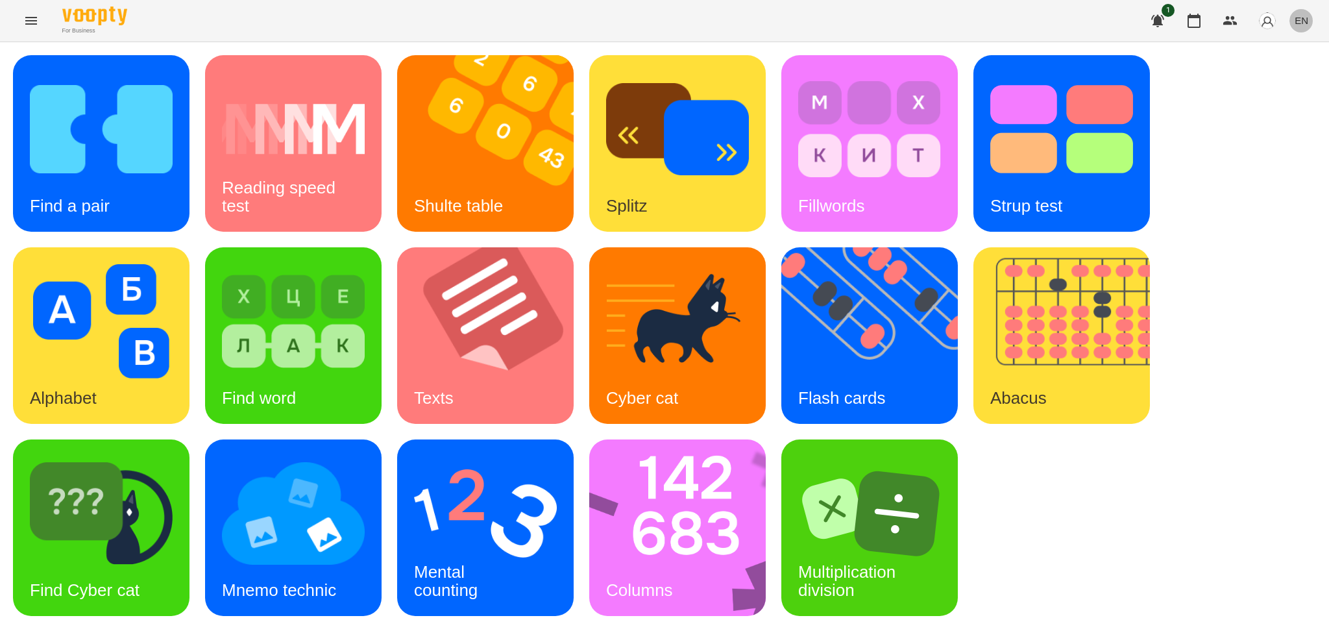
click at [996, 18] on span "EN" at bounding box center [1302, 21] width 14 height 14
click at [996, 79] on div "Українська" at bounding box center [1277, 73] width 66 height 23
